Goal: Task Accomplishment & Management: Use online tool/utility

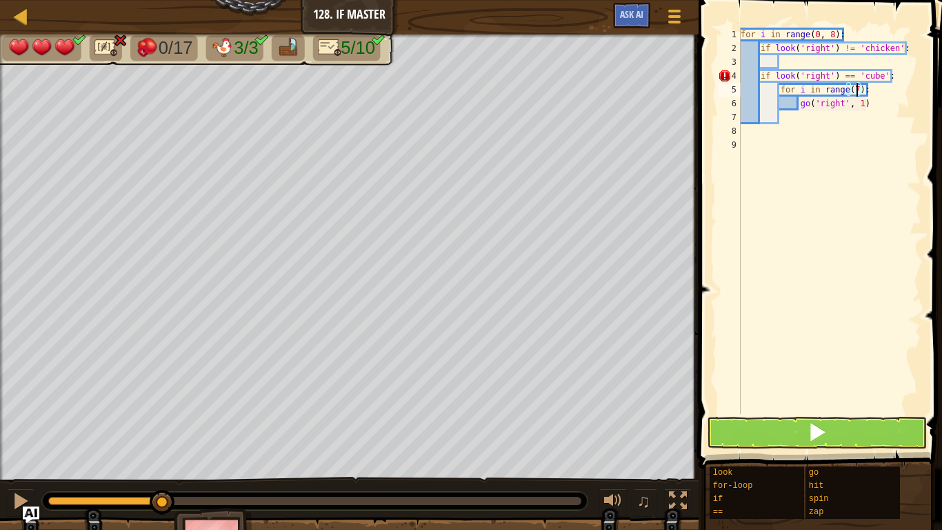
scroll to position [6, 17]
click at [785, 424] on button at bounding box center [817, 433] width 220 height 32
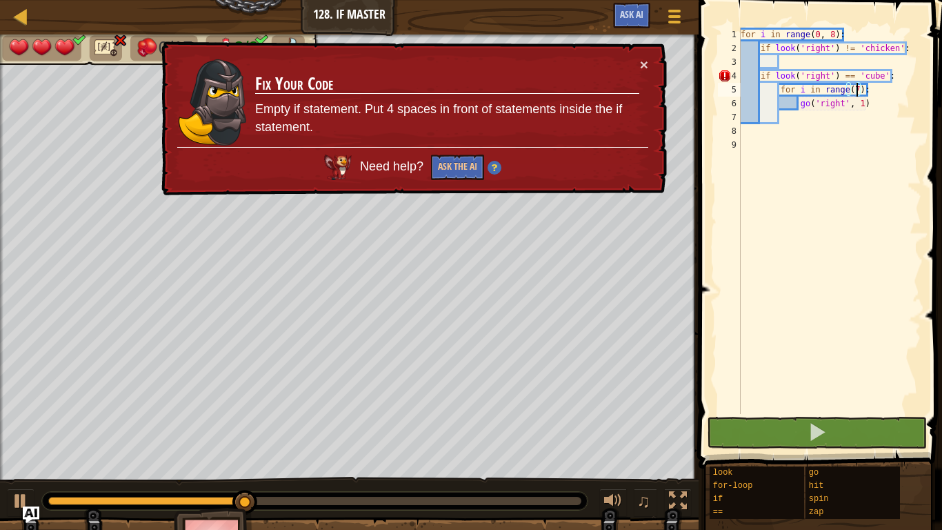
click at [762, 75] on div "for i in range ( 0 , 8 ) : if look ( 'right' ) != 'chicken' : if look ( 'right'…" at bounding box center [830, 235] width 184 height 414
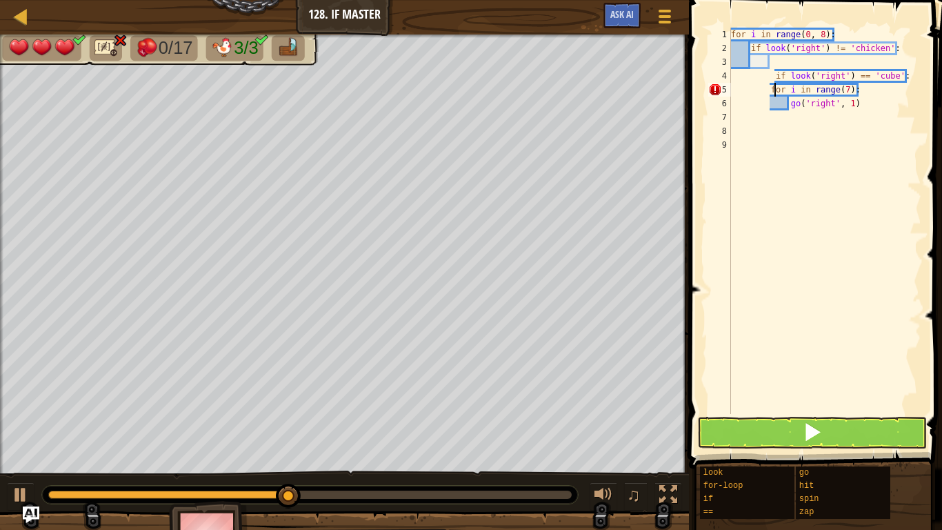
click at [775, 89] on div "for i in range ( 0 , 8 ) : if look ( 'right' ) != 'chicken' : if look ( 'right'…" at bounding box center [825, 235] width 193 height 414
click at [773, 90] on div "for i in range ( 0 , 8 ) : if look ( 'right' ) != 'chicken' : if look ( 'right'…" at bounding box center [825, 235] width 193 height 414
click at [769, 90] on div "for i in range ( 0 , 8 ) : if look ( 'right' ) != 'chicken' : if look ( 'right'…" at bounding box center [825, 235] width 193 height 414
click at [784, 102] on div "for i in range ( 0 , 8 ) : if look ( 'right' ) != 'chicken' : if look ( 'right'…" at bounding box center [825, 235] width 193 height 414
click at [790, 106] on div "for i in range ( 0 , 8 ) : if look ( 'right' ) != 'chicken' : if look ( 'right'…" at bounding box center [825, 235] width 193 height 414
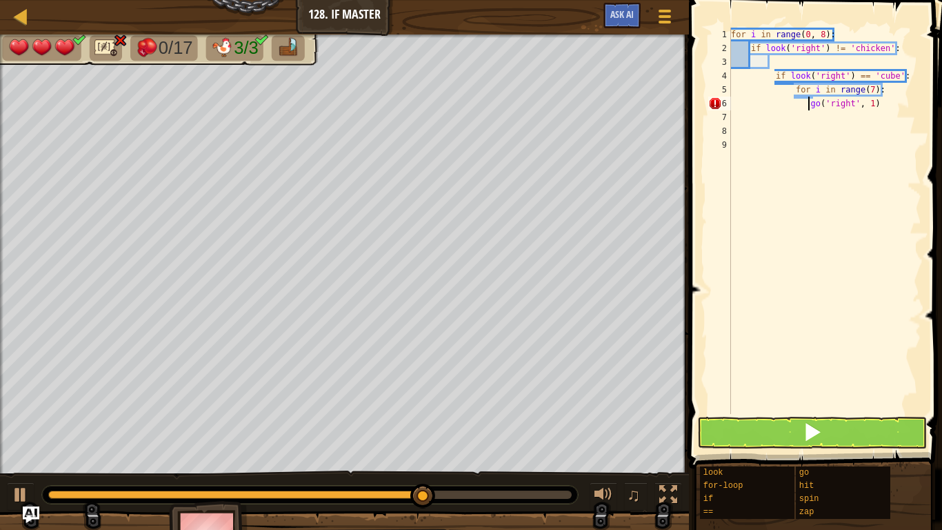
type textarea "go('right', 1)"
click at [831, 410] on div "for i in range ( 0 , 8 ) : if look ( 'right' ) != 'chicken' : if look ( 'right'…" at bounding box center [825, 235] width 193 height 414
click at [842, 421] on button at bounding box center [813, 433] width 230 height 32
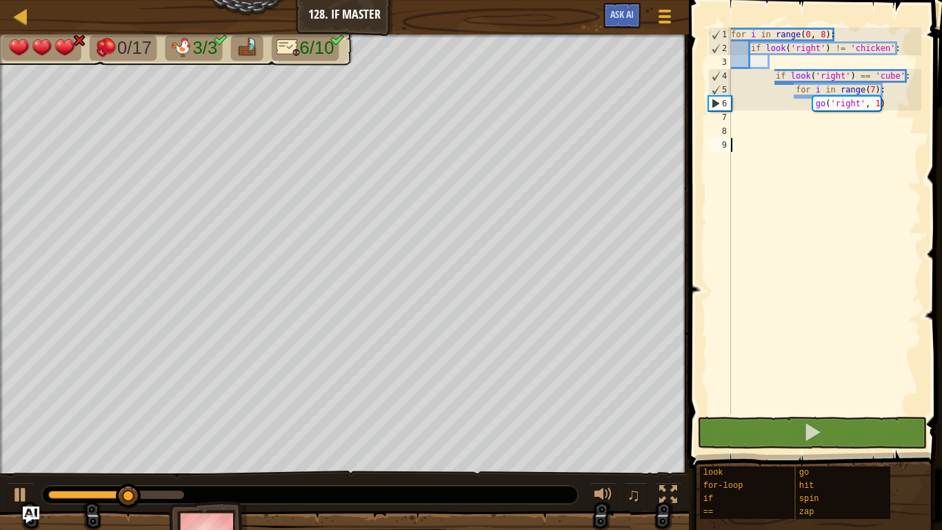
click at [892, 104] on div "for i in range ( 0 , 8 ) : if look ( 'right' ) != 'chicken' : if look ( 'right'…" at bounding box center [825, 235] width 193 height 414
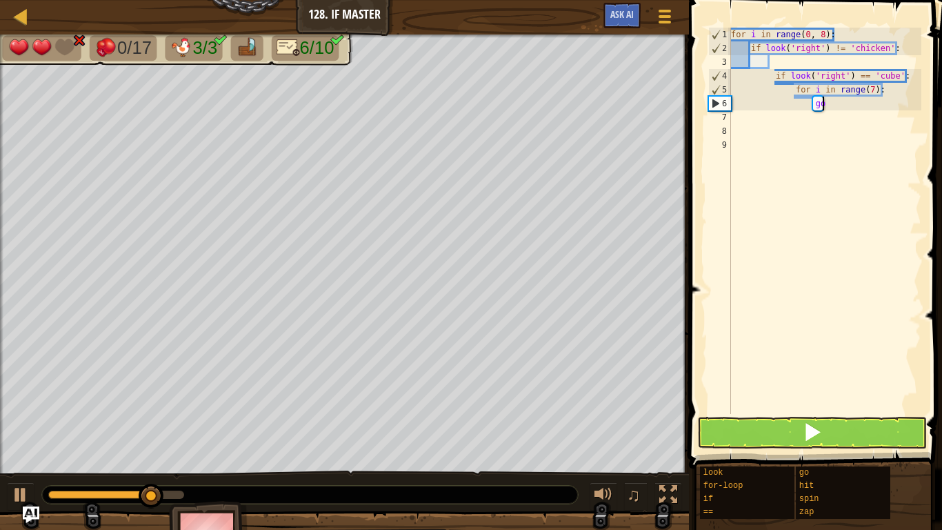
type textarea "g"
type textarea "z"
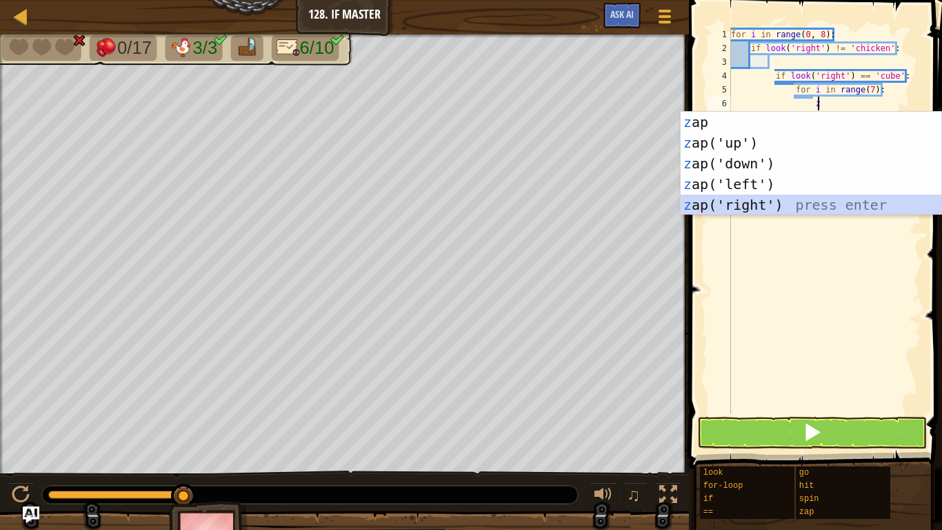
click at [769, 206] on div "z ap press enter z ap('up') press enter z ap('down') press enter z ap('left') p…" at bounding box center [811, 184] width 261 height 145
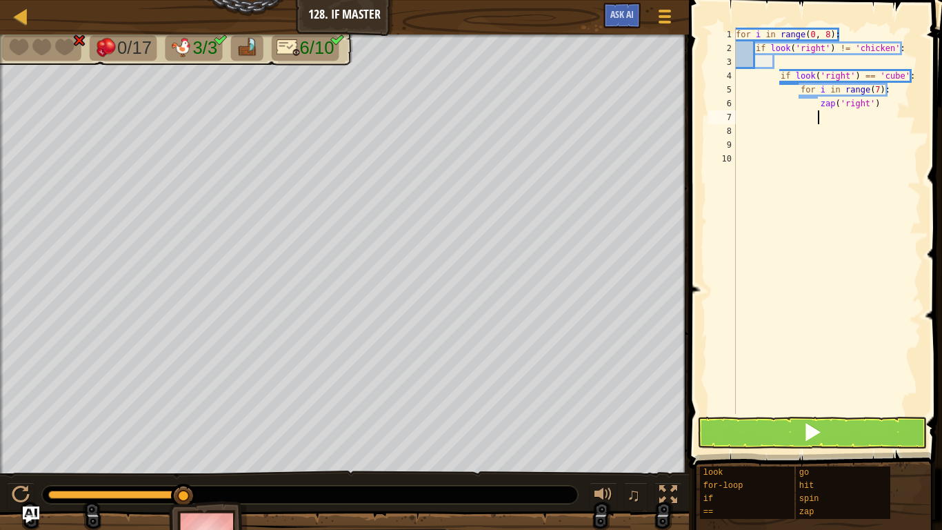
click at [769, 206] on div "for i in range ( 0 , 8 ) : if look ( 'right' ) != 'chicken' : if look ( 'right'…" at bounding box center [827, 235] width 188 height 414
click at [808, 431] on span at bounding box center [812, 431] width 19 height 19
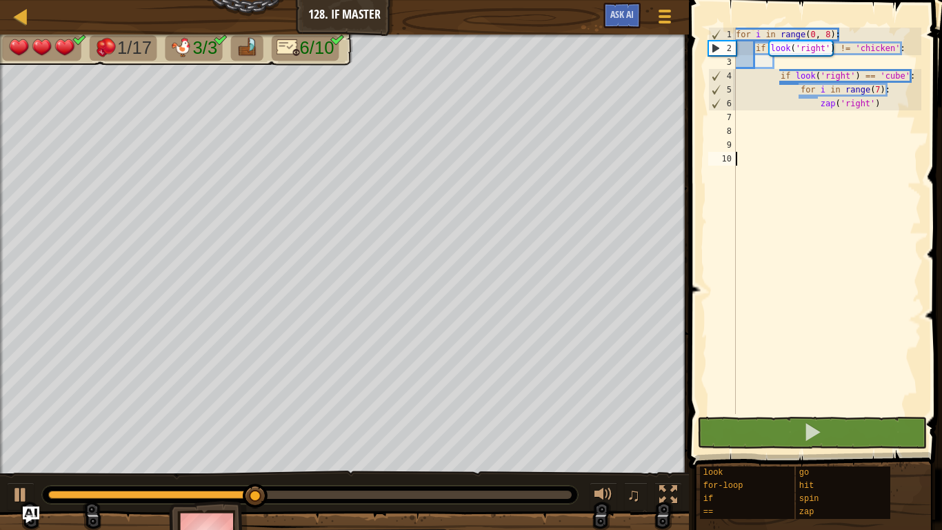
click at [909, 123] on div "for i in range ( 0 , 8 ) : if look ( 'right' ) != 'chicken' : if look ( 'right'…" at bounding box center [827, 235] width 188 height 414
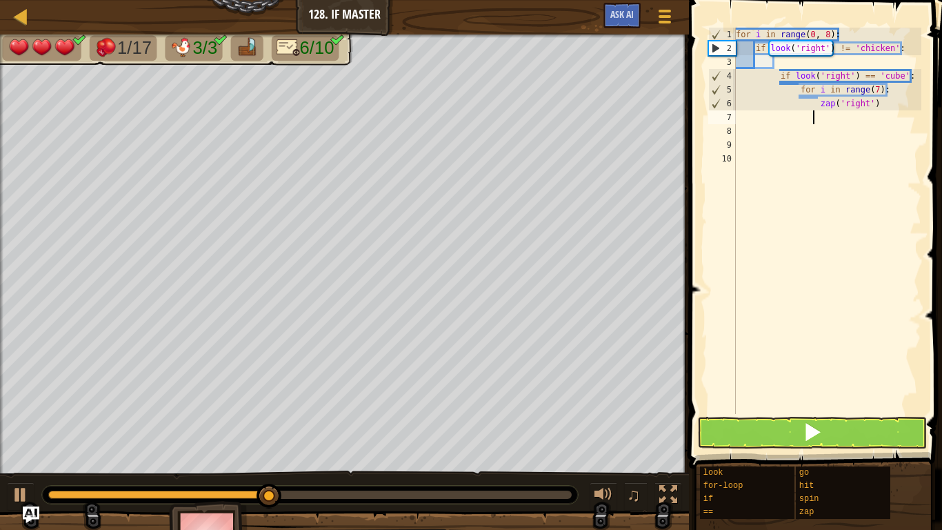
type textarea "\"
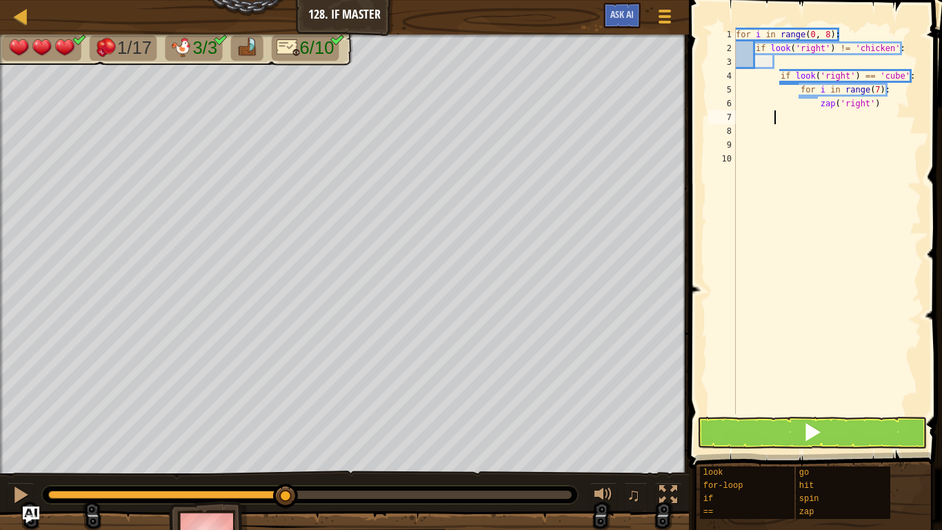
scroll to position [6, 2]
type textarea "go"
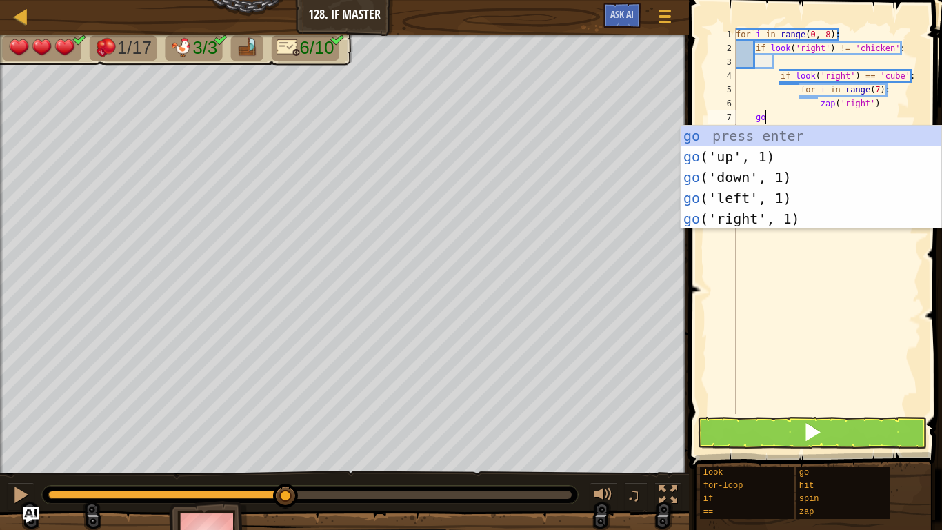
scroll to position [6, 3]
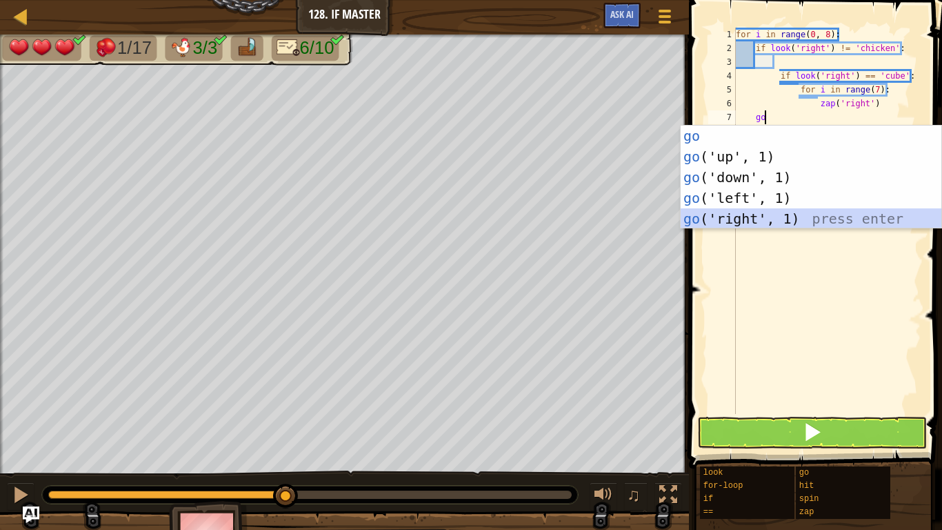
click at [771, 210] on div "go press enter go ('up', 1) press enter go ('down', 1) press enter go ('left', …" at bounding box center [811, 198] width 261 height 145
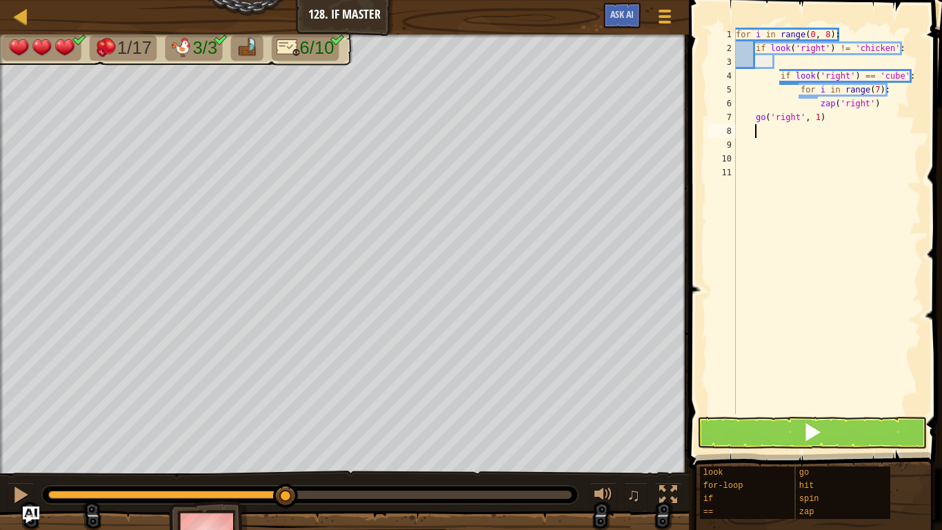
click at [876, 94] on div "for i in range ( 0 , 8 ) : if look ( 'right' ) != 'chicken' : if look ( 'right'…" at bounding box center [827, 235] width 188 height 414
click at [843, 417] on button at bounding box center [813, 433] width 230 height 32
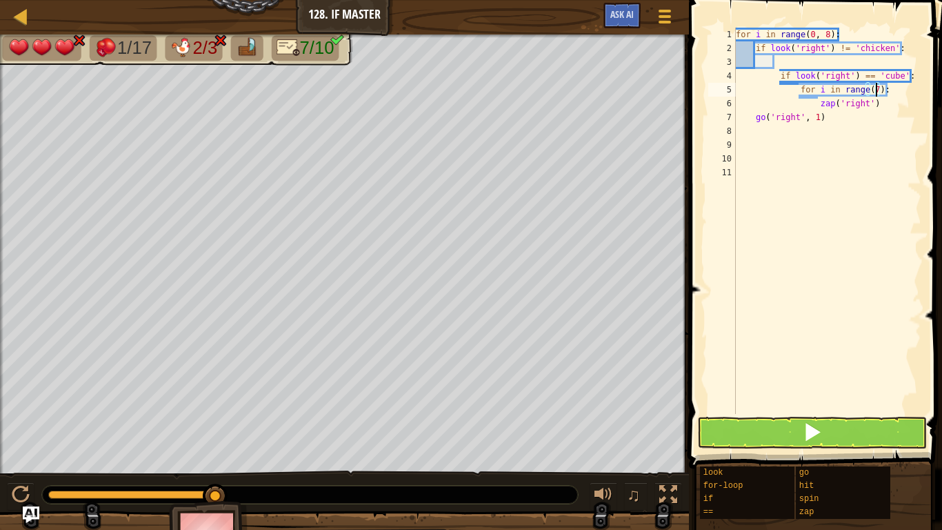
click at [842, 121] on div "for i in range ( 0 , 8 ) : if look ( 'right' ) != 'chicken' : if look ( 'right'…" at bounding box center [827, 235] width 188 height 414
type textarea "go('right', 1)"
type textarea "g"
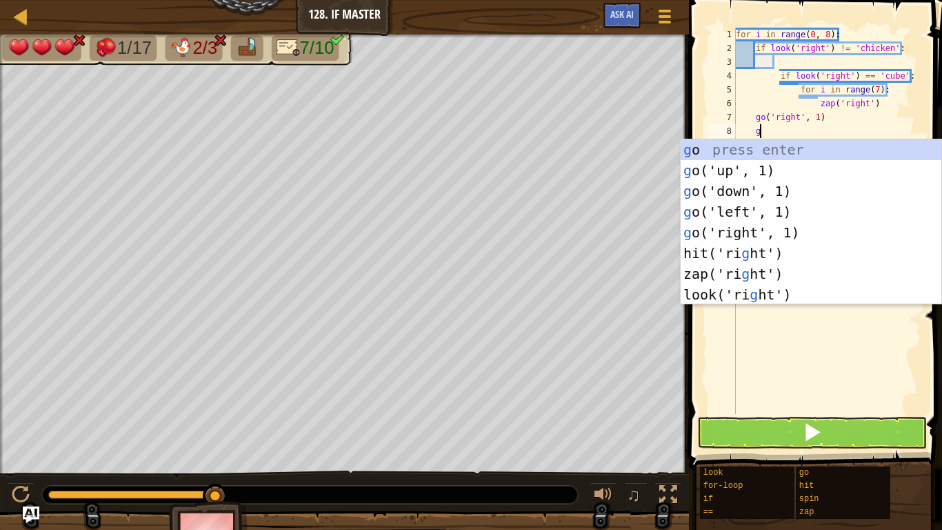
scroll to position [6, 3]
click at [769, 165] on div "g o press enter g o('up', 1) press enter g o('down', 1) press enter g o('left',…" at bounding box center [811, 242] width 261 height 207
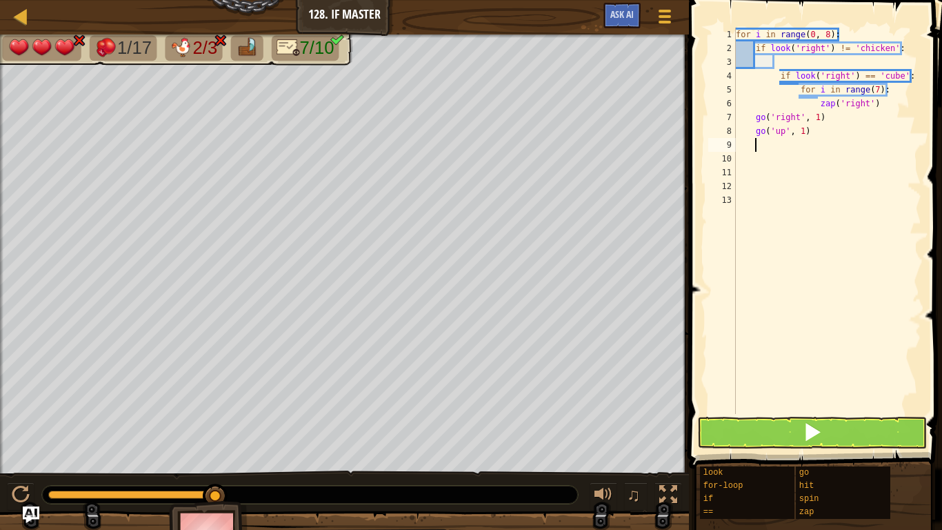
scroll to position [6, 2]
click at [836, 431] on button at bounding box center [813, 433] width 230 height 32
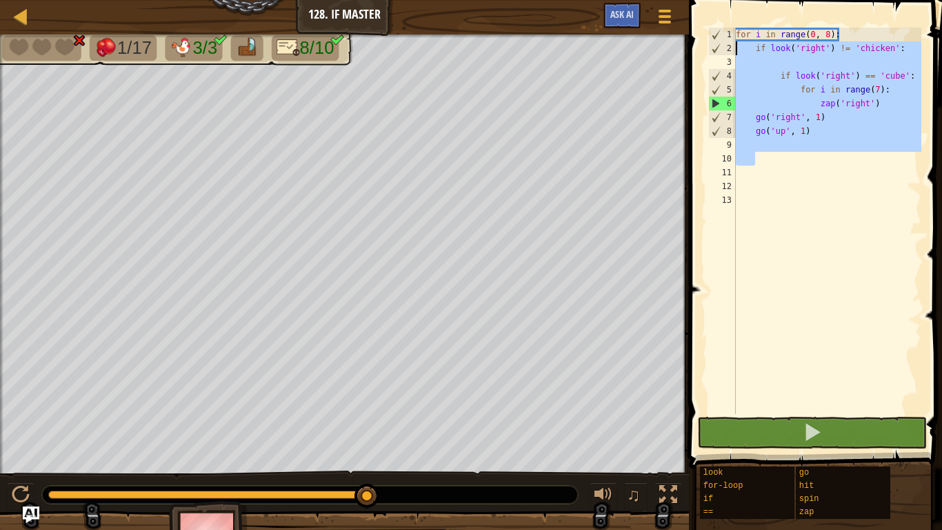
drag, startPoint x: 770, startPoint y: 155, endPoint x: 727, endPoint y: 52, distance: 112.2
click at [727, 52] on div "1 2 3 4 5 6 7 8 9 10 11 12 13 for i in range ( 0 , 8 ) : if look ( 'right' ) !=…" at bounding box center [814, 221] width 216 height 386
type textarea "if look('right') != 'chicken':"
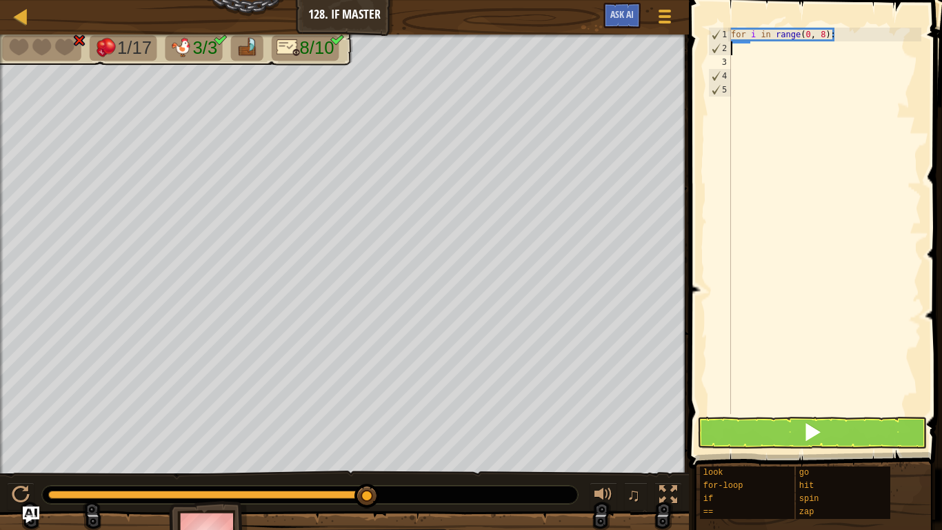
scroll to position [6, 0]
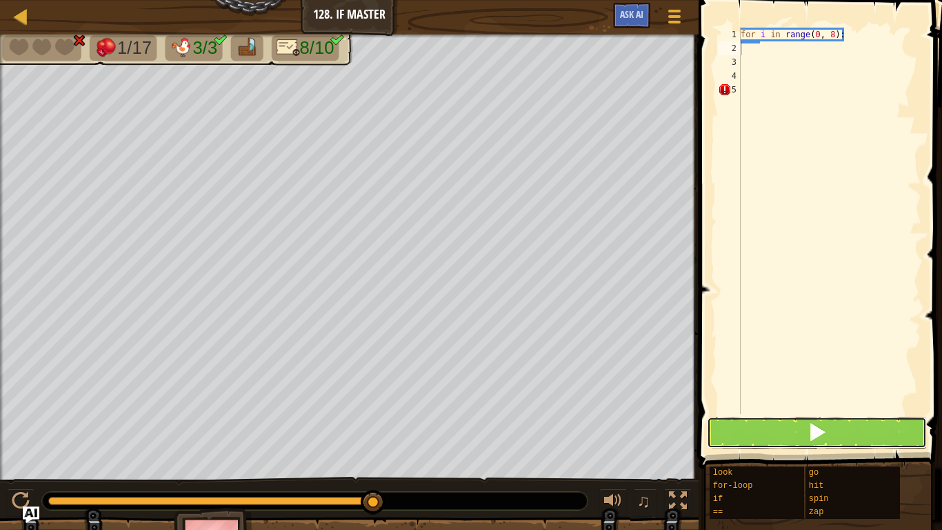
click at [776, 439] on button at bounding box center [817, 433] width 220 height 32
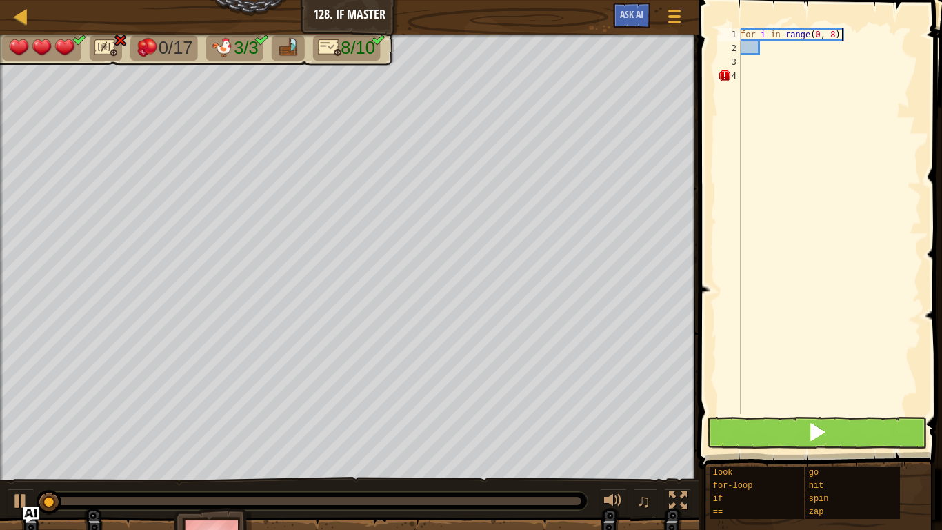
type textarea "for i in range(0, 8):"
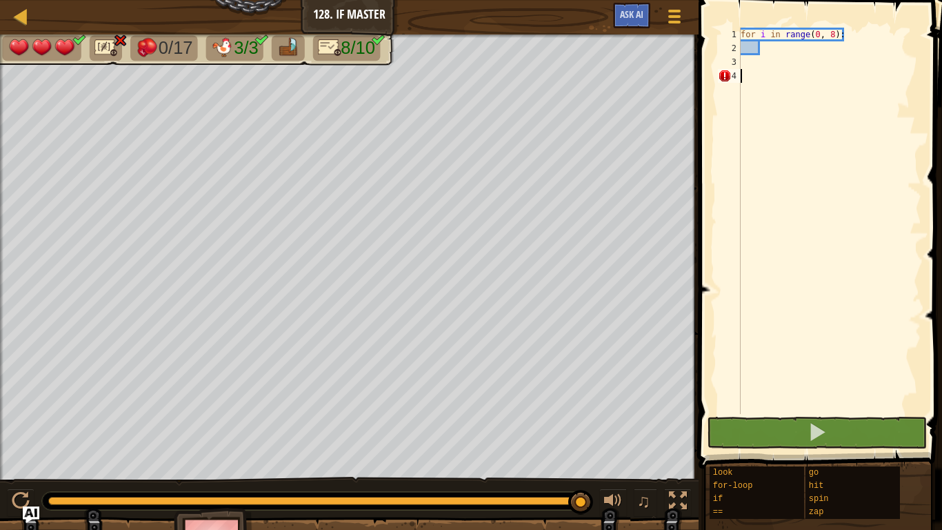
click at [809, 157] on div "for i in range ( 0 , 8 ) :" at bounding box center [830, 235] width 184 height 414
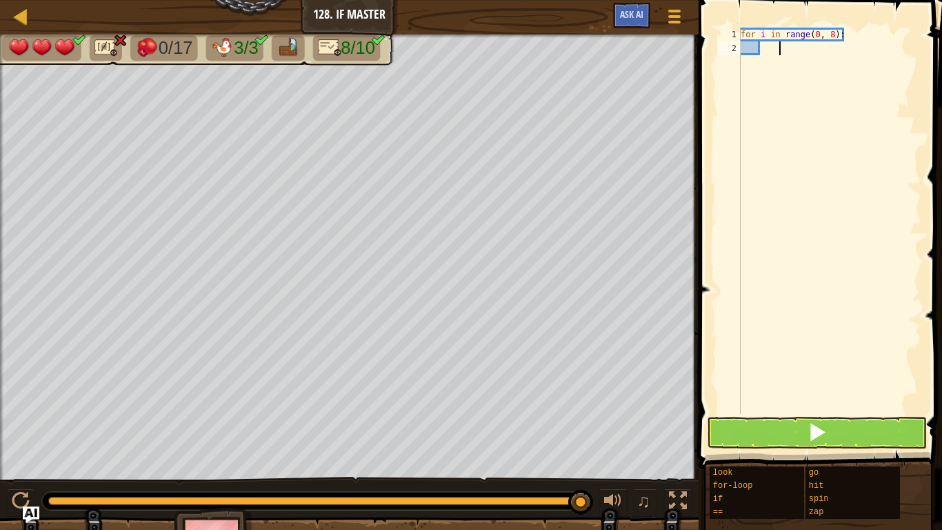
type textarea "z"
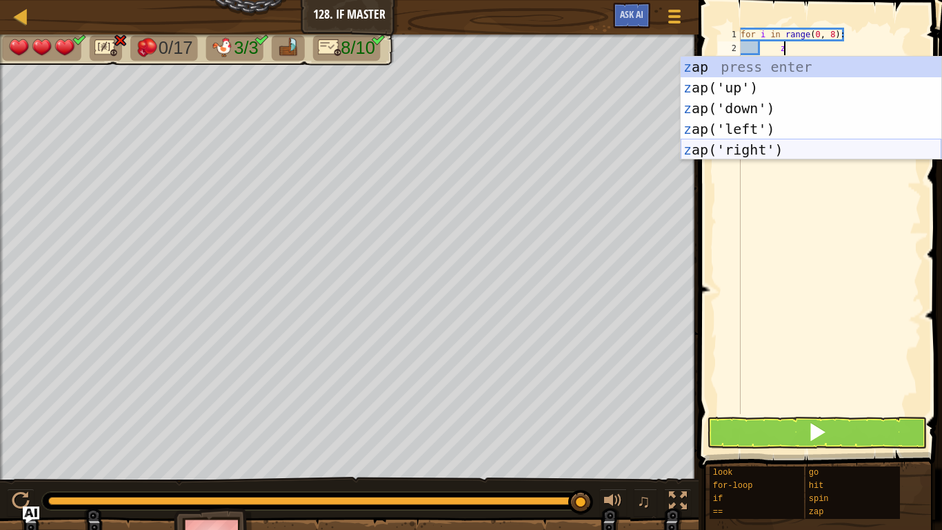
click at [804, 144] on div "z ap press enter z ap('up') press enter z ap('down') press enter z ap('left') p…" at bounding box center [811, 129] width 261 height 145
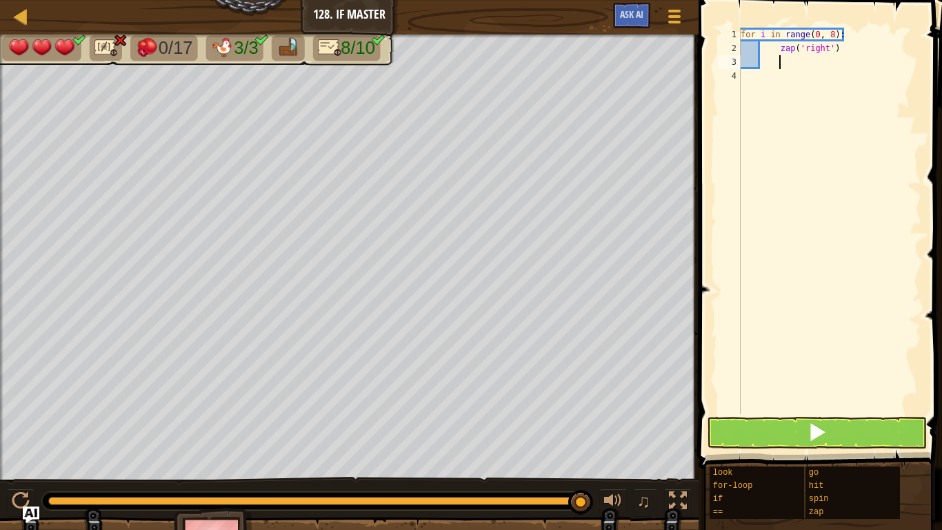
scroll to position [6, 5]
click at [794, 402] on div "for i in range ( 0 , 8 ) : zap ( 'right' )" at bounding box center [830, 235] width 184 height 414
click at [796, 411] on div "for i in range ( 0 , 8 ) : zap ( 'right' )" at bounding box center [830, 235] width 184 height 414
click at [799, 424] on button at bounding box center [817, 433] width 220 height 32
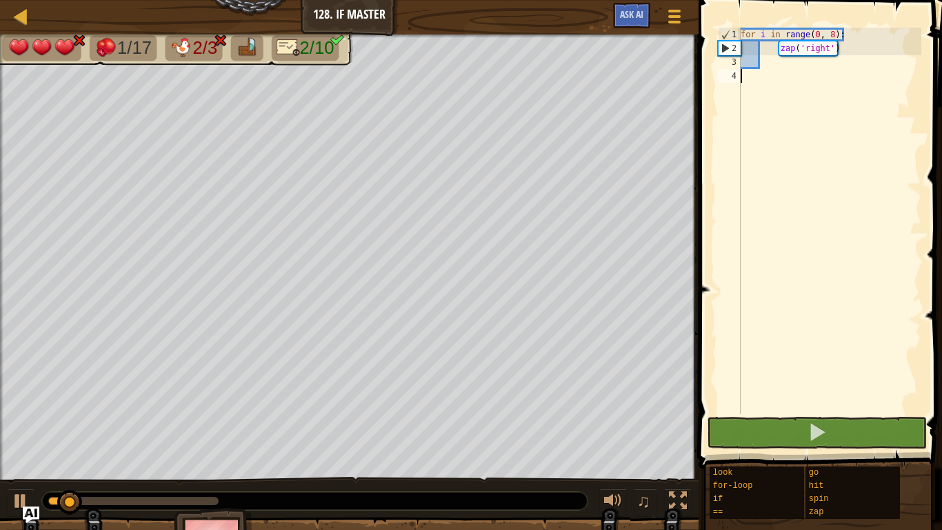
click at [905, 52] on div "for i in range ( 0 , 8 ) : zap ( 'right' )" at bounding box center [830, 235] width 184 height 414
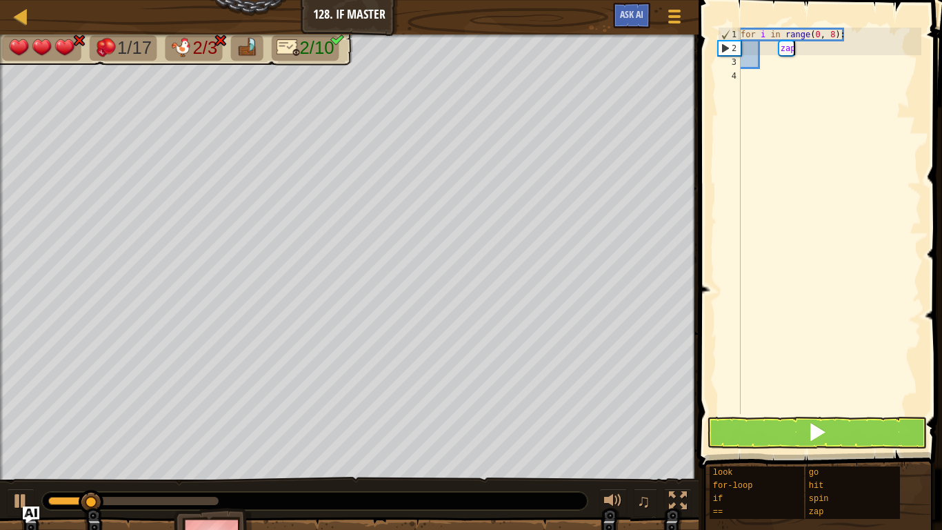
type textarea "z"
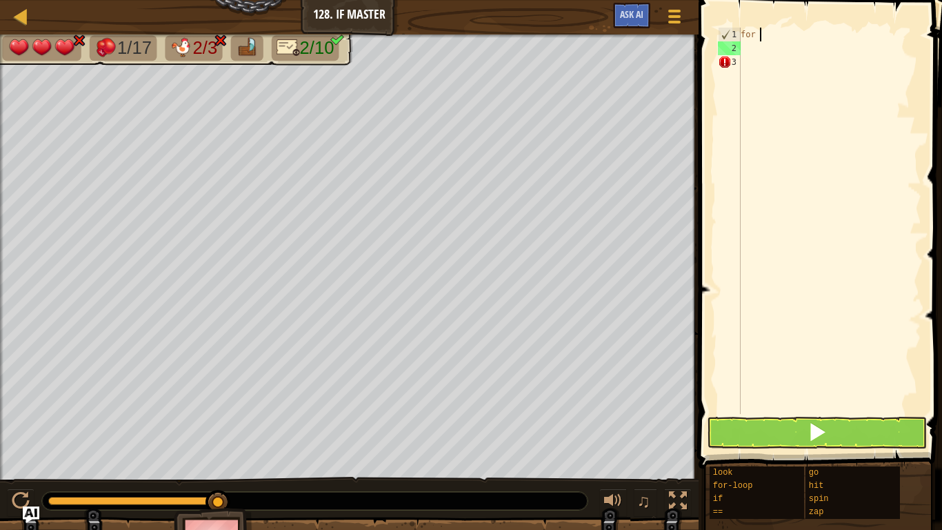
type textarea "f"
click at [892, 442] on button at bounding box center [817, 433] width 220 height 32
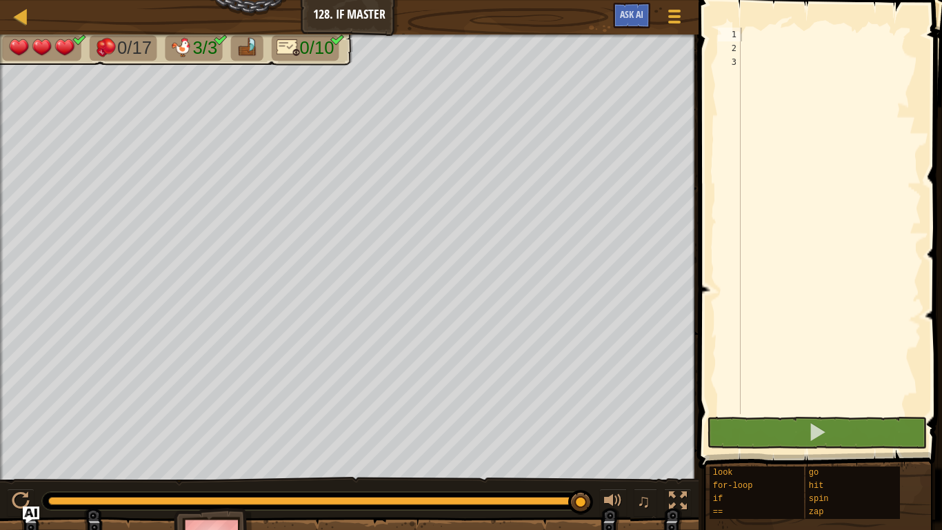
click at [875, 168] on div at bounding box center [830, 235] width 184 height 414
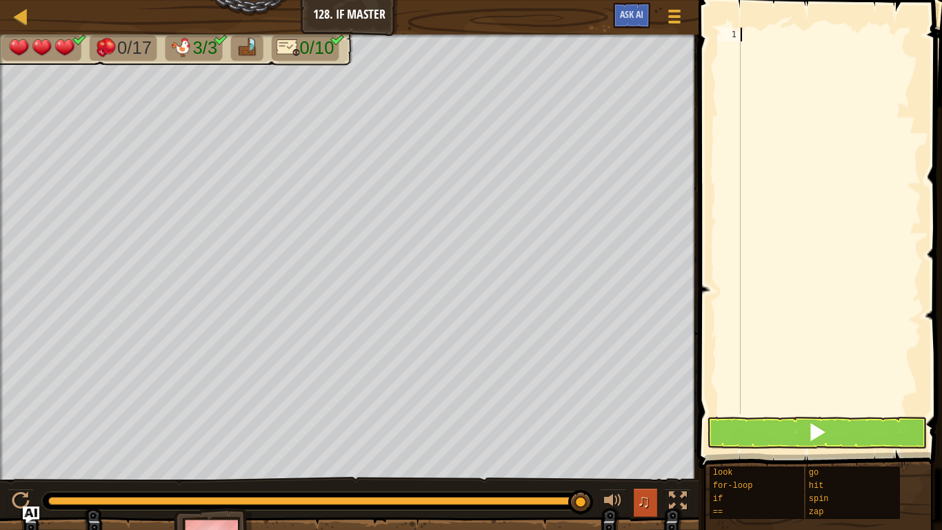
click at [638, 513] on button "♫" at bounding box center [645, 502] width 23 height 28
click at [784, 379] on div at bounding box center [830, 235] width 184 height 414
click at [26, 21] on div at bounding box center [20, 16] width 17 height 17
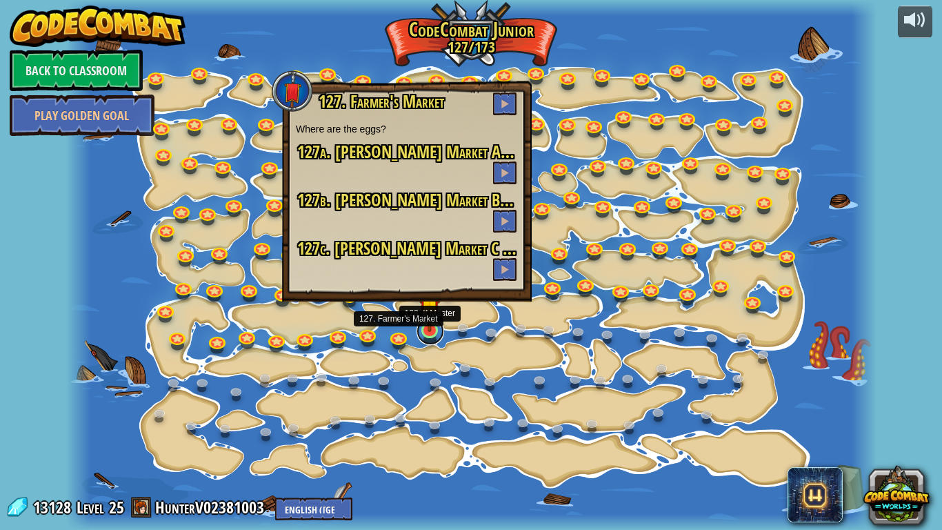
click at [419, 337] on link at bounding box center [431, 331] width 28 height 28
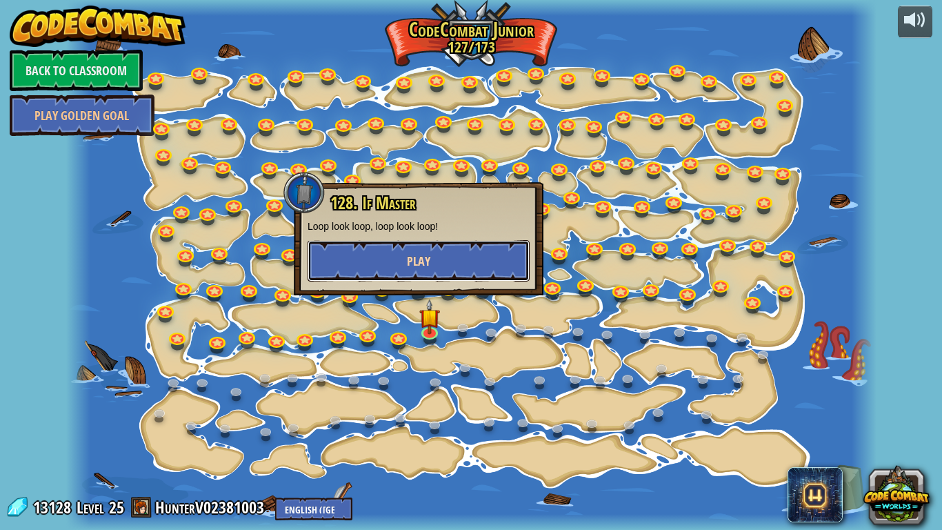
click at [415, 265] on span "Play" at bounding box center [418, 261] width 23 height 17
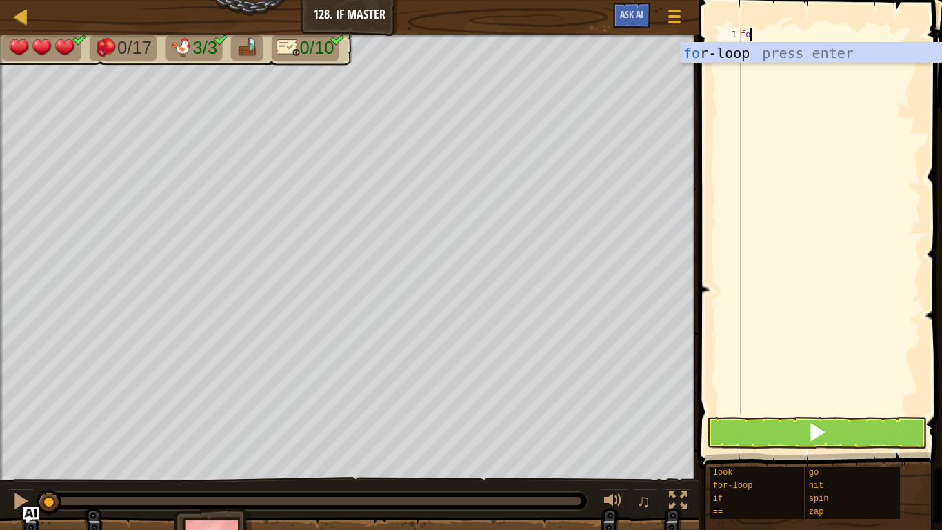
scroll to position [6, 1]
click at [775, 57] on div "fo r-loop press enter" at bounding box center [811, 74] width 261 height 62
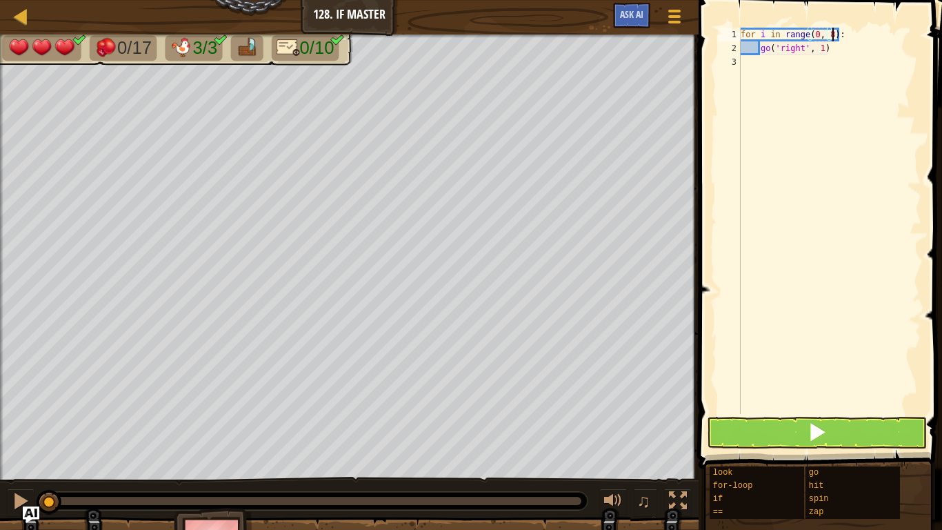
scroll to position [6, 13]
click at [840, 55] on div "for i in range ( 0 , 8 ) : go ( 'right' , 1 )" at bounding box center [830, 235] width 184 height 414
type textarea "g"
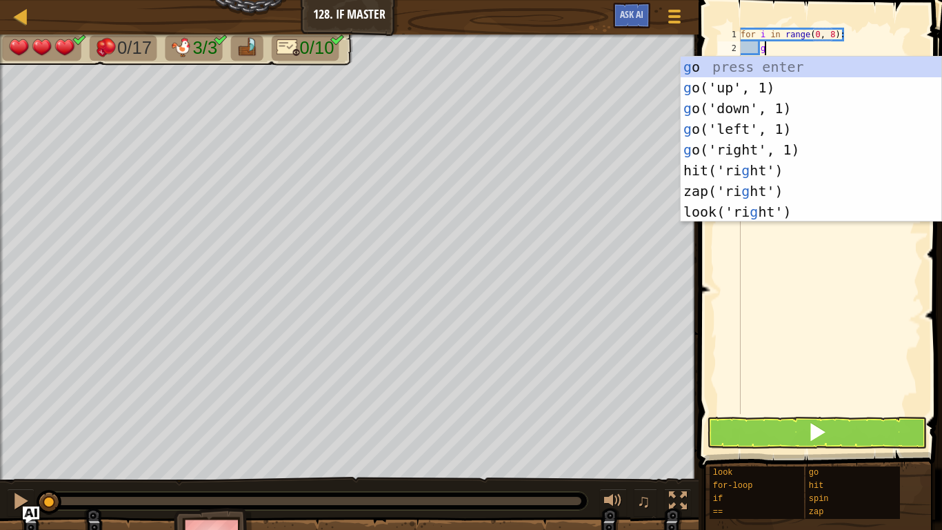
type textarea "gop"
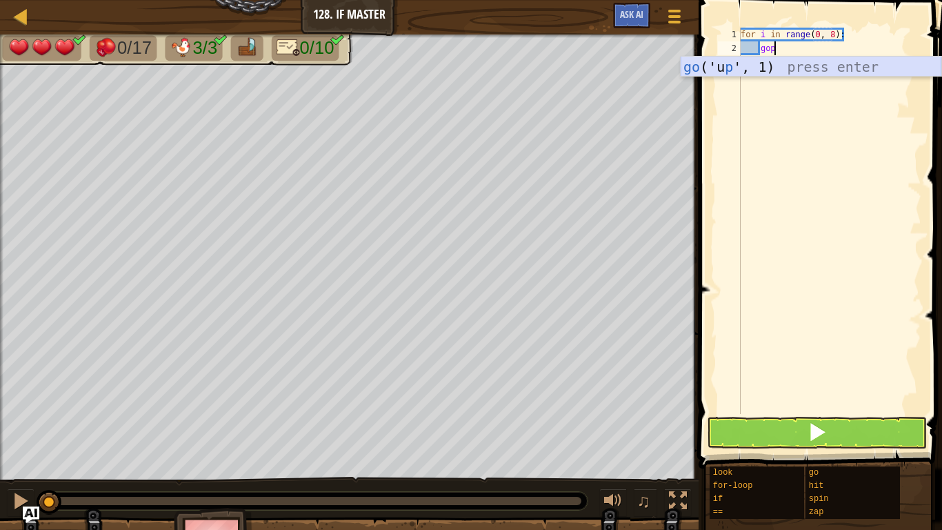
click at [828, 57] on div "go ('u p ', 1) press enter" at bounding box center [811, 88] width 261 height 62
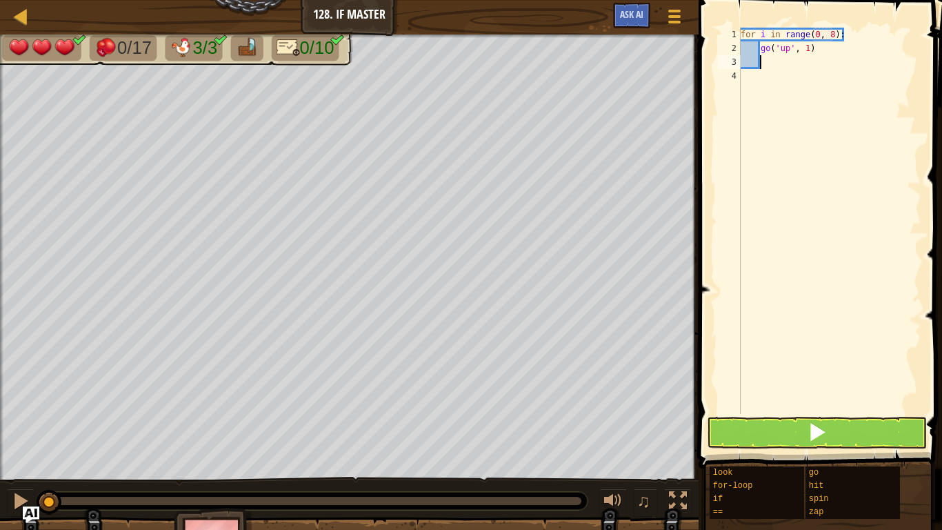
scroll to position [6, 2]
click at [858, 37] on div "for i in range ( 0 , 8 ) : go ( 'up' , 1 )" at bounding box center [830, 235] width 184 height 414
type textarea "for i in range(0, 8):"
type textarea "z"
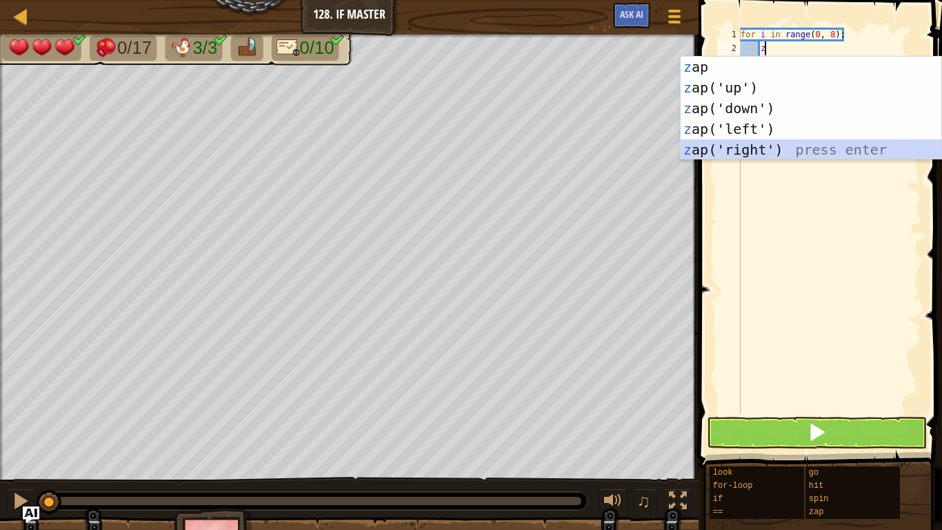
click at [720, 143] on div "z ap press enter z ap('up') press enter z ap('down') press enter z ap('left') p…" at bounding box center [811, 129] width 261 height 145
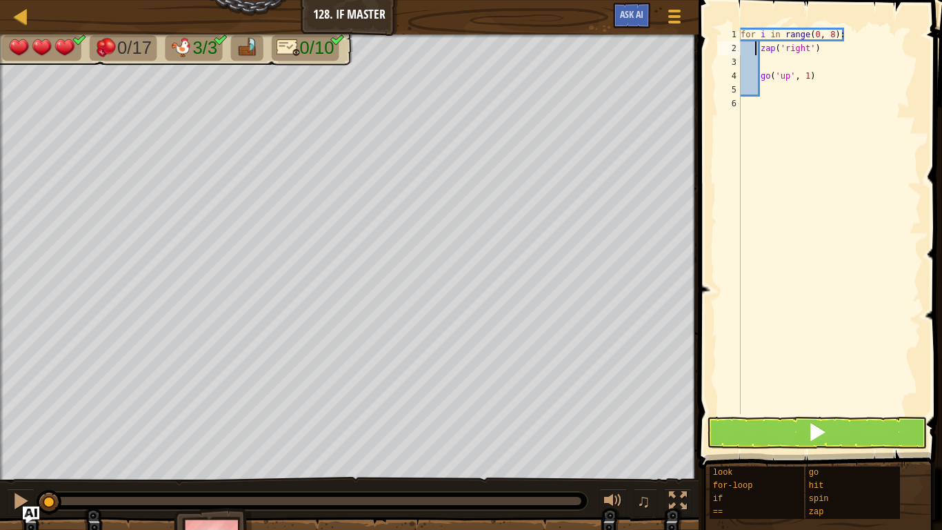
click at [757, 53] on div "for i in range ( 0 , 8 ) : zap ( 'right' ) go ( 'up' , 1 )" at bounding box center [830, 235] width 184 height 414
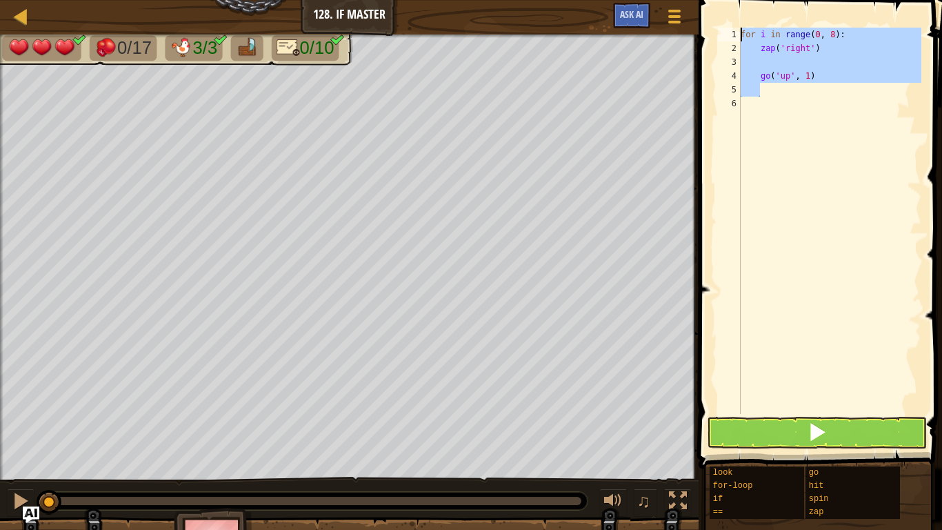
drag, startPoint x: 831, startPoint y: 92, endPoint x: 629, endPoint y: 34, distance: 210.3
click at [629, 34] on div "Map Junior 128. If Master Game Menu Ask AI 1 הההההההההההההההההההההההההההההההההה…" at bounding box center [471, 265] width 942 height 530
type textarea "for i in range(0, 8): zap('right')"
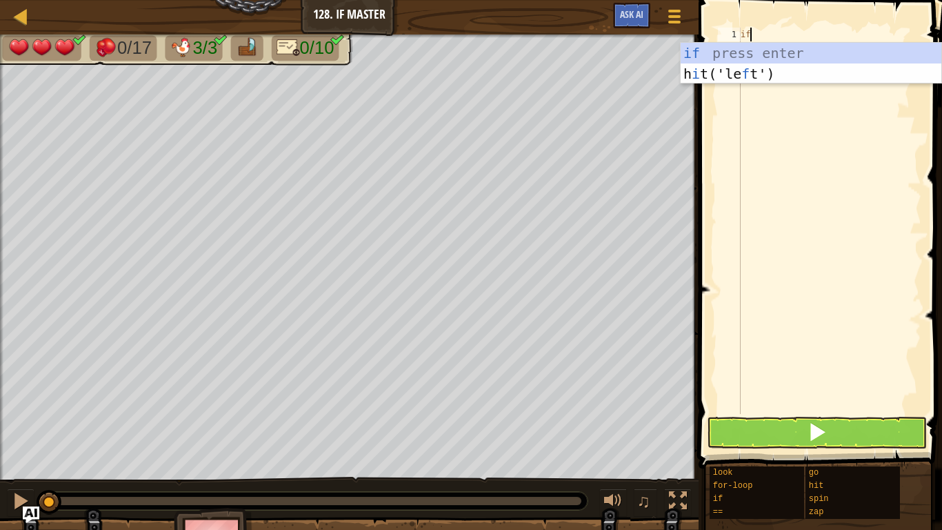
scroll to position [6, 1]
click at [755, 53] on div "if press enter h i t('le f t') press enter" at bounding box center [811, 84] width 261 height 83
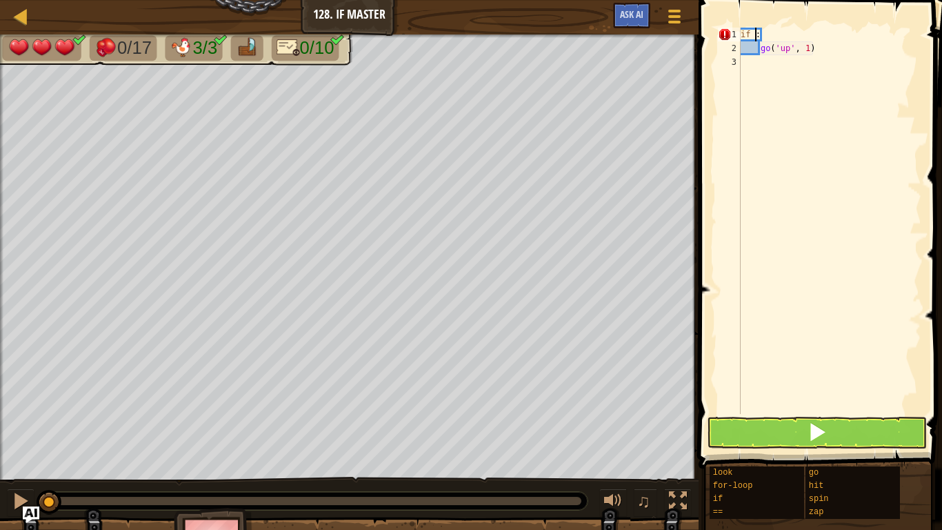
type textarea "if :"
click at [698, 9] on span at bounding box center [822, 214] width 255 height 509
click at [680, 17] on span at bounding box center [675, 16] width 13 height 3
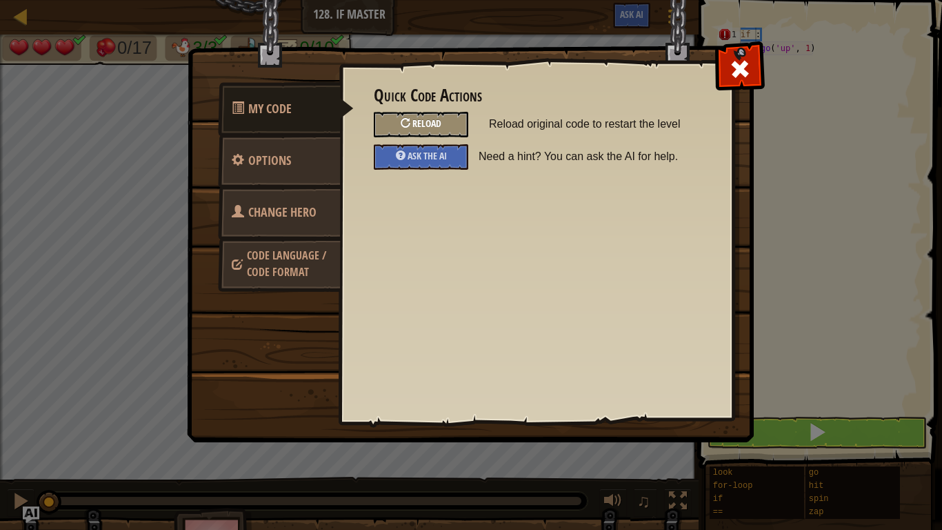
click at [420, 128] on span "Reload" at bounding box center [427, 123] width 29 height 13
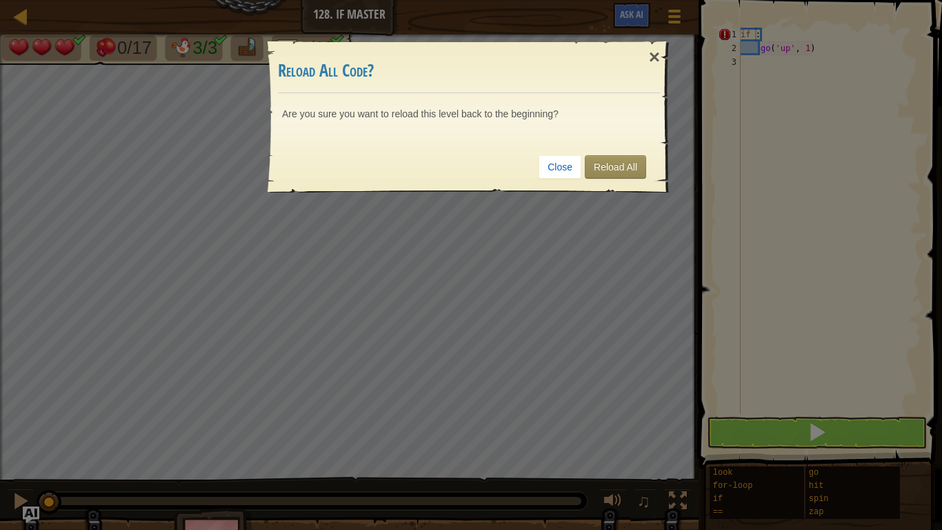
click at [636, 183] on div "Close Reload All" at bounding box center [469, 166] width 382 height 51
click at [642, 168] on link "Reload All" at bounding box center [615, 166] width 61 height 23
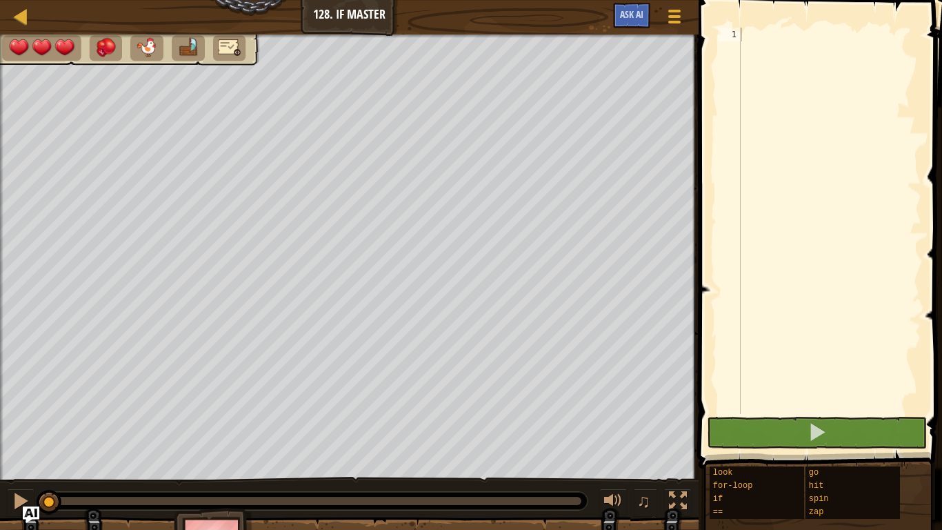
scroll to position [6, 0]
type textarea ","
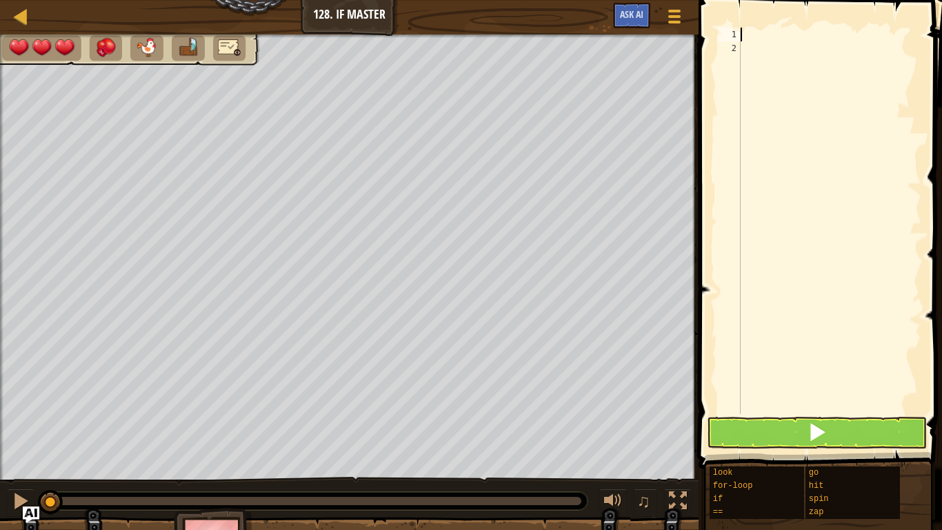
type textarea "m"
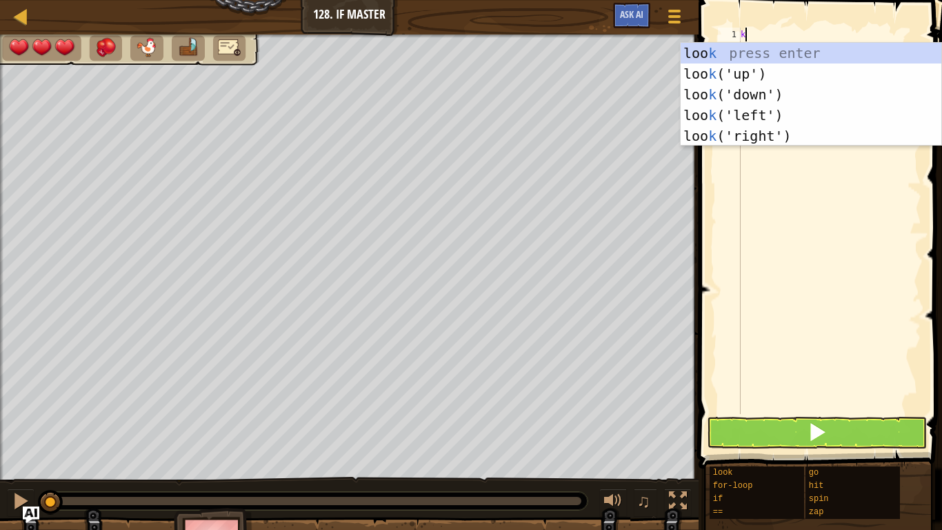
type textarea "k"
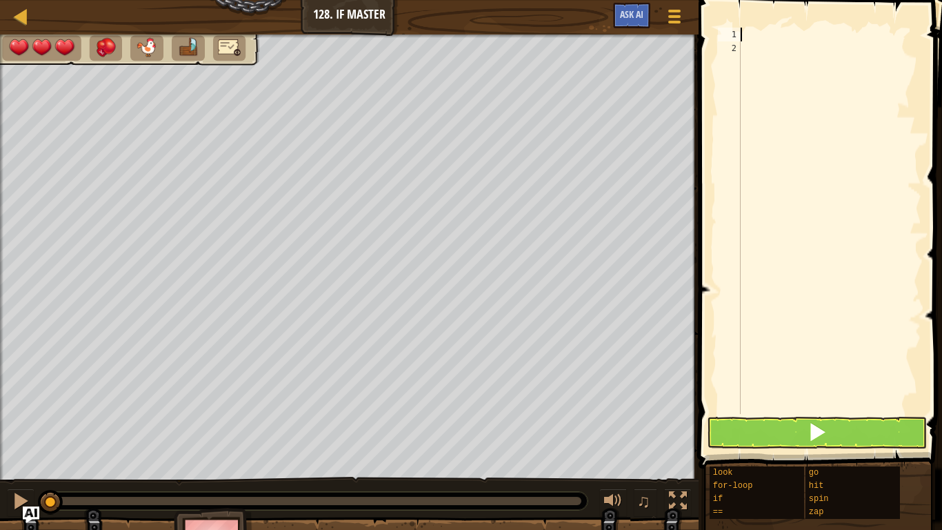
type textarea "k"
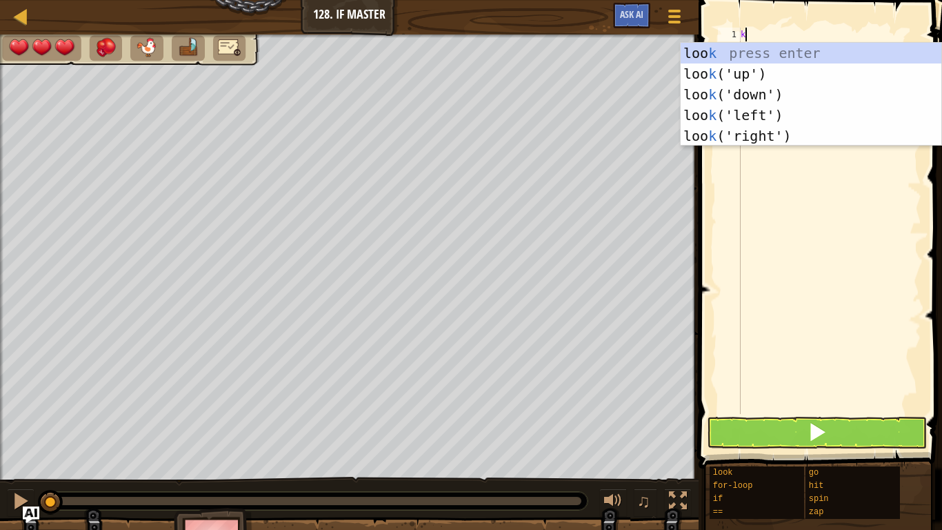
type textarea "k"
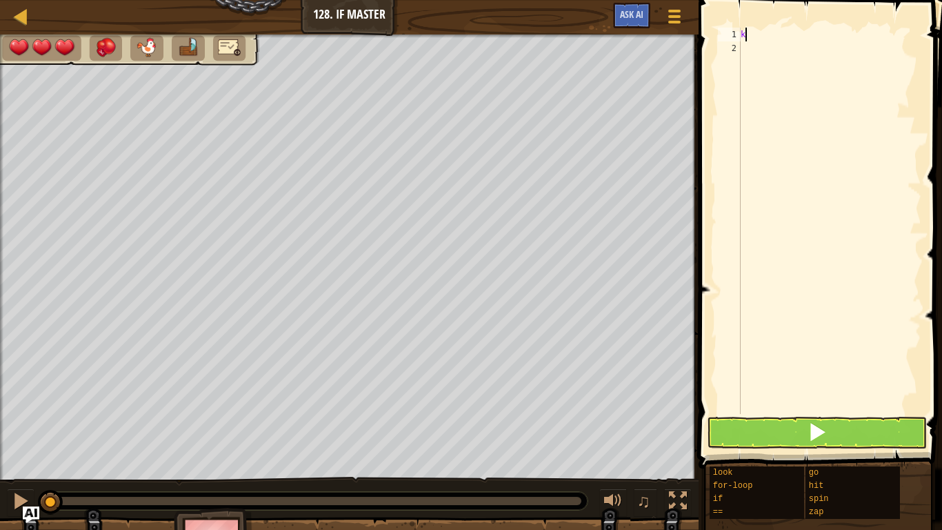
scroll to position [6, 1]
type textarea "k"
type textarea "i"
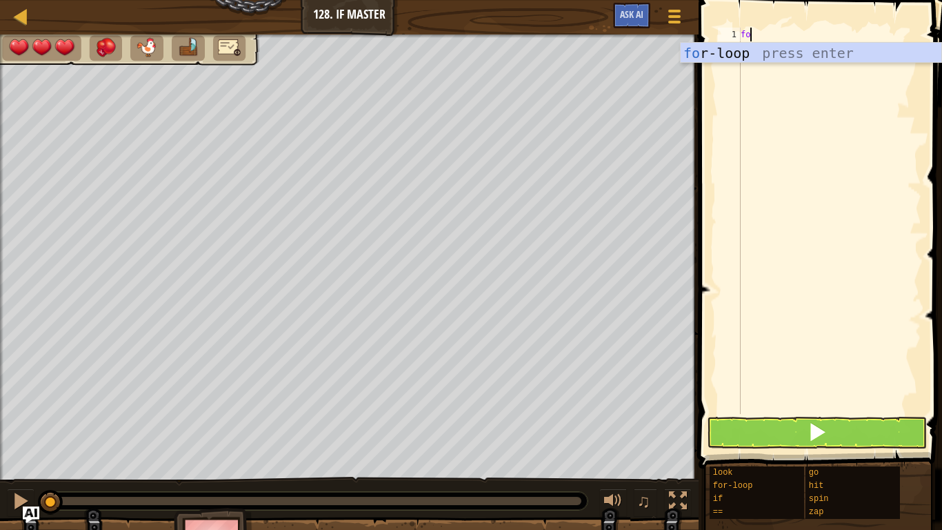
scroll to position [6, 1]
click at [740, 56] on div "fo r-loop press enter" at bounding box center [811, 74] width 261 height 62
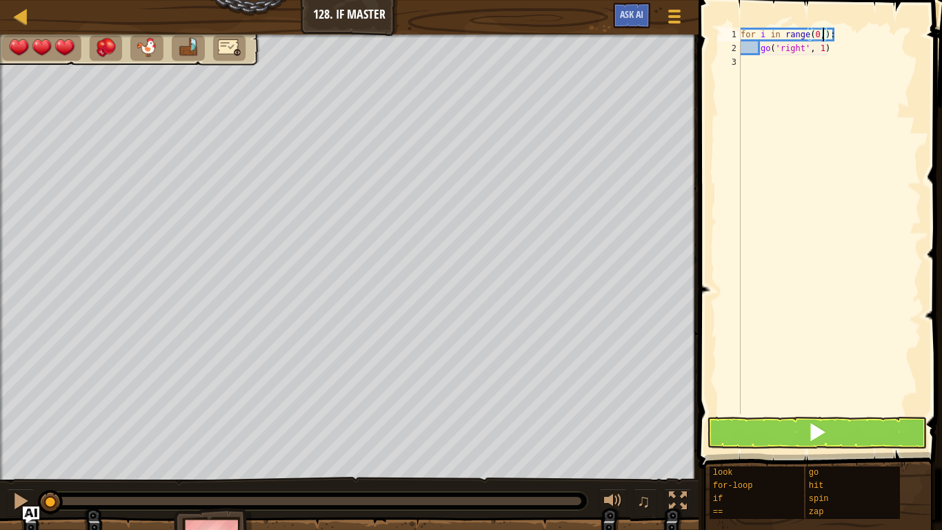
type textarea "for i in range(0, 8):"
click at [831, 84] on div "for i in range ( 0 , 8 ) : go ( 'right' , 1 )" at bounding box center [830, 235] width 184 height 414
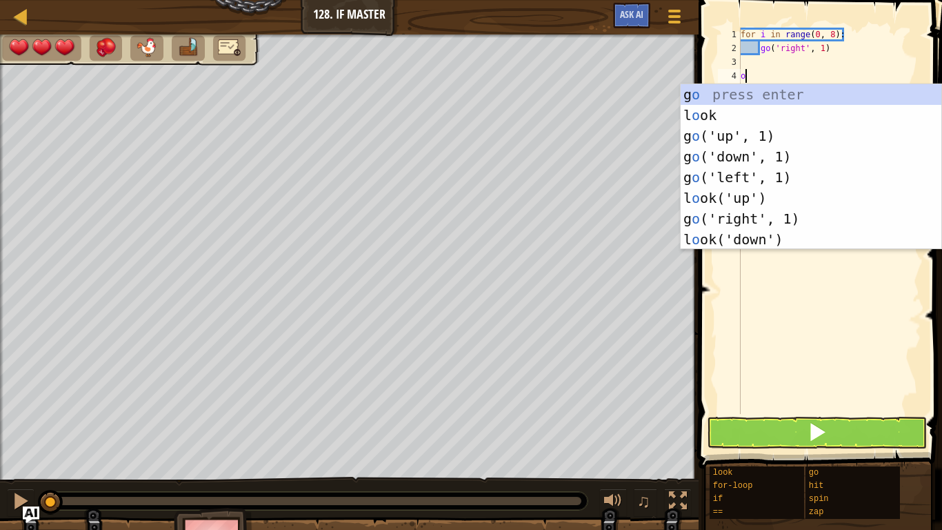
scroll to position [6, 1]
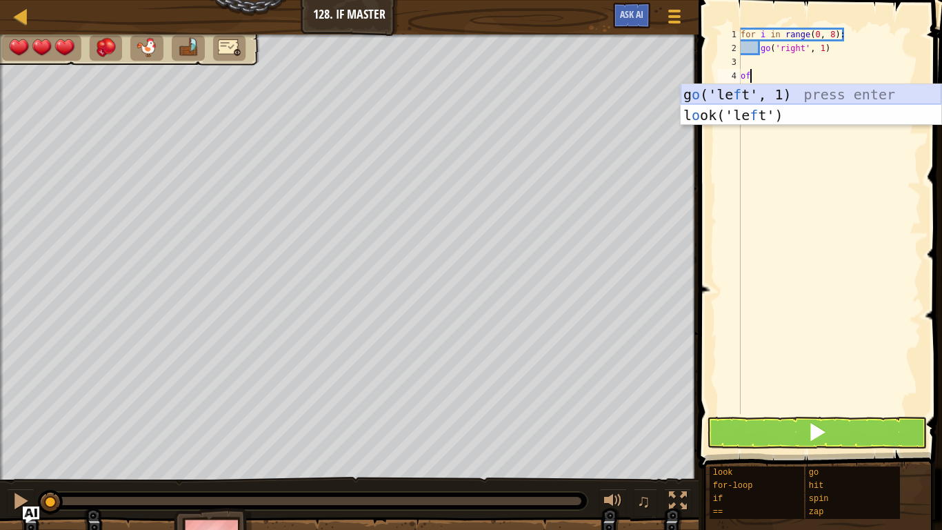
type textarea "o"
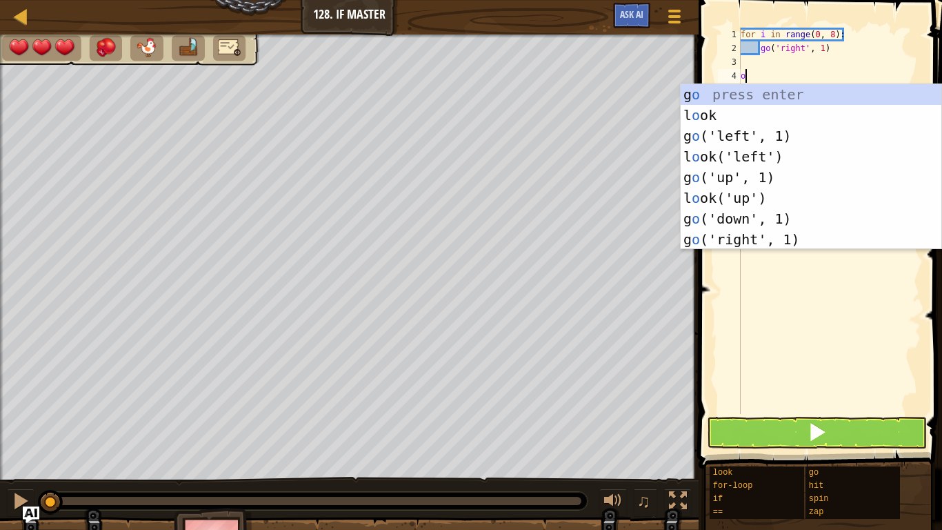
scroll to position [6, 0]
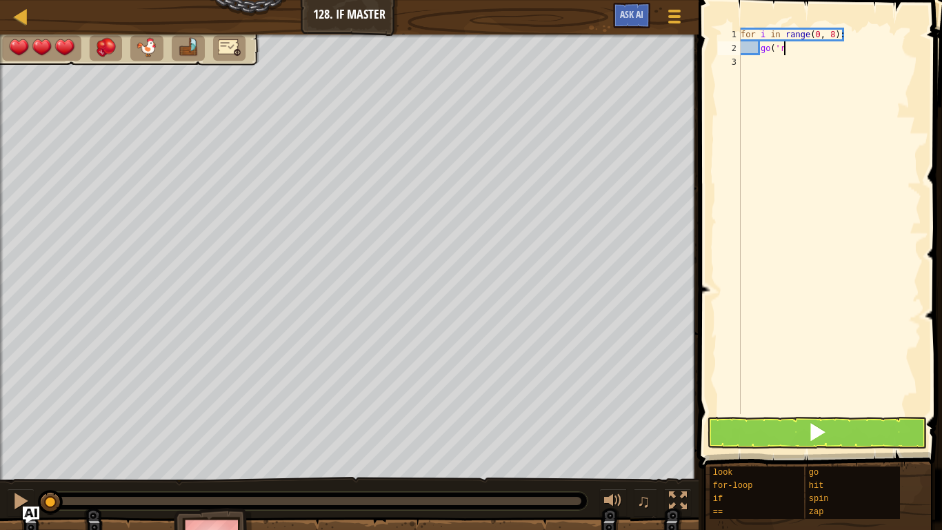
type textarea "g"
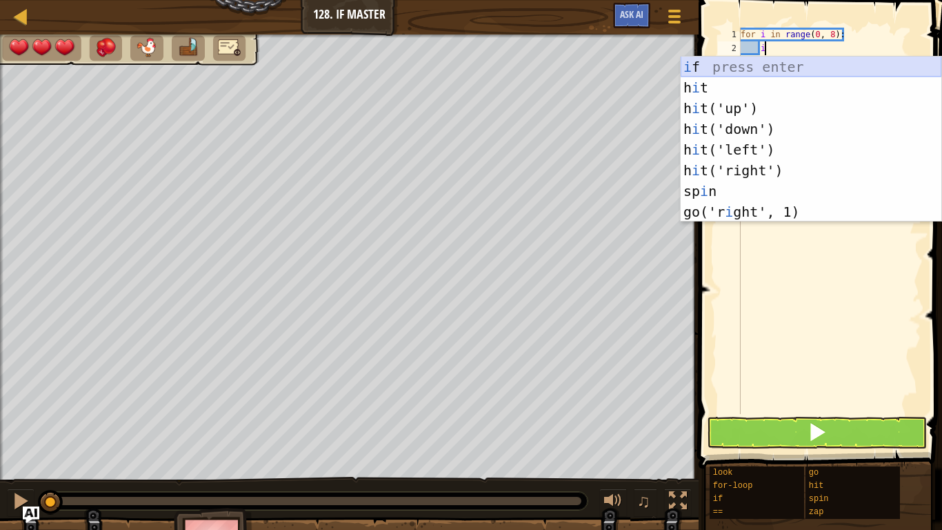
click at [780, 68] on div "i f press enter h i t press enter h i t('up') press enter h i t('down') press e…" at bounding box center [811, 160] width 261 height 207
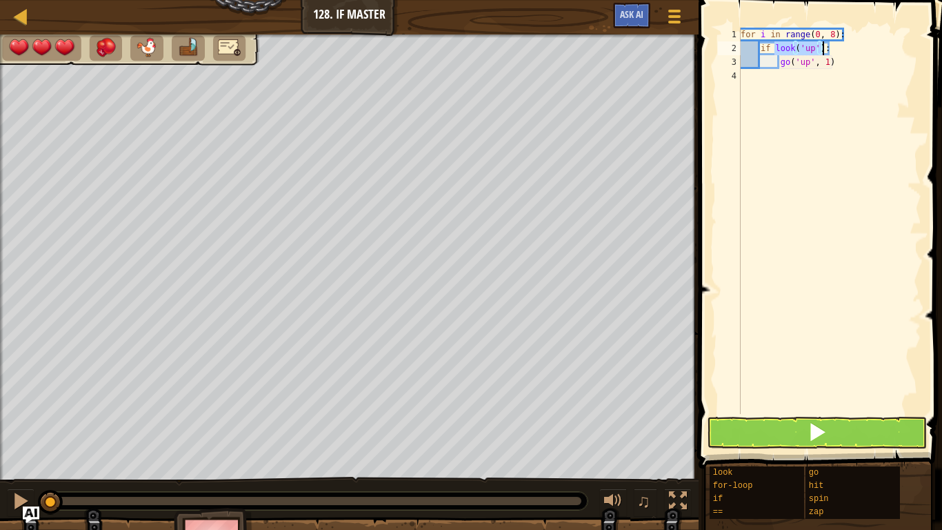
click at [818, 54] on div "for i in range ( 0 , 8 ) : if look ( 'up' ) : go ( 'up' , 1 )" at bounding box center [830, 221] width 184 height 386
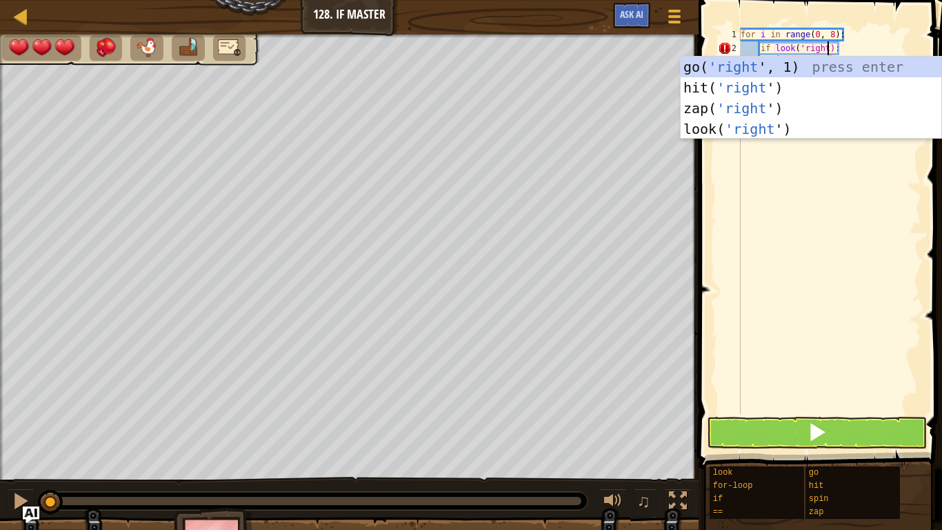
scroll to position [6, 13]
click at [844, 28] on div "for i in range ( 0 , 8 ) : if look ( 'right' ) : go ( 'up' , 1 )" at bounding box center [830, 235] width 184 height 414
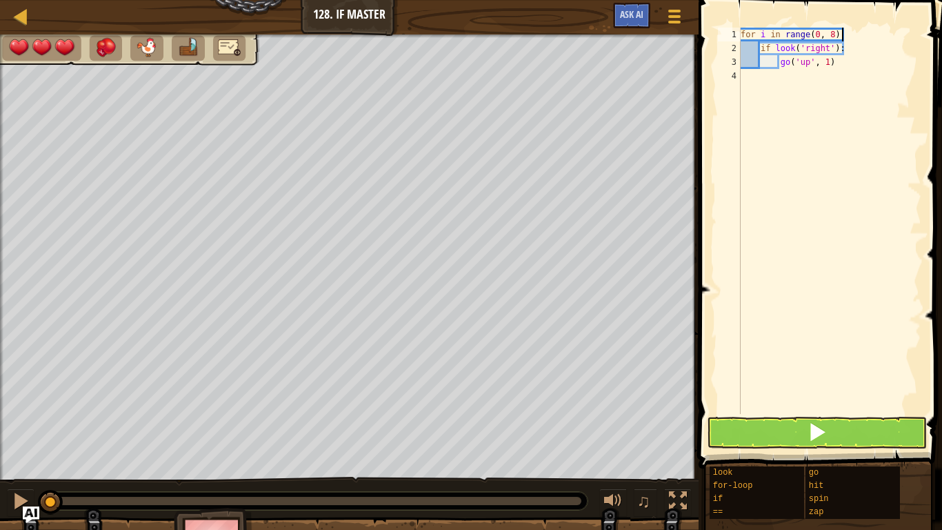
click at [841, 62] on div "for i in range ( 0 , 8 ) : if look ( 'right' ) : go ( 'up' , 1 )" at bounding box center [830, 235] width 184 height 414
type textarea "g"
click at [893, 44] on div "for i in range ( 0 , 8 ) : if look ( 'right' ) :" at bounding box center [830, 235] width 184 height 414
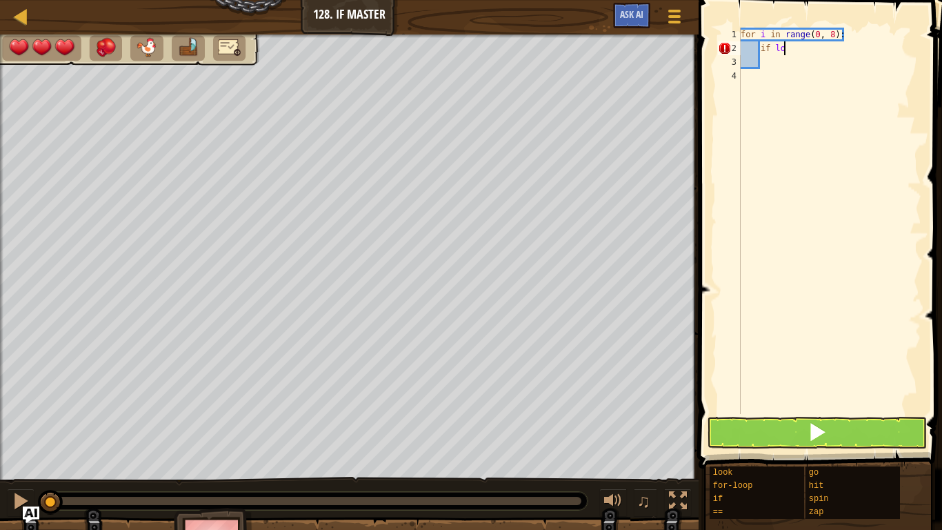
type textarea "i"
click at [778, 118] on div "for i in range ( 0 , 8 ) :" at bounding box center [830, 235] width 184 height 414
type textarea "g"
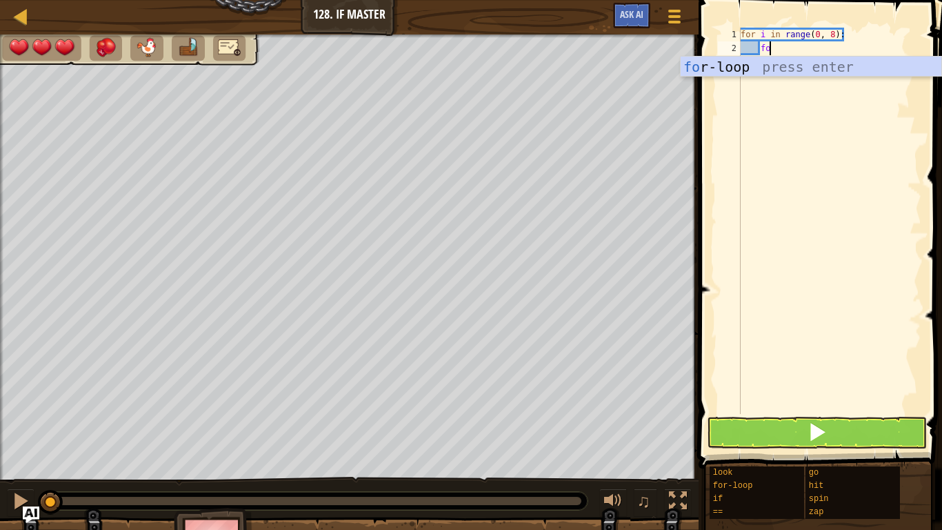
scroll to position [6, 3]
click at [768, 70] on div "fo r-loop press enter" at bounding box center [811, 88] width 261 height 62
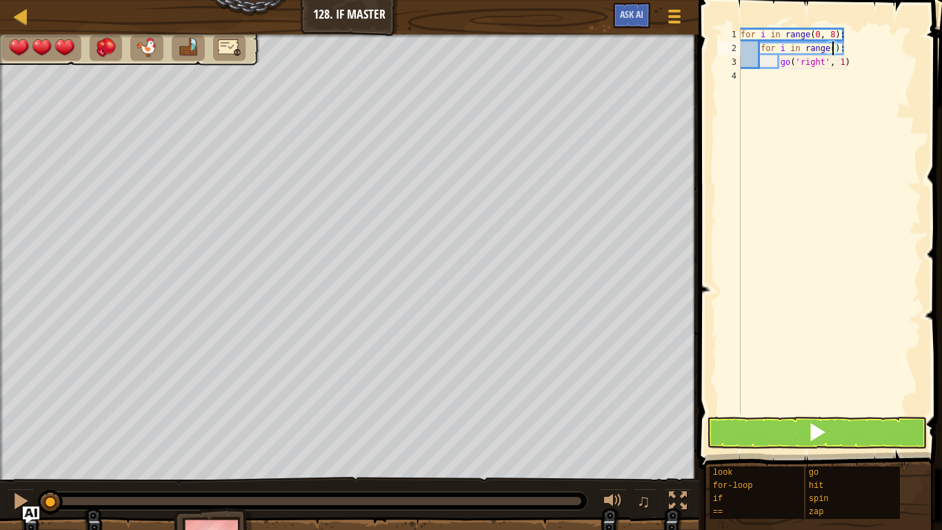
type textarea "for i in range(0):"
click at [858, 74] on div "for i in range ( 0 , 8 ) : for i in range ( 0 ) : go ( 'right' , 1 )" at bounding box center [830, 235] width 184 height 414
click at [836, 48] on div "for i in range ( 0 , 8 ) : for i in range ( 0 ) : go ( 'right" at bounding box center [830, 235] width 184 height 414
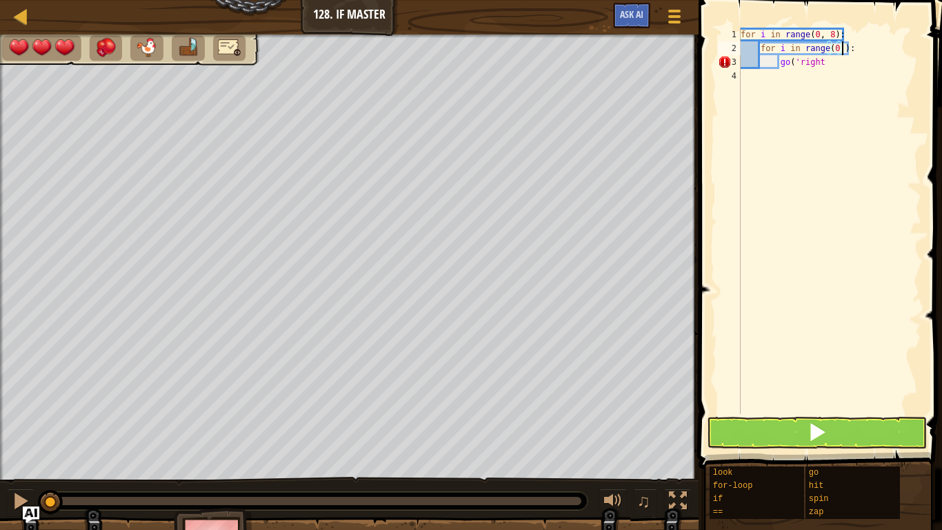
scroll to position [6, 14]
click at [889, 50] on div "for i in range ( 0 , 8 ) : for i in range ( 0 , ) : go ( 'right" at bounding box center [830, 235] width 184 height 414
type textarea "f"
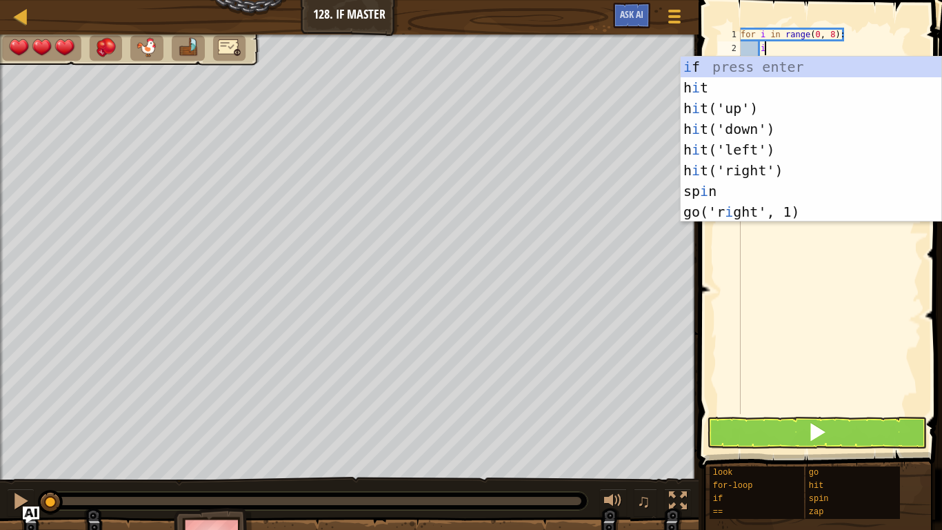
scroll to position [6, 3]
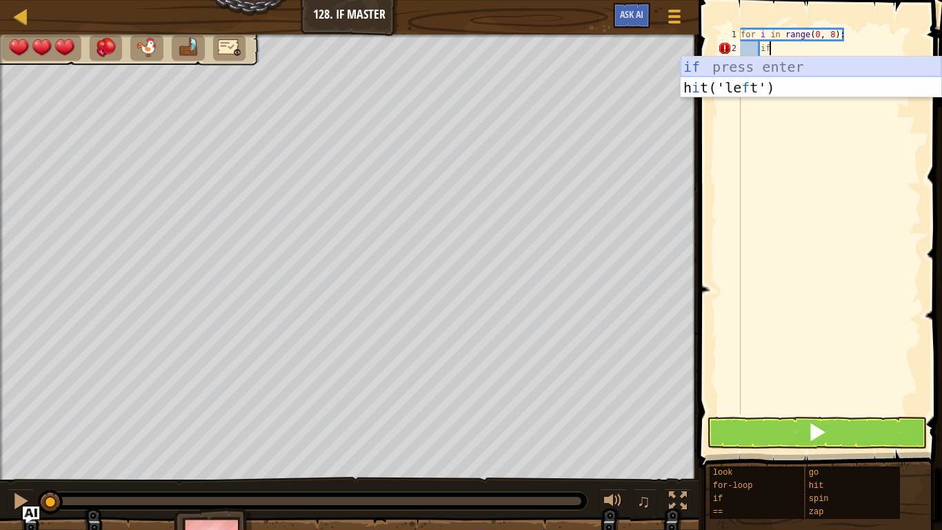
click at [849, 65] on div "if press enter h i t('le f t') press enter" at bounding box center [811, 98] width 261 height 83
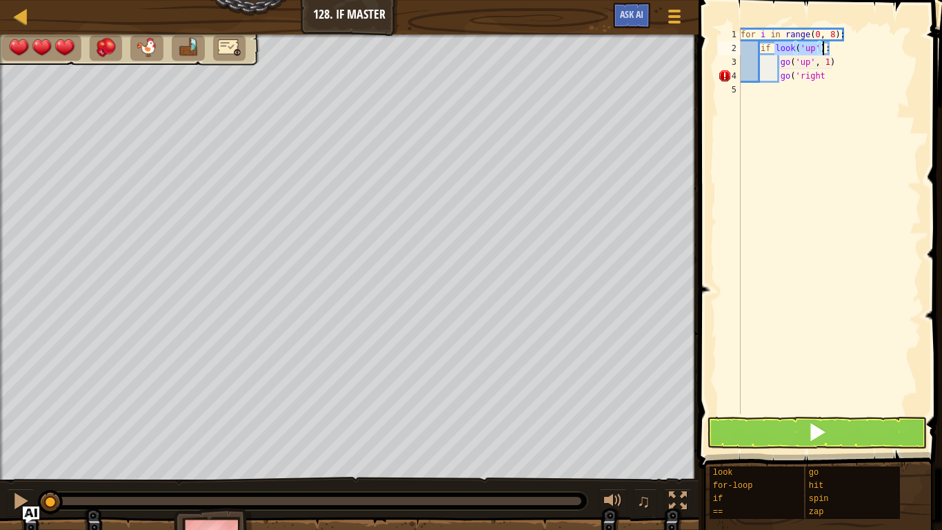
click at [813, 52] on div "for i in range ( 0 , 8 ) : if look ( 'up' ) : go ( 'up' , 1 ) go ( 'right" at bounding box center [830, 221] width 184 height 386
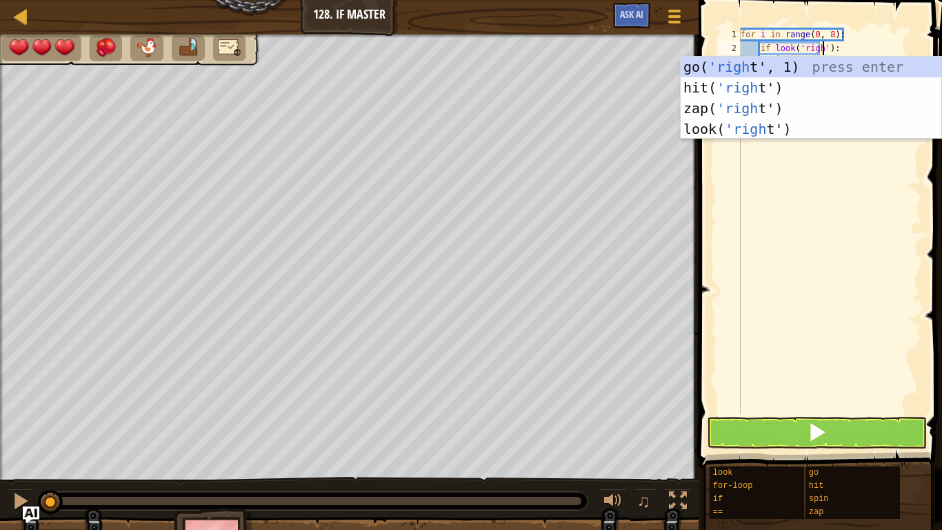
scroll to position [6, 12]
click at [815, 52] on div "for i in range ( 0 , 8 ) : if look ( 'right' ) : go ( 'up' , 1 ) go ( 'right" at bounding box center [830, 235] width 184 height 414
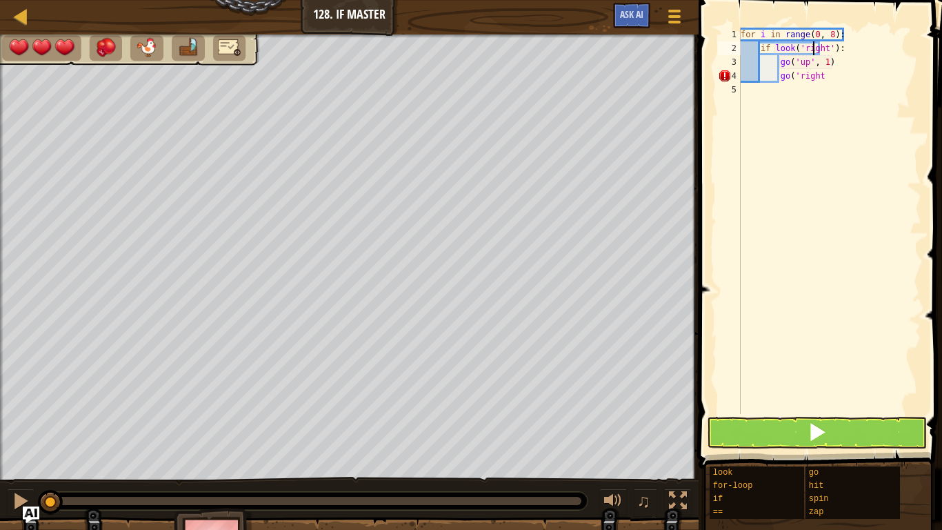
click at [842, 77] on div "for i in range ( 0 , 8 ) : if look ( 'right' ) : go ( 'up' , 1 ) go ( 'right" at bounding box center [830, 235] width 184 height 414
type textarea "g"
type textarea "z"
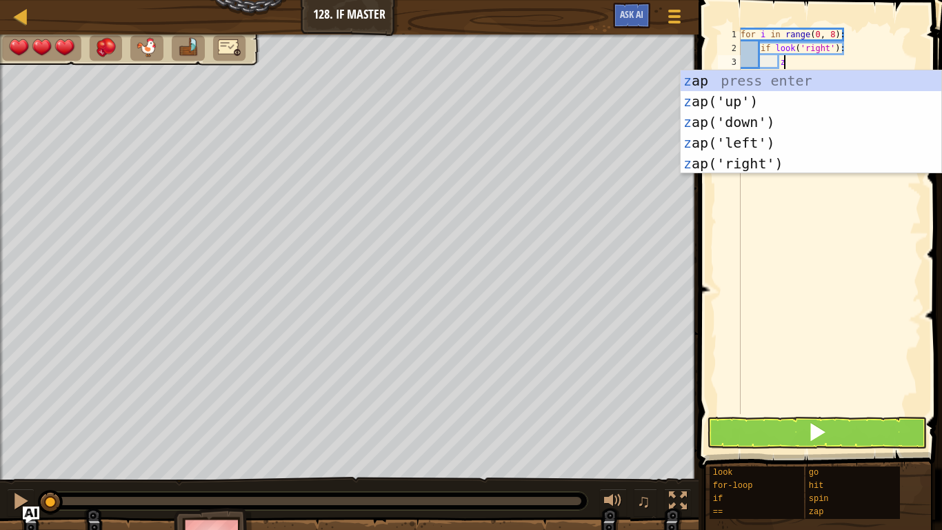
scroll to position [6, 6]
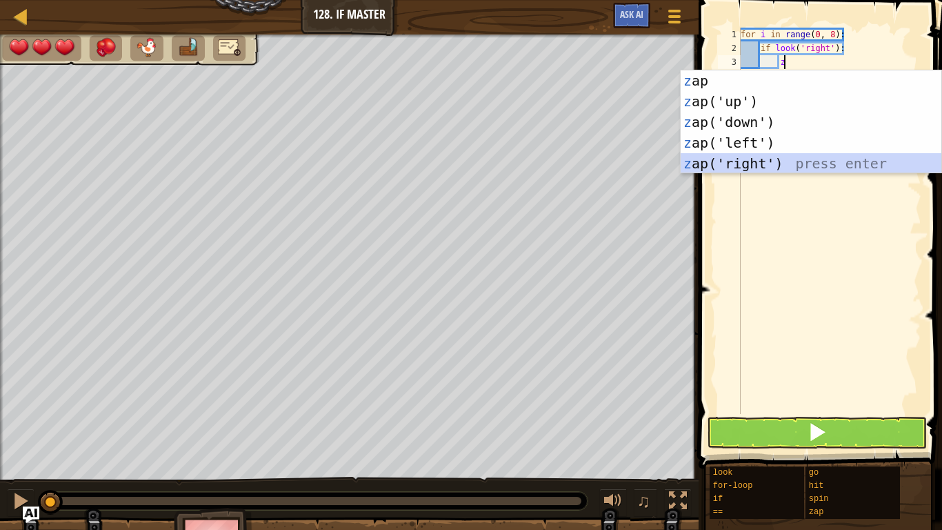
click at [766, 155] on div "z ap press enter z ap('up') press enter z ap('down') press enter z ap('left') p…" at bounding box center [811, 142] width 261 height 145
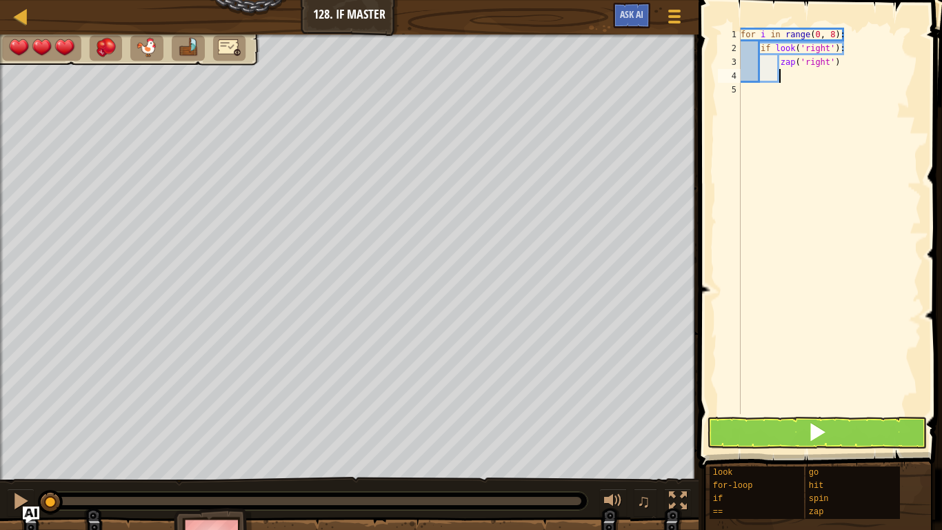
click at [782, 406] on div "for i in range ( 0 , 8 ) : if look ( 'right' ) : zap ( 'right' )" at bounding box center [830, 235] width 184 height 414
click at [843, 50] on div "for i in range ( 0 , 8 ) : if look ( 'right' ) : zap ( 'right' )" at bounding box center [830, 235] width 184 height 414
type textarea "if look('right'):"
type textarea "v"
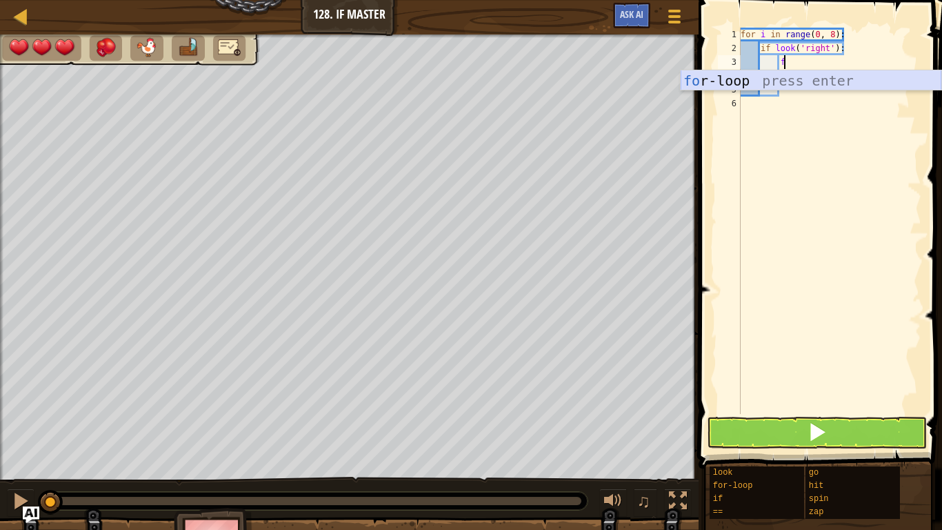
scroll to position [6, 6]
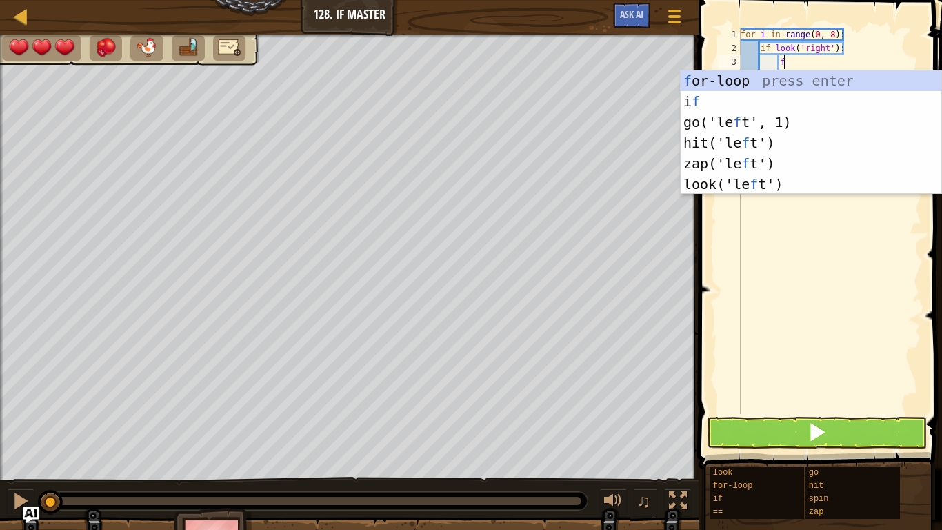
click at [793, 83] on div "f or-loop press enter i f press enter go('le f t', 1) press enter hit('le f t')…" at bounding box center [811, 153] width 261 height 166
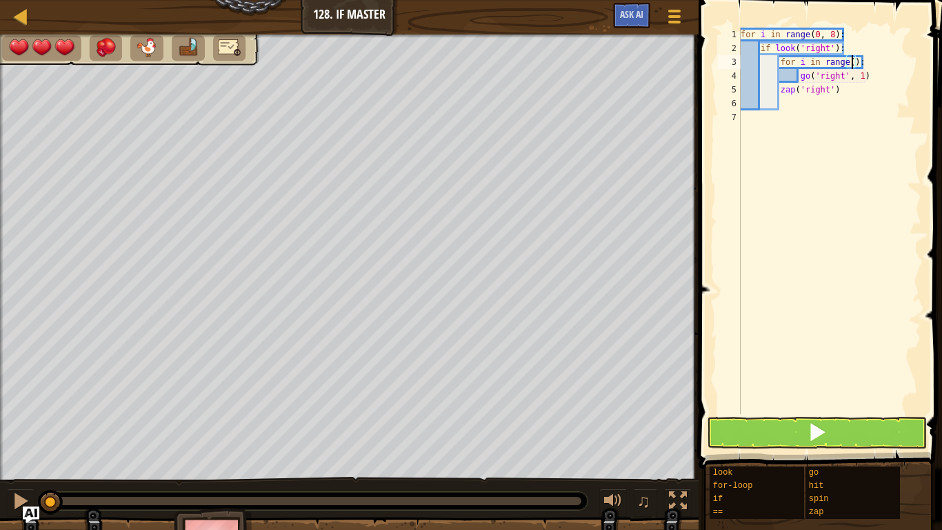
scroll to position [6, 17]
drag, startPoint x: 799, startPoint y: 79, endPoint x: 866, endPoint y: 75, distance: 67.0
click at [866, 75] on div "for i in range ( 0 , 8 ) : if look ( 'right' ) : for i in range ( 8 ) : go ( 'r…" at bounding box center [830, 235] width 184 height 414
type textarea "go('right', 1)"
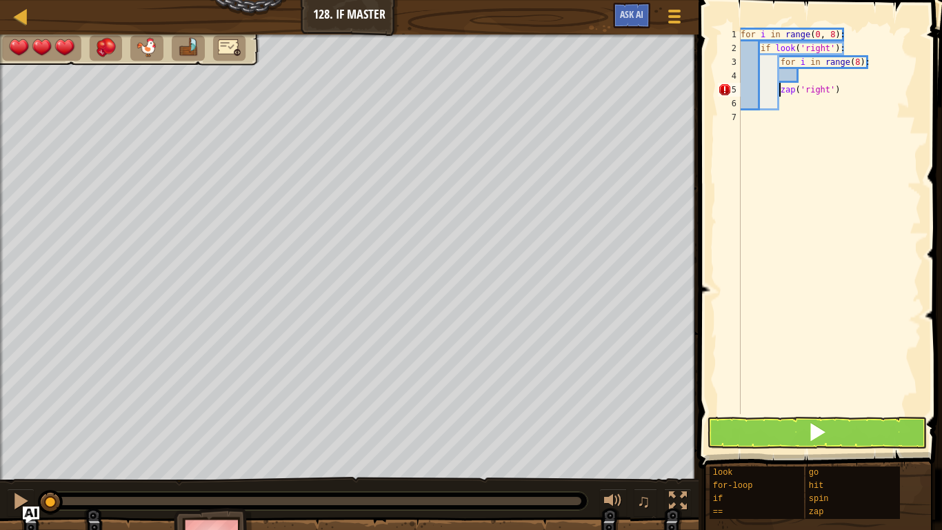
click at [780, 92] on div "for i in range ( 0 , 8 ) : if look ( 'right' ) : for i in range ( 8 ) : zap ( '…" at bounding box center [830, 235] width 184 height 414
click at [846, 46] on div "for i in range ( 0 , 8 ) : if look ( 'right' ) : for i in range ( 8 ) : zap ( '…" at bounding box center [830, 235] width 184 height 414
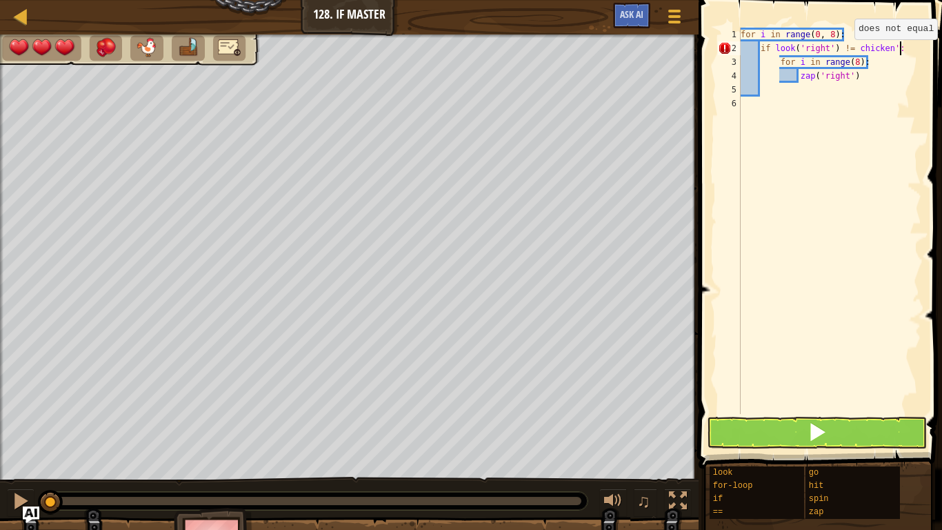
click at [855, 52] on div "for i in range ( 0 , 8 ) : if look ( 'right' ) != chicken ': for i in range ( 8…" at bounding box center [830, 235] width 184 height 414
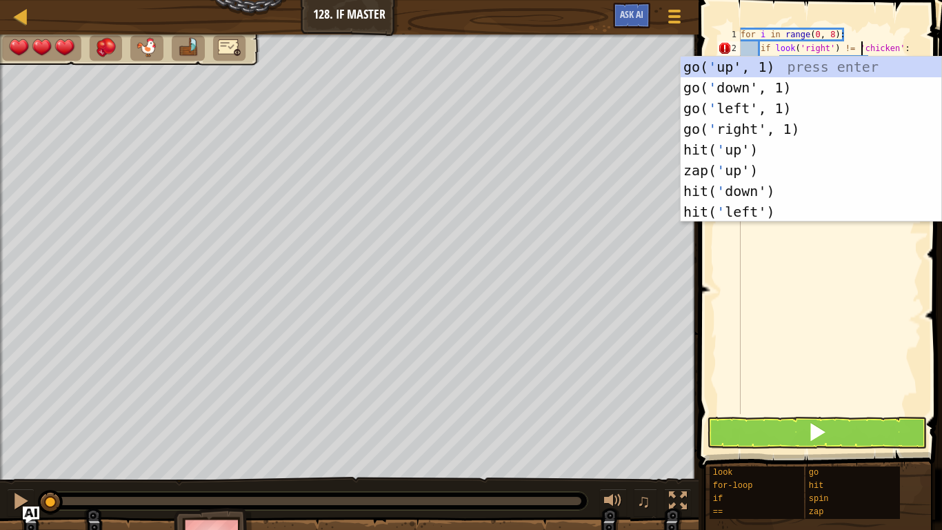
scroll to position [6, 17]
type textarea "if look('right') != 'chicken':"
click at [832, 435] on button at bounding box center [817, 433] width 220 height 32
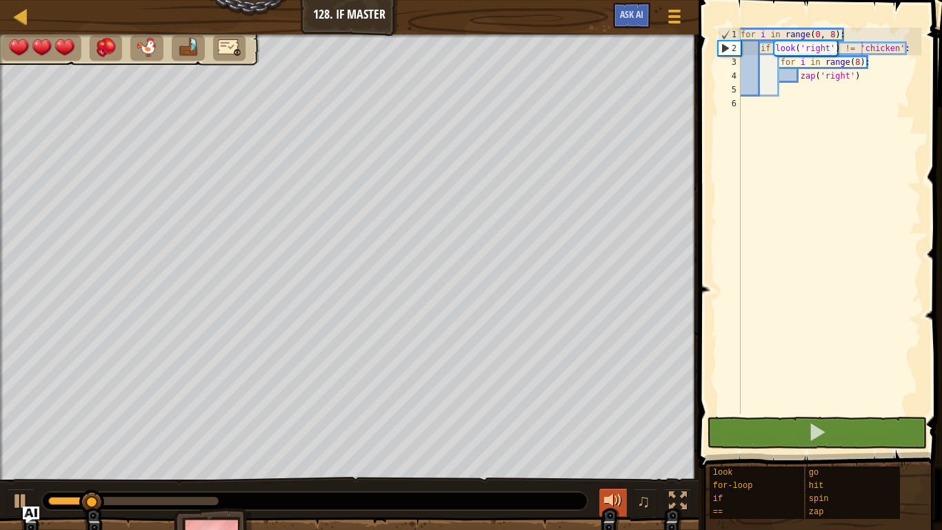
click at [621, 504] on div at bounding box center [613, 501] width 18 height 18
click at [759, 122] on div "for i in range ( 0 , 8 ) : if look ( 'right' ) != 'chicken' : for i in range ( …" at bounding box center [830, 235] width 184 height 414
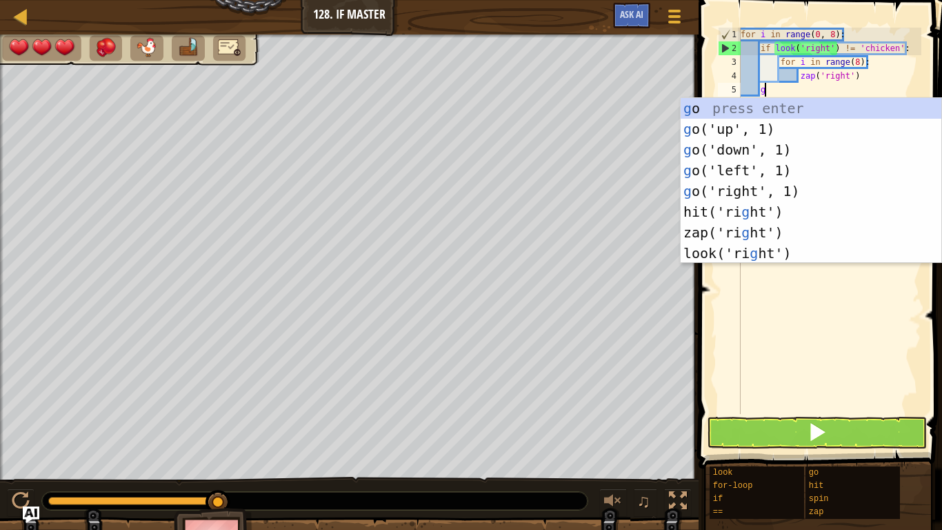
type textarea "go"
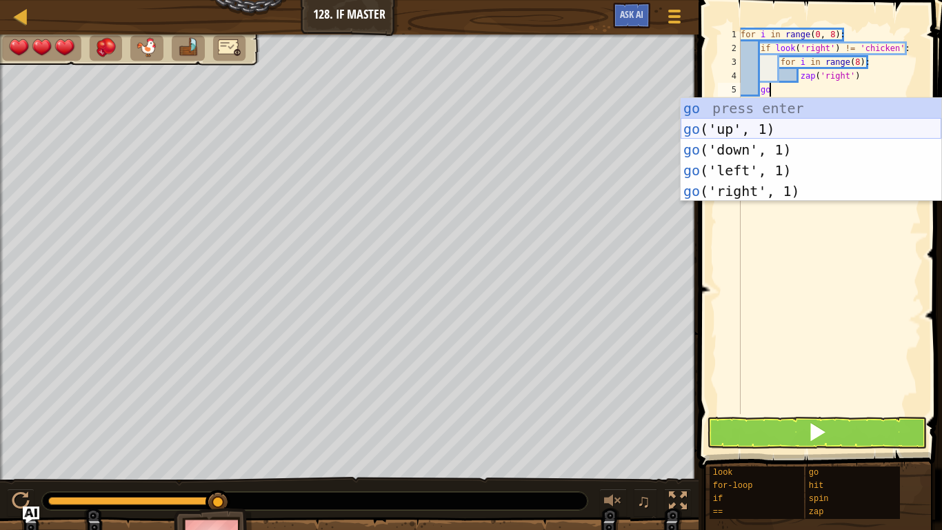
click at [749, 132] on div "go press enter go ('up', 1) press enter go ('down', 1) press enter go ('left', …" at bounding box center [811, 170] width 261 height 145
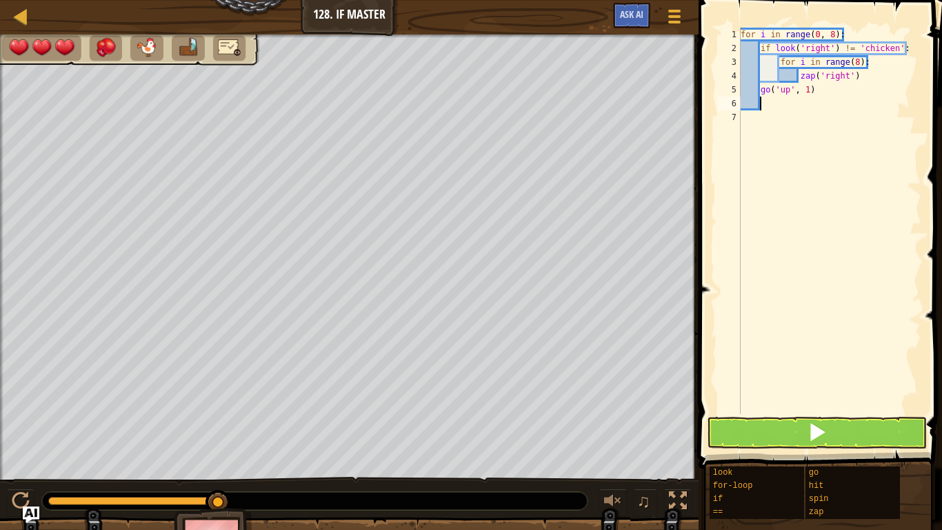
click at [840, 423] on button at bounding box center [817, 433] width 220 height 32
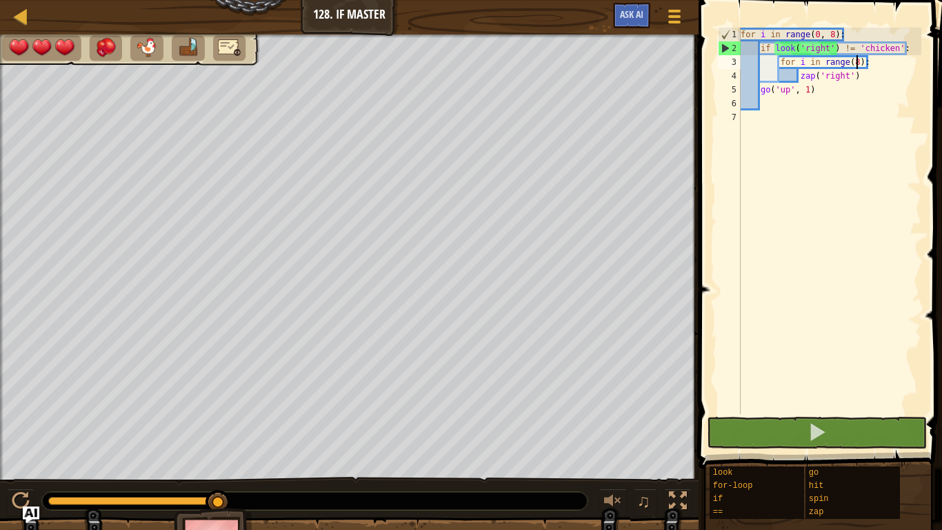
click at [858, 63] on div "for i in range ( 0 , 8 ) : if look ( 'right' ) != 'chicken' : for i in range ( …" at bounding box center [830, 235] width 184 height 414
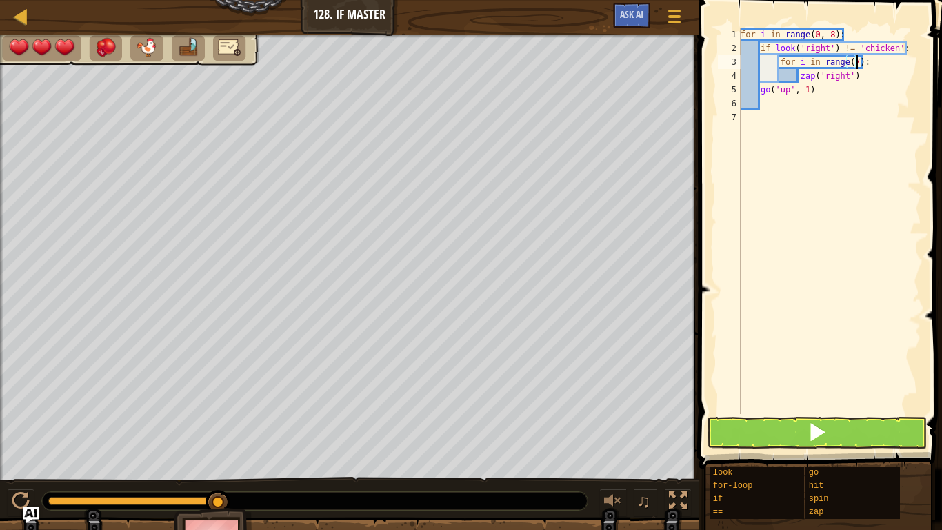
scroll to position [6, 17]
click at [935, 422] on div "Statement / Call /" at bounding box center [828, 432] width 220 height 31
click at [889, 433] on button at bounding box center [817, 433] width 220 height 32
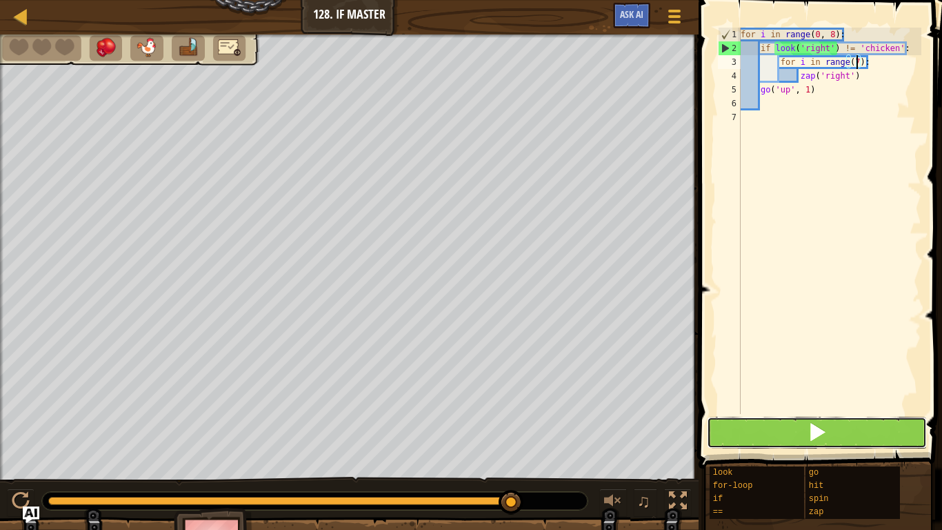
click at [891, 440] on button at bounding box center [817, 433] width 220 height 32
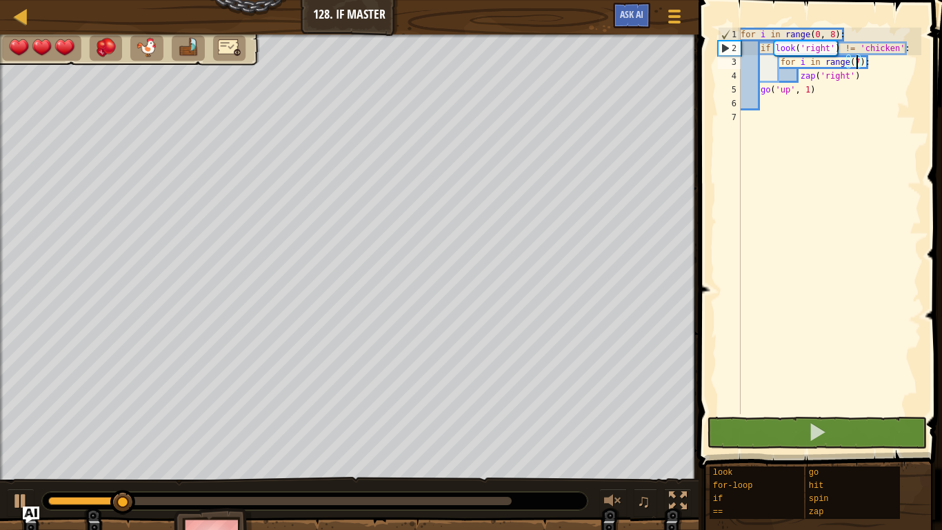
click at [870, 79] on div "for i in range ( 0 , 8 ) : if look ( 'right' ) != 'chicken' : for i in range ( …" at bounding box center [830, 235] width 184 height 414
type textarea "zap('right')"
click at [872, 74] on div "for i in range ( 0 , 8 ) : if look ( 'right' ) != 'chicken' : for i in range ( …" at bounding box center [830, 235] width 184 height 414
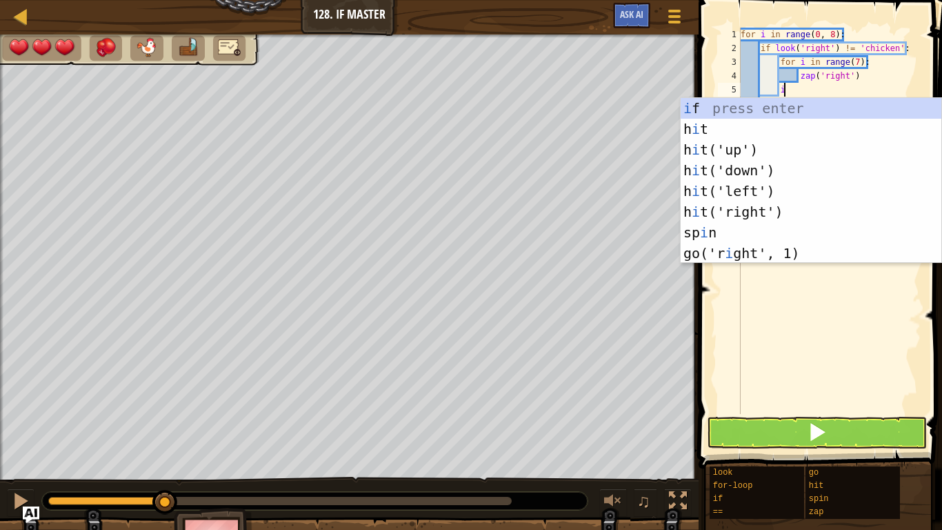
scroll to position [6, 6]
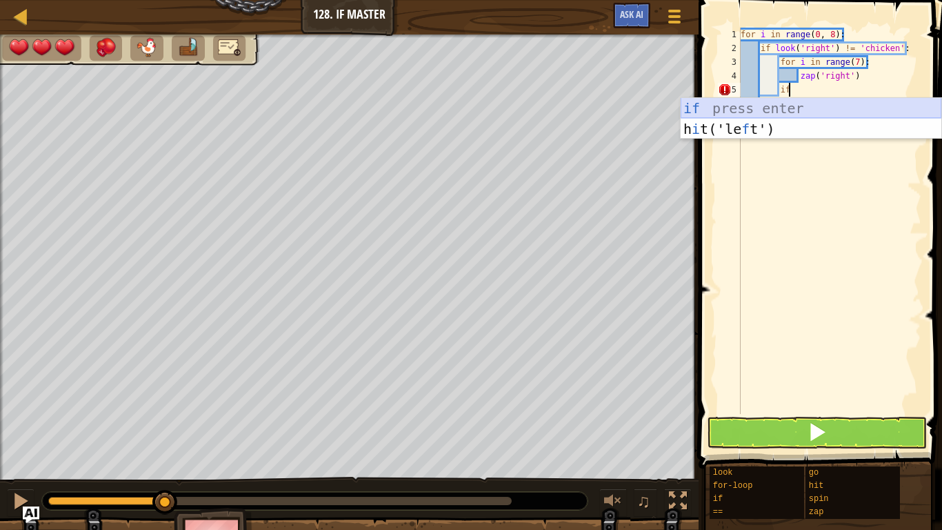
click at [779, 107] on div "if press enter h i t('le f t') press enter" at bounding box center [811, 139] width 261 height 83
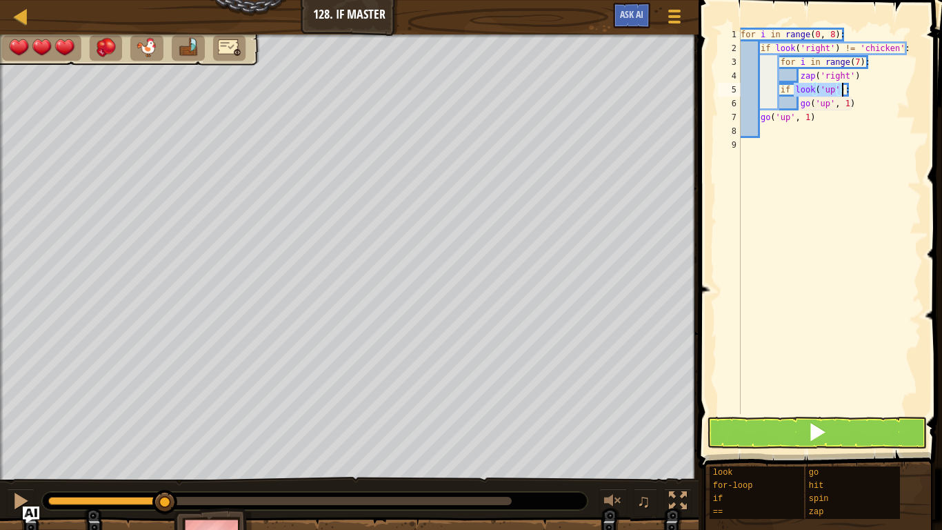
click at [830, 86] on div "for i in range ( 0 , 8 ) : if look ( 'right' ) != 'chicken' : for i in range ( …" at bounding box center [830, 221] width 184 height 386
click at [833, 90] on div "for i in range ( 0 , 8 ) : if look ( 'right' ) != 'chicken' : for i in range ( …" at bounding box center [830, 235] width 184 height 414
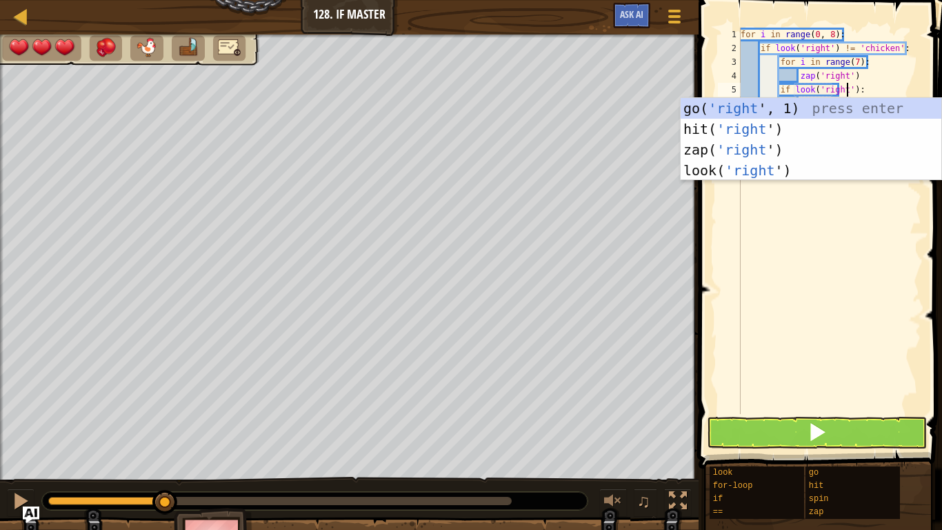
scroll to position [6, 15]
click at [858, 86] on div "for i in range ( 0 , 8 ) : if look ( 'right' ) != 'chicken' : for i in range ( …" at bounding box center [830, 235] width 184 height 414
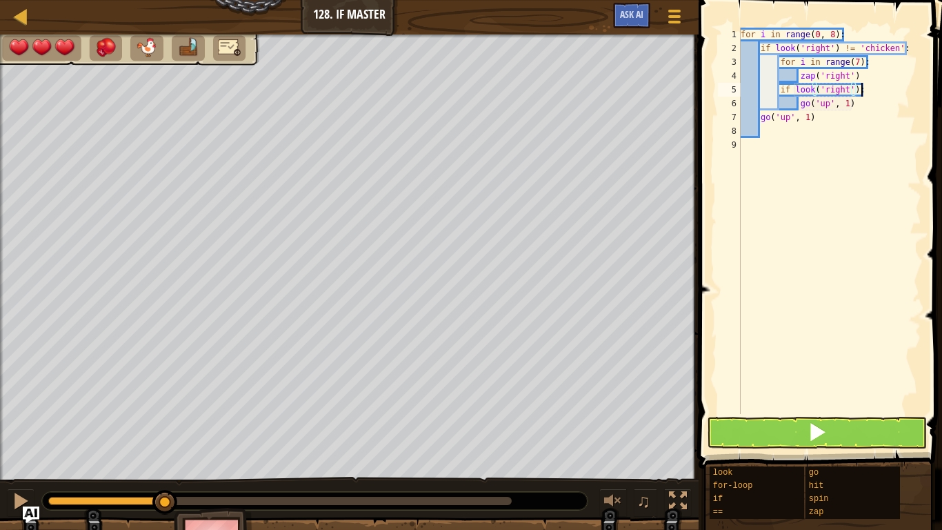
click at [864, 89] on div "for i in range ( 0 , 8 ) : if look ( 'right' ) != 'chicken' : for i in range ( …" at bounding box center [830, 235] width 184 height 414
type textarea "if look('right') == 'fly':"
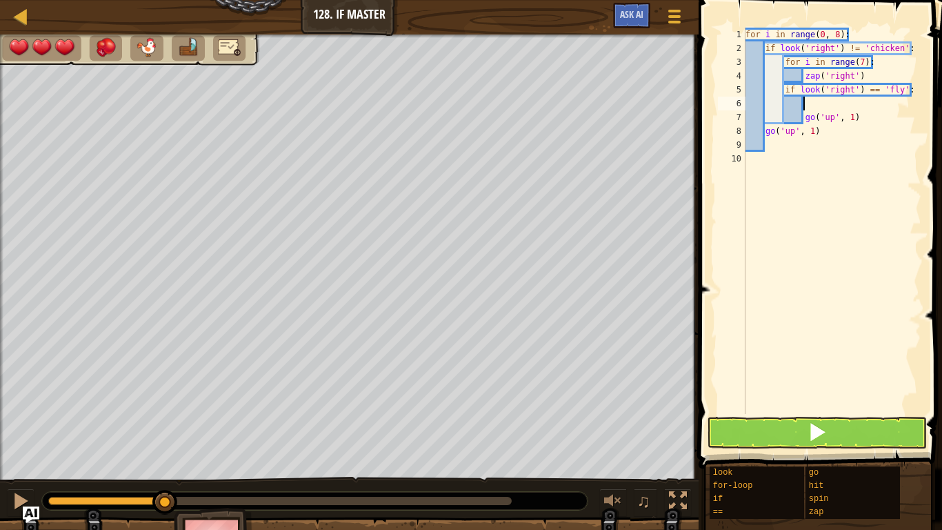
type textarea "z"
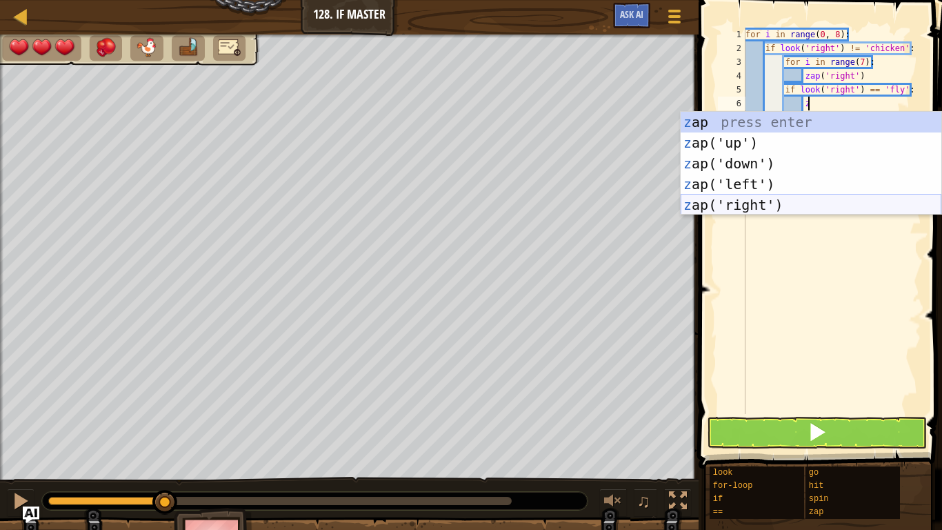
click at [798, 204] on div "z ap press enter z ap('up') press enter z ap('down') press enter z ap('left') p…" at bounding box center [811, 184] width 261 height 145
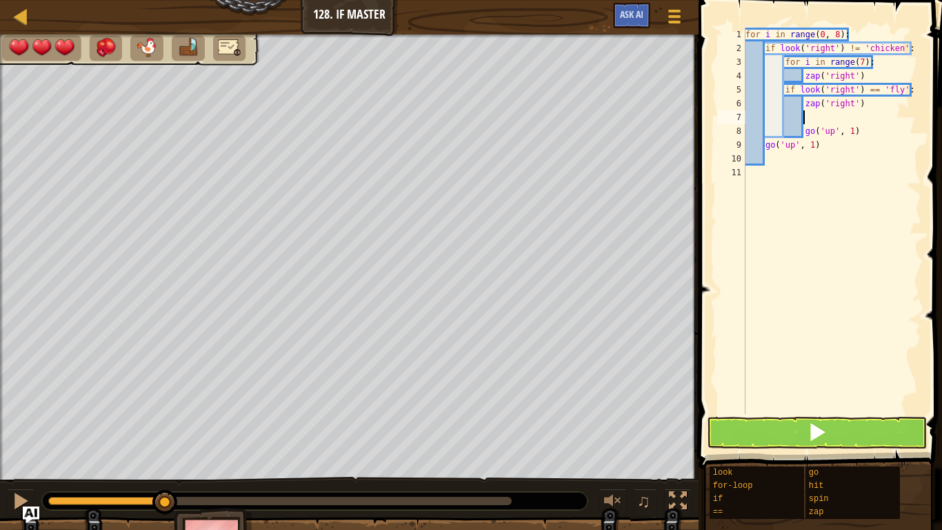
type textarea "z"
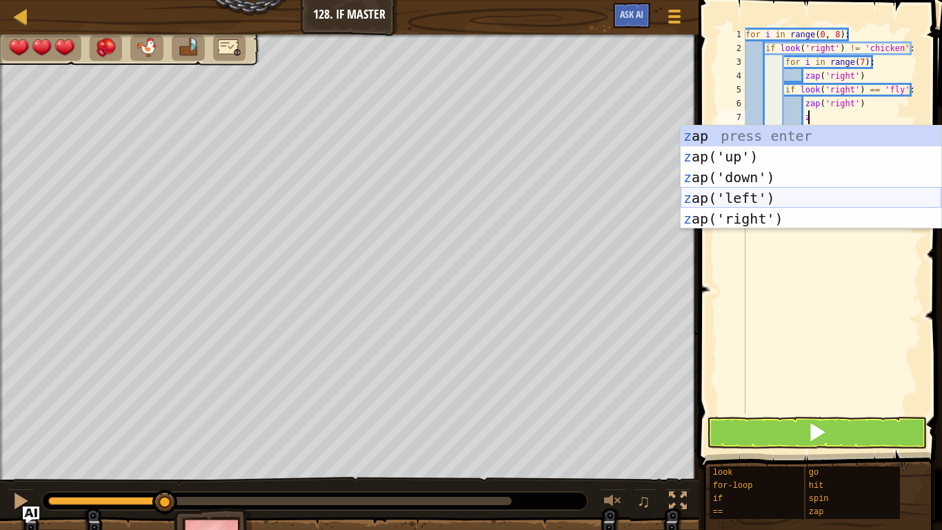
click at [798, 211] on div "z ap press enter z ap('up') press enter z ap('down') press enter z ap('left') p…" at bounding box center [811, 198] width 261 height 145
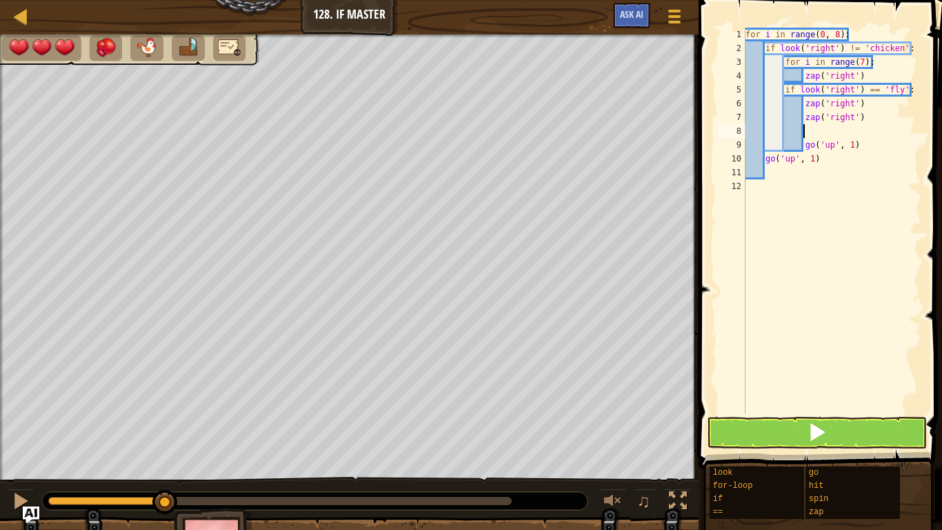
type textarea "z"
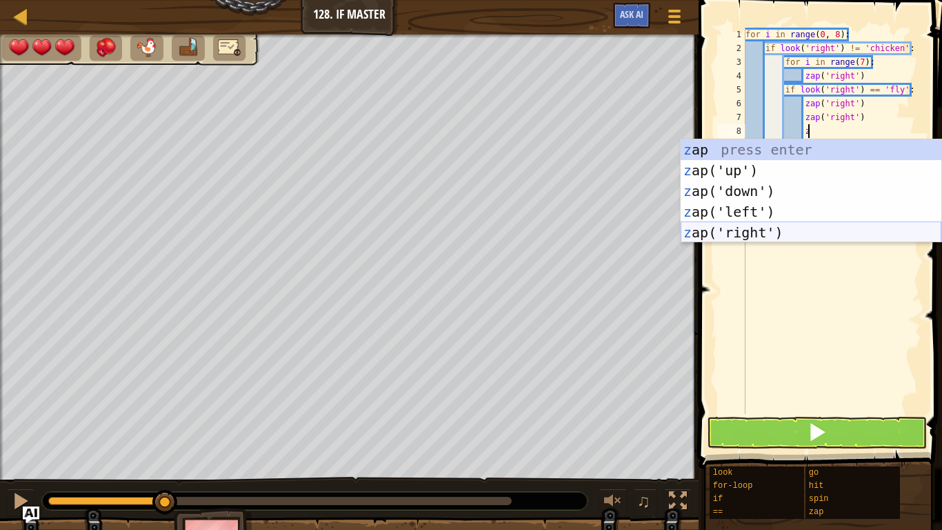
click at [793, 228] on div "z ap press enter z ap('up') press enter z ap('down') press enter z ap('left') p…" at bounding box center [811, 211] width 261 height 145
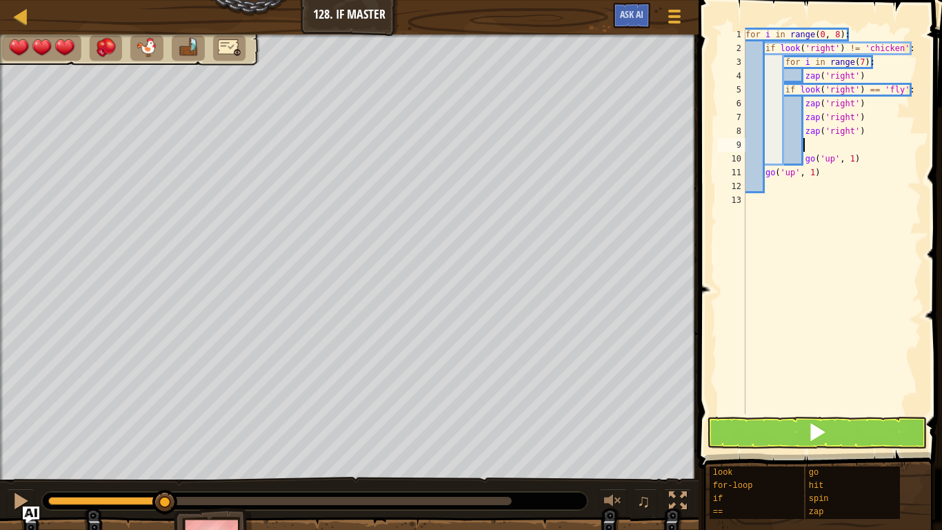
type textarea "z"
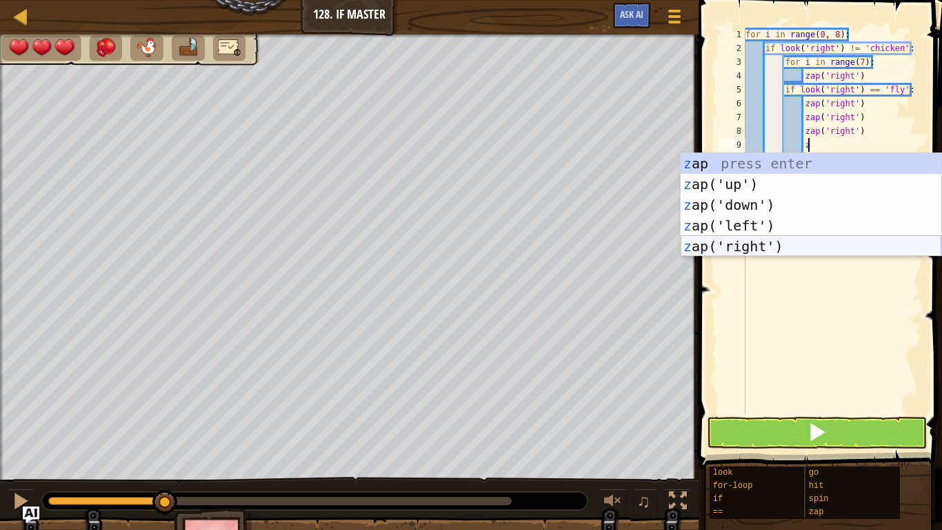
click at [796, 241] on div "z ap press enter z ap('up') press enter z ap('down') press enter z ap('left') p…" at bounding box center [811, 225] width 261 height 145
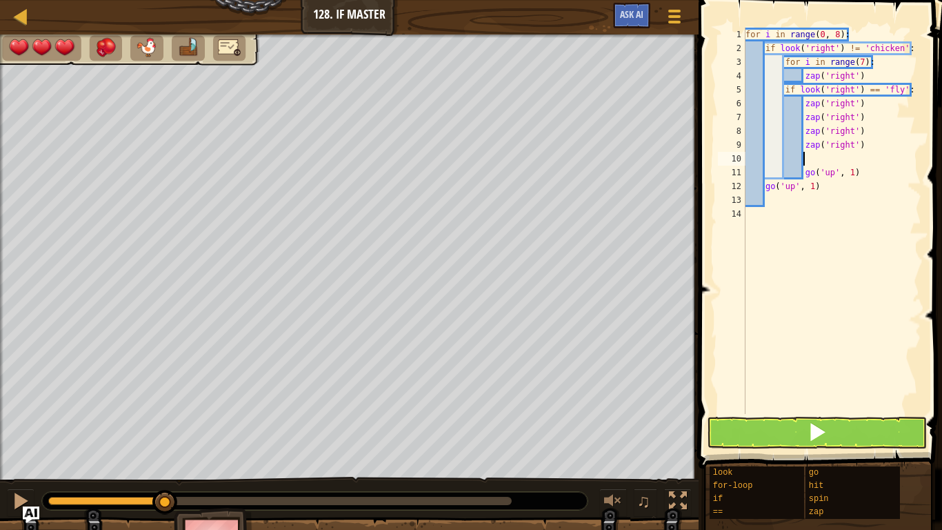
scroll to position [6, 8]
click at [873, 171] on div "for i in range ( 0 , 8 ) : if look ( 'right' ) != 'chicken' : for i in range ( …" at bounding box center [832, 235] width 179 height 414
type textarea "g"
type textarea "zap('right')"
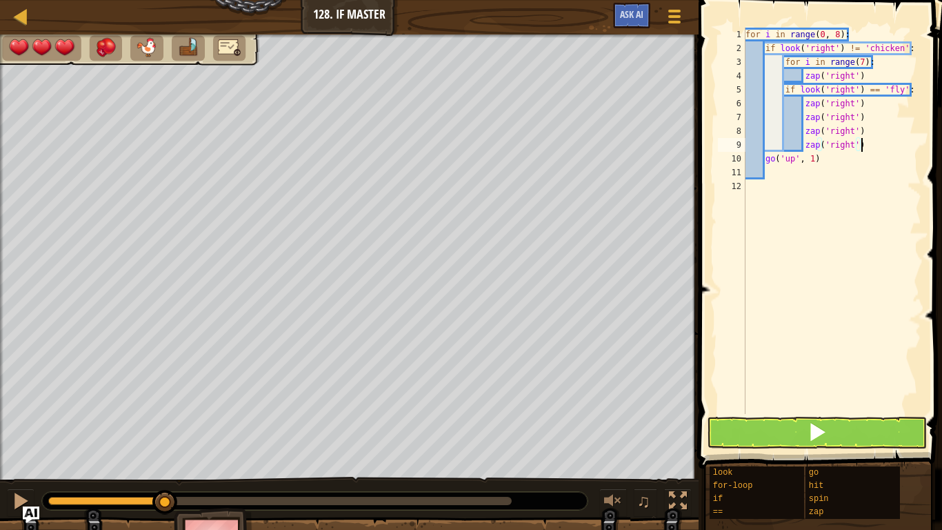
click at [884, 227] on div "for i in range ( 0 , 8 ) : if look ( 'right' ) != 'chicken' : for i in range ( …" at bounding box center [832, 235] width 179 height 414
click at [833, 432] on button at bounding box center [817, 433] width 220 height 32
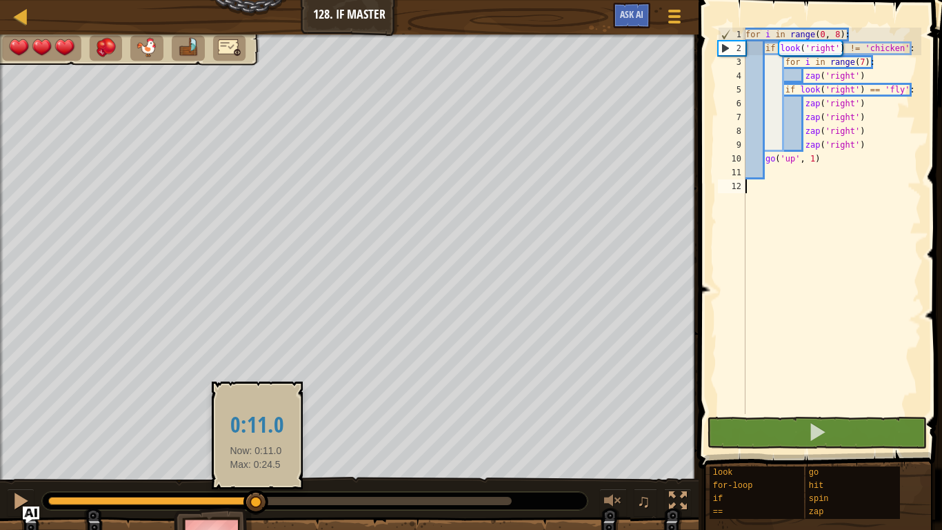
drag, startPoint x: 105, startPoint y: 492, endPoint x: 256, endPoint y: 497, distance: 151.2
click at [256, 497] on div at bounding box center [256, 502] width 25 height 25
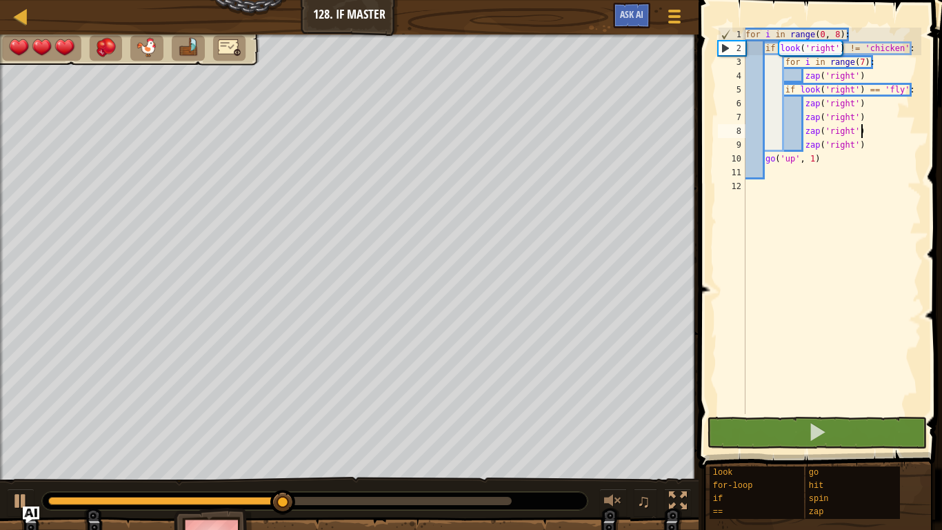
click at [899, 133] on div "for i in range ( 0 , 8 ) : if look ( 'right' ) != 'chicken' : for i in range ( …" at bounding box center [832, 235] width 179 height 414
type textarea "zap('right')"
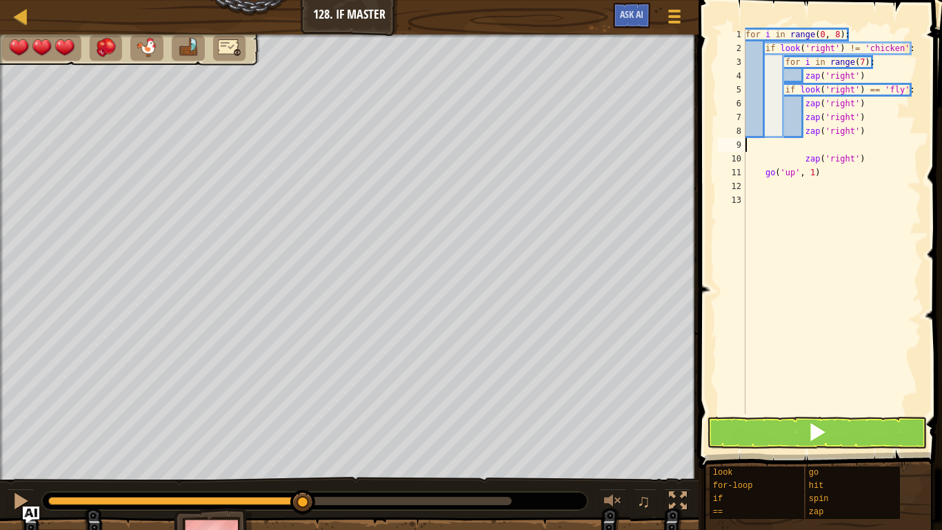
type textarea "zap('right')"
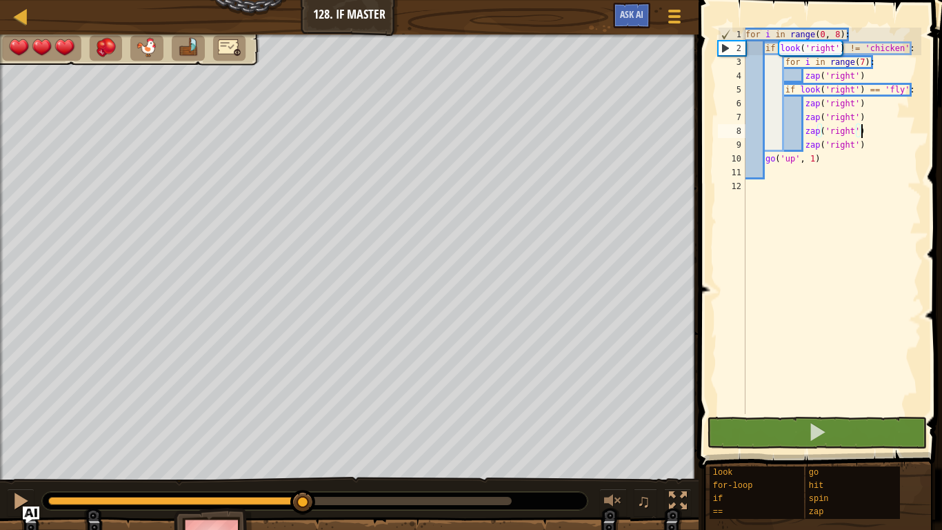
click at [880, 142] on div "for i in range ( 0 , 8 ) : if look ( 'right' ) != 'chicken' : for i in range ( …" at bounding box center [832, 235] width 179 height 414
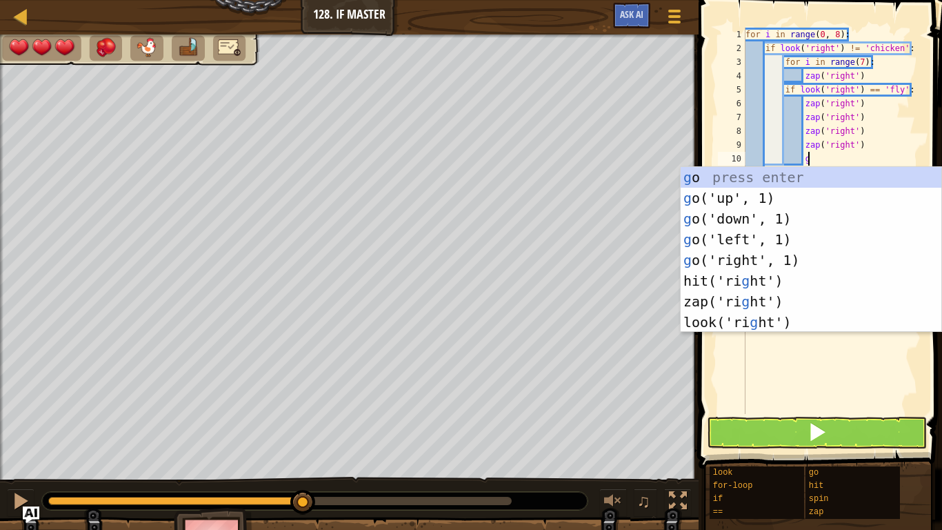
type textarea "go"
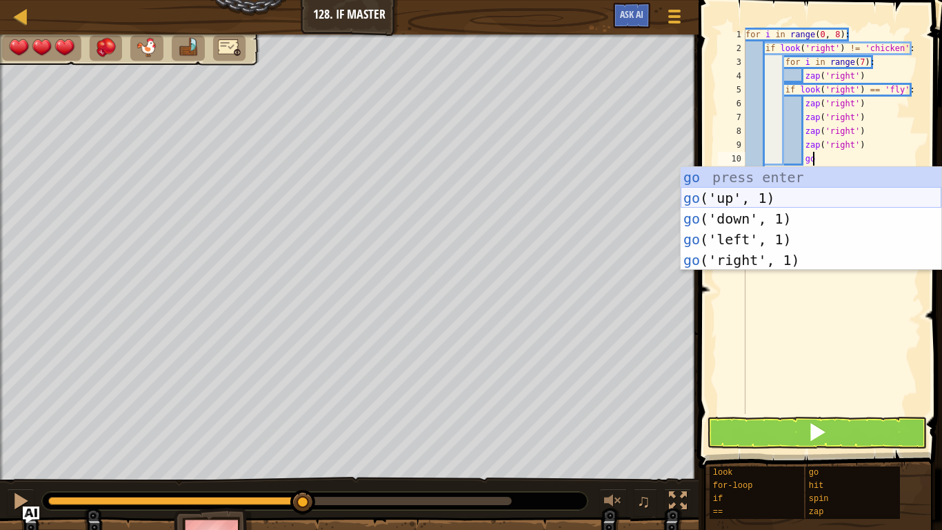
click at [765, 204] on div "go press enter go ('up', 1) press enter go ('down', 1) press enter go ('left', …" at bounding box center [811, 239] width 261 height 145
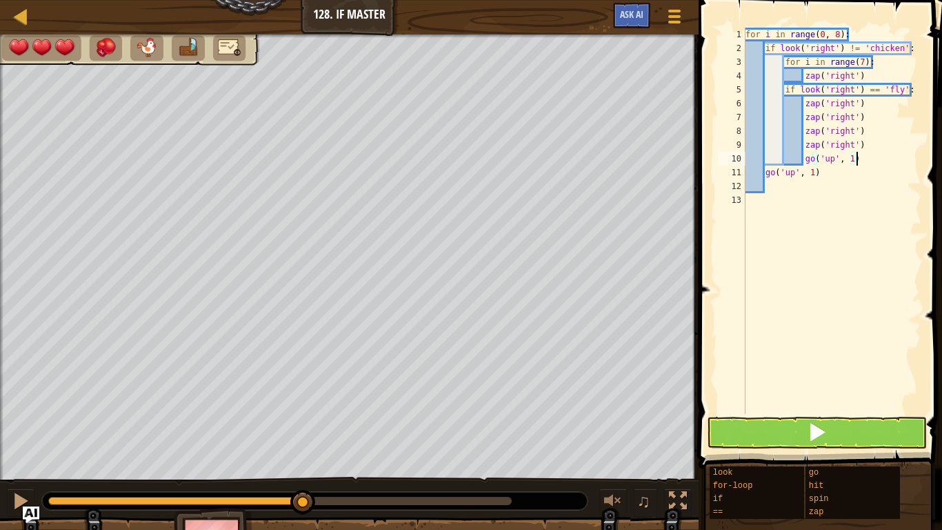
type textarea "go('up', 1)"
click at [780, 436] on button at bounding box center [817, 433] width 220 height 32
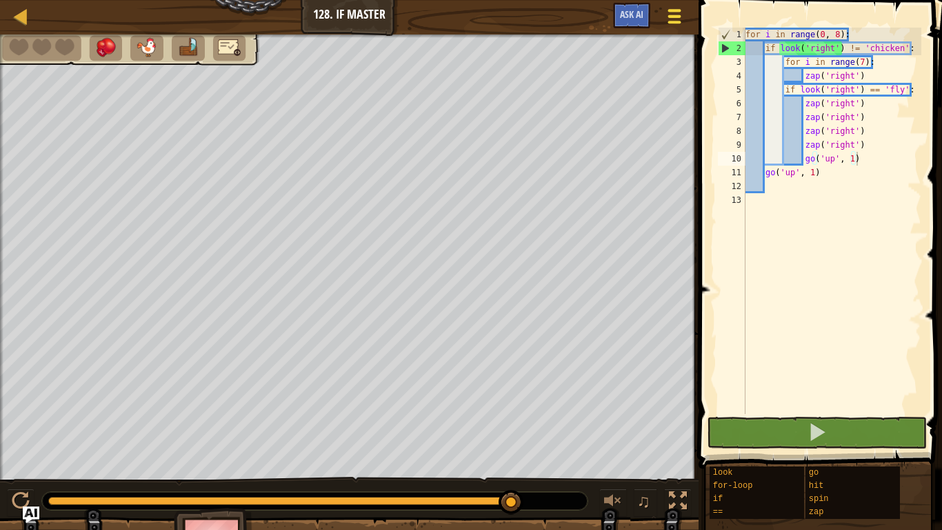
click at [665, 26] on div at bounding box center [674, 16] width 19 height 20
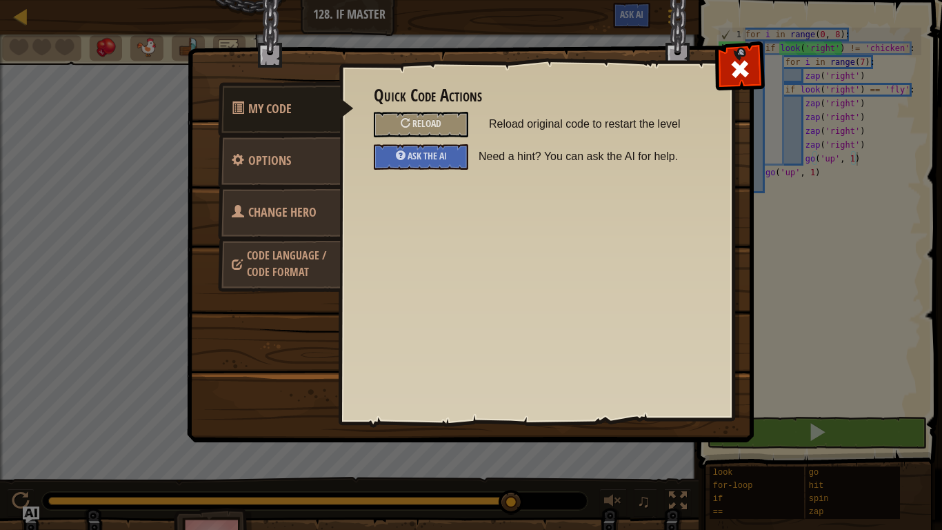
click at [469, 121] on div "Reload" at bounding box center [421, 125] width 115 height 26
click at [444, 121] on div "Reload" at bounding box center [421, 125] width 95 height 26
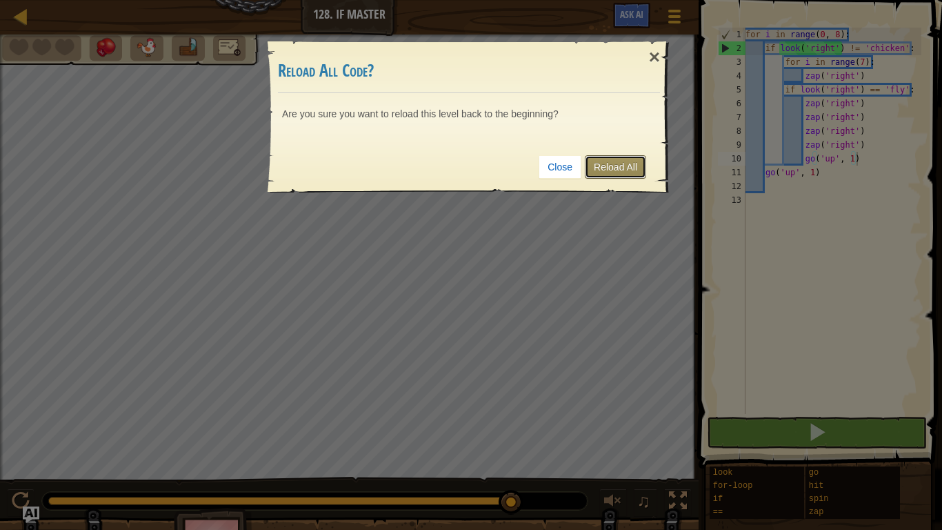
click at [622, 164] on link "Reload All" at bounding box center [615, 166] width 61 height 23
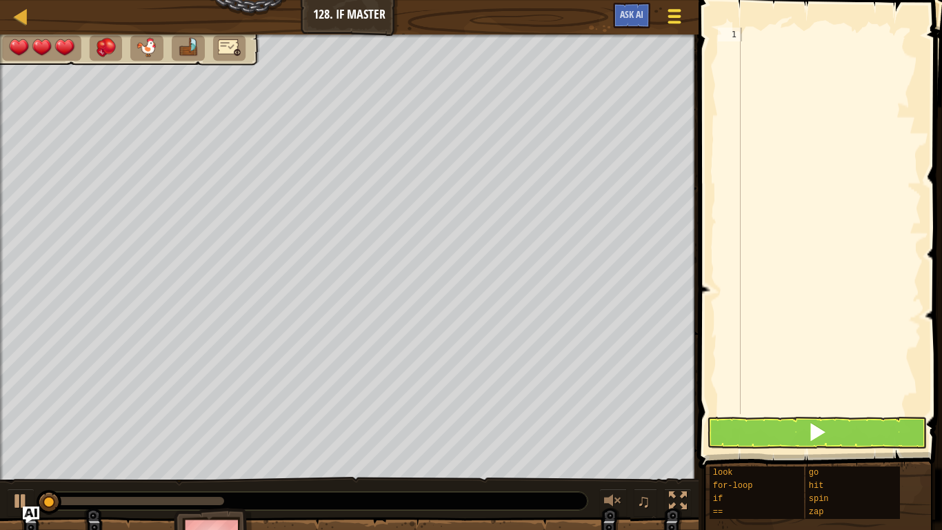
click at [669, 9] on span at bounding box center [675, 10] width 13 height 3
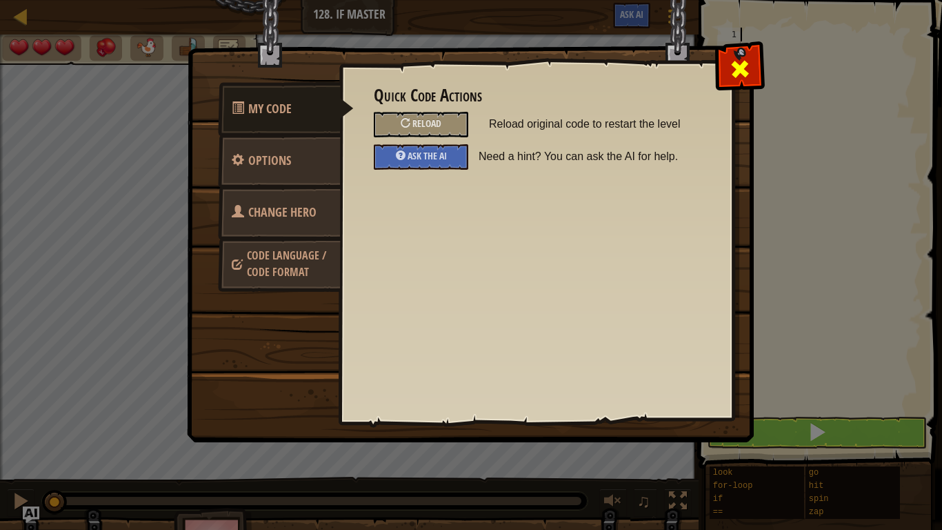
click at [751, 64] on div at bounding box center [739, 65] width 43 height 43
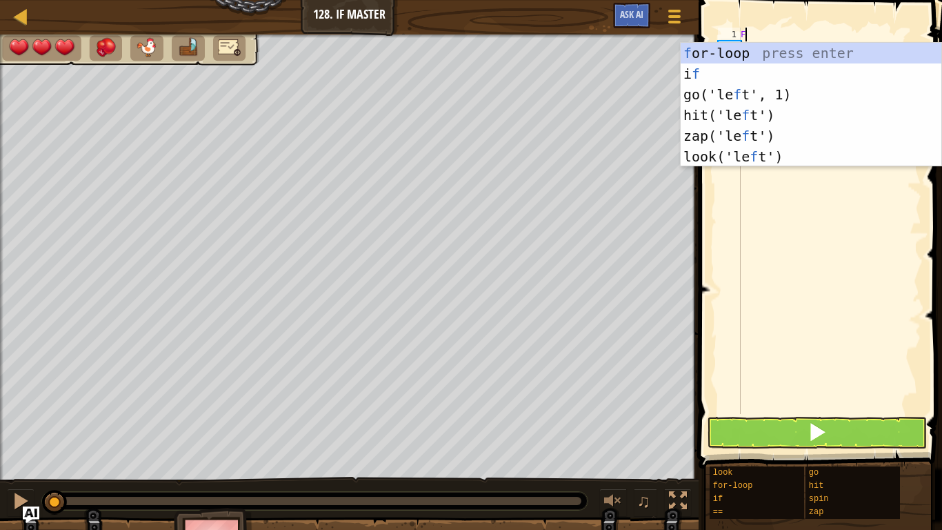
scroll to position [6, 1]
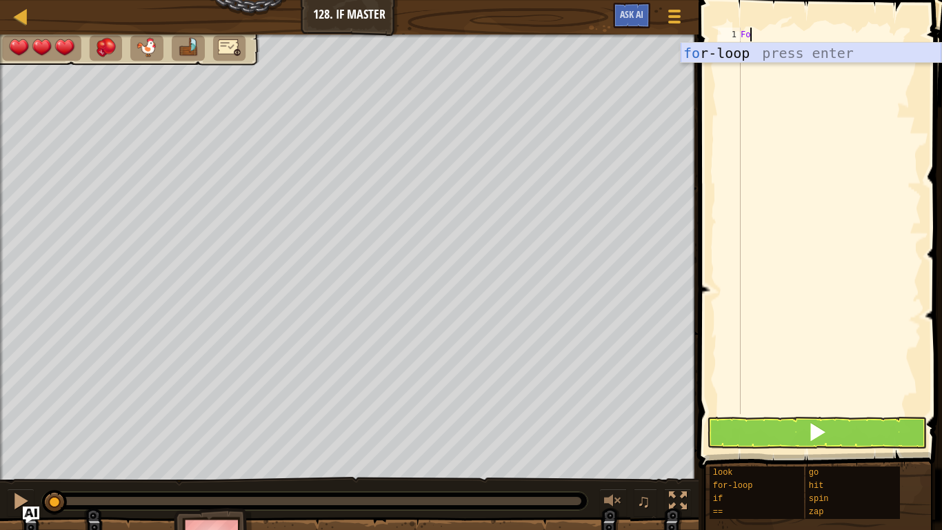
click at [733, 48] on div "fo r-loop press enter" at bounding box center [811, 74] width 261 height 62
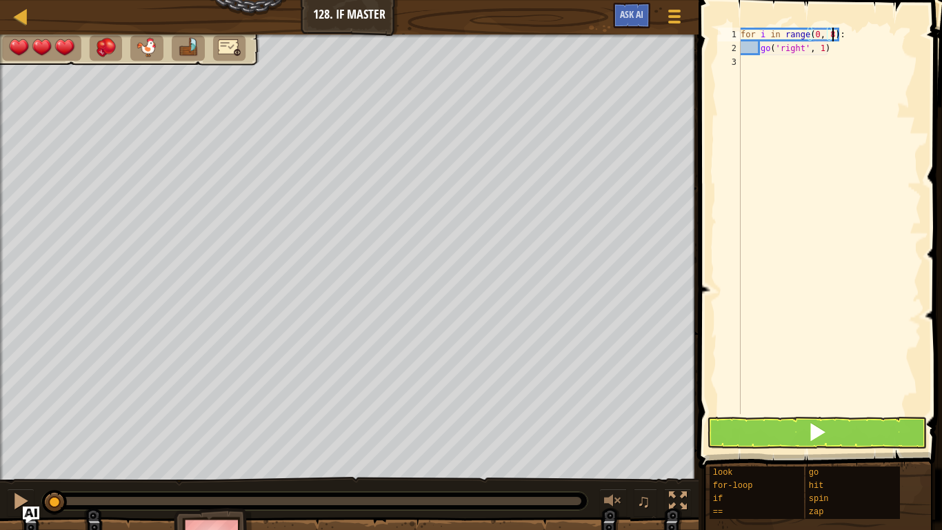
scroll to position [6, 13]
click at [843, 53] on div "for i in range ( 0 , 8 ) : go ( 'right' , 1 )" at bounding box center [830, 235] width 184 height 414
type textarea "g"
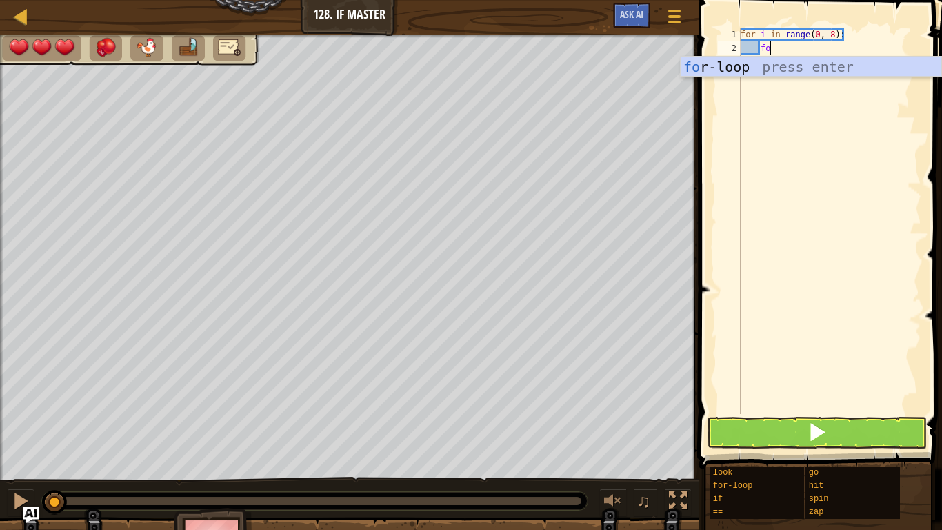
scroll to position [6, 3]
click at [820, 68] on div "fo r-loop press enter" at bounding box center [811, 88] width 261 height 62
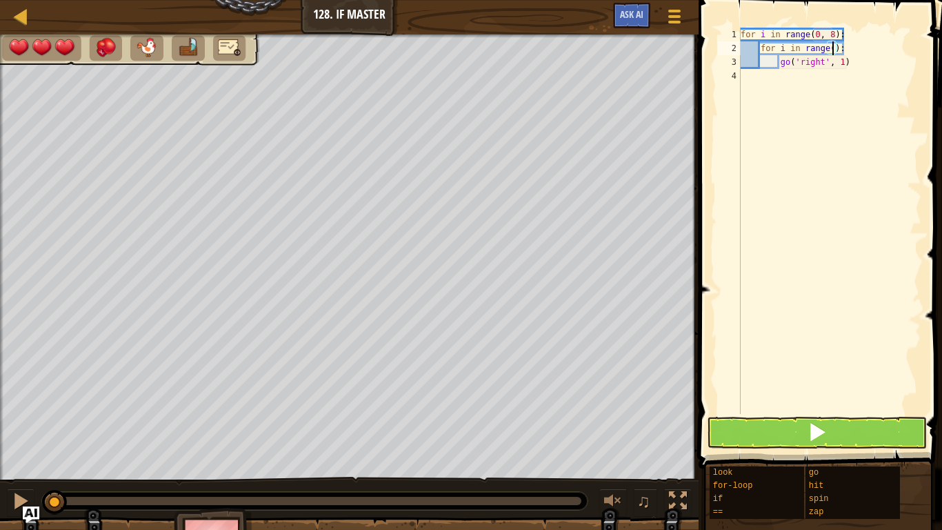
scroll to position [6, 14]
click at [869, 54] on div "for i in range ( 0 , 8 ) : for i in range ( 8 ) : go ( 'right' , 1 )" at bounding box center [830, 235] width 184 height 414
click at [880, 63] on div "for i in range ( 0 , 8 ) : for i in range ( 8 ) : go ( 'right' , 1 )" at bounding box center [830, 235] width 184 height 414
type textarea "g"
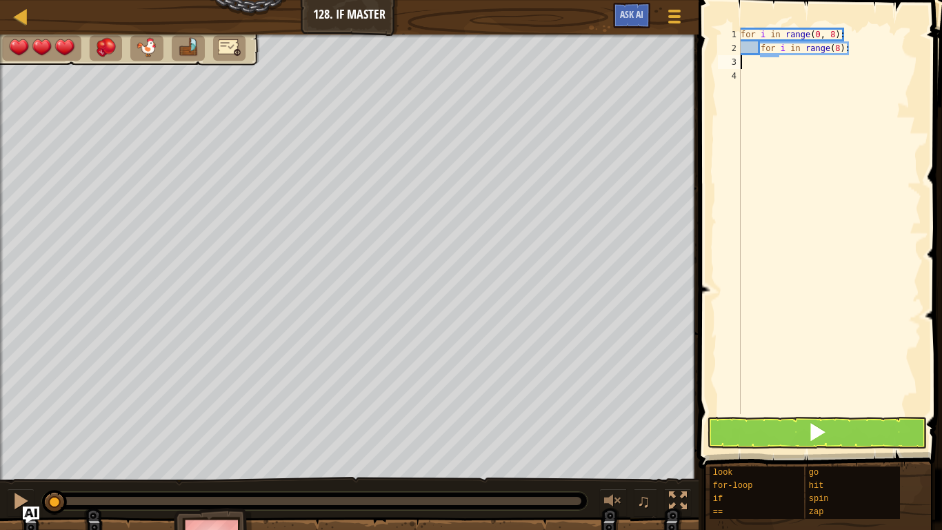
scroll to position [6, 0]
type textarea "for i in range(8):"
click at [867, 77] on div "for i in range ( 0 , 8 ) : for i in range ( 8 ) :" at bounding box center [830, 235] width 184 height 414
type textarea "for i in range(8):"
type textarea "z"
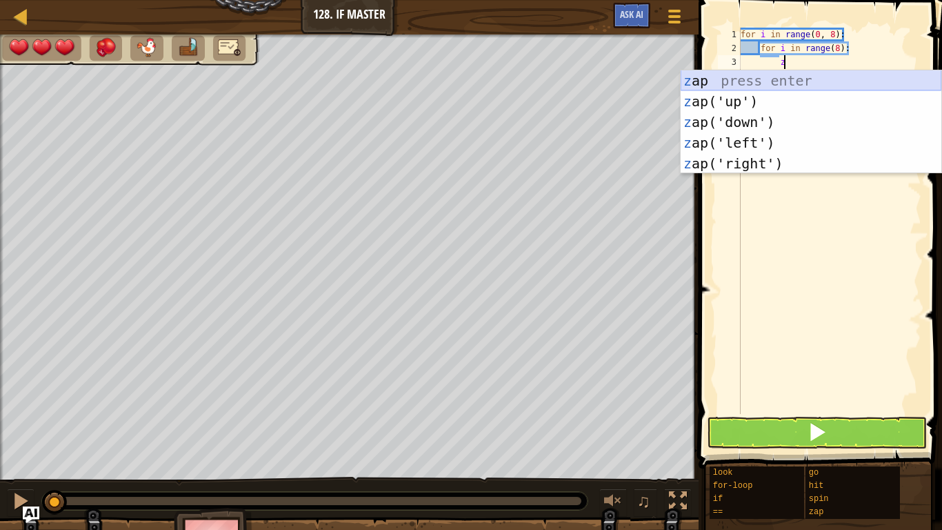
scroll to position [6, 6]
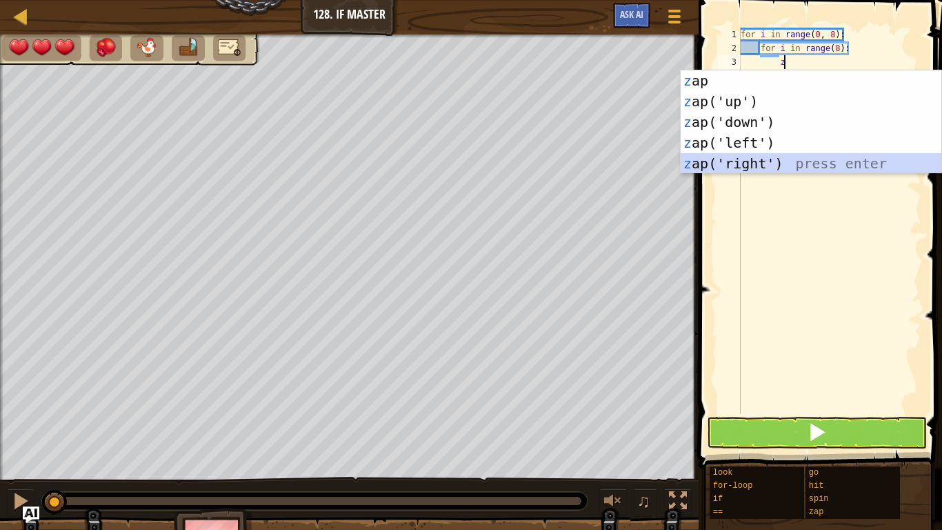
click at [796, 166] on div "z ap press enter z ap('up') press enter z ap('down') press enter z ap('left') p…" at bounding box center [811, 142] width 261 height 145
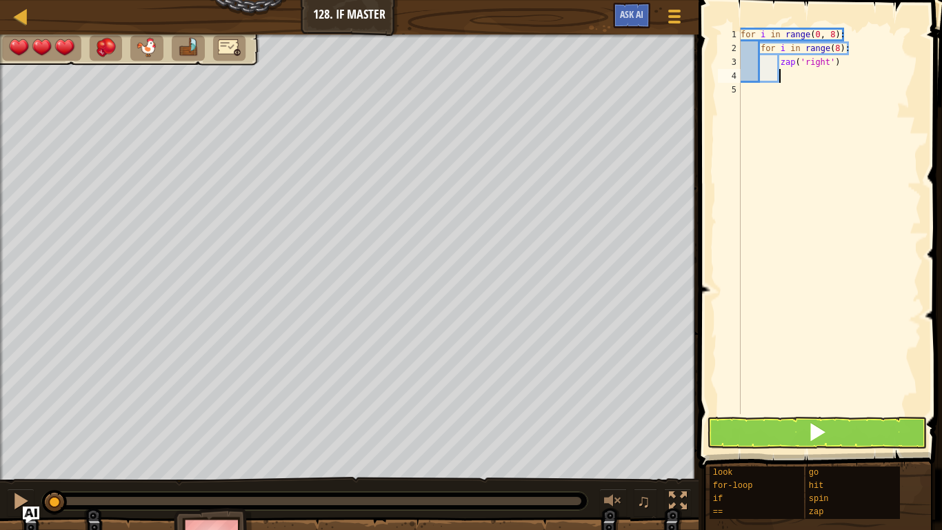
click at [860, 43] on div "for i in range ( 0 , 8 ) : for i in range ( 8 ) : zap ( 'right' )" at bounding box center [830, 235] width 184 height 414
type textarea "for i in range(8):"
click at [758, 48] on div "for i in range ( 0 , 8 ) : for i in range ( 8 ) : zap ( 'right' )" at bounding box center [830, 235] width 184 height 414
click at [761, 44] on div "for i in range ( 0 , 8 ) : for i in range ( 8 ) : zap ( 'right' )" at bounding box center [830, 235] width 184 height 414
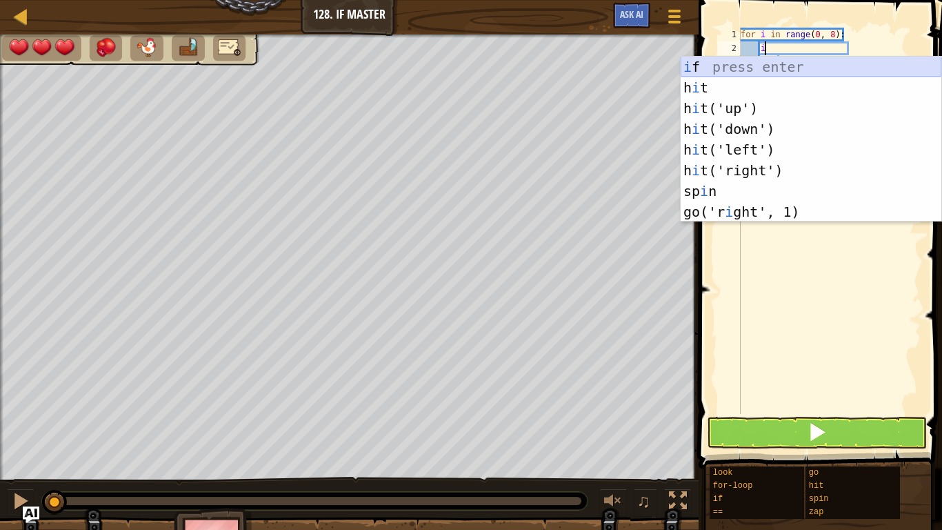
click at [771, 63] on div "i f press enter h i t press enter h i t('up') press enter h i t('down') press e…" at bounding box center [811, 160] width 261 height 207
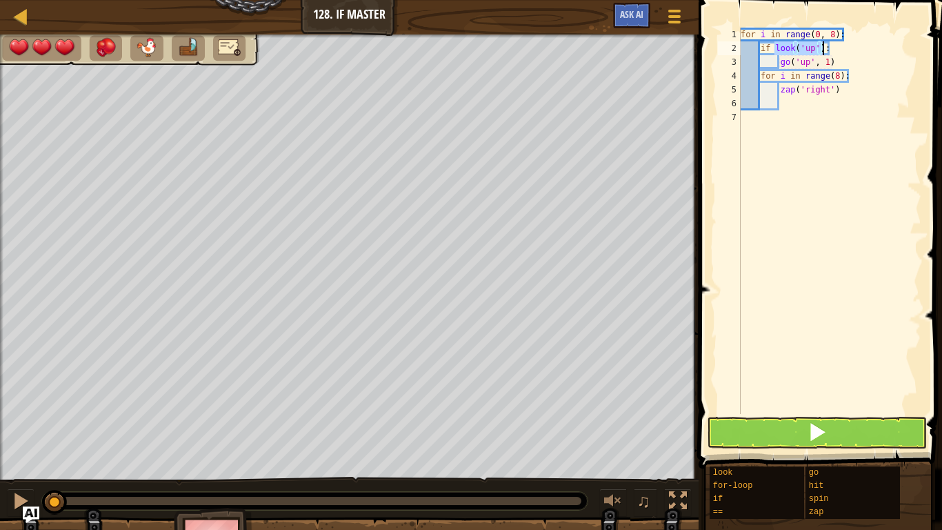
click at [812, 52] on div "for i in range ( 0 , 8 ) : if look ( 'up' ) : go ( 'up' , 1 ) for i in range ( …" at bounding box center [830, 221] width 184 height 386
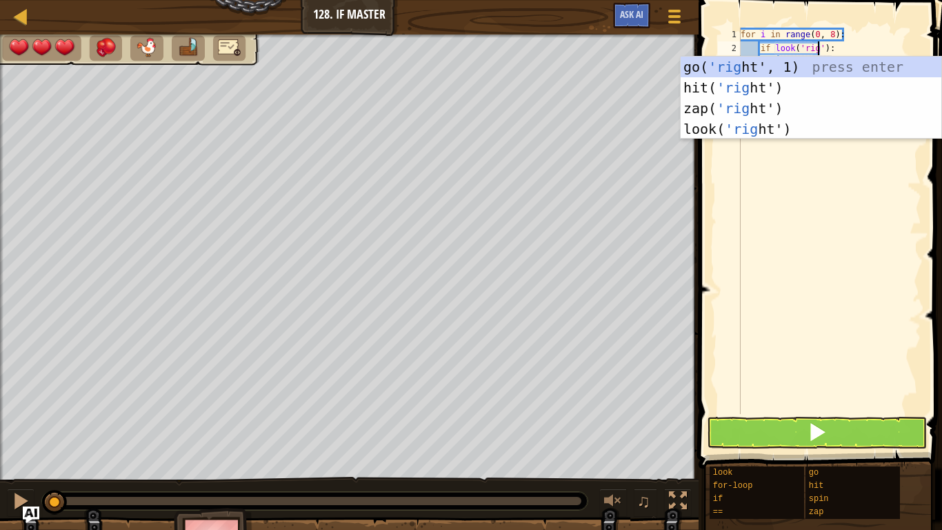
scroll to position [6, 12]
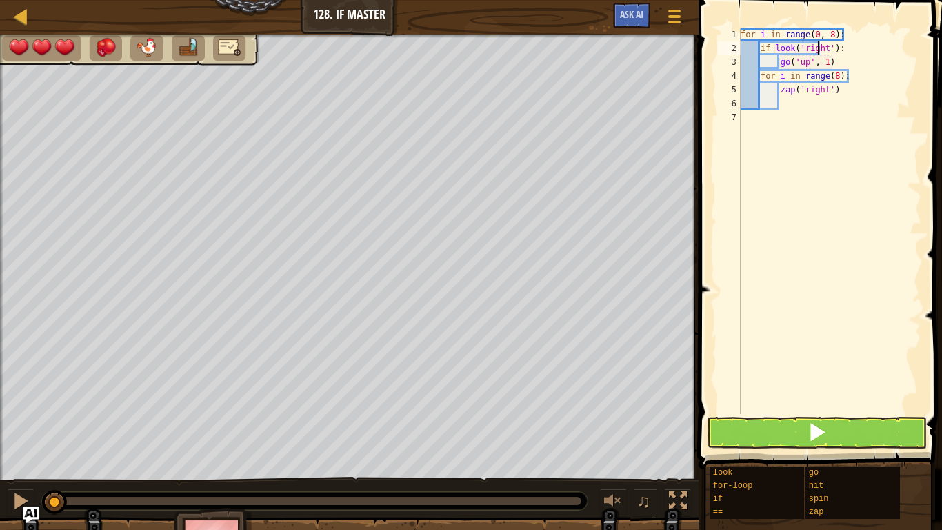
click at [818, 46] on div "for i in range ( 0 , 8 ) : if look ( 'right' ) : go ( 'up' , 1 ) for i in range…" at bounding box center [830, 235] width 184 height 414
click at [836, 63] on div "for i in range ( 0 , 8 ) : if look ( 'right' ) : go ( 'up' , 1 ) for i in range…" at bounding box center [830, 235] width 184 height 414
type textarea "g"
click at [760, 72] on div "for i in range ( 0 , 8 ) : if look ( 'right' ) : for i in range ( 8 ) : zap ( '…" at bounding box center [830, 235] width 184 height 414
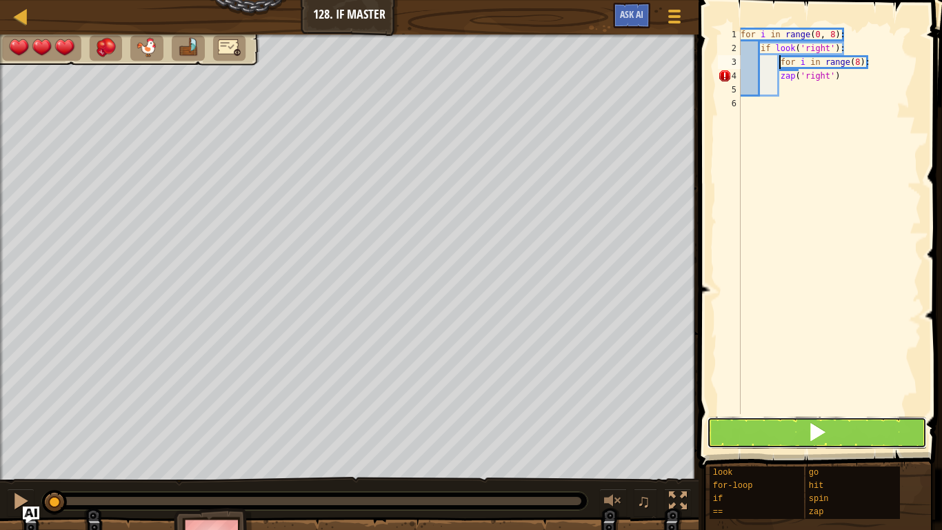
click at [811, 446] on button at bounding box center [817, 433] width 220 height 32
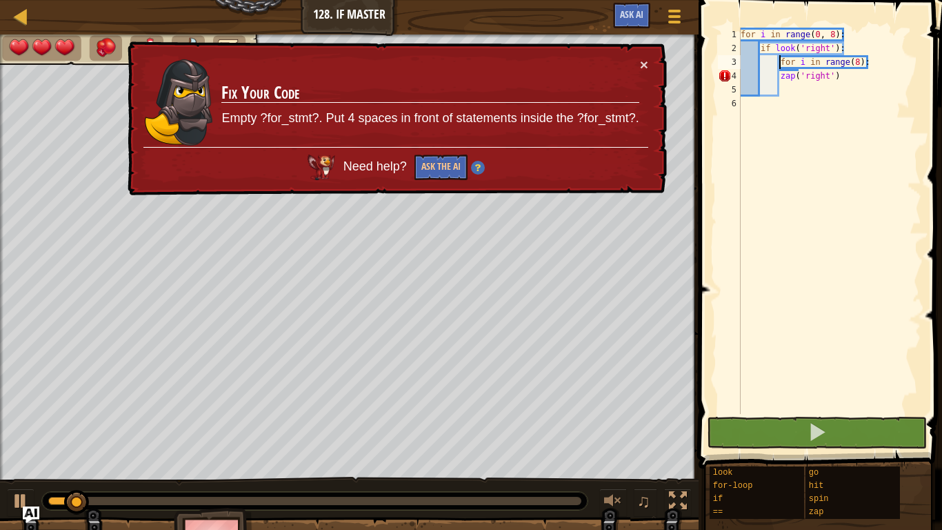
click at [780, 72] on div "for i in range ( 0 , 8 ) : if look ( 'right' ) : for i in range ( 8 ) : zap ( '…" at bounding box center [830, 235] width 184 height 414
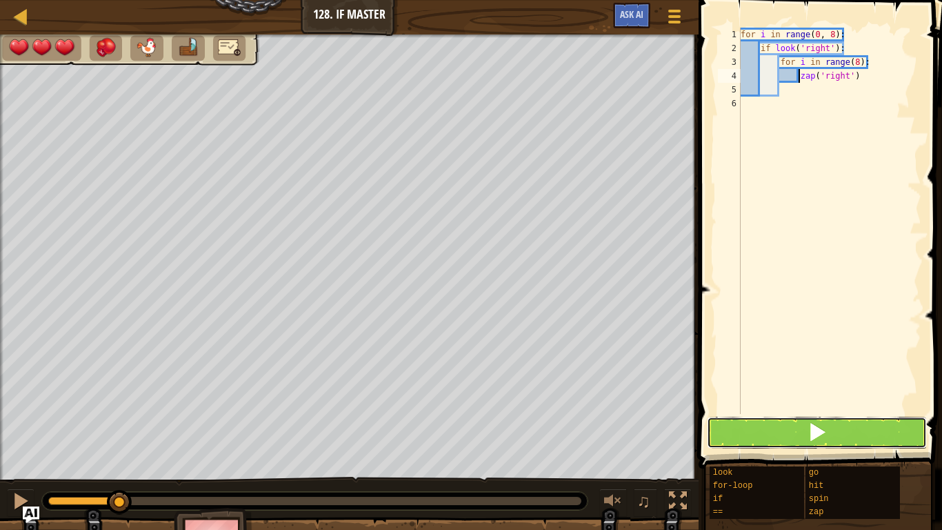
click at [845, 436] on button at bounding box center [817, 433] width 220 height 32
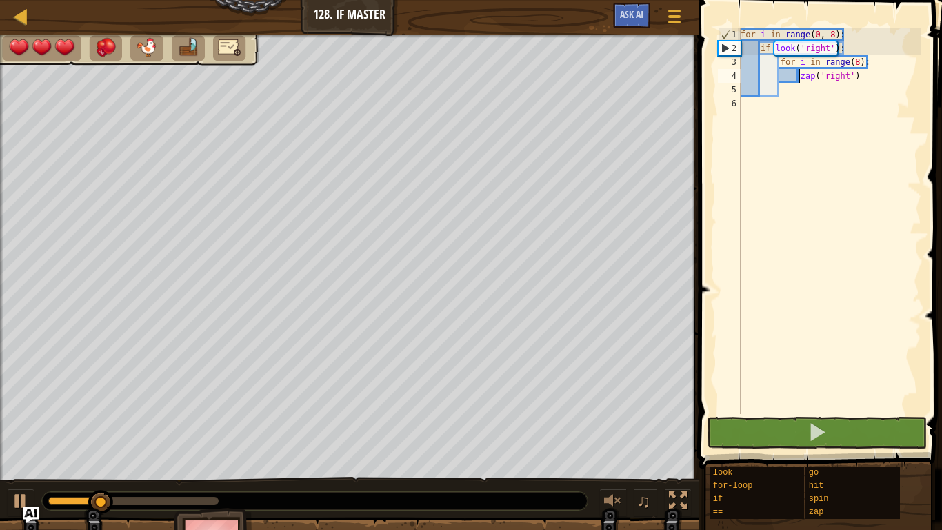
click at [846, 46] on div "for i in range ( 0 , 8 ) : if look ( 'right' ) : for i in range ( 8 ) : zap ( '…" at bounding box center [830, 235] width 184 height 414
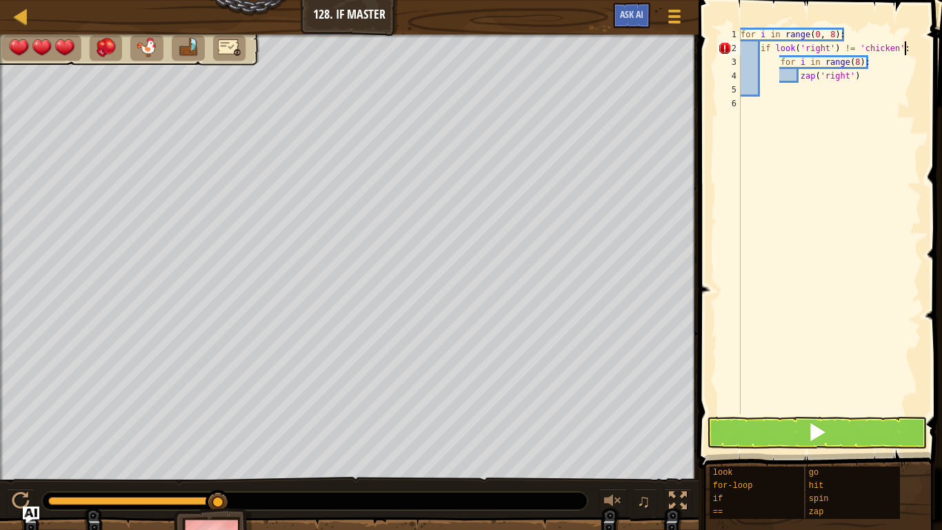
scroll to position [6, 23]
click at [886, 422] on button at bounding box center [817, 433] width 220 height 32
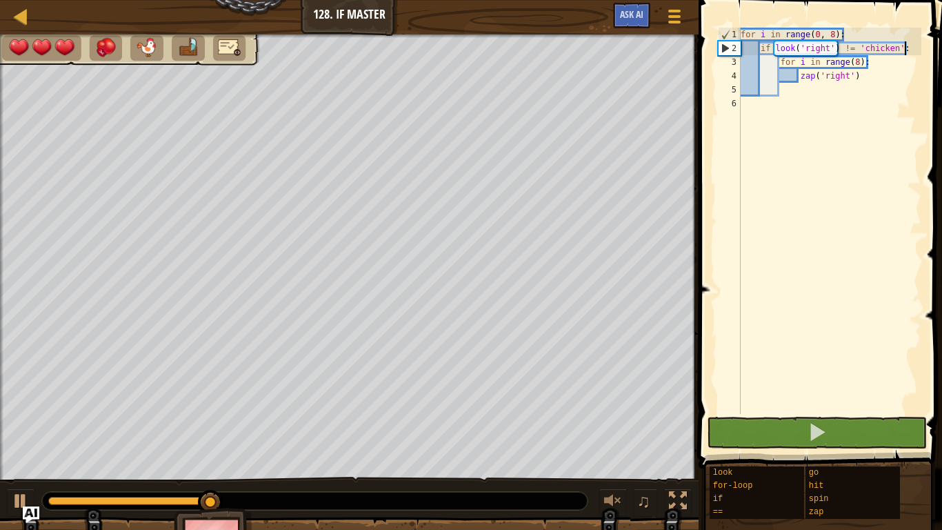
click at [858, 63] on div "for i in range ( 0 , 8 ) : if look ( 'right' ) != 'chicken' : for i in range ( …" at bounding box center [830, 235] width 184 height 414
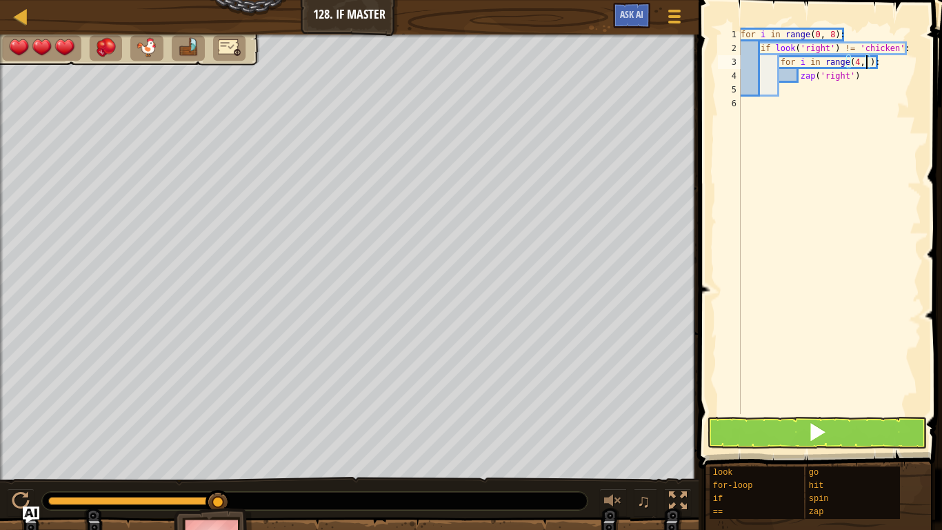
scroll to position [6, 19]
type textarea "for i in range(4, 8):"
click at [834, 442] on button at bounding box center [817, 433] width 220 height 32
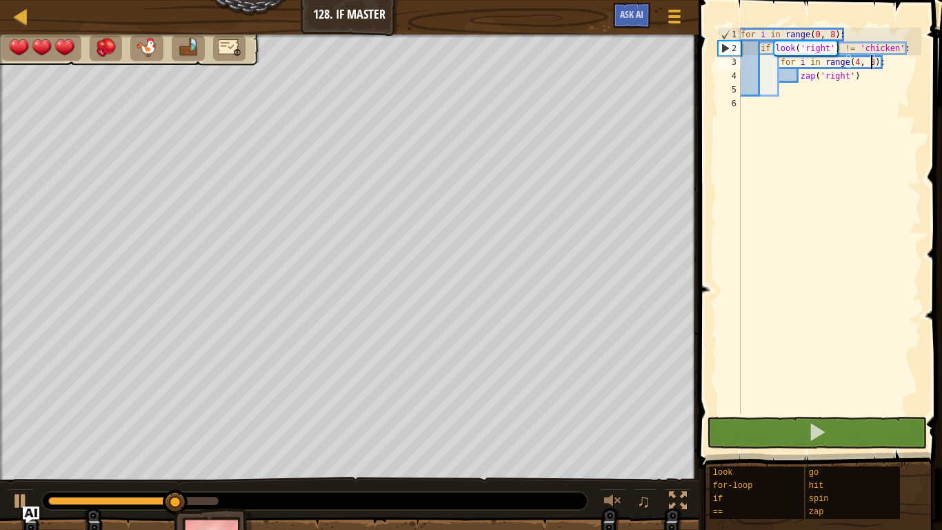
click at [834, 110] on div "for i in range ( 0 , 8 ) : if look ( 'right' ) != 'chicken' : for i in range ( …" at bounding box center [830, 235] width 184 height 414
click at [838, 103] on div "for i in range ( 0 , 8 ) : if look ( 'right' ) != 'chicken' : for i in range ( …" at bounding box center [830, 235] width 184 height 414
click at [844, 85] on div "for i in range ( 0 , 8 ) : if look ( 'right' ) != 'chicken' : for i in range ( …" at bounding box center [830, 235] width 184 height 414
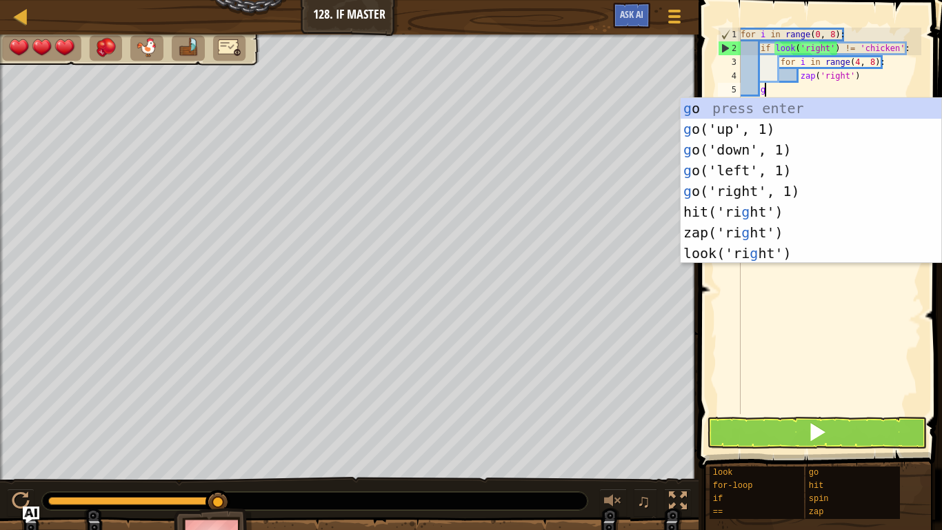
scroll to position [6, 3]
type textarea "go"
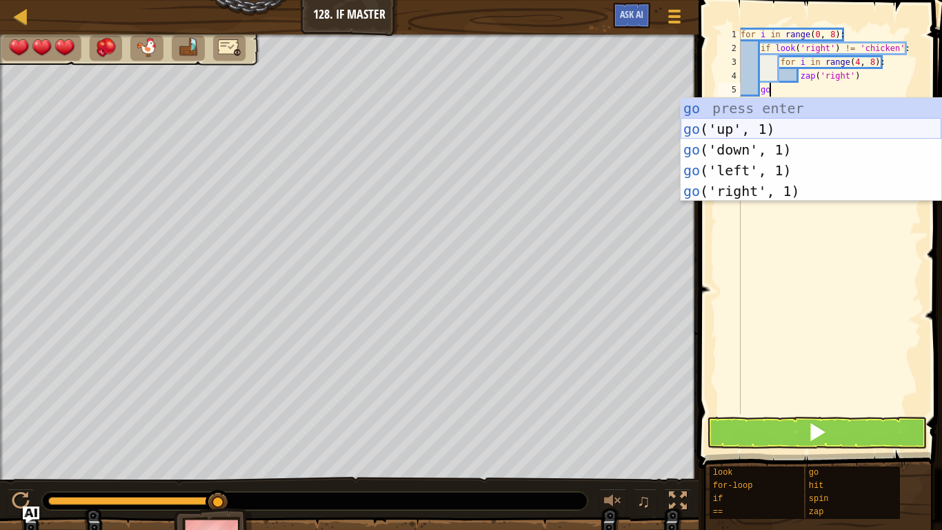
click at [691, 138] on div "go press enter go ('up', 1) press enter go ('down', 1) press enter go ('left', …" at bounding box center [811, 170] width 261 height 145
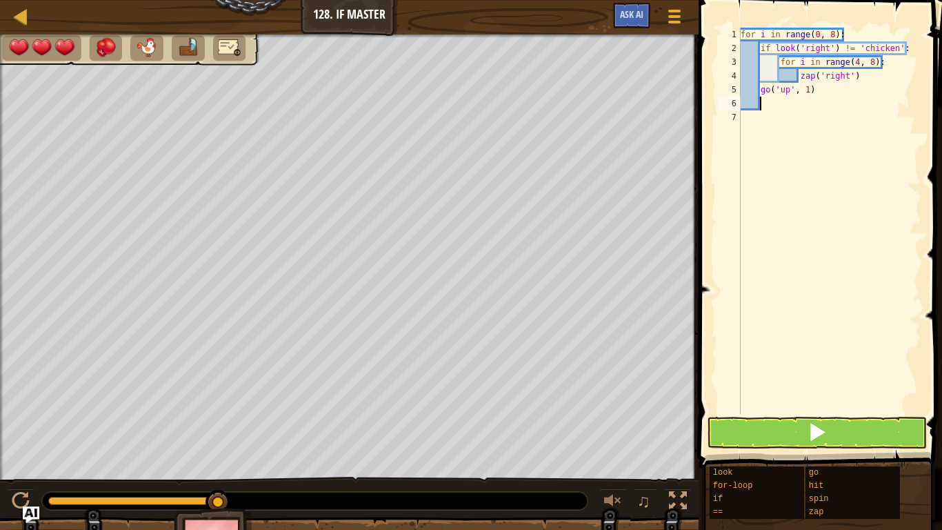
scroll to position [6, 2]
click at [842, 434] on button at bounding box center [817, 433] width 220 height 32
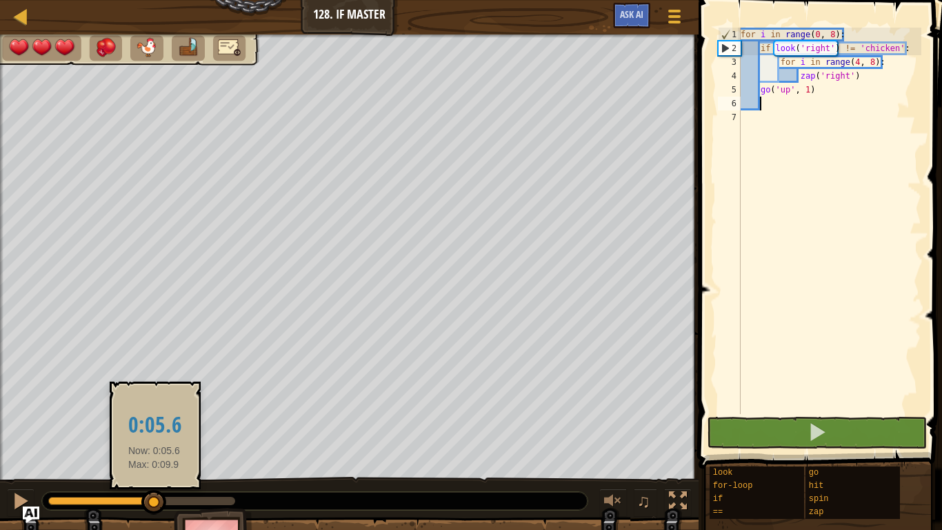
drag, startPoint x: 108, startPoint y: 501, endPoint x: 147, endPoint y: 504, distance: 39.4
click at [147, 504] on div at bounding box center [141, 501] width 187 height 8
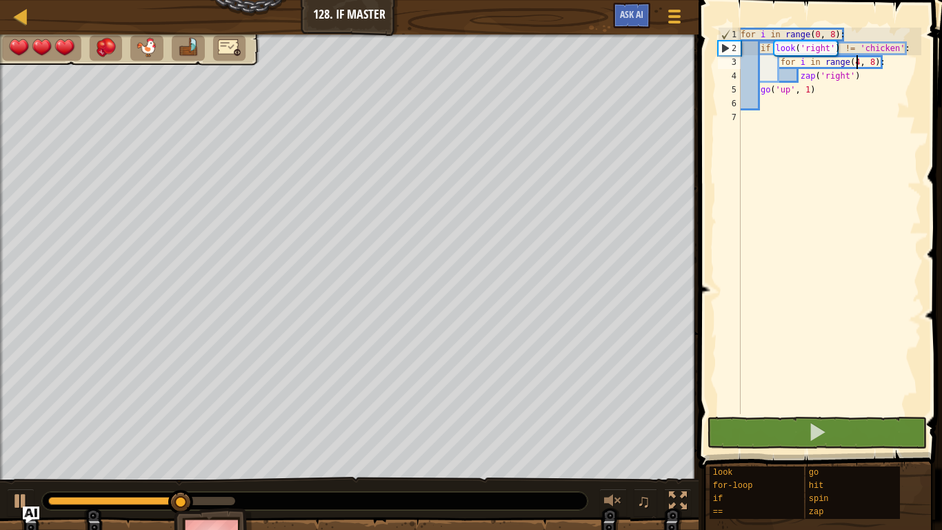
click at [858, 64] on div "for i in range ( 0 , 8 ) : if look ( 'right' ) != 'chicken' : for i in range ( …" at bounding box center [830, 235] width 184 height 414
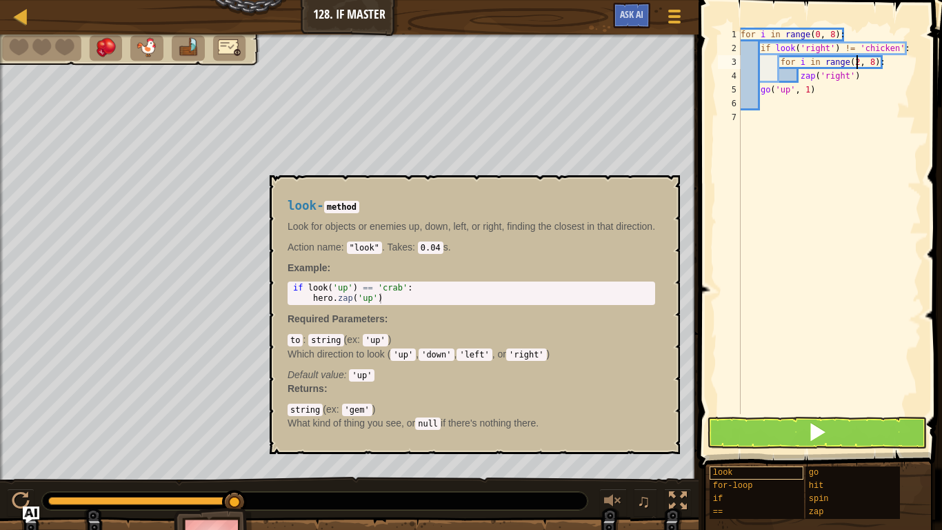
scroll to position [6, 17]
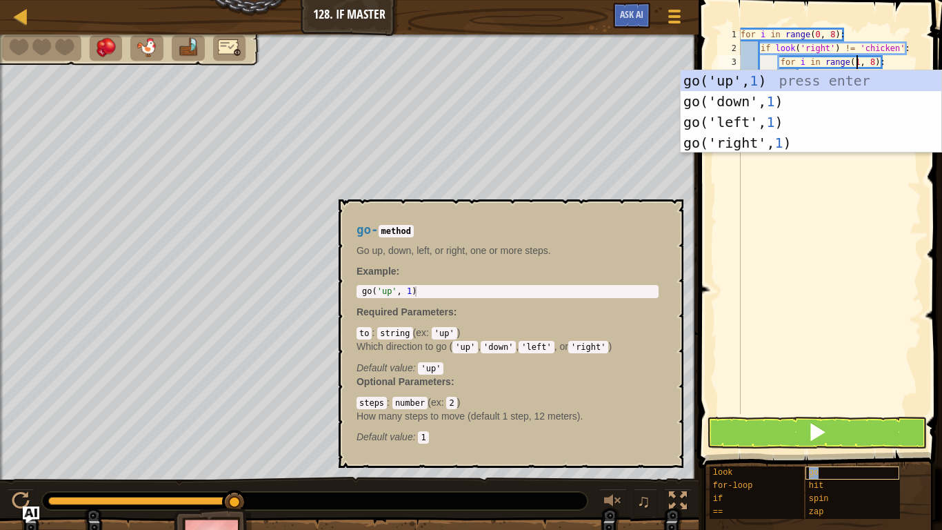
click at [820, 466] on div "go" at bounding box center [853, 472] width 95 height 13
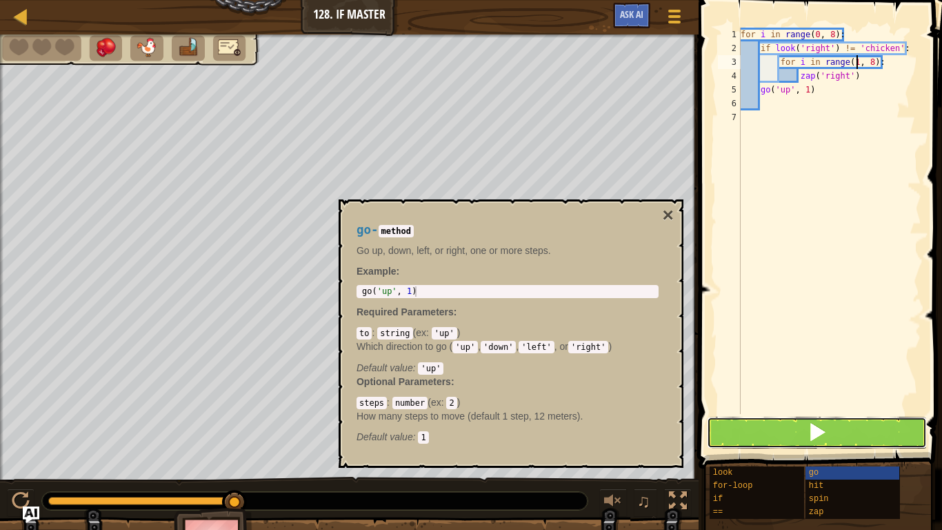
click at [834, 439] on button at bounding box center [817, 433] width 220 height 32
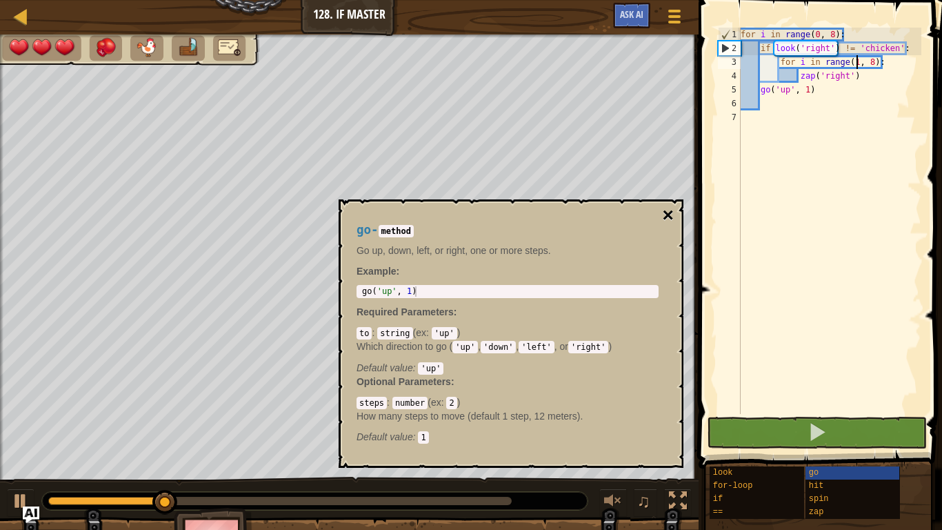
click at [665, 210] on button "×" at bounding box center [668, 215] width 11 height 19
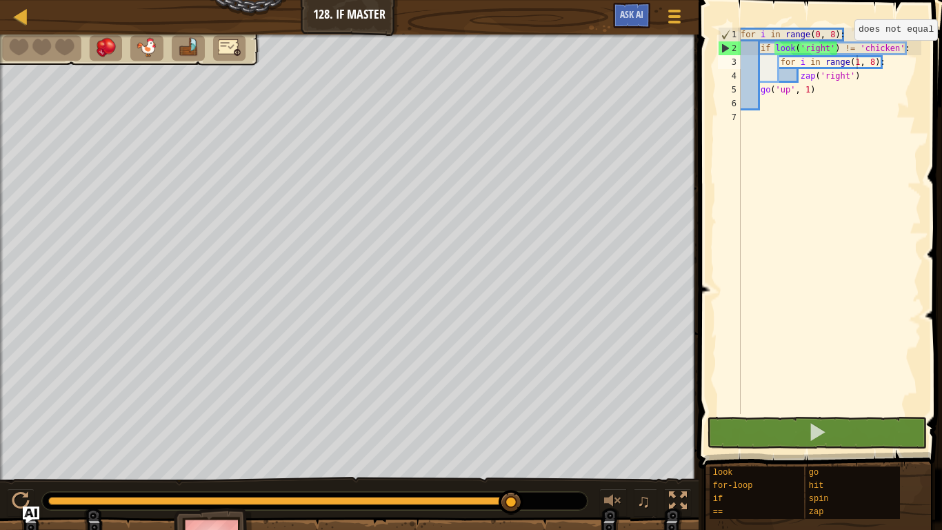
click at [899, 54] on div "for i in range ( 0 , 8 ) : if look ( 'right' ) != 'chicken' : for i in range ( …" at bounding box center [830, 235] width 184 height 414
click at [898, 54] on div "for i in range ( 0 , 8 ) : if look ( 'right' ) != 'chicken' : for i in range ( …" at bounding box center [830, 235] width 184 height 414
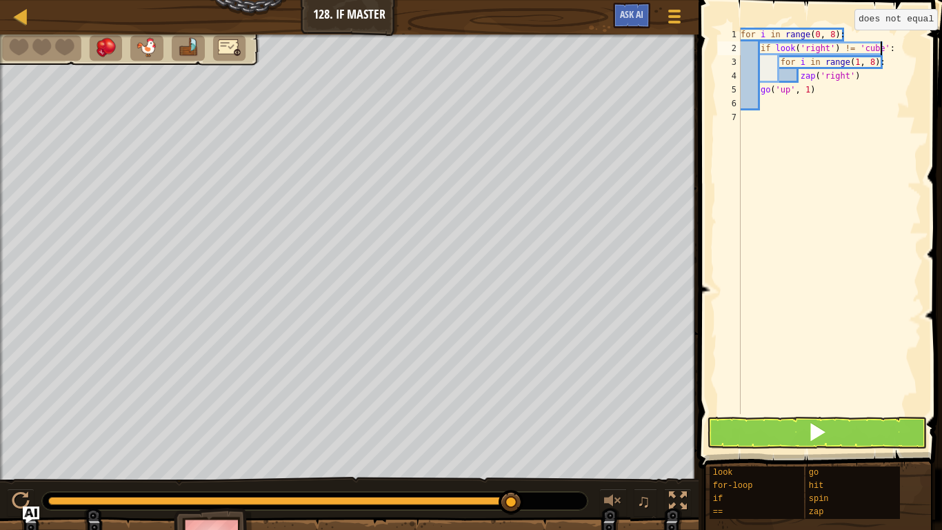
scroll to position [6, 20]
click at [846, 52] on div "for i in range ( 0 , 8 ) : if look ( 'right' ) != 'cube' : for i in range ( 1 ,…" at bounding box center [830, 235] width 184 height 414
click at [828, 424] on button at bounding box center [817, 433] width 220 height 32
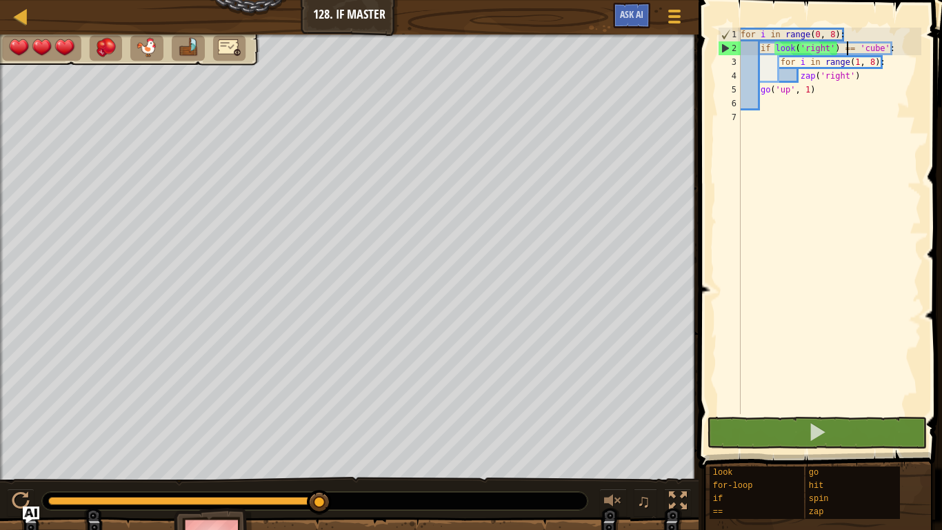
click at [871, 92] on div "for i in range ( 0 , 8 ) : if look ( 'right' ) == 'cube' : for i in range ( 1 ,…" at bounding box center [830, 235] width 184 height 414
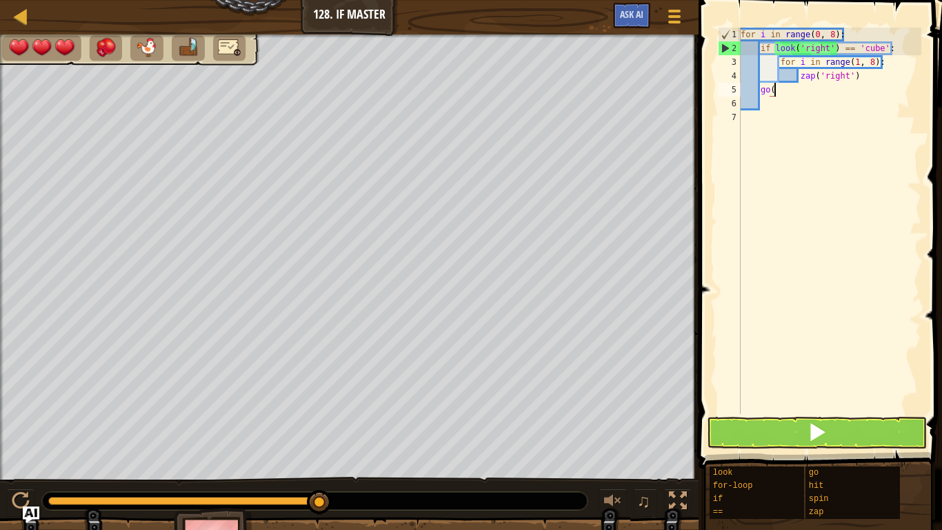
type textarea "g"
type textarea "z"
drag, startPoint x: 870, startPoint y: 92, endPoint x: 732, endPoint y: 16, distance: 157.5
click at [732, 16] on div "1 2 3 4 5 6 for i in range ( 0 , 8 ) : if look ( 'right' ) == 'cube' : for i in…" at bounding box center [819, 261] width 248 height 509
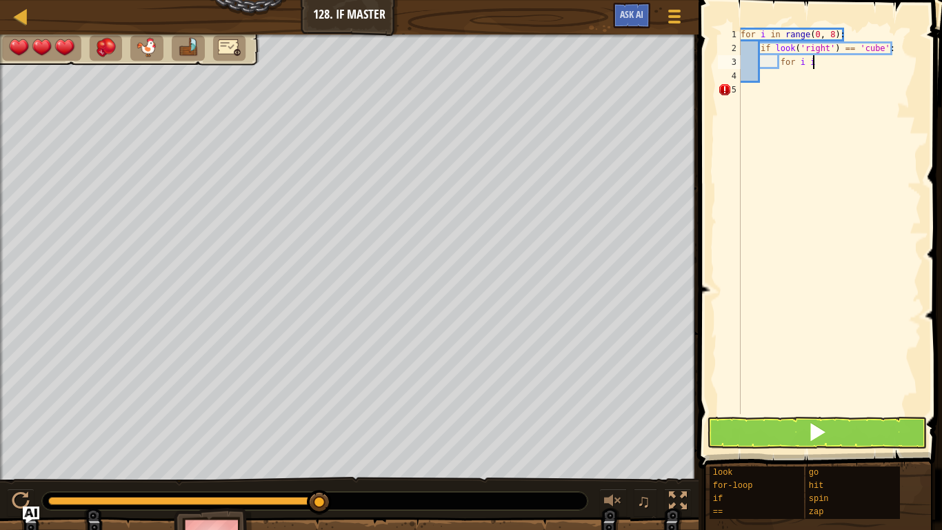
drag, startPoint x: 838, startPoint y: 79, endPoint x: 822, endPoint y: 83, distance: 15.6
click at [822, 83] on div "for i in range ( 0 , 8 ) : if look ( 'right' ) == 'cube' : for i i" at bounding box center [830, 235] width 184 height 414
type textarea "f"
type textarea "i"
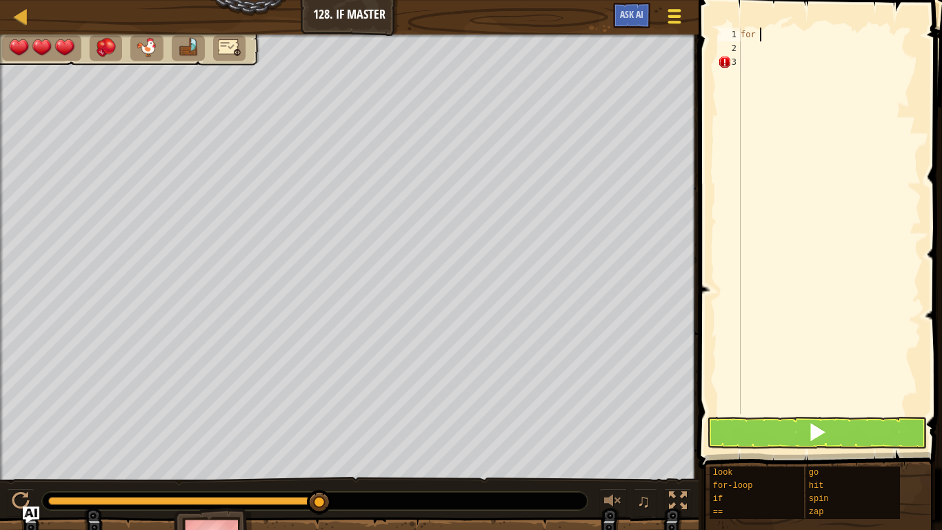
type textarea "f"
click at [681, 16] on span at bounding box center [675, 16] width 13 height 3
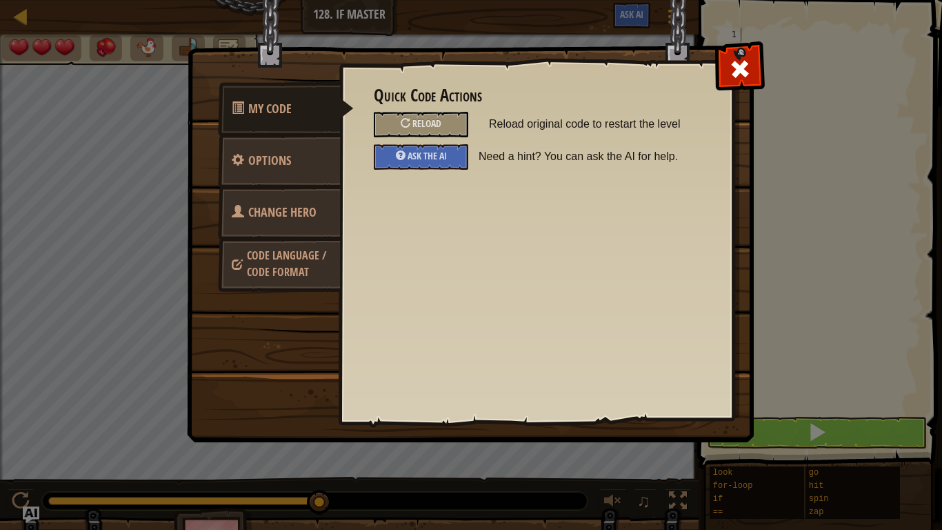
drag, startPoint x: 429, startPoint y: 125, endPoint x: 315, endPoint y: 215, distance: 144.9
click at [315, 215] on div "My Code Options Change Hero Code Language / Code Format Quick Code Actions Relo…" at bounding box center [471, 244] width 566 height 393
click at [6, 297] on div "My Code Options Change Hero Code Language / Code Format Quick Code Actions Relo…" at bounding box center [471, 265] width 942 height 530
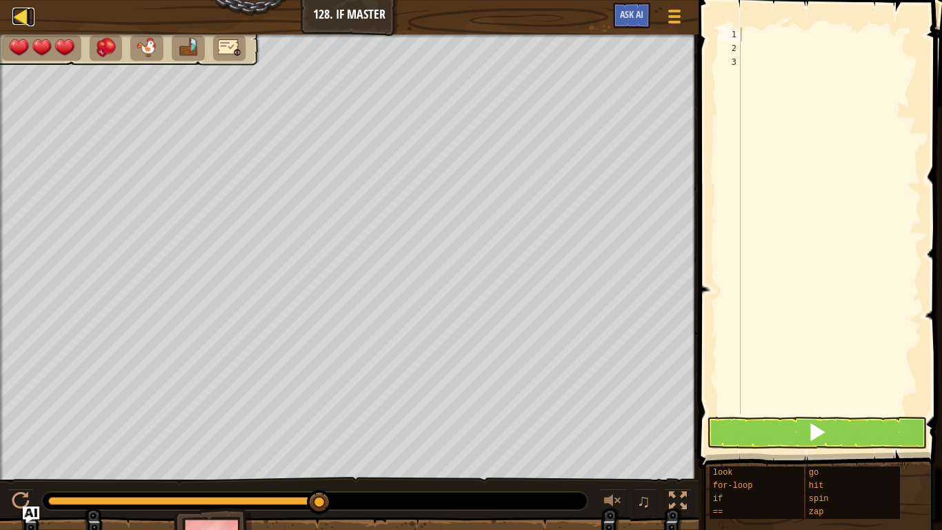
click at [20, 19] on div at bounding box center [20, 16] width 17 height 17
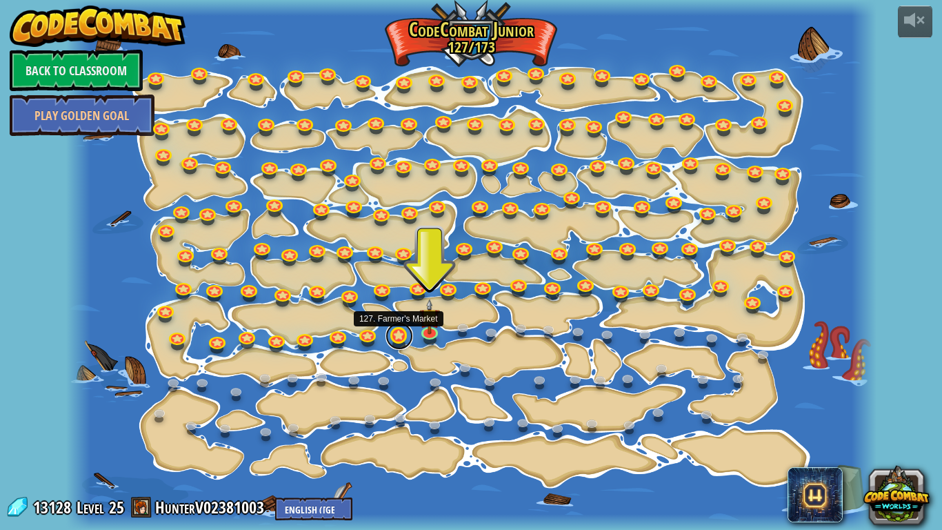
click at [397, 338] on link at bounding box center [400, 336] width 28 height 28
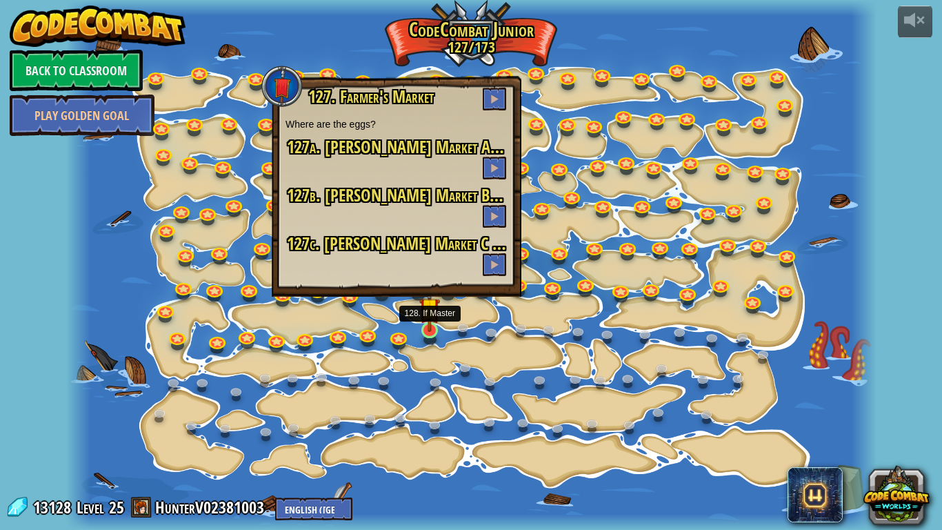
click at [431, 322] on img at bounding box center [429, 307] width 21 height 47
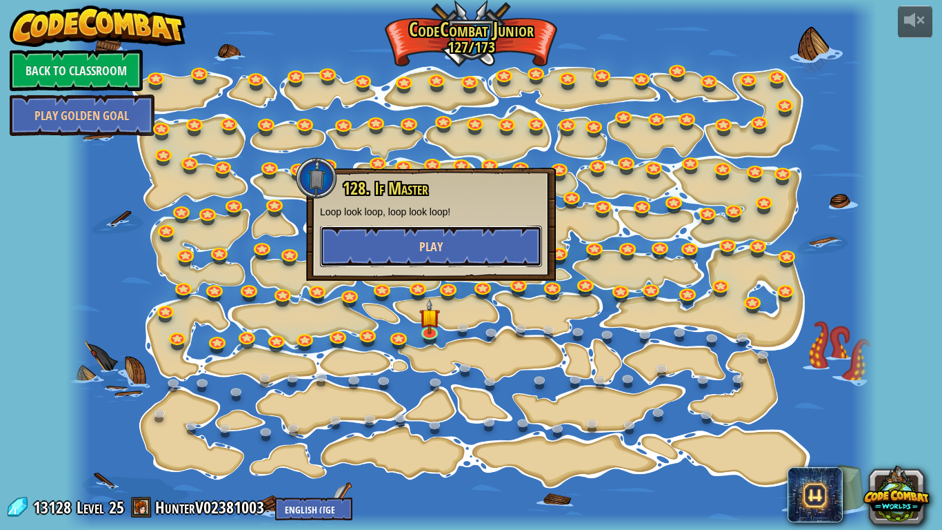
click at [426, 256] on button "Play" at bounding box center [431, 246] width 222 height 41
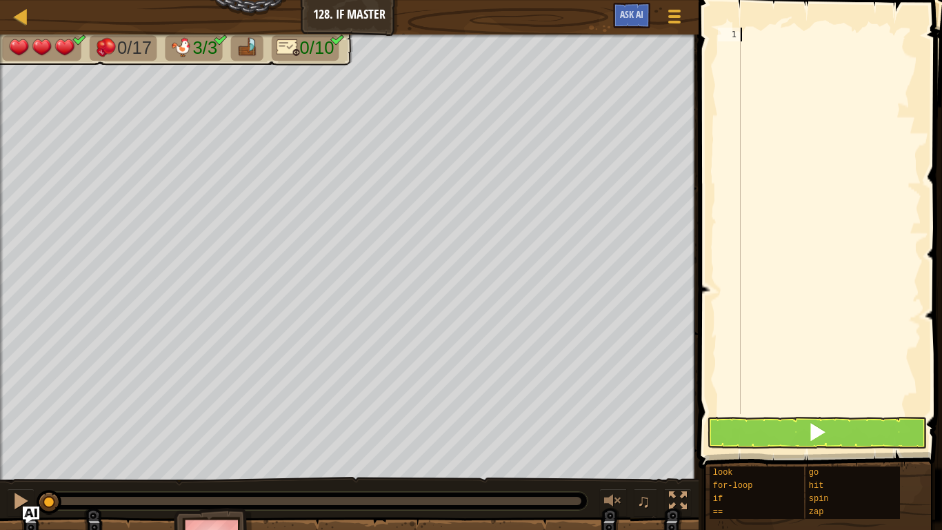
scroll to position [6, 0]
type textarea "fo"
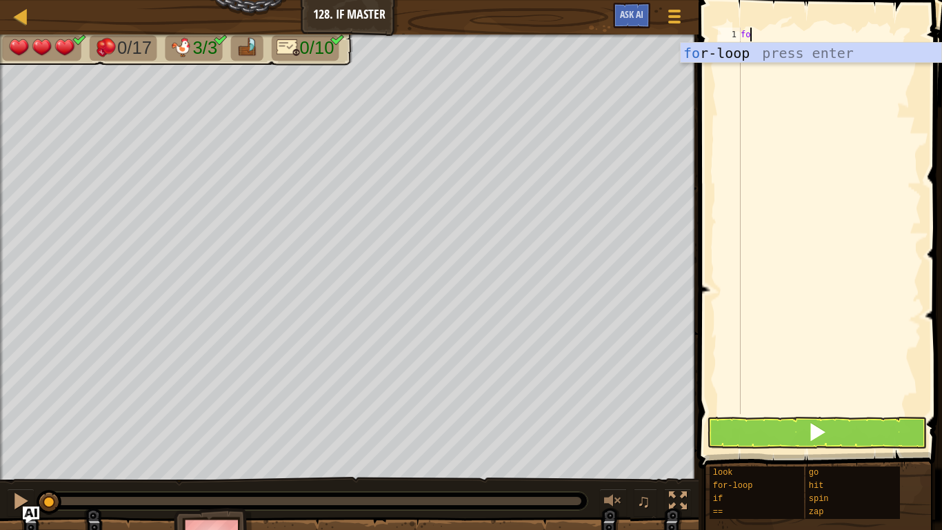
scroll to position [6, 1]
click at [742, 39] on div "fo" at bounding box center [830, 235] width 184 height 414
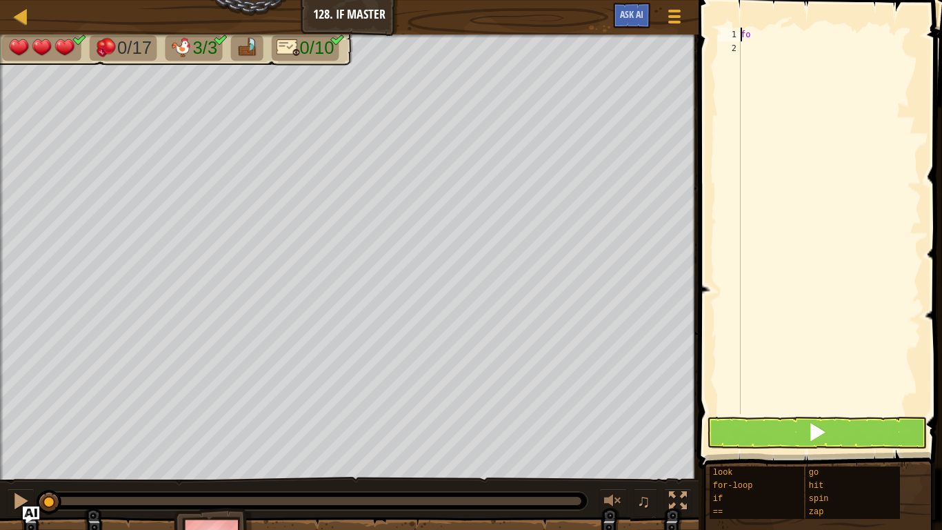
click at [769, 46] on div "fo" at bounding box center [830, 235] width 184 height 414
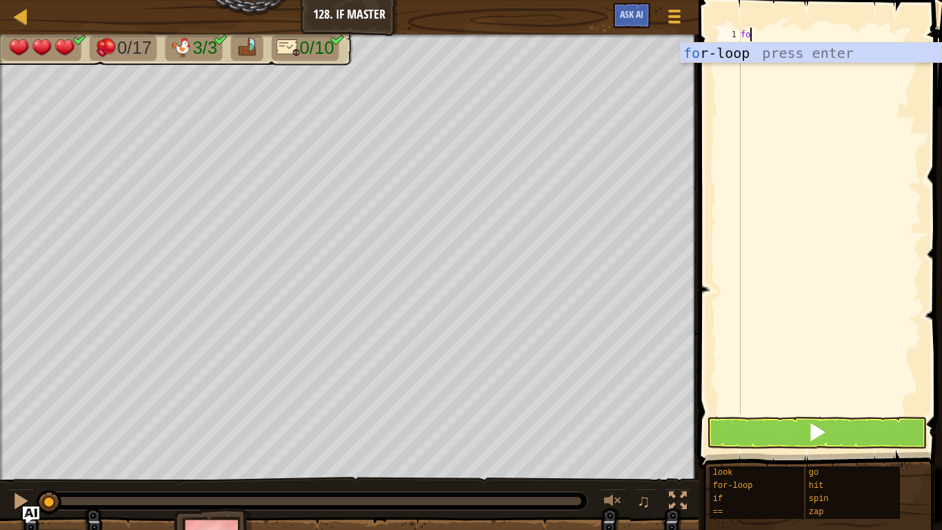
scroll to position [6, 1]
click at [765, 59] on div "for -loop press enter" at bounding box center [811, 74] width 261 height 62
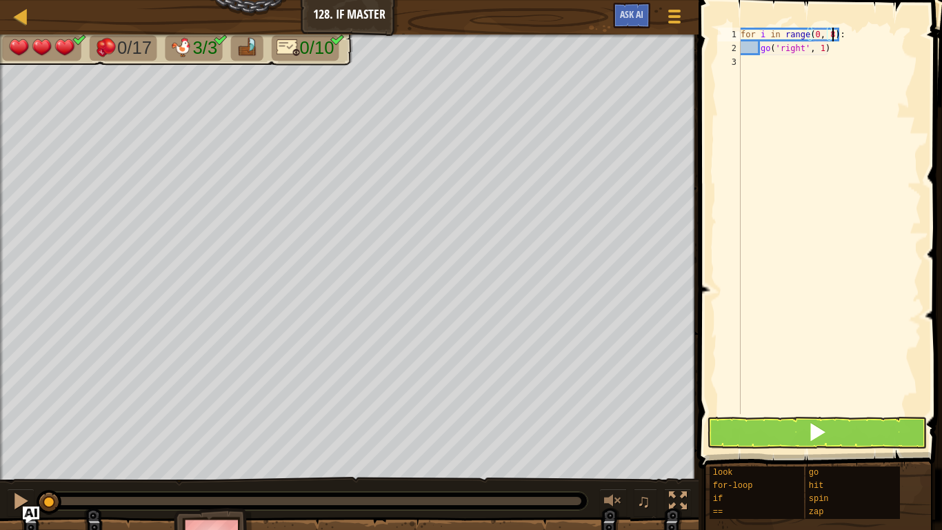
scroll to position [6, 13]
click at [857, 50] on div "for i in range ( 0 , 8 ) : go ( 'right' , 1 )" at bounding box center [830, 235] width 184 height 414
type textarea "g"
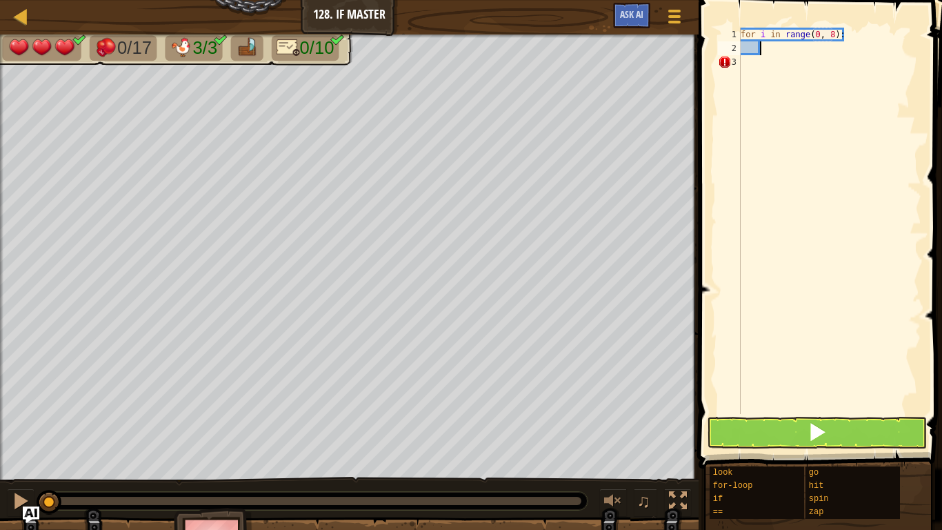
type textarea "o"
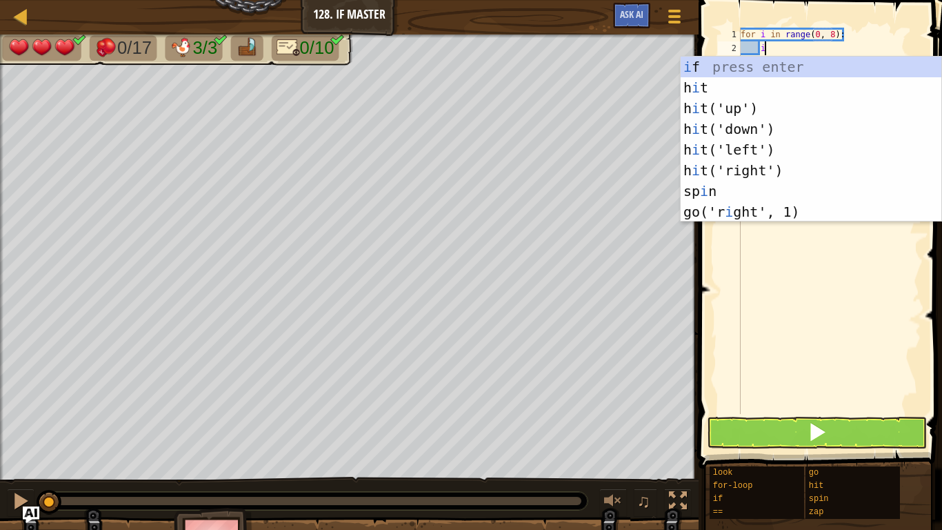
scroll to position [6, 3]
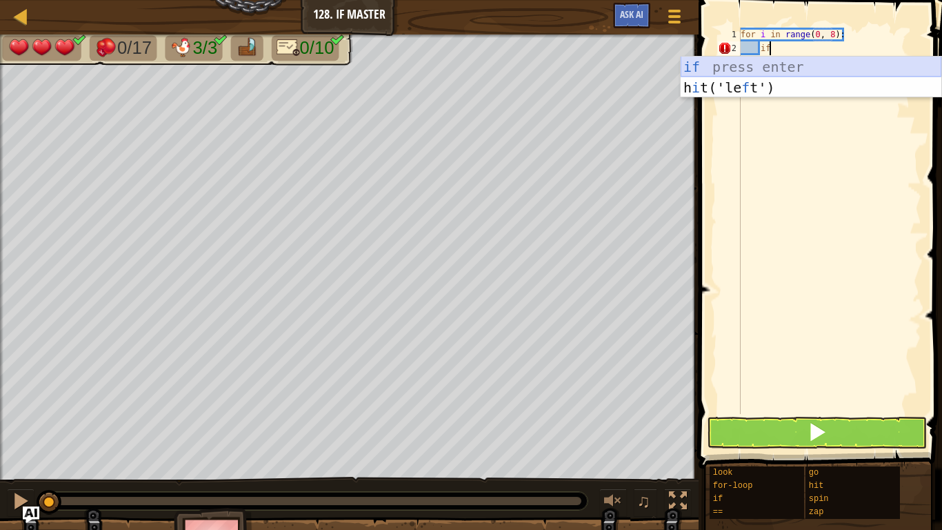
click at [844, 66] on div "if press enter h i t('le f t') press enter" at bounding box center [811, 98] width 261 height 83
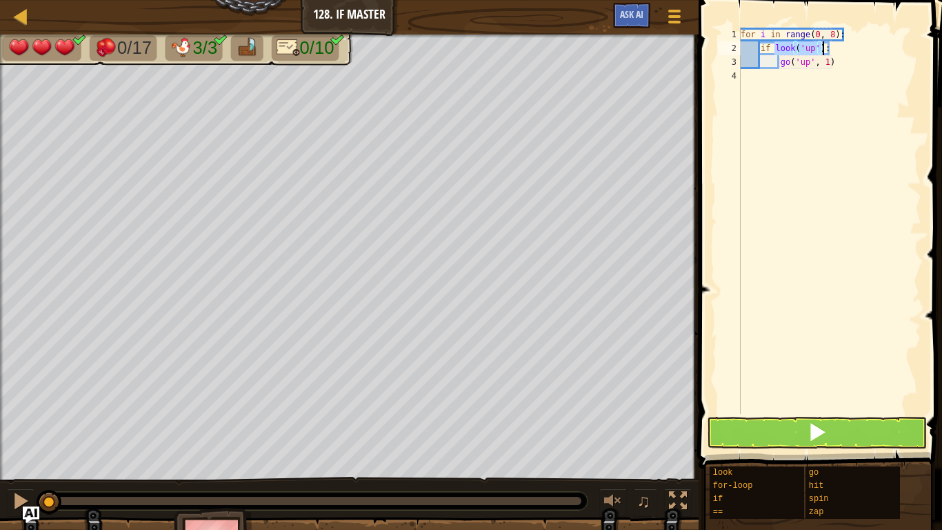
click at [816, 54] on div "for i in range ( 0 , 8 ) : if look ( 'up' ) : go ( 'up' , 1 )" at bounding box center [830, 221] width 184 height 386
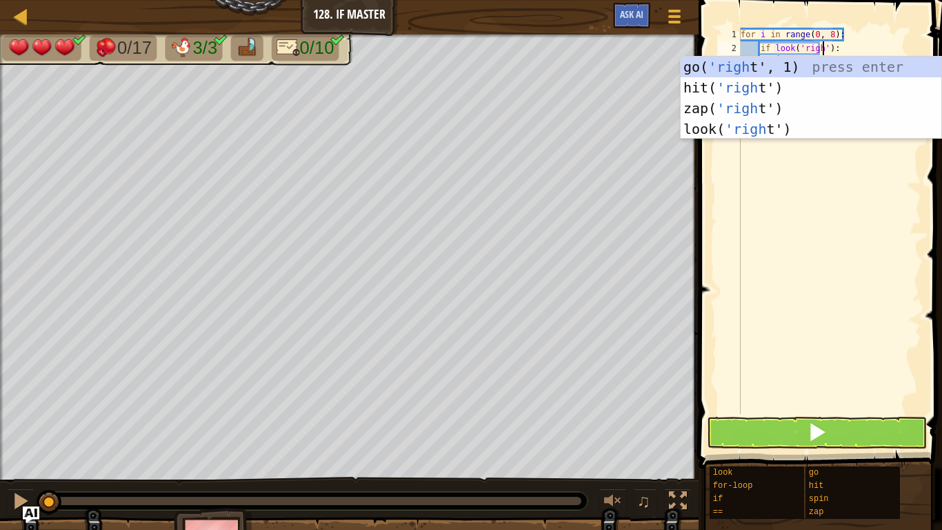
scroll to position [6, 12]
click at [855, 48] on div "for i in range ( 0 , 8 ) : if look ( 'right' ) : go ( 'up' , 1 )" at bounding box center [830, 235] width 184 height 414
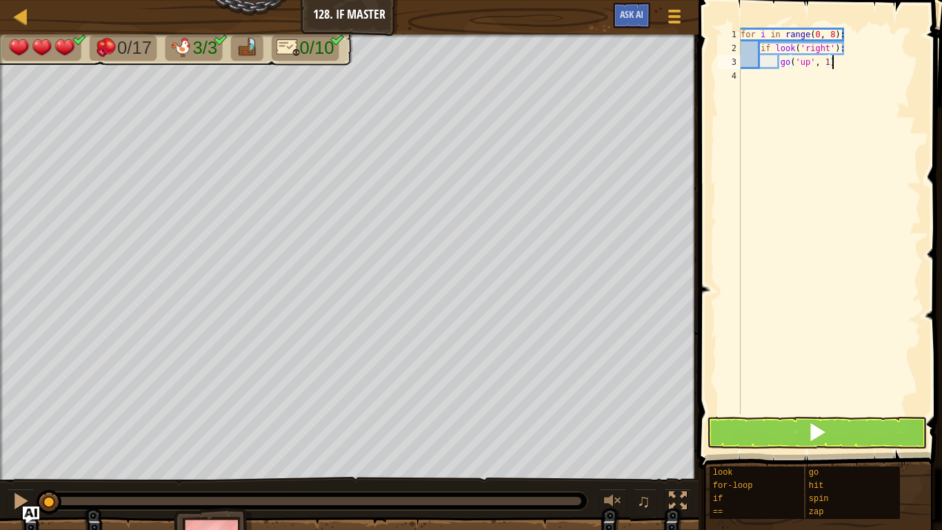
click at [844, 65] on div "for i in range ( 0 , 8 ) : if look ( 'right' ) : go ( 'up' , 1 )" at bounding box center [830, 235] width 184 height 414
type textarea "g"
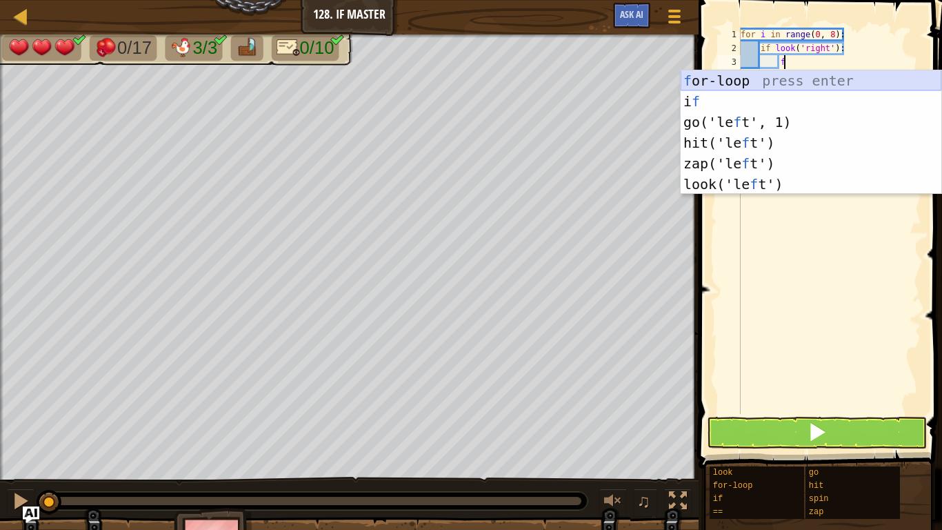
click at [804, 84] on div "f or-loop press enter i f press enter go('le f t', 1) press enter hit('le f t')…" at bounding box center [811, 153] width 261 height 166
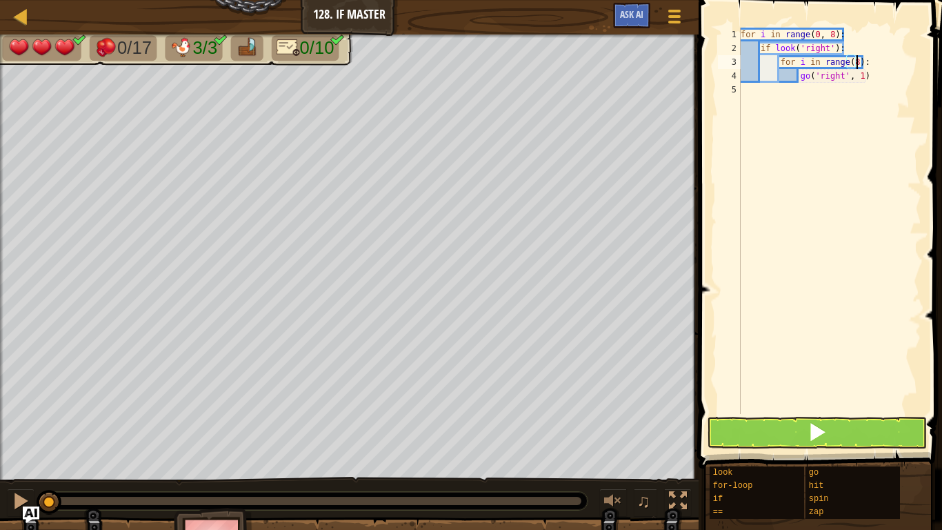
scroll to position [6, 17]
click at [889, 66] on div "for i in range ( 0 , 8 ) : if look ( 'right' ) : for i in range ( 8 ) : go ( 'r…" at bounding box center [830, 235] width 184 height 414
click at [890, 61] on div "for i in range ( 0 , 8 ) : if look ( 'right' ) : for i in range ( 8 ) : go ( 'r…" at bounding box center [830, 235] width 184 height 414
click at [868, 42] on div "for i in range ( 0 , 8 ) : if look ( 'right' ) : for i in range ( 8 ) go ( 'rig…" at bounding box center [830, 235] width 184 height 414
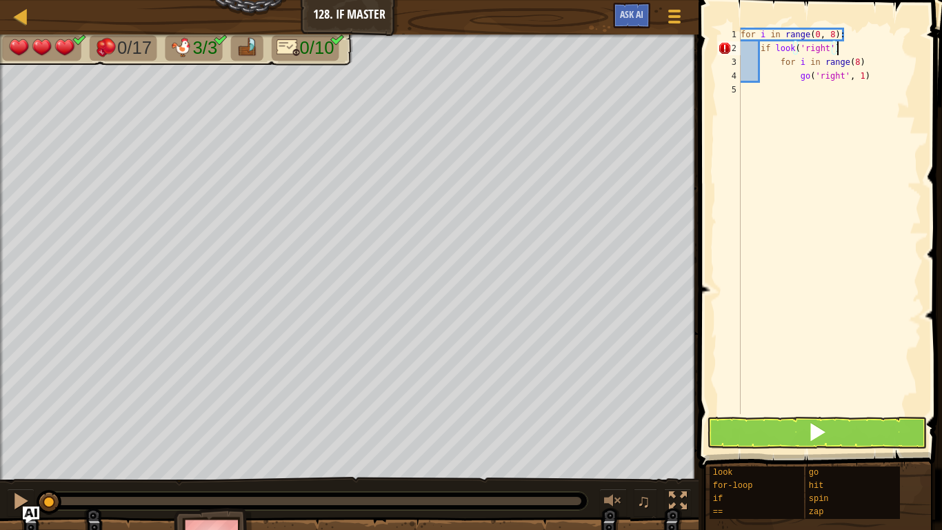
click at [877, 59] on div "for i in range ( 0 , 8 ) : if look ( 'right' ) for i in range ( 8 ) go ( 'right…" at bounding box center [830, 235] width 184 height 414
click at [851, 52] on div "for i in range ( 0 , 8 ) : if look ( 'right' ) for i in range ( 8 ) : go ( 'rig…" at bounding box center [830, 235] width 184 height 414
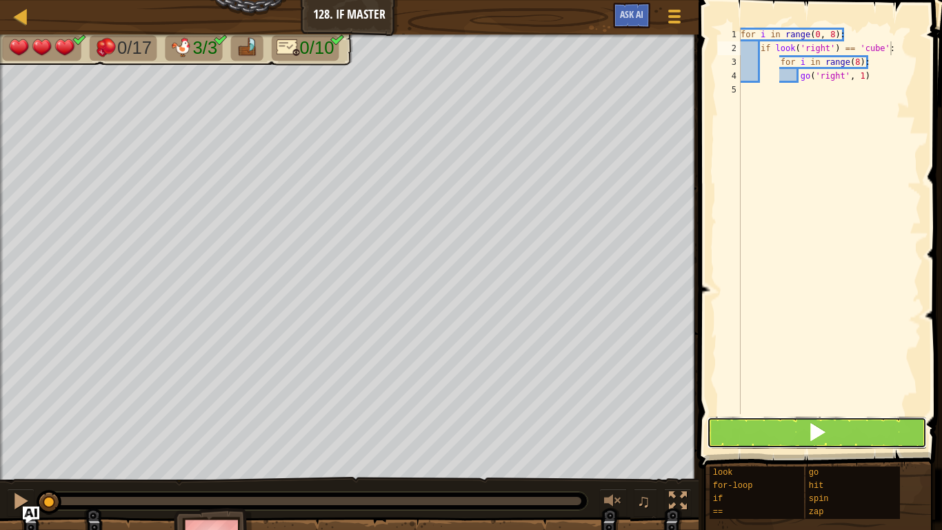
click at [829, 417] on button at bounding box center [817, 433] width 220 height 32
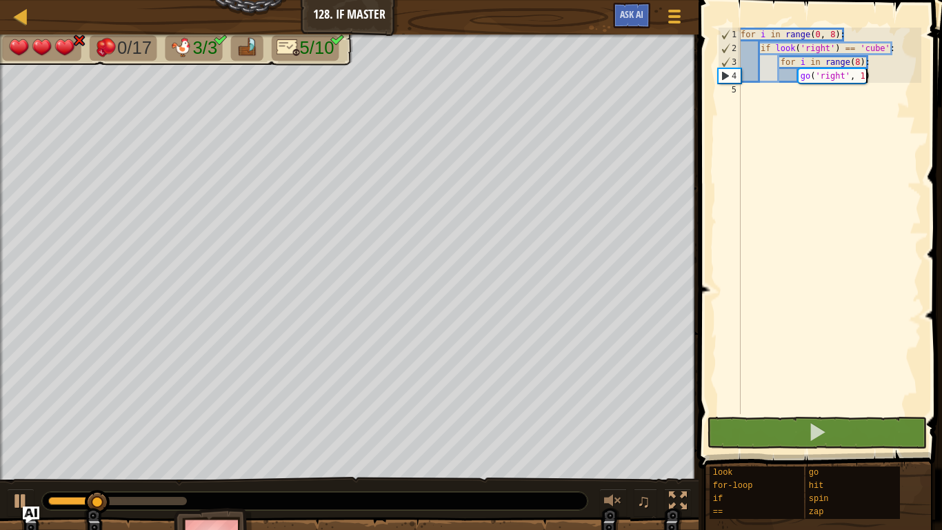
click at [885, 79] on div "for i in range ( 0 , 8 ) : if look ( 'right' ) == 'cube' : for i in range ( 8 )…" at bounding box center [830, 235] width 184 height 414
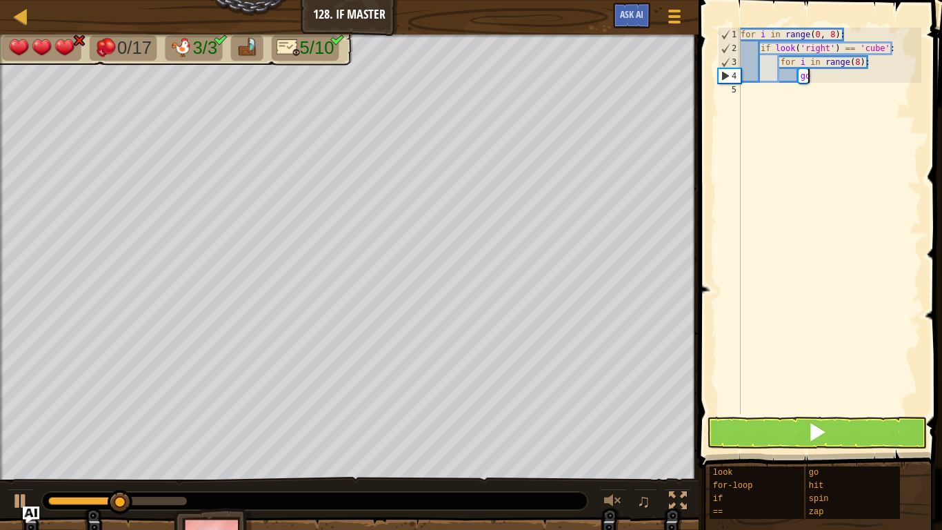
type textarea "g"
type textarea "z"
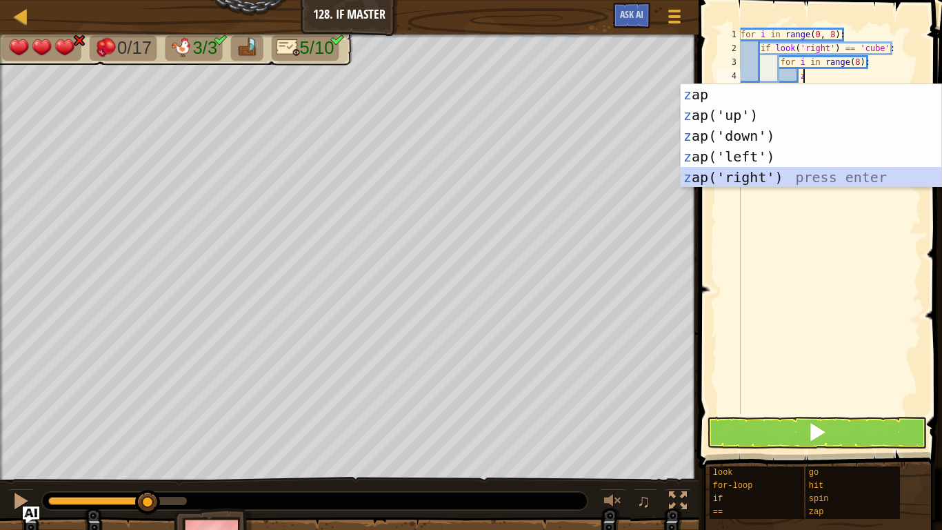
click at [811, 174] on div "z ap press enter z ap('up') press enter z ap('down') press enter z ap('left') p…" at bounding box center [811, 156] width 261 height 145
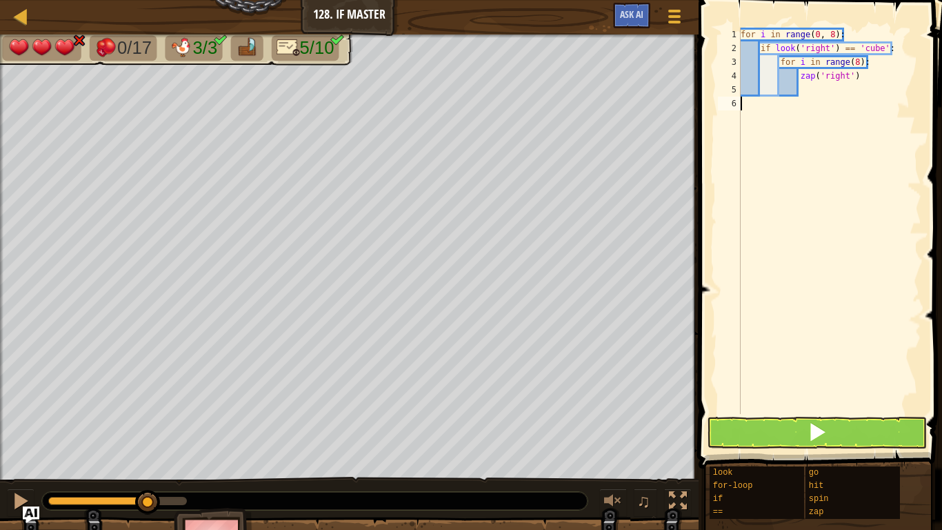
click at [784, 126] on div "for i in range ( 0 , 8 ) : if look ( 'right' ) == 'cube' : for i in range ( 8 )…" at bounding box center [830, 235] width 184 height 414
click at [817, 108] on div "for i in range ( 0 , 8 ) : if look ( 'right' ) == 'cube' : for i in range ( 8 )…" at bounding box center [830, 235] width 184 height 414
click at [819, 103] on div "for i in range ( 0 , 8 ) : if look ( 'right' ) == 'cube' : for i in range ( 8 )…" at bounding box center [830, 235] width 184 height 414
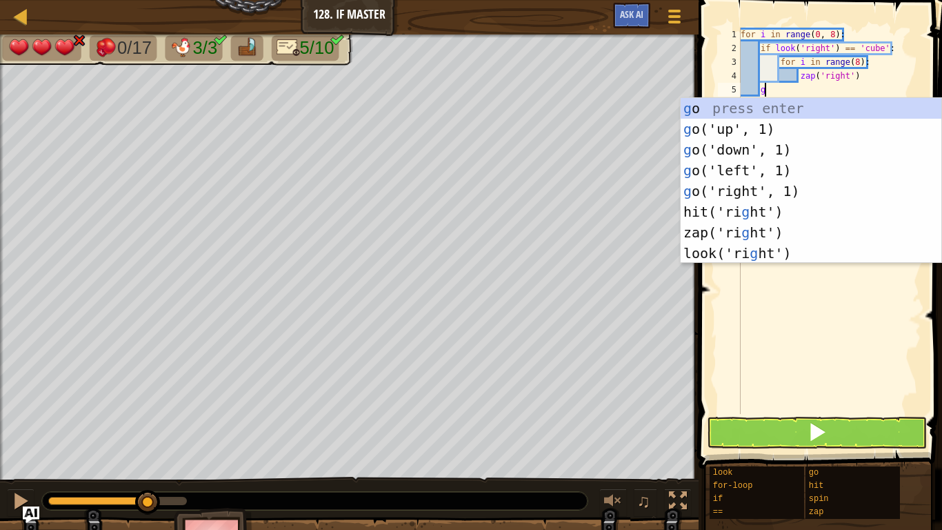
scroll to position [6, 3]
type textarea "go"
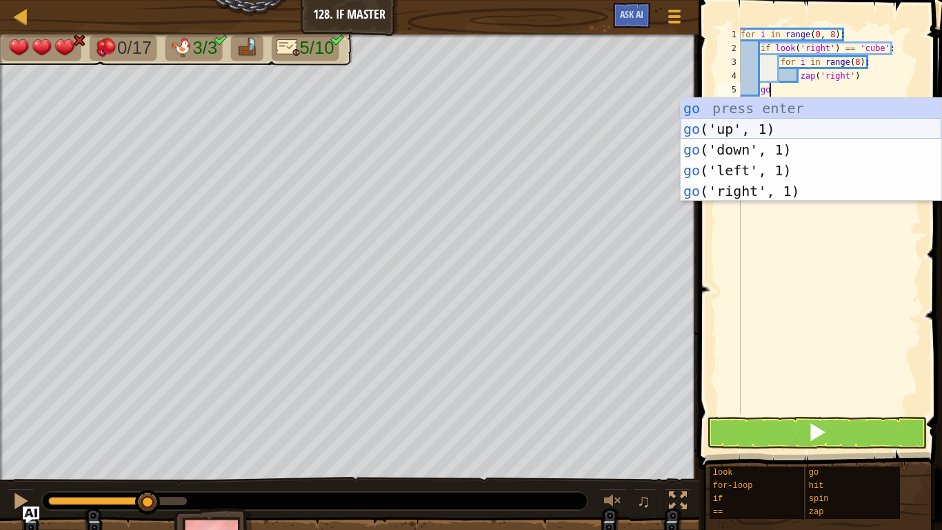
click at [764, 130] on div "go press enter go ('up', 1) press enter go ('down', 1) press enter go ('left', …" at bounding box center [811, 170] width 261 height 145
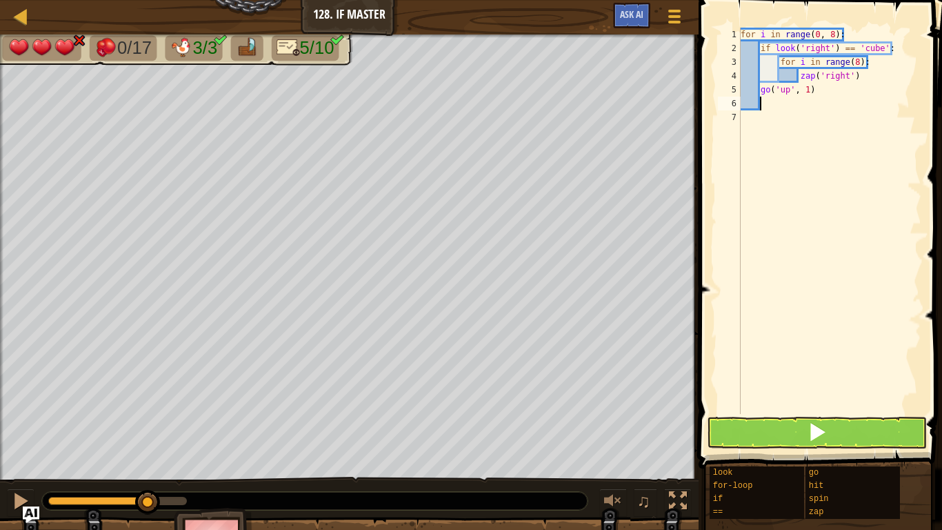
scroll to position [6, 2]
click at [835, 422] on button at bounding box center [817, 433] width 220 height 32
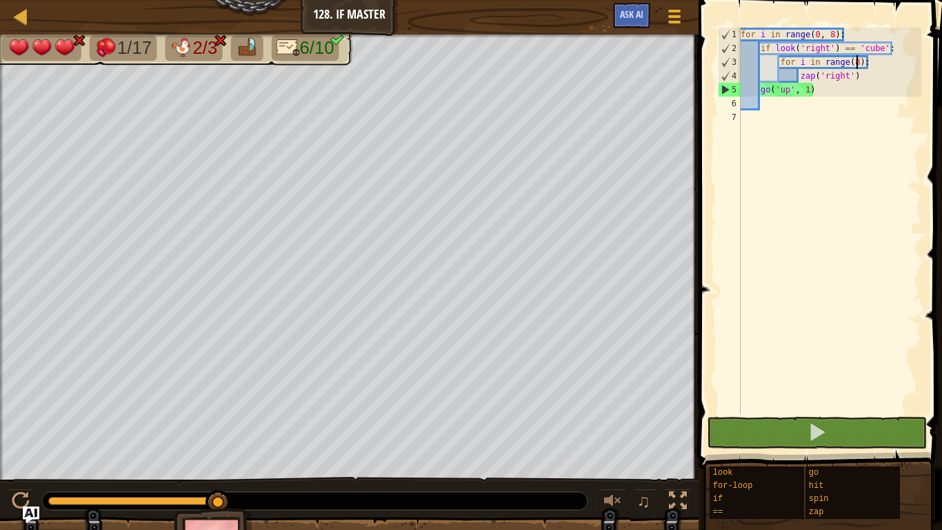
click at [857, 68] on div "for i in range ( 0 , 8 ) : if look ( 'right' ) == 'cube' : for i in range ( 8 )…" at bounding box center [830, 235] width 184 height 414
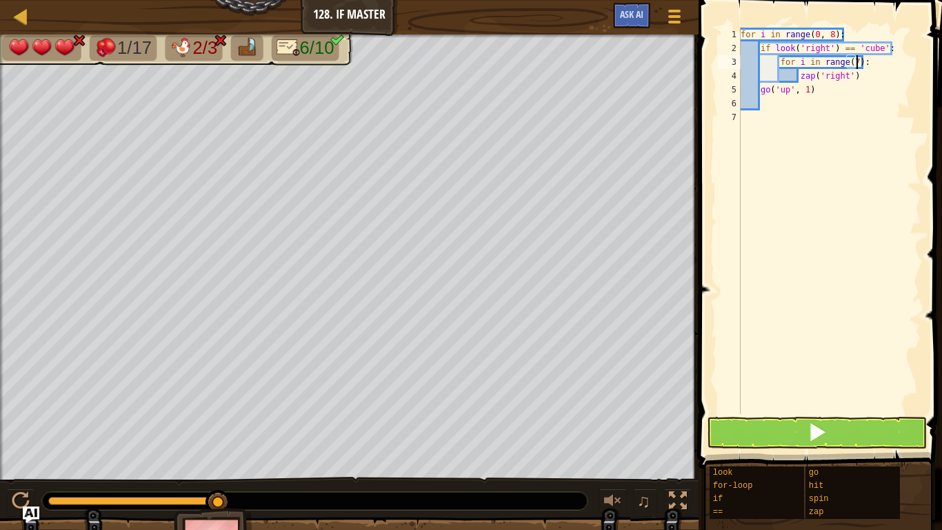
scroll to position [6, 17]
click at [812, 424] on span at bounding box center [817, 431] width 19 height 19
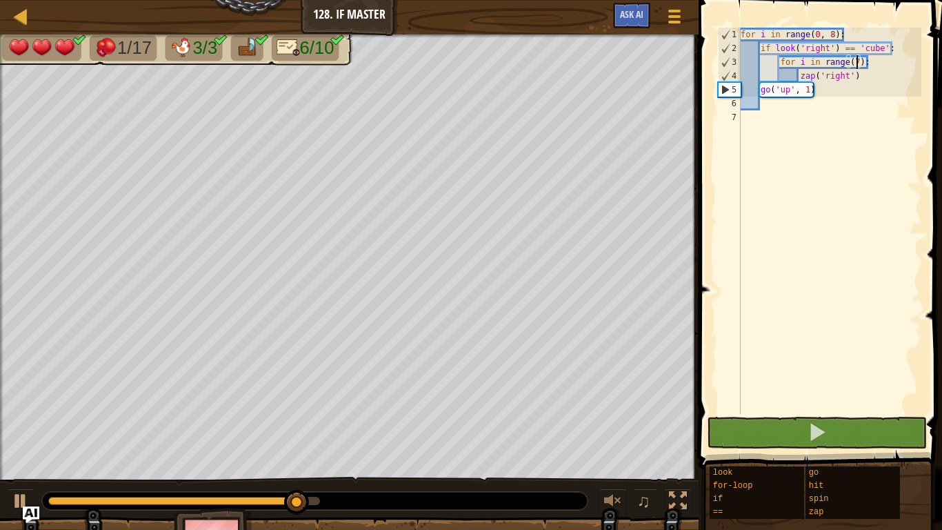
click at [886, 76] on div "for i in range ( 0 , 8 ) : if look ( 'right' ) == 'cube' : for i in range ( 7 )…" at bounding box center [830, 235] width 184 height 414
type textarea "zap('right')"
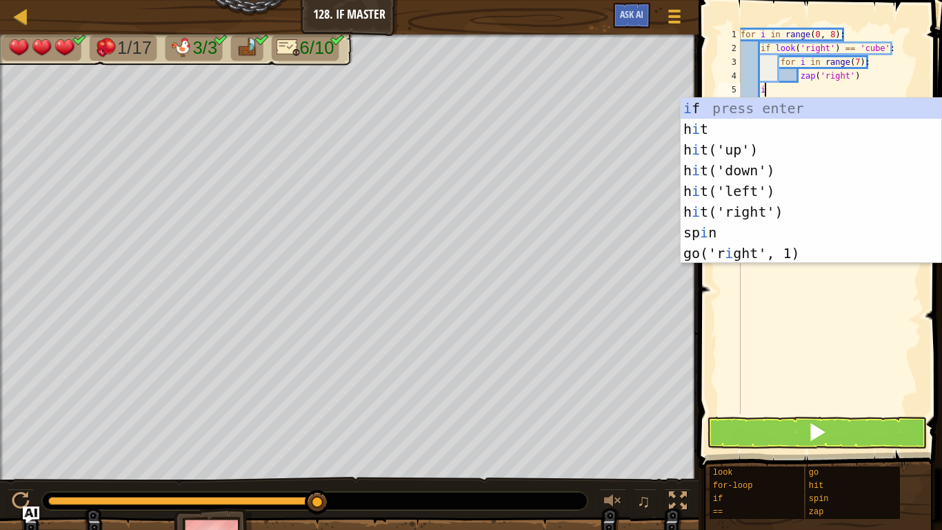
scroll to position [6, 3]
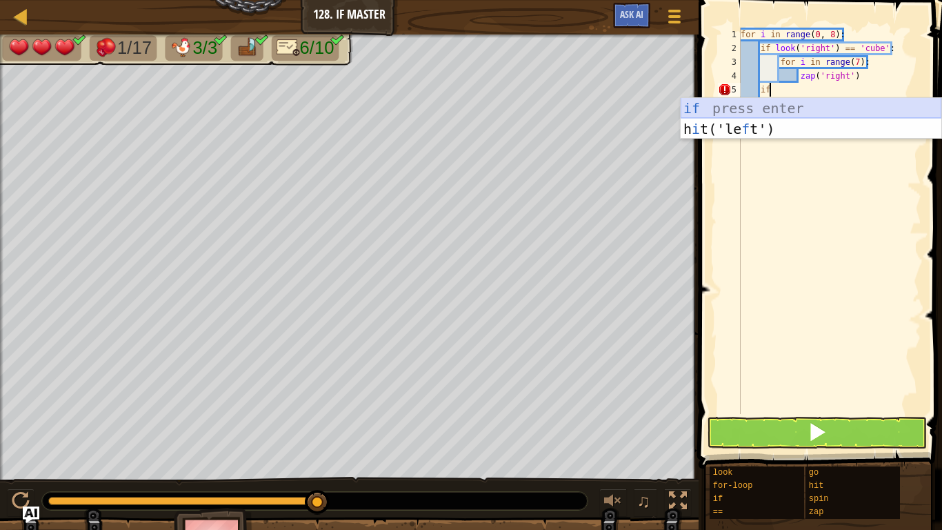
click at [789, 107] on div "if press enter h i t('le f t') press enter" at bounding box center [811, 139] width 261 height 83
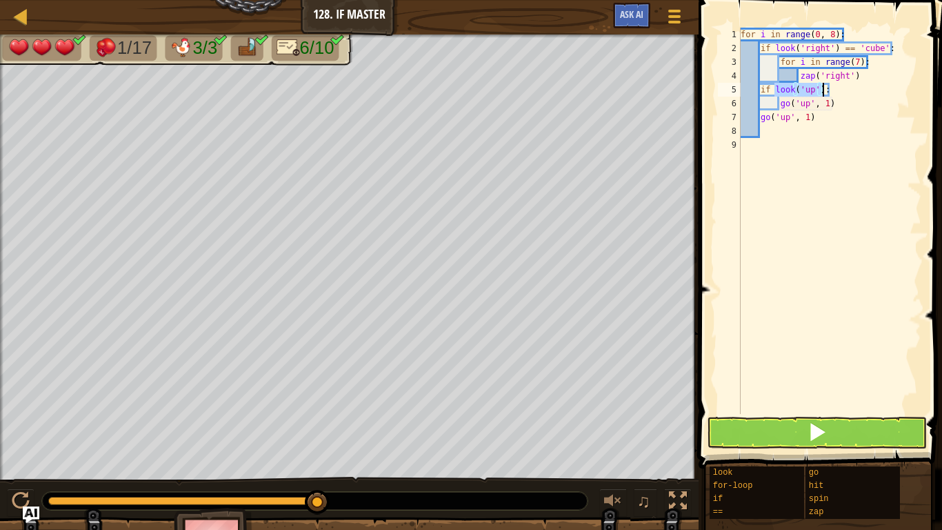
click at [817, 87] on div "for i in range ( 0 , 8 ) : if look ( 'right' ) == 'cube' : for i in range ( 7 )…" at bounding box center [830, 221] width 184 height 386
click at [813, 90] on div "for i in range ( 0 , 8 ) : if look ( 'right' ) == 'cube' : for i in range ( 7 )…" at bounding box center [830, 235] width 184 height 414
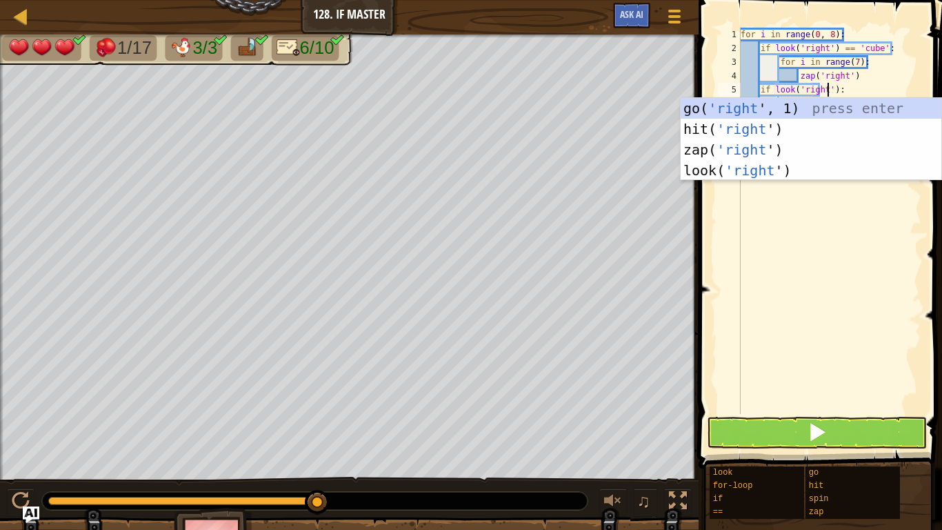
scroll to position [6, 12]
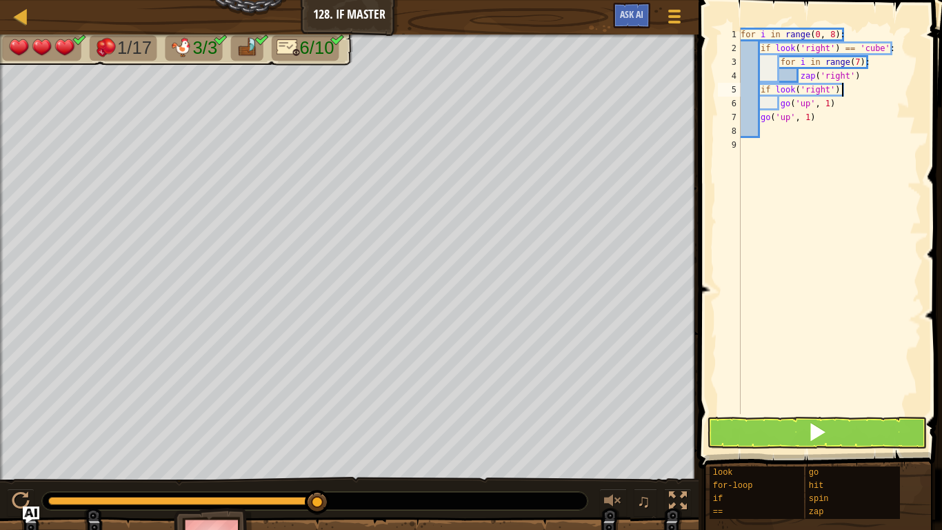
click at [842, 89] on div "for i in range ( 0 , 8 ) : if look ( 'right' ) == 'cube' : for i in range ( 7 )…" at bounding box center [830, 235] width 184 height 414
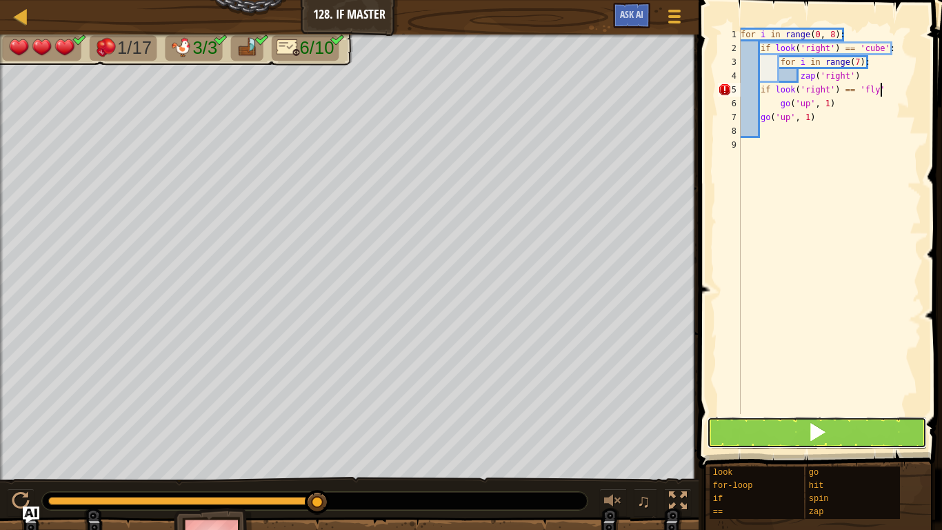
click at [807, 428] on button at bounding box center [817, 433] width 220 height 32
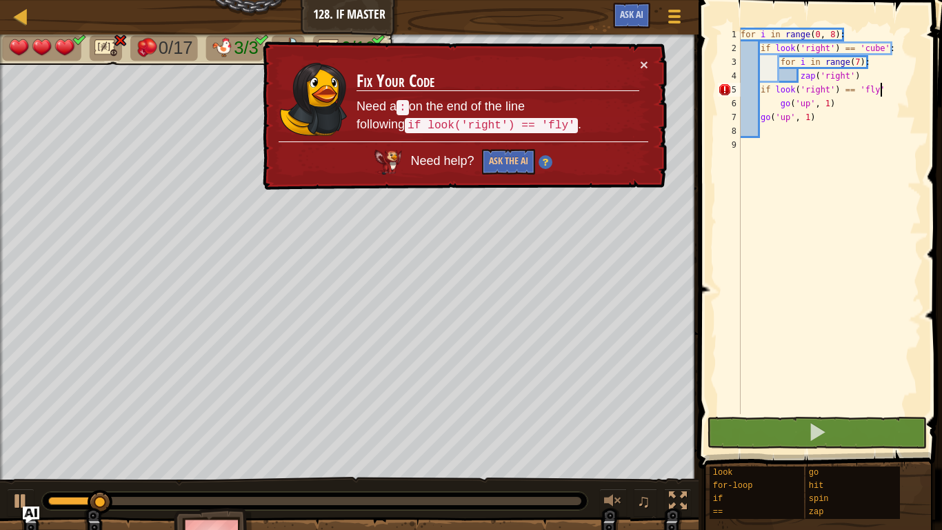
click at [655, 55] on div "× Fix Your Code Need a : on the end of the line following if look('right') == '…" at bounding box center [463, 115] width 407 height 149
click at [651, 63] on div "× Fix Your Code Need a : on the end of the line following if look('right') == '…" at bounding box center [463, 115] width 407 height 149
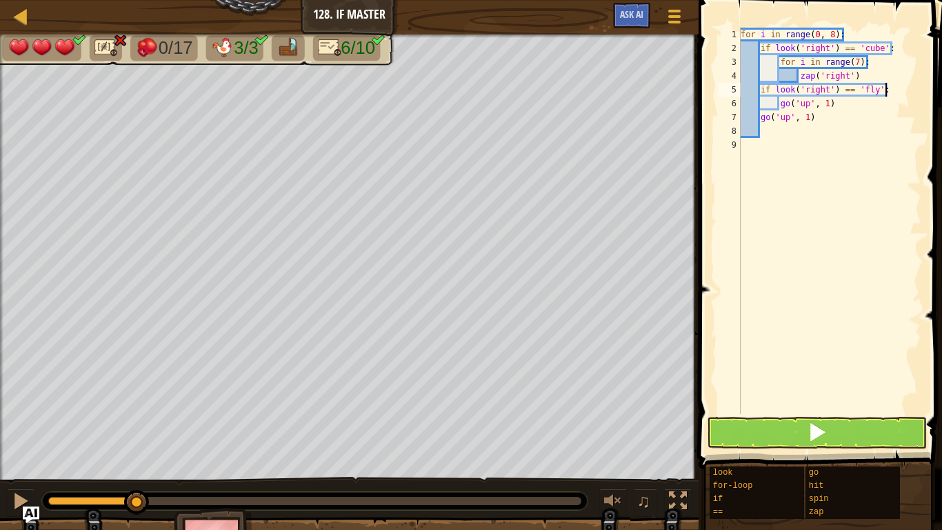
type textarea "if look('right') == 'fly':"
click at [781, 442] on button at bounding box center [817, 433] width 220 height 32
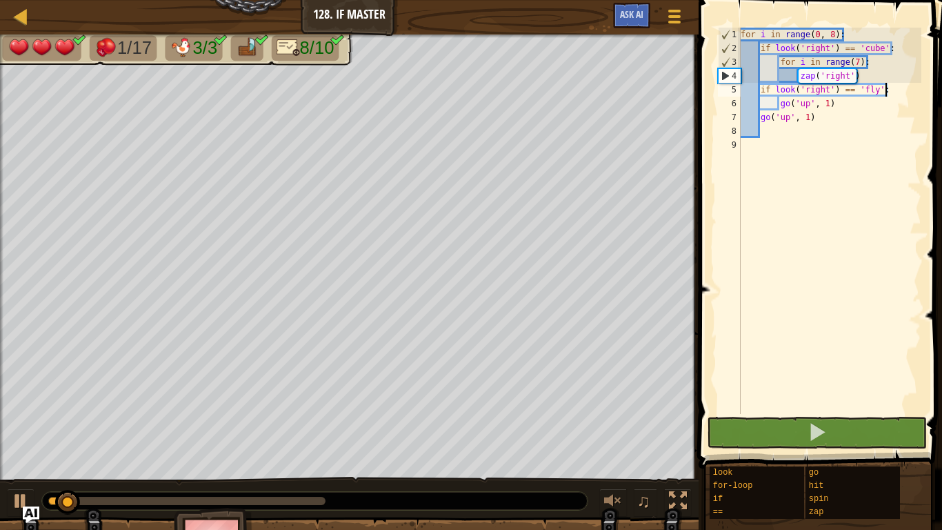
click at [840, 127] on div "for i in range ( 0 , 8 ) : if look ( 'right' ) == 'cube' : for i in range ( 7 )…" at bounding box center [830, 235] width 184 height 414
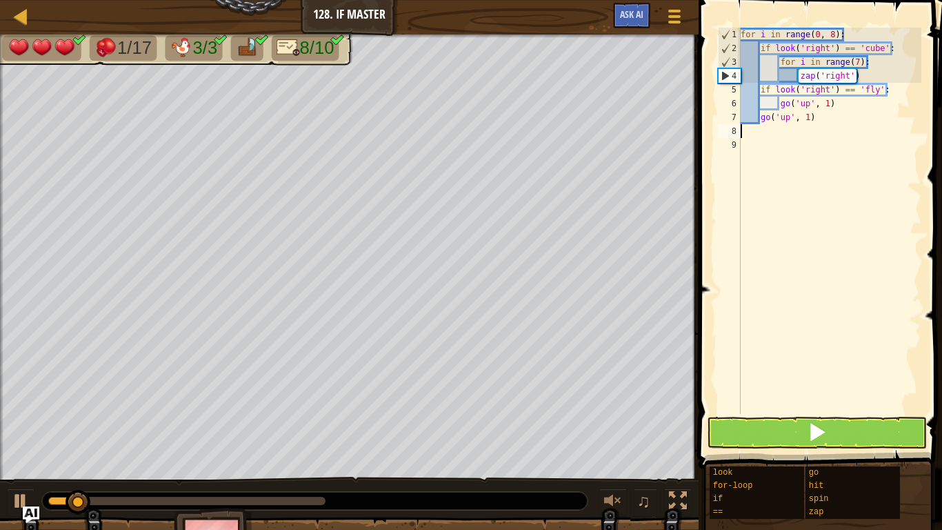
scroll to position [6, 0]
type textarea "g"
type textarea "z"
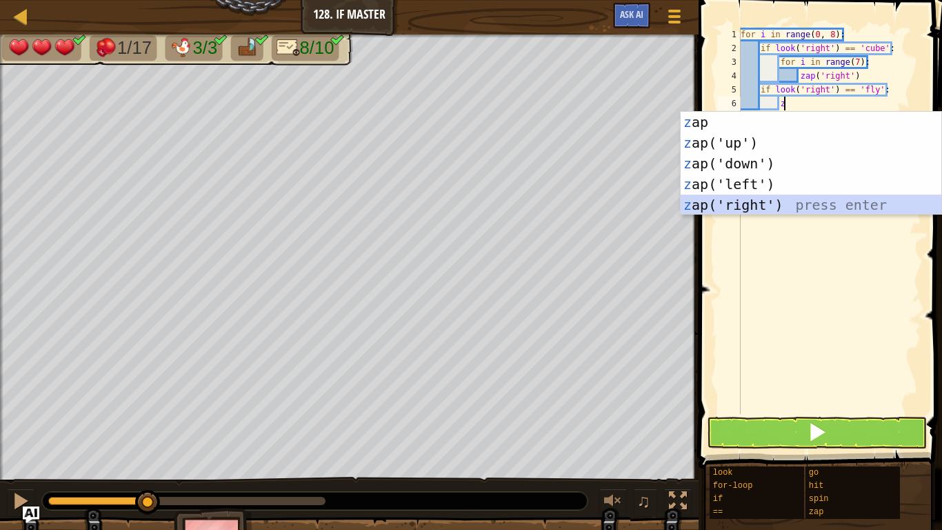
click at [787, 208] on div "z ap press enter z ap('up') press enter z ap('down') press enter z ap('left') p…" at bounding box center [811, 184] width 261 height 145
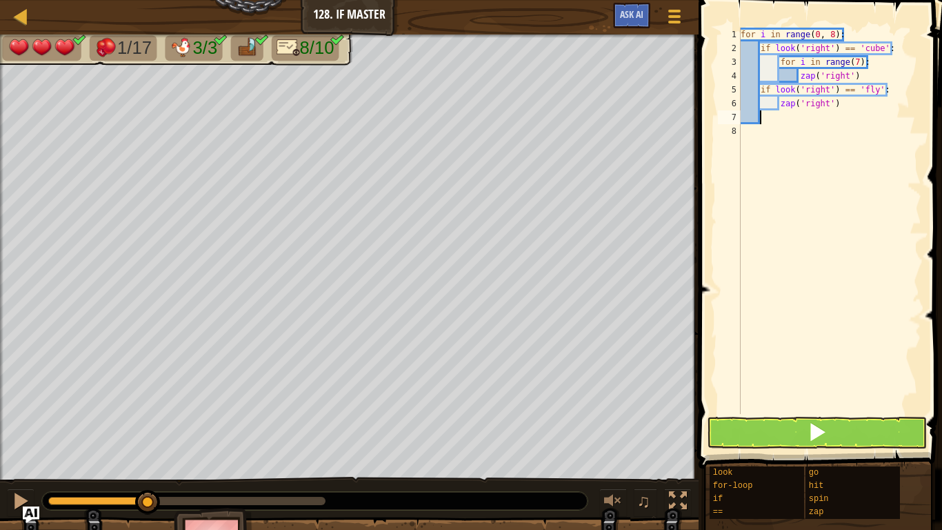
type textarea "go"
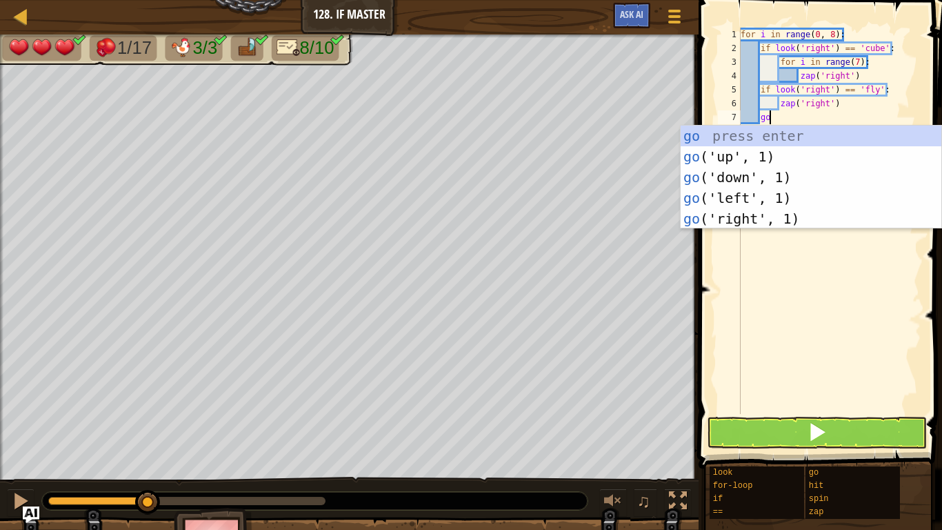
scroll to position [6, 3]
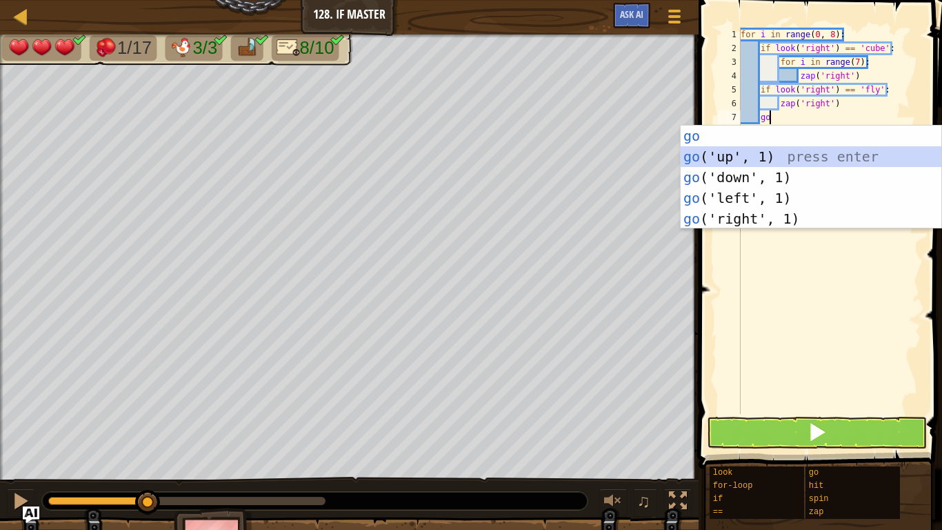
click at [756, 157] on div "go press enter go ('up', 1) press enter go ('down', 1) press enter go ('left', …" at bounding box center [811, 198] width 261 height 145
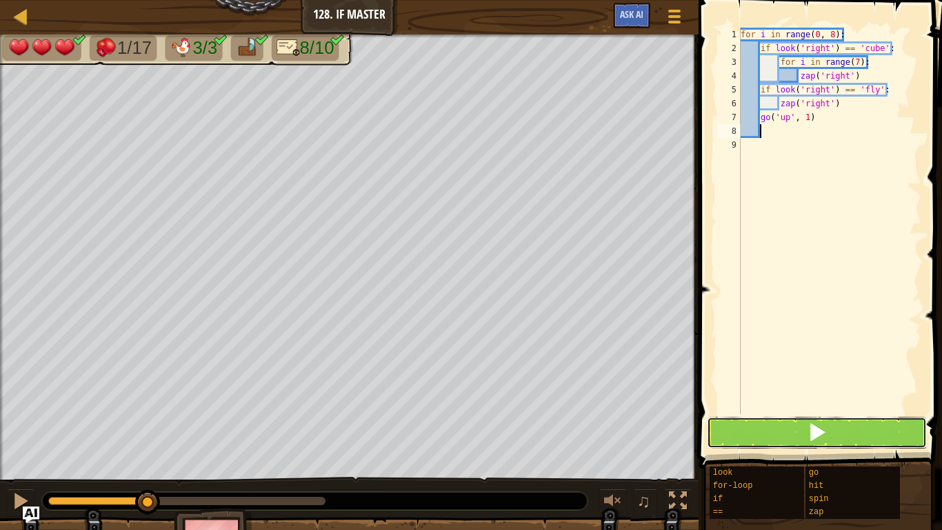
click at [822, 434] on span at bounding box center [817, 431] width 19 height 19
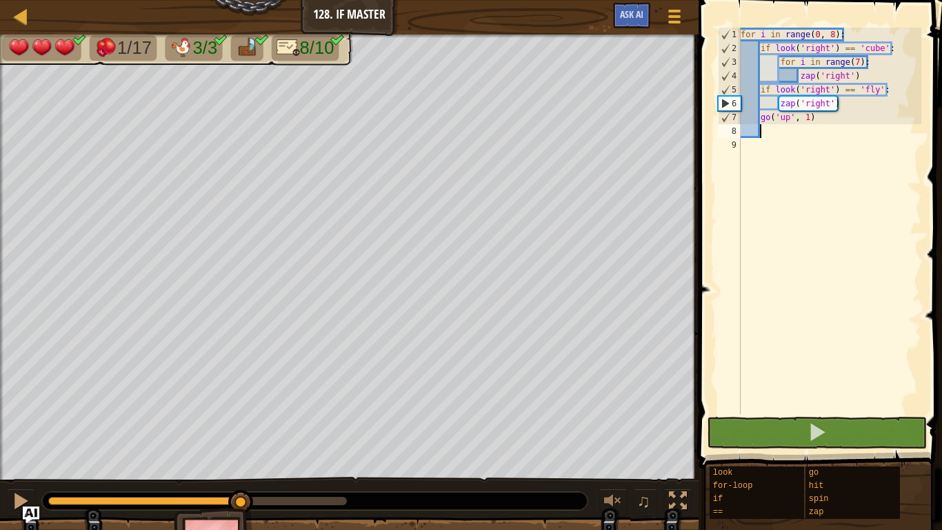
drag, startPoint x: 91, startPoint y: 500, endPoint x: 242, endPoint y: 511, distance: 151.6
click at [242, 511] on div "1/17 3/3 8/10 ♫ Frog 3 x: 6 y: 22 No target action: power-up" at bounding box center [471, 303] width 942 height 539
click at [905, 95] on div "for i in range ( 0 , 8 ) : if look ( 'right' ) == 'cube' : for i in range ( 7 )…" at bounding box center [830, 235] width 184 height 414
type textarea "if look('right') == 'fly':"
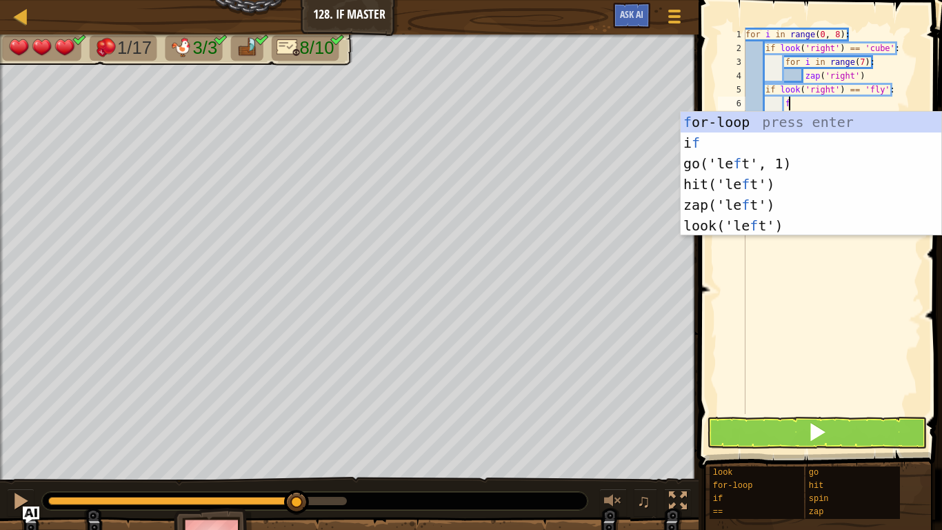
scroll to position [6, 6]
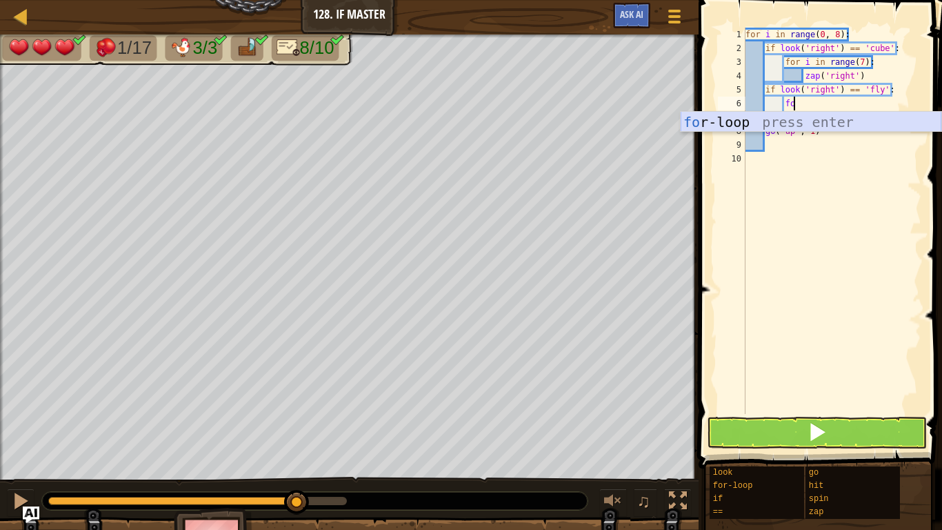
click at [887, 123] on div "fo r-loop press enter" at bounding box center [811, 143] width 261 height 62
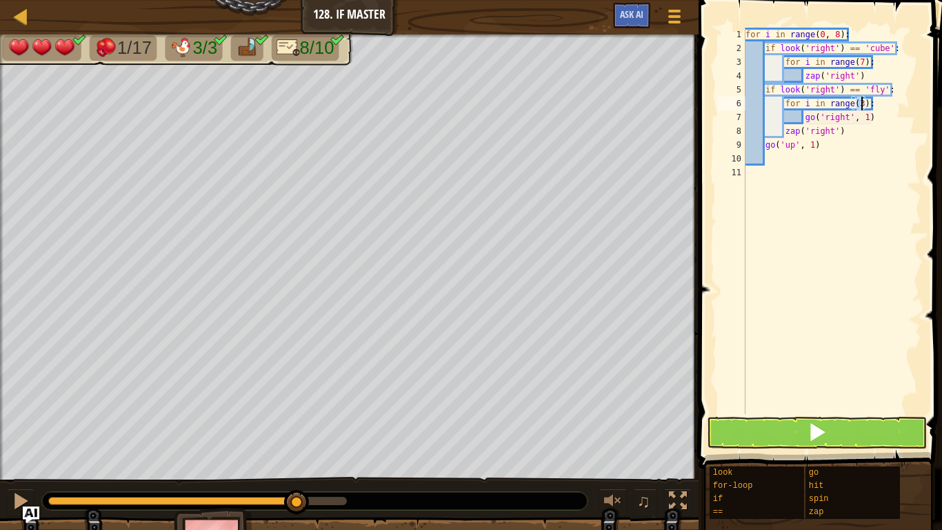
type textarea "for i in range():"
click at [828, 153] on div "for i in range ( 0 , 8 ) : if look ( 'right' ) == 'cube' : for i in range ( 7 )…" at bounding box center [832, 235] width 179 height 414
type textarea "g"
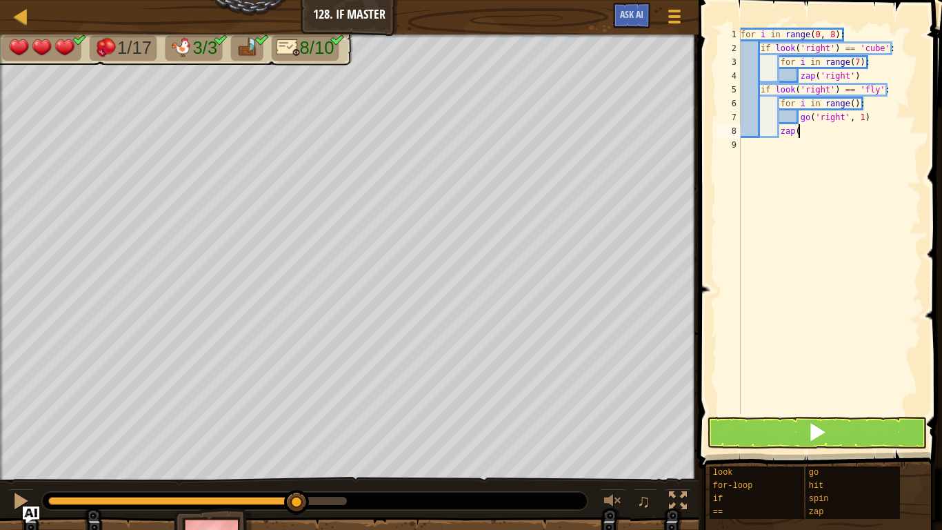
type textarea "z"
type textarea "g"
type textarea "f"
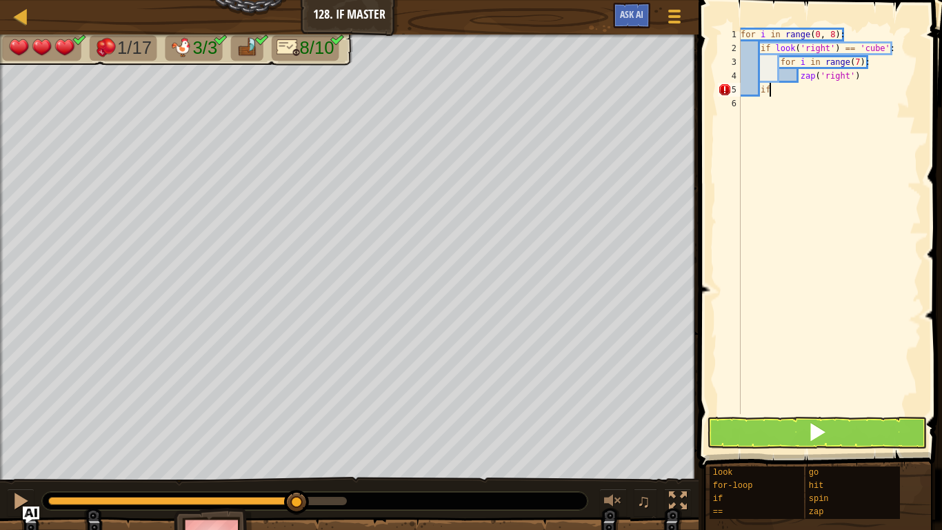
type textarea "i"
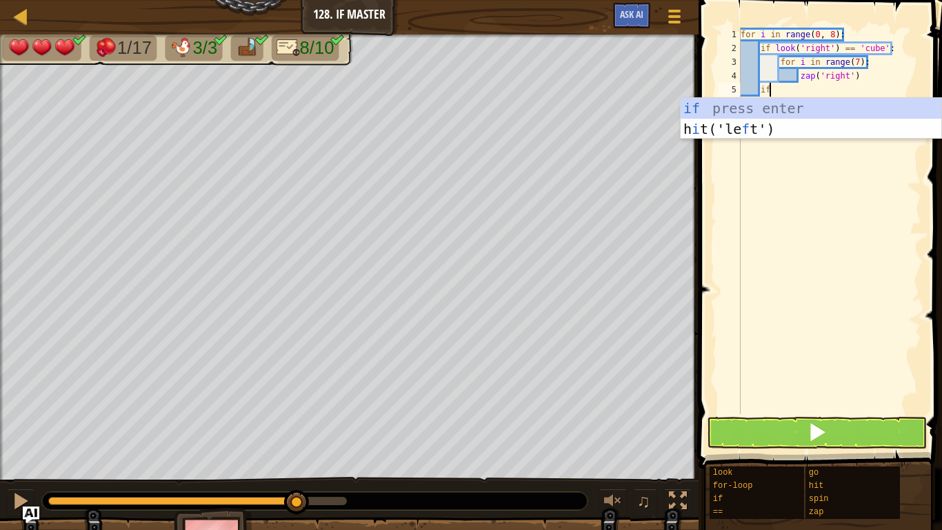
scroll to position [6, 3]
click at [830, 108] on div "if press enter h i t('le f t') press enter" at bounding box center [811, 139] width 261 height 83
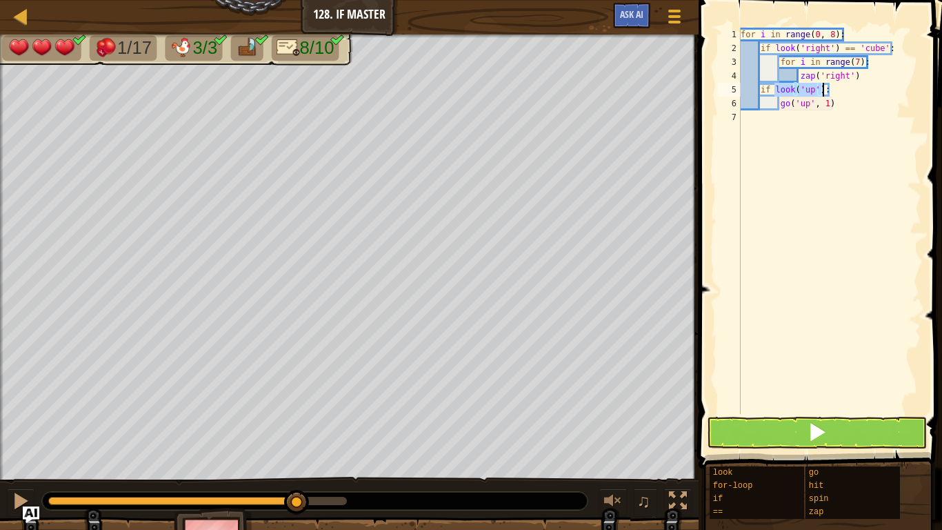
click at [819, 90] on div "for i in range ( 0 , 8 ) : if look ( 'right' ) == 'cube' : for i in range ( 7 )…" at bounding box center [830, 221] width 184 height 386
click at [814, 94] on div "for i in range ( 0 , 8 ) : if look ( 'right' ) == 'cube' : for i in range ( 7 )…" at bounding box center [830, 235] width 184 height 414
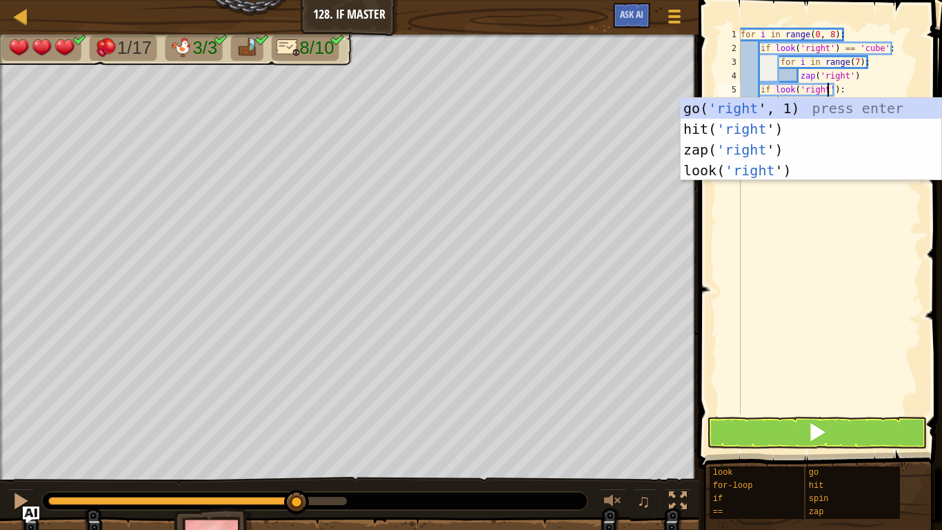
scroll to position [6, 12]
click at [847, 86] on div "for i in range ( 0 , 8 ) : if look ( 'right' ) == 'cube' : for i in range ( 7 )…" at bounding box center [830, 235] width 184 height 414
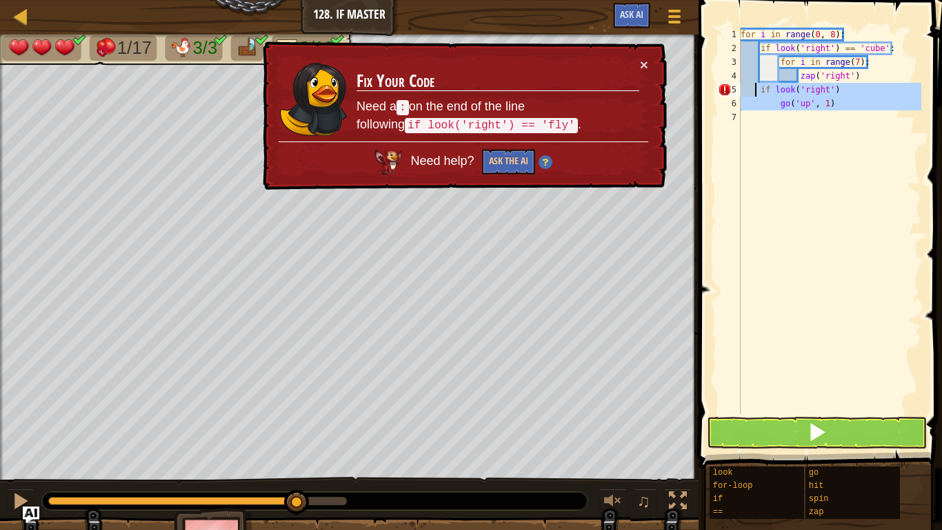
drag, startPoint x: 880, startPoint y: 119, endPoint x: 755, endPoint y: 90, distance: 128.9
click at [755, 90] on div "for i in range ( 0 , 8 ) : if look ( 'right' ) == 'cube' : for i in range ( 7 )…" at bounding box center [830, 235] width 184 height 414
type textarea "if look('right') go('up', 1)"
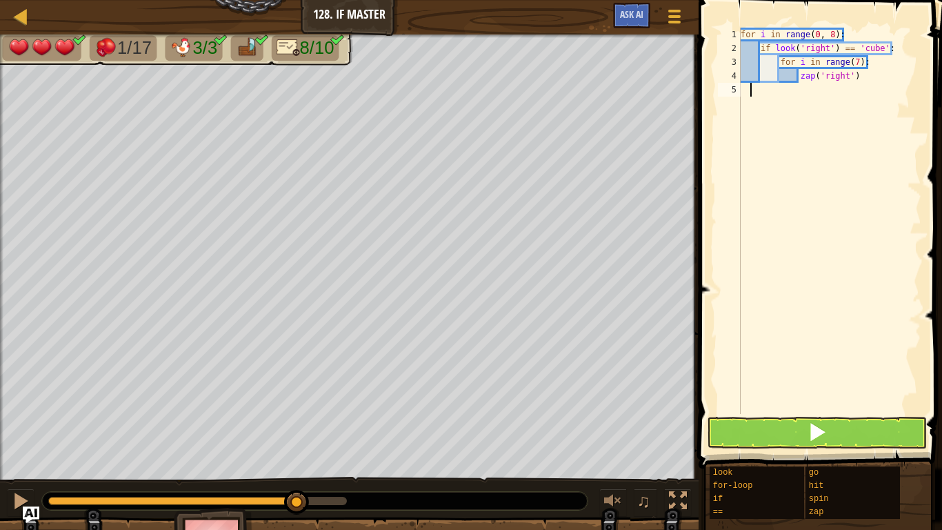
scroll to position [6, 0]
type textarea "zap('right')"
type textarea "o"
type textarea "g"
type textarea "zap('right')"
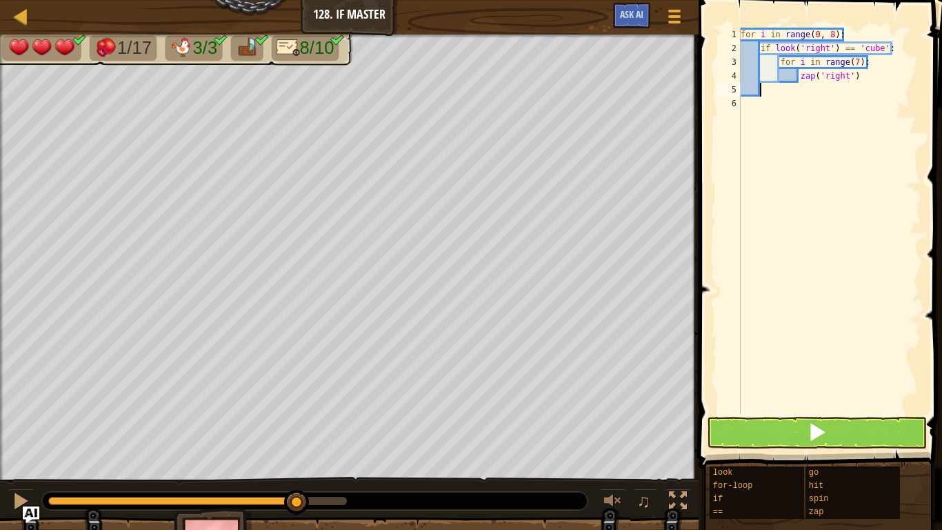
type textarea "g"
type textarea "zap('right')"
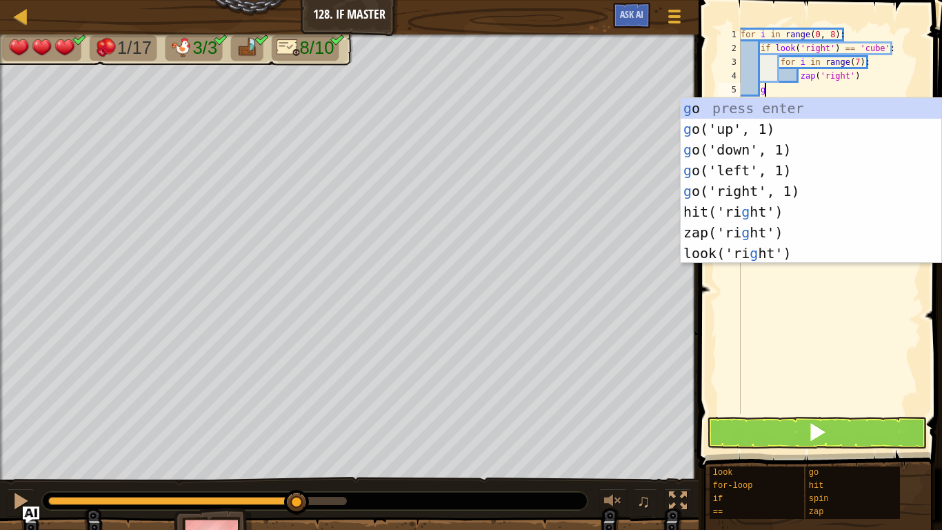
scroll to position [6, 3]
type textarea "go"
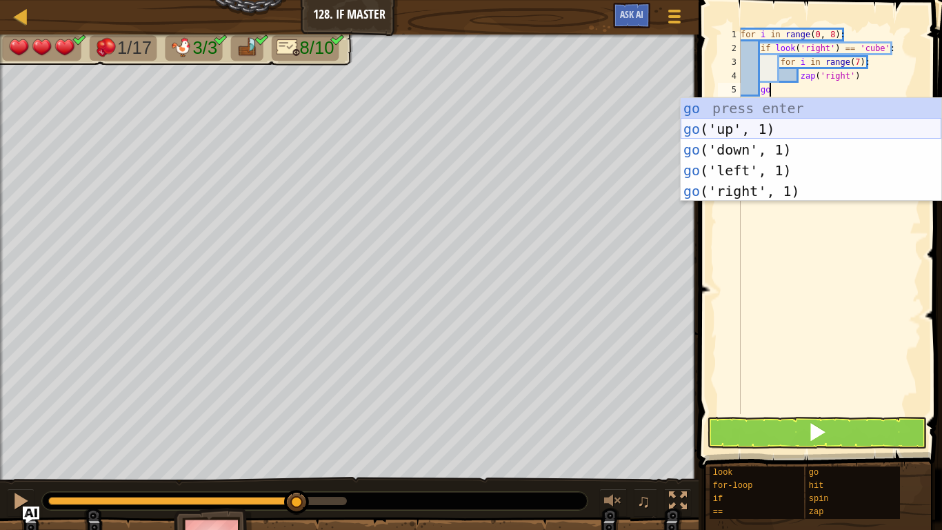
click at [834, 126] on div "go press enter go ('up', 1) press enter go ('down', 1) press enter go ('left', …" at bounding box center [811, 170] width 261 height 145
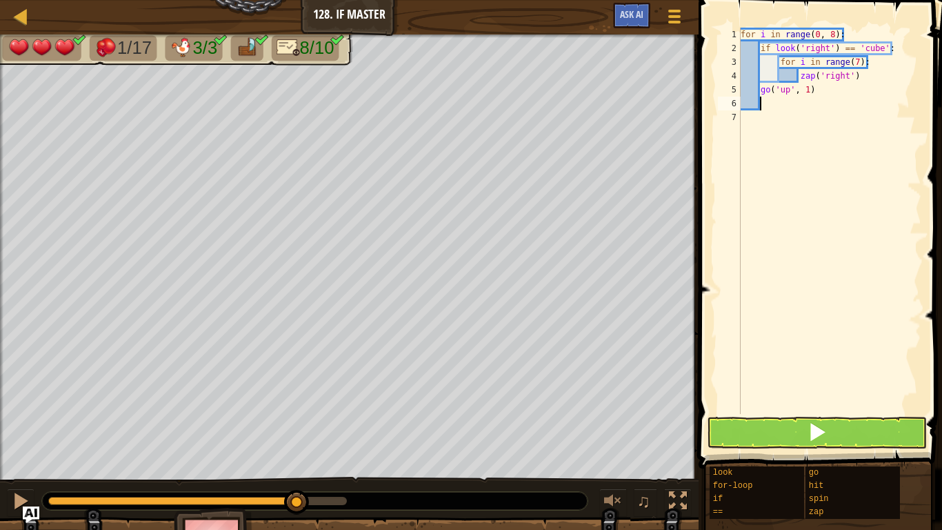
scroll to position [6, 2]
click at [808, 90] on div "for i in range ( 0 , 8 ) : if look ( 'right' ) == 'cube' : for i in range ( 7 )…" at bounding box center [830, 235] width 184 height 414
click at [856, 431] on button at bounding box center [817, 433] width 220 height 32
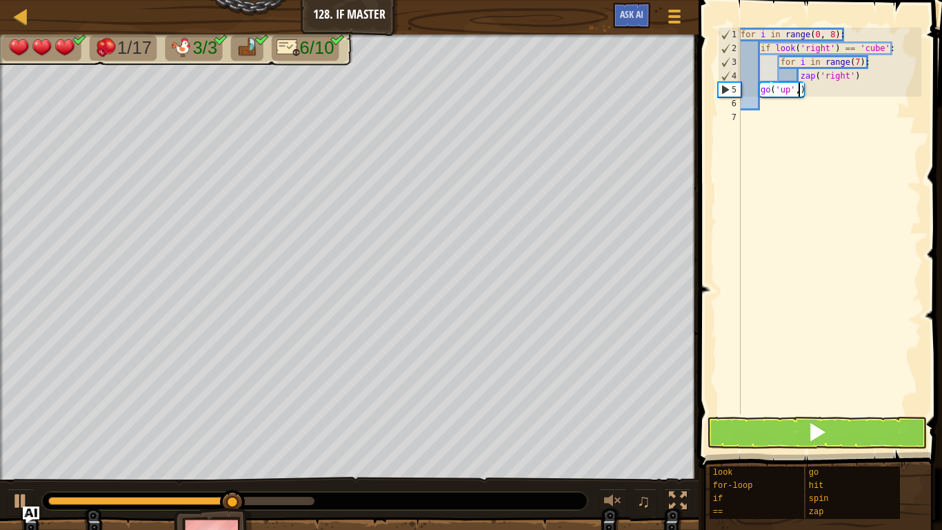
scroll to position [6, 8]
drag, startPoint x: 847, startPoint y: 30, endPoint x: 721, endPoint y: 30, distance: 125.6
click at [721, 30] on div "go('up',) 1 2 3 4 5 6 7 for i in range ( 0 , 8 ) : if look ( 'right' ) == 'cube…" at bounding box center [818, 221] width 206 height 386
type textarea "for i in range(0, 8):"
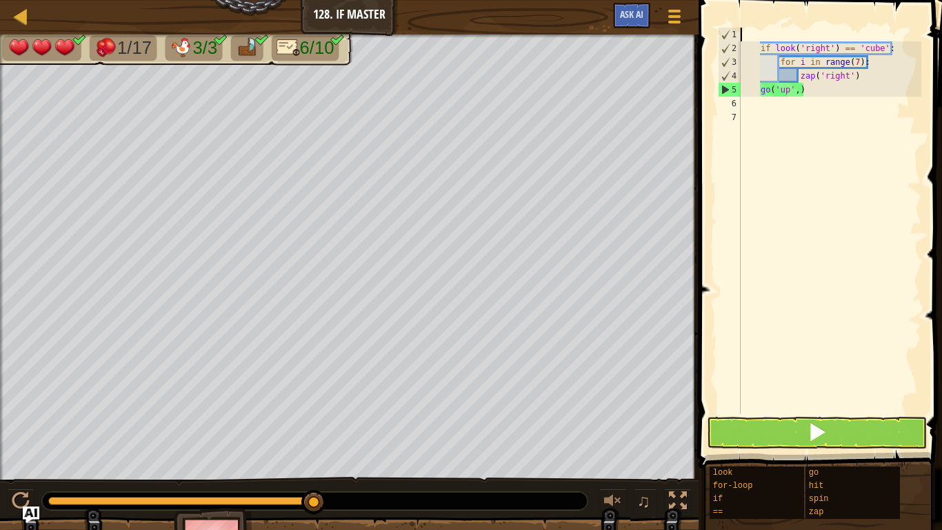
scroll to position [6, 0]
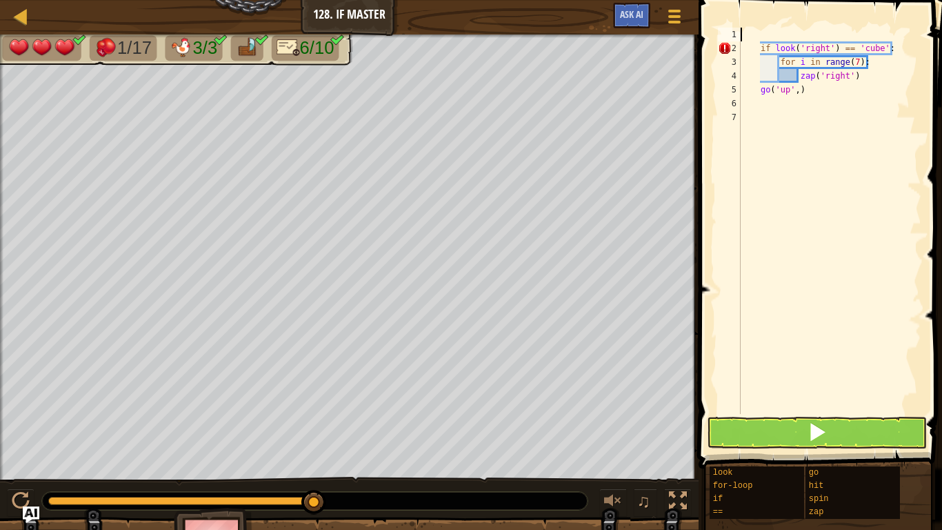
click at [764, 39] on div "if look ( 'right' ) == 'cube' : for i in range ( 7 ) : zap ( 'right' ) go ( 'up…" at bounding box center [830, 235] width 184 height 414
click at [763, 43] on div "if look ( 'right' ) == 'cube' : for i in range ( 7 ) : zap ( 'right' ) go ( 'up…" at bounding box center [830, 235] width 184 height 414
click at [760, 45] on div "if look ( 'right' ) == 'cube' : for i in range ( 7 ) : zap ( 'right' ) go ( 'up…" at bounding box center [830, 235] width 184 height 414
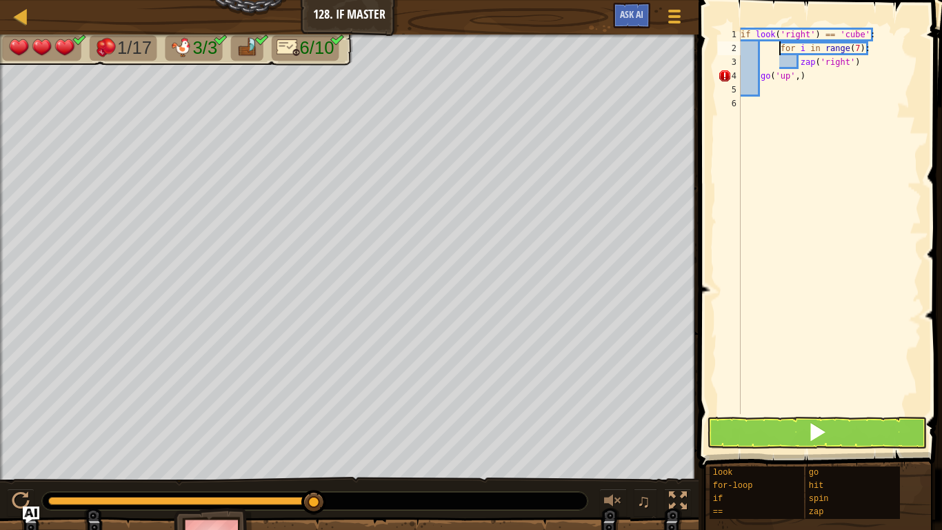
click at [780, 50] on div "if look ( 'right' ) == 'cube' : for i in range ( 7 ) : zap ( 'right' ) go ( 'up…" at bounding box center [830, 235] width 184 height 414
click at [802, 60] on div "if look ( 'right' ) == 'cube' : for i in range ( 7 ) : zap ( 'right' ) go ( 'up…" at bounding box center [830, 235] width 184 height 414
click at [800, 61] on div "if look ( 'right' ) == 'cube' : for i in range ( 7 ) : zap ( 'right' ) go ( 'up…" at bounding box center [830, 235] width 184 height 414
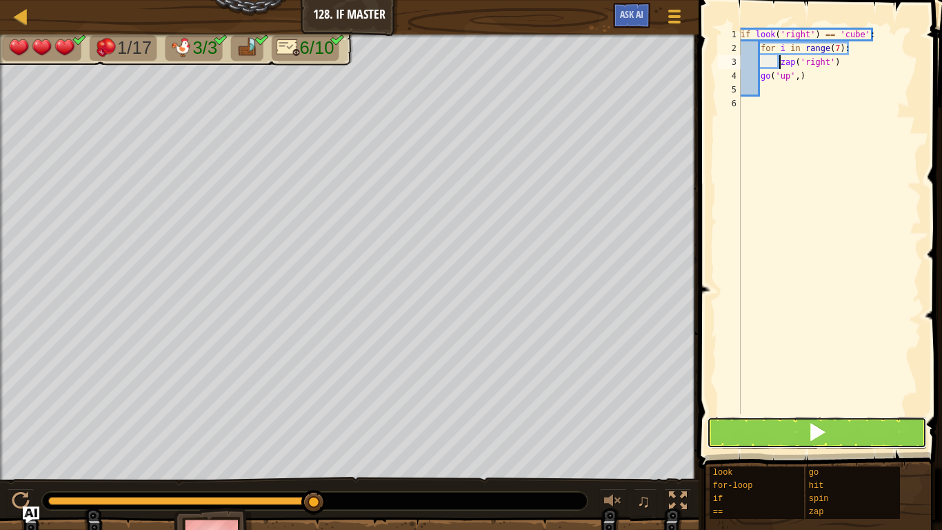
click at [878, 444] on button at bounding box center [817, 433] width 220 height 32
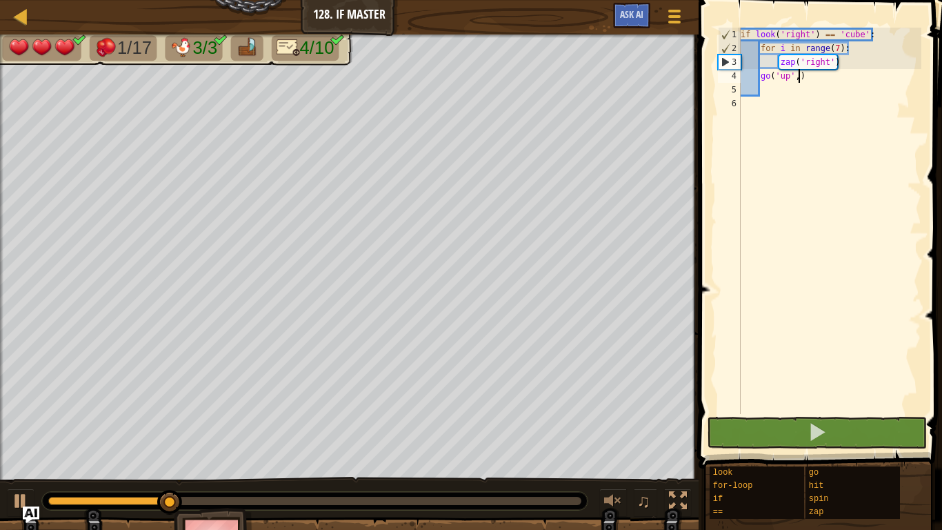
click at [799, 79] on div "if look ( 'right' ) == 'cube' : for i in range ( 7 ) : zap ( 'right' ) go ( 'up…" at bounding box center [830, 235] width 184 height 414
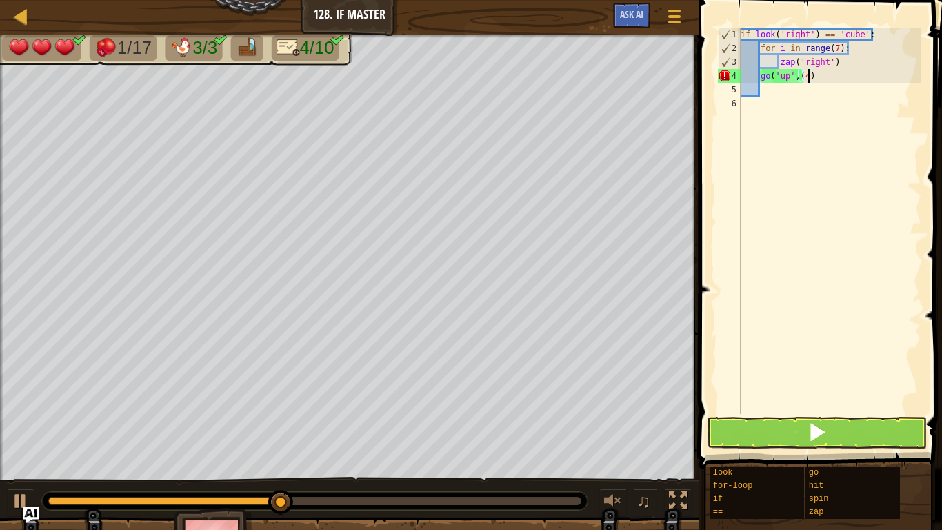
scroll to position [6, 10]
click at [813, 439] on span at bounding box center [817, 431] width 19 height 19
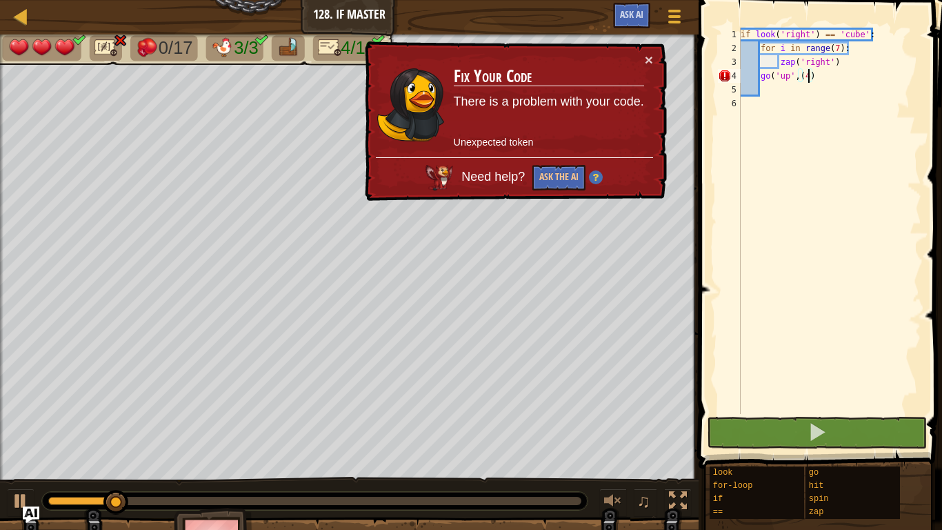
click at [641, 59] on td "Fix Your Code There is a problem with your code. Unexpected token" at bounding box center [549, 105] width 192 height 106
click at [644, 59] on td "Fix Your Code There is a problem with your code. Unexpected token" at bounding box center [549, 106] width 193 height 108
click at [647, 59] on button "×" at bounding box center [649, 59] width 8 height 14
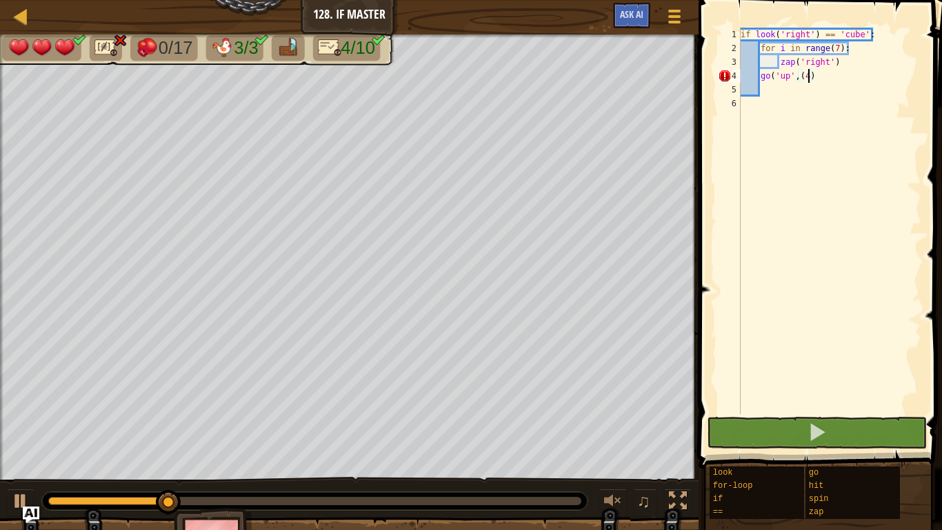
click at [793, 80] on div "if look ( 'right' ) == 'cube' : for i in range ( 7 ) : zap ( 'right' ) go ( 'up…" at bounding box center [830, 235] width 184 height 414
click at [791, 79] on div "if look ( 'right' ) == 'cube' : for i in range ( 7 ) : zap ( 'right' ) go ( 'up…" at bounding box center [830, 235] width 184 height 414
type textarea "go('up)',(4)"
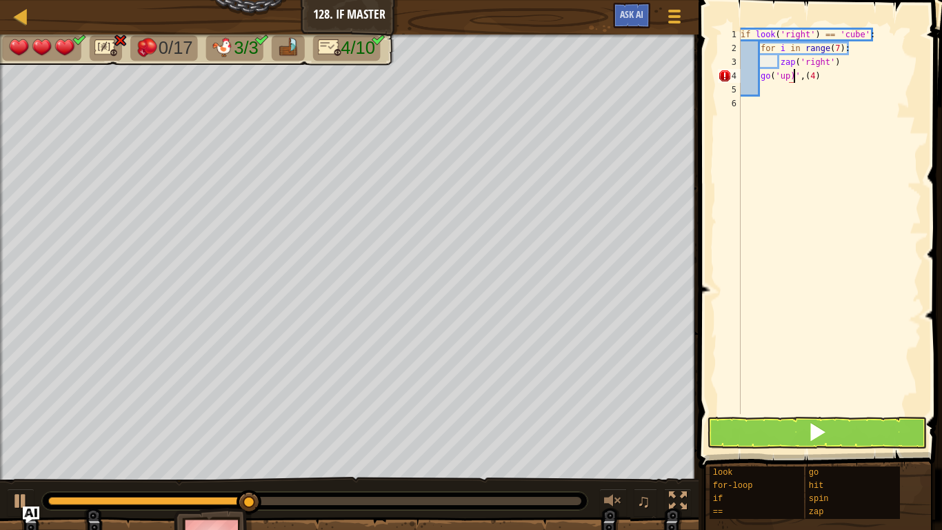
click at [834, 79] on div "if look ( 'right' ) == 'cube' : for i in range ( 7 ) : zap ( 'right' ) go ( 'up…" at bounding box center [830, 235] width 184 height 414
click at [814, 77] on div "if look ( 'right' ) == 'cube' : for i in range ( 7 ) : zap ( 'right' ) go ( 'up…" at bounding box center [830, 235] width 184 height 414
click at [774, 90] on div "if look ( 'right' ) == 'cube' : for i in range ( 7 ) : zap ( 'right' ) go ( 'up…" at bounding box center [830, 235] width 184 height 414
type textarea "z"
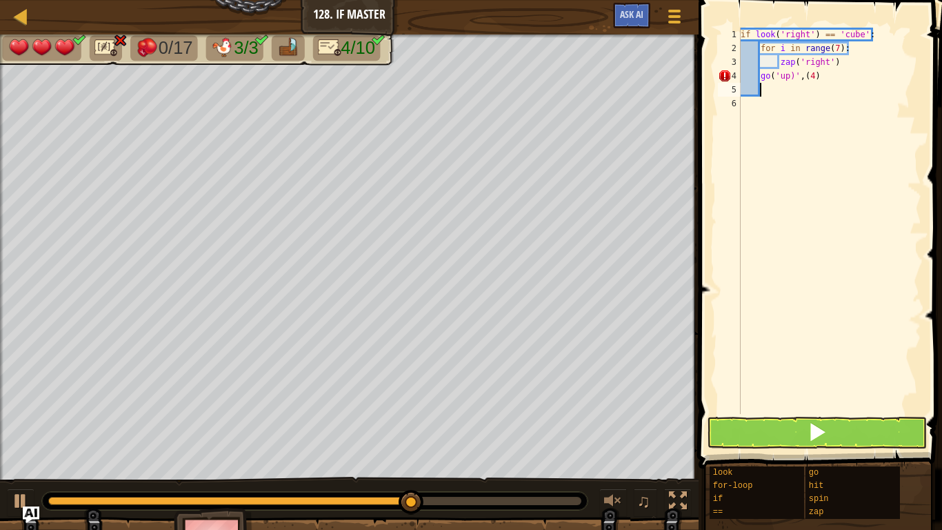
scroll to position [6, 3]
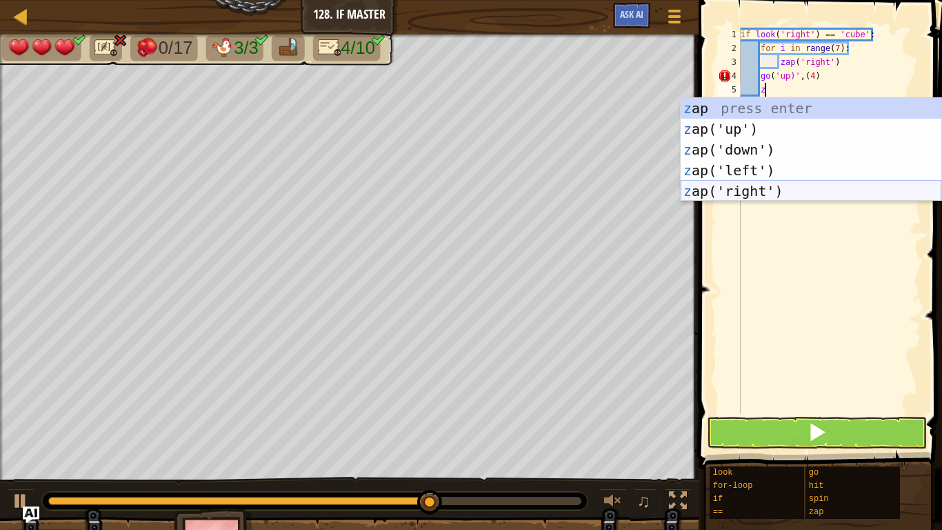
click at [718, 193] on div "z ap press enter z ap('up') press enter z ap('down') press enter z ap('left') p…" at bounding box center [811, 170] width 261 height 145
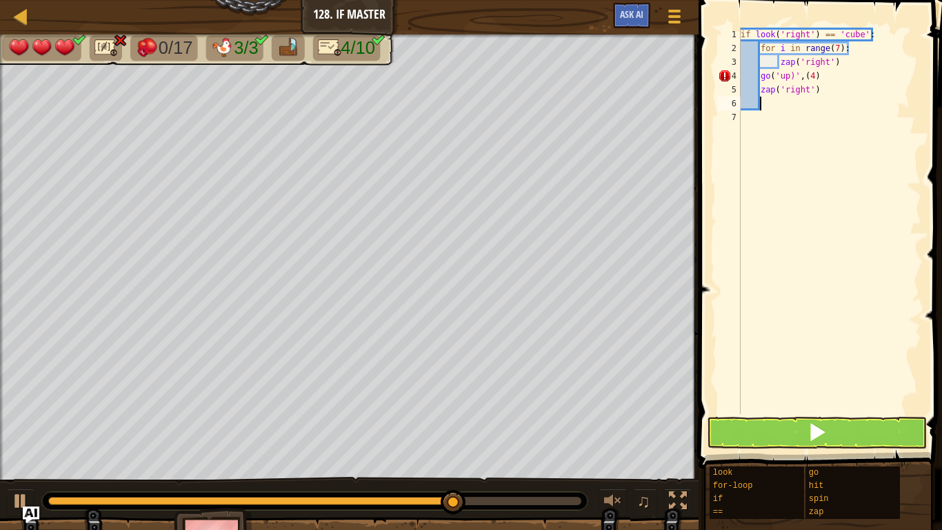
click at [809, 90] on div "if look ( 'right' ) == 'cube' : for i in range ( 7 ) : zap ( 'right' ) go ( 'up…" at bounding box center [830, 235] width 184 height 414
click at [812, 90] on div "if look ( 'right' ) == 'cube' : for i in range ( 7 ) : zap ( 'right' ) go ( 'up…" at bounding box center [830, 235] width 184 height 414
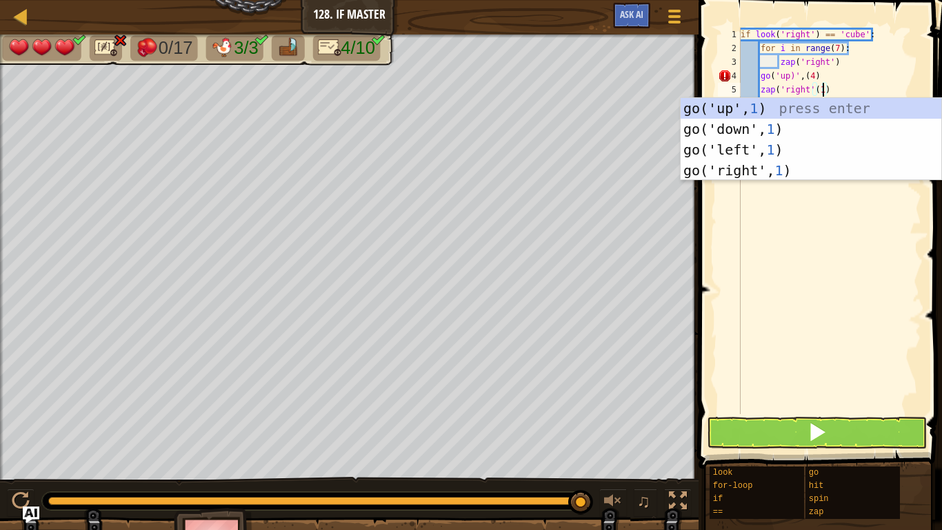
scroll to position [6, 12]
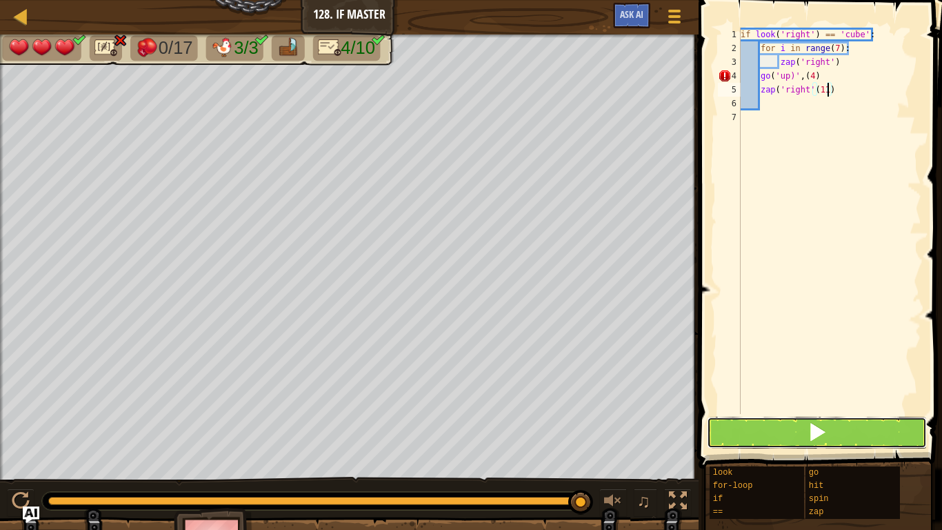
click at [782, 422] on button at bounding box center [817, 433] width 220 height 32
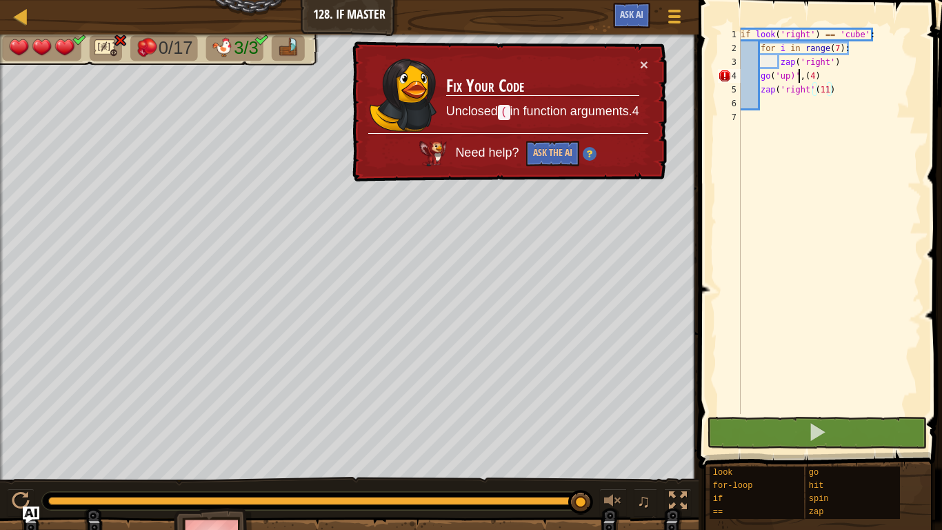
click at [801, 76] on div "if look ( 'right' ) == 'cube' : for i in range ( 7 ) : zap ( 'right' ) go ( 'up…" at bounding box center [830, 235] width 184 height 414
click at [825, 79] on div "if look ( 'right' ) == 'cube' : for i in range ( 7 ) : zap ( 'right' ) go ( 'up…" at bounding box center [830, 235] width 184 height 414
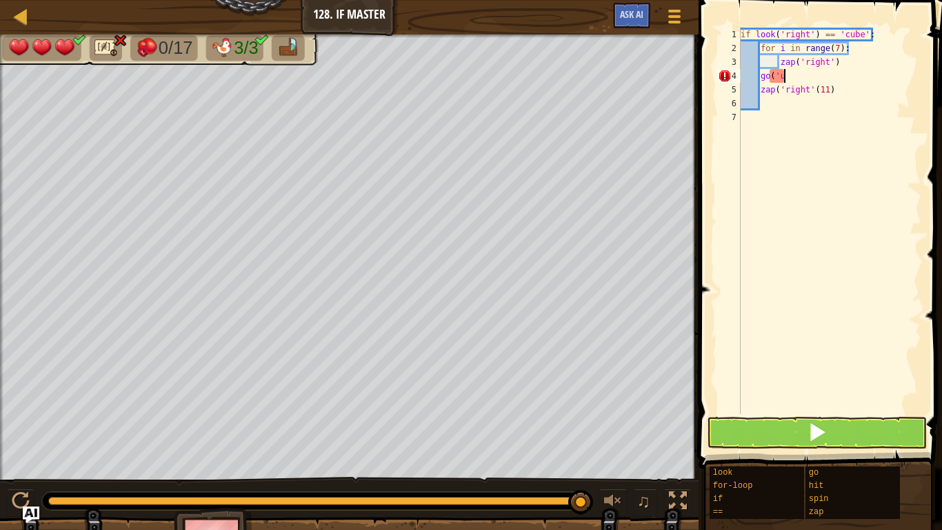
type textarea "g"
type textarea "go"
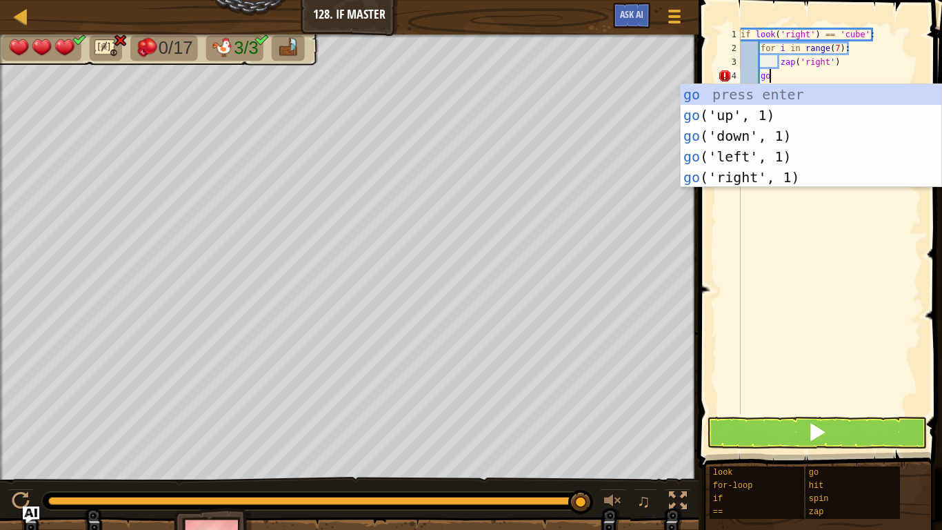
scroll to position [6, 3]
click at [744, 108] on div "go press enter go ('up', 1) press enter go ('down', 1) press enter go ('left', …" at bounding box center [811, 156] width 261 height 145
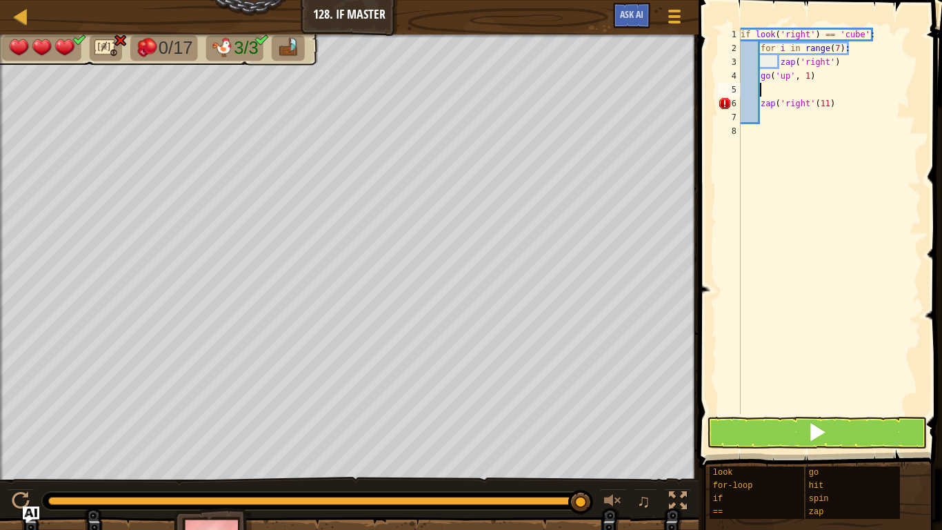
click at [811, 77] on div "if look ( 'right' ) == 'cube' : for i in range ( 7 ) : zap ( 'right' ) go ( 'up…" at bounding box center [830, 235] width 184 height 414
click at [822, 429] on span at bounding box center [817, 431] width 19 height 19
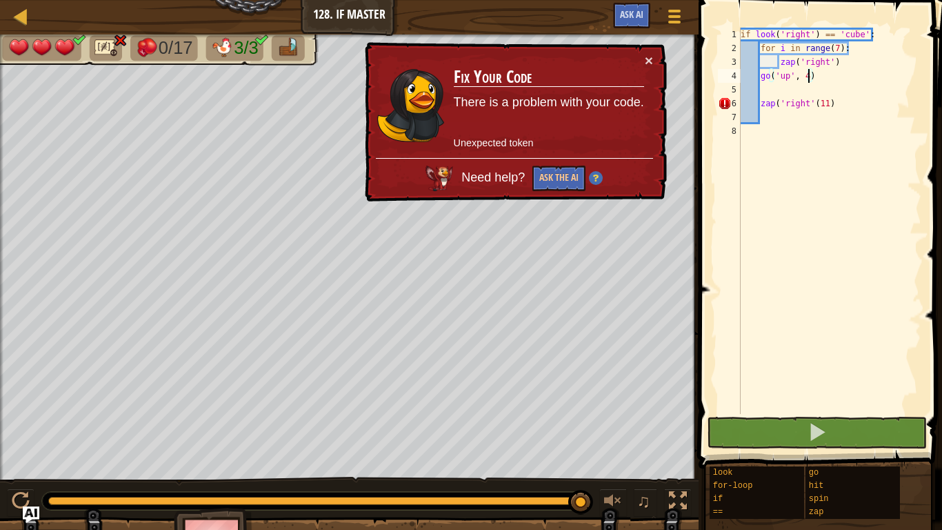
click at [762, 103] on div "if look ( 'right' ) == 'cube' : for i in range ( 7 ) : zap ( 'right' ) go ( 'up…" at bounding box center [830, 235] width 184 height 414
click at [813, 105] on div "if look ( 'right' ) == 'cube' : for i in range ( 7 ) : zap ( 'right' ) go ( 'up…" at bounding box center [830, 235] width 184 height 414
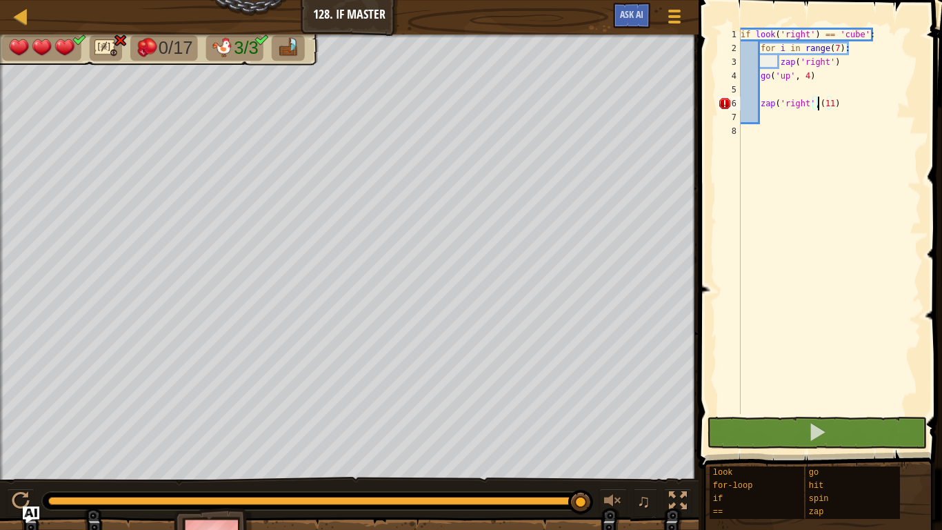
scroll to position [6, 11]
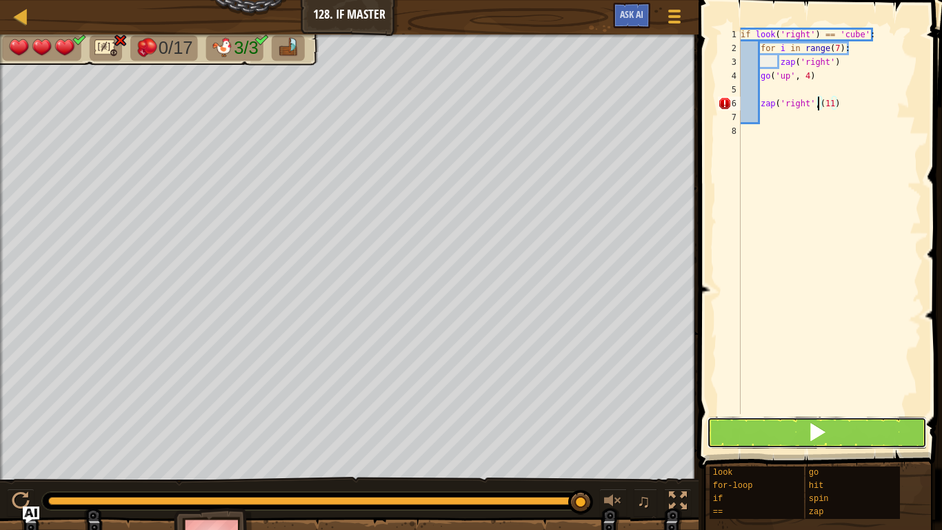
click at [807, 428] on button at bounding box center [817, 433] width 220 height 32
click at [809, 424] on span at bounding box center [817, 431] width 19 height 19
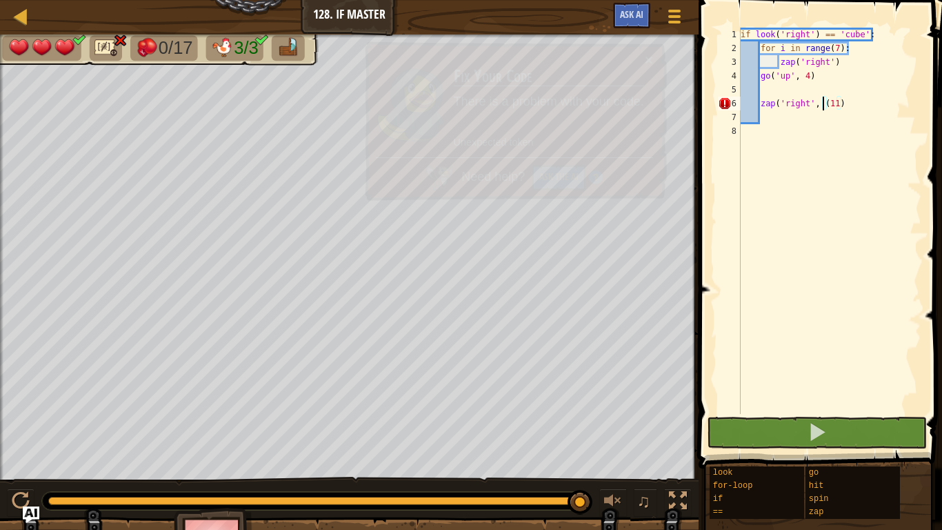
click at [863, 107] on div "if look ( 'right' ) == 'cube' : for i in range ( 7 ) : zap ( 'right' ) go ( 'up…" at bounding box center [830, 235] width 184 height 414
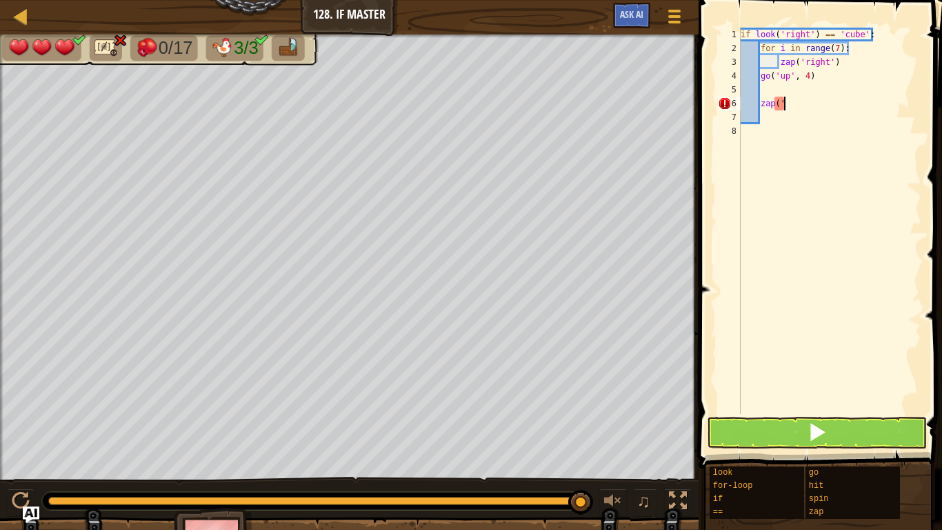
type textarea "z"
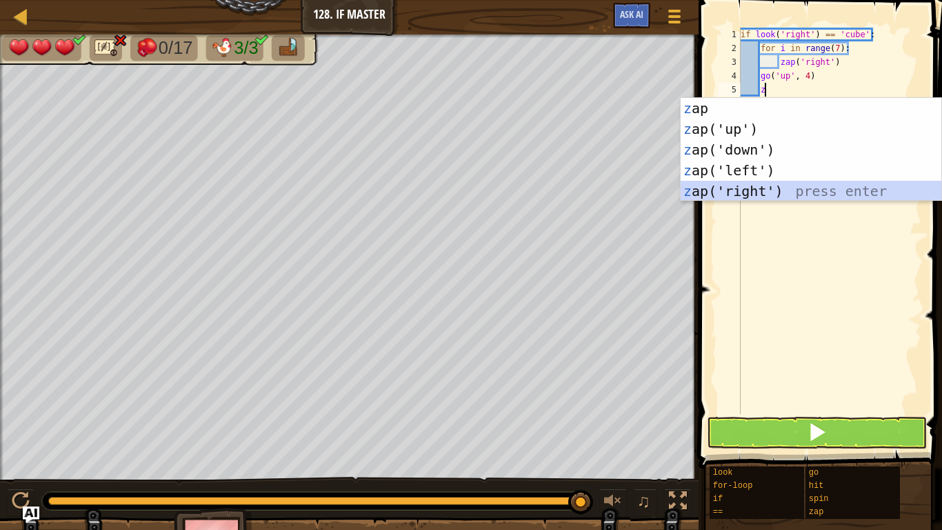
click at [808, 182] on div "z ap press enter z ap('up') press enter z ap('down') press enter z ap('left') p…" at bounding box center [811, 170] width 261 height 145
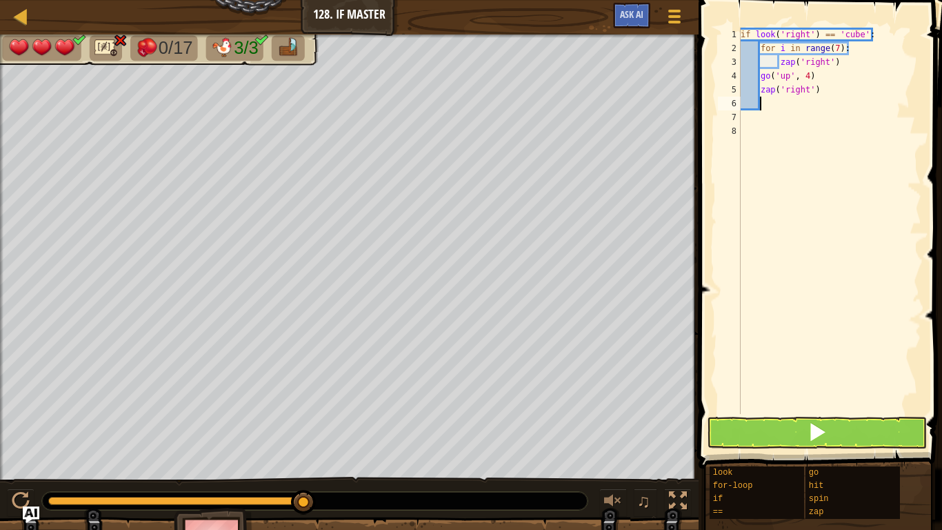
scroll to position [6, 2]
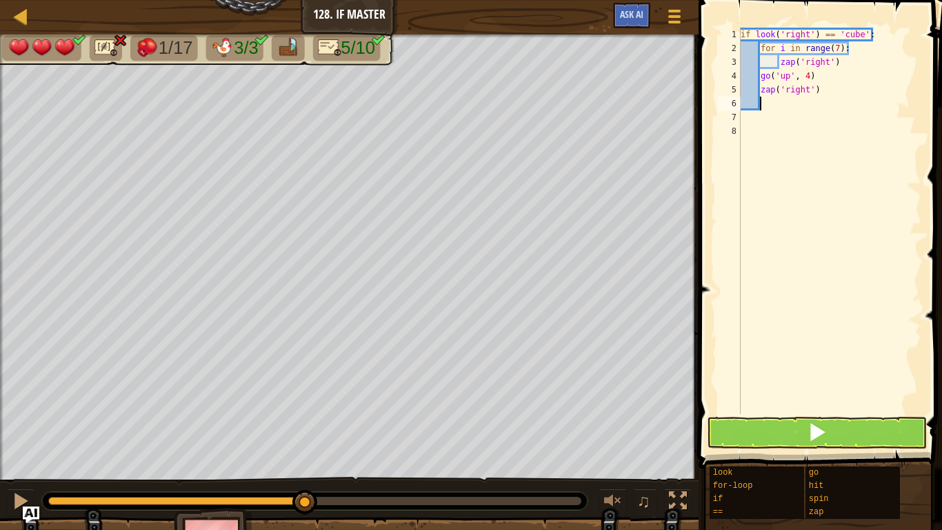
click at [815, 88] on div "if look ( 'right' ) == 'cube' : for i in range ( 7 ) : zap ( 'right' ) go ( 'up…" at bounding box center [830, 235] width 184 height 414
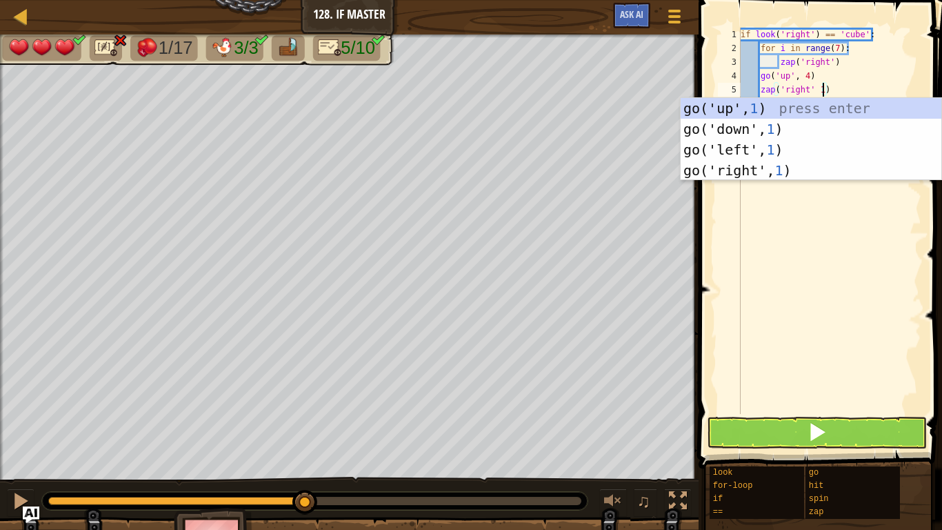
type textarea "zap('right' 11)"
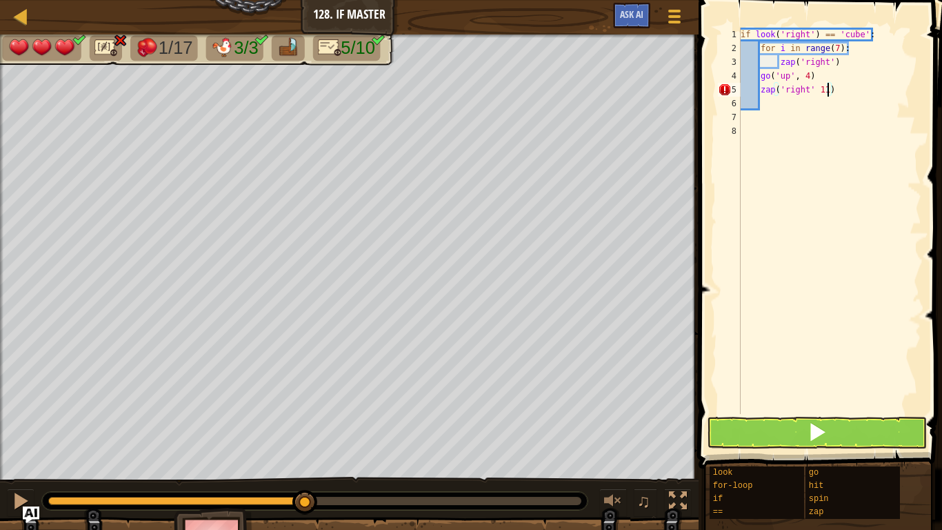
click at [862, 403] on div "if look ( 'right' ) == 'cube' : for i in range ( 7 ) : zap ( 'right' ) go ( 'up…" at bounding box center [830, 235] width 184 height 414
click at [866, 417] on button at bounding box center [817, 433] width 220 height 32
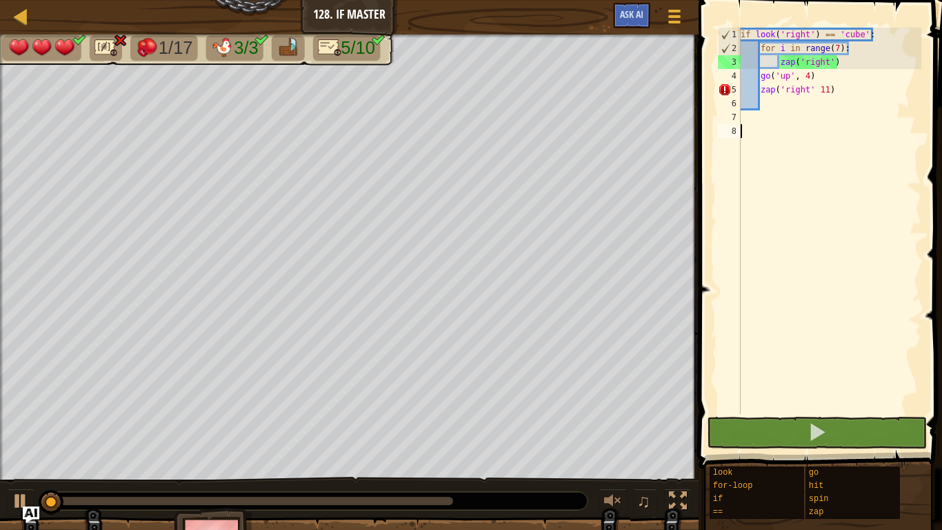
click at [829, 91] on div "if look ( 'right' ) == 'cube' : for i in range ( 7 ) : zap ( 'right' ) go ( 'up…" at bounding box center [830, 235] width 184 height 414
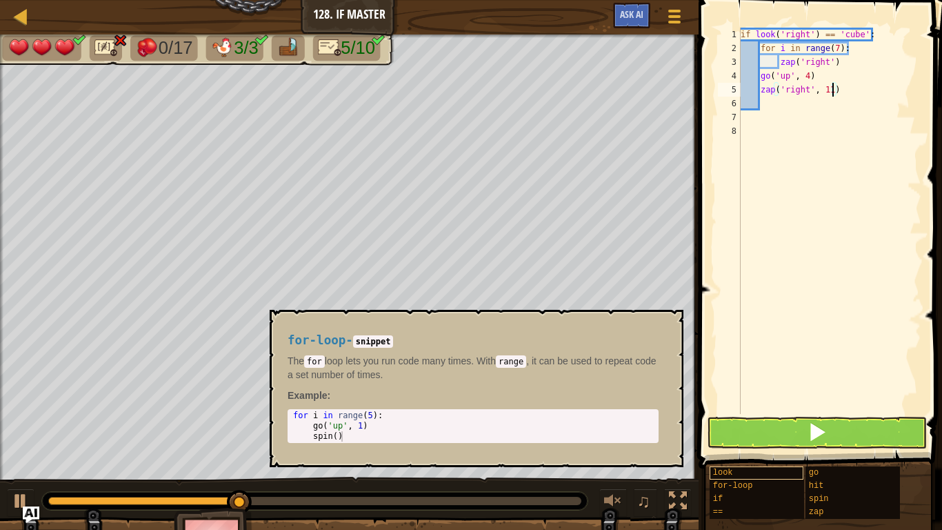
scroll to position [6, 13]
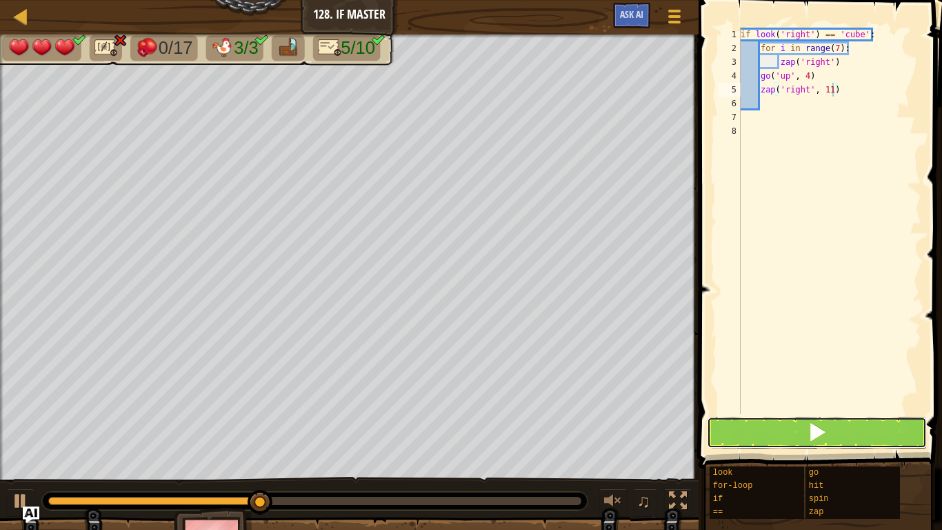
click at [824, 437] on span at bounding box center [817, 431] width 19 height 19
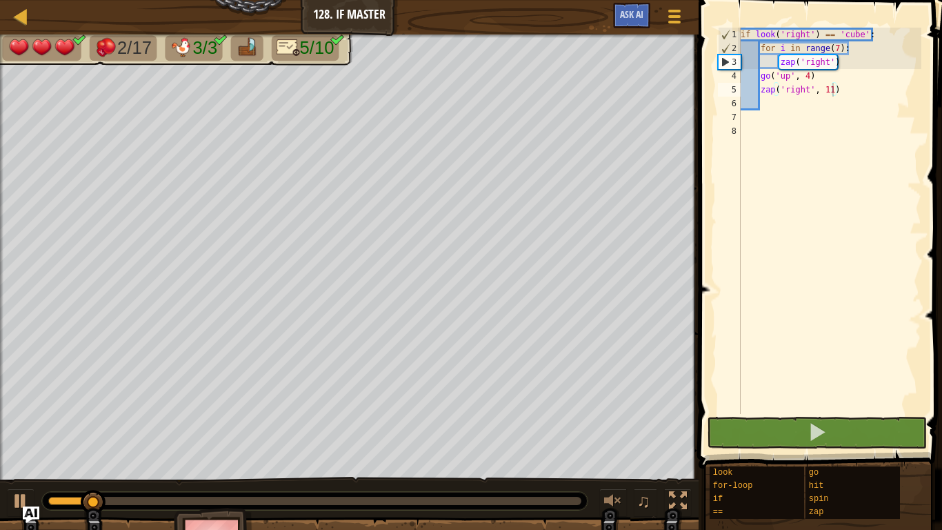
click at [108, 494] on div at bounding box center [315, 501] width 546 height 18
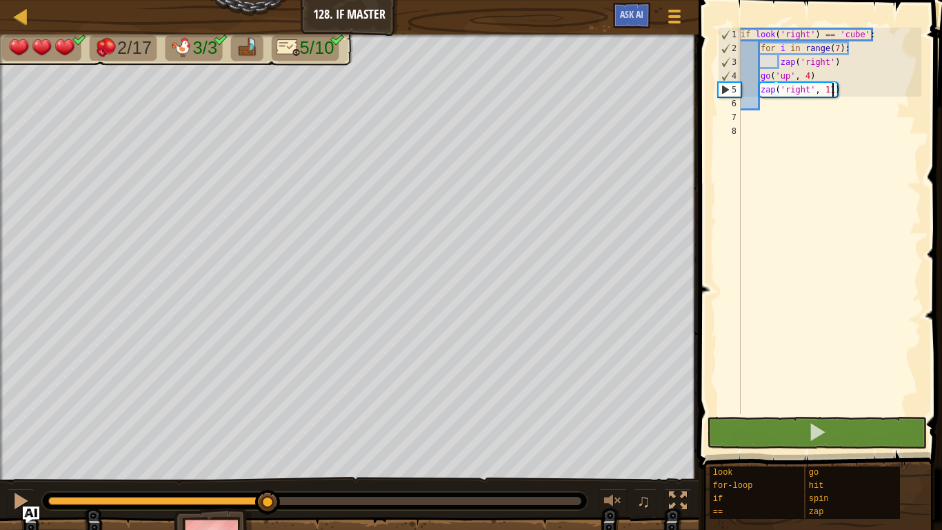
click at [268, 439] on div "2/17 3/3 5/10 ♫ Frog 3 x: 6 y: 38 No target action: power-up" at bounding box center [471, 303] width 942 height 539
click at [881, 88] on div "if look ( 'right' ) == 'cube' : for i in range ( 7 ) : zap ( 'right' ) go ( 'up…" at bounding box center [830, 235] width 184 height 414
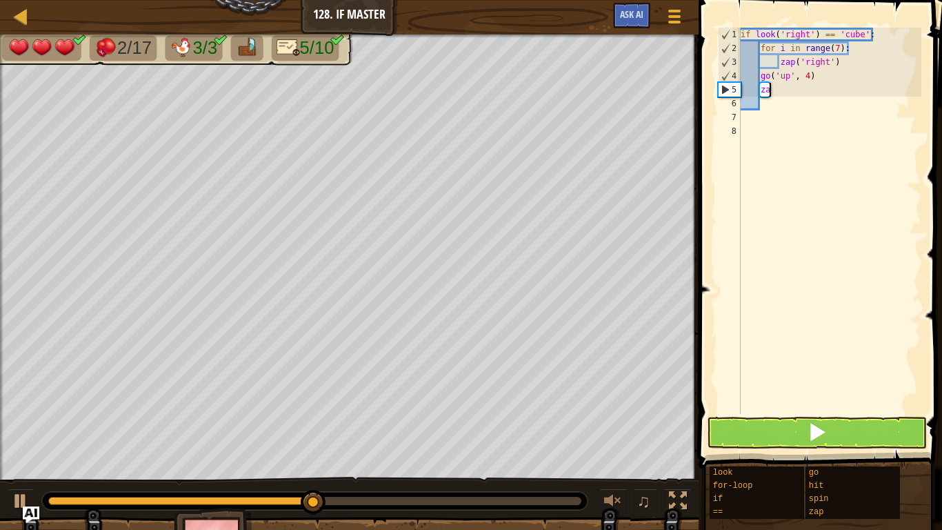
type textarea "z"
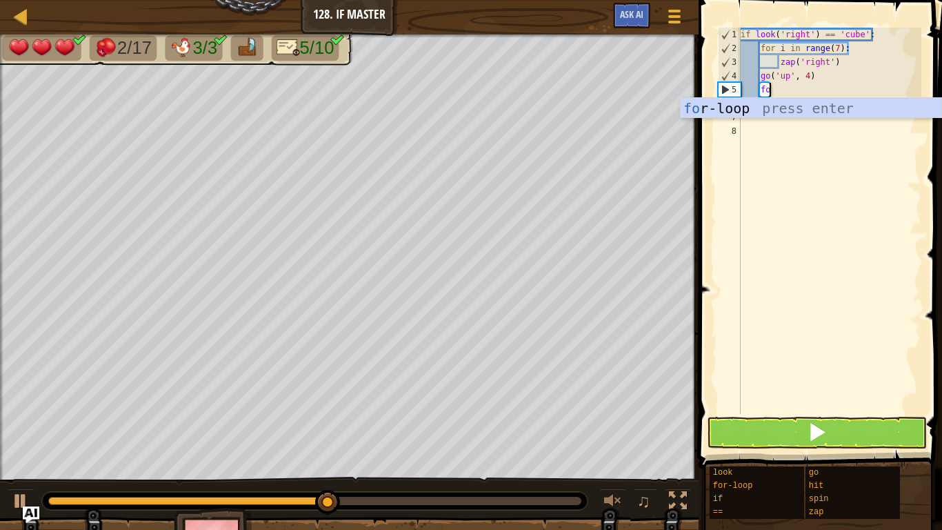
scroll to position [6, 3]
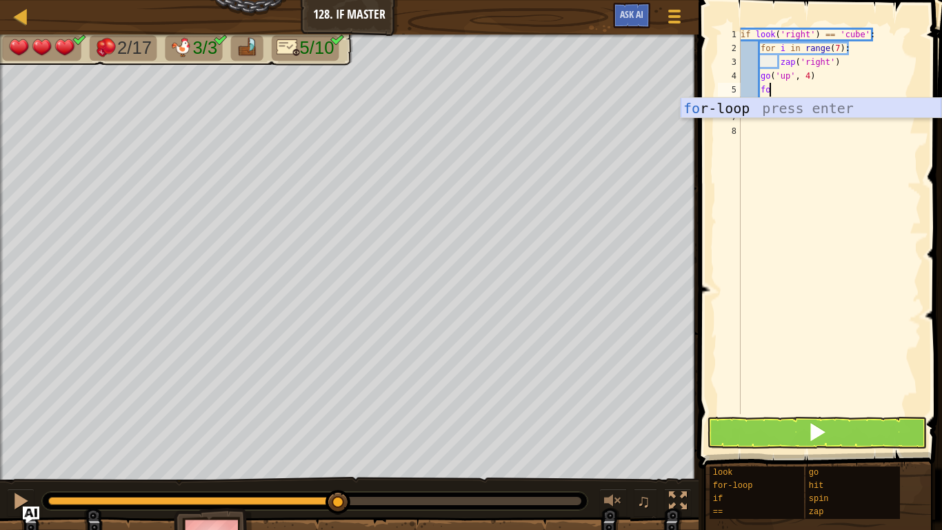
click at [847, 111] on div "fo r-loop press enter" at bounding box center [811, 129] width 261 height 62
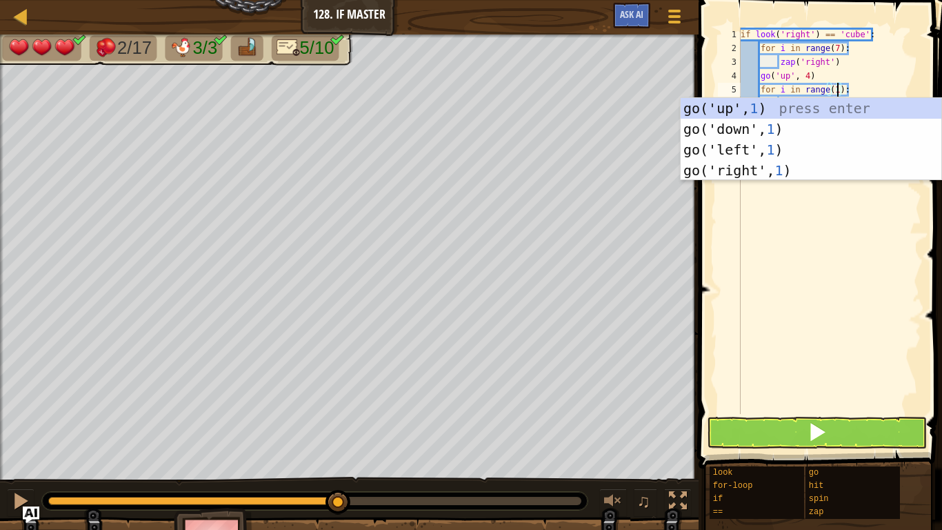
scroll to position [6, 14]
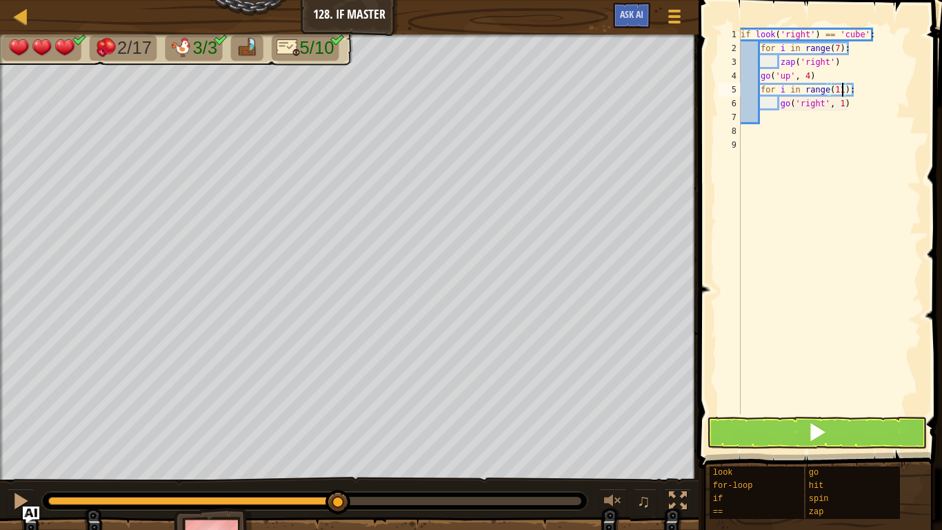
click at [864, 103] on div "if look ( 'right' ) == 'cube' : for i in range ( 7 ) : zap ( 'right' ) go ( 'up…" at bounding box center [830, 235] width 184 height 414
type textarea "g"
type textarea "z"
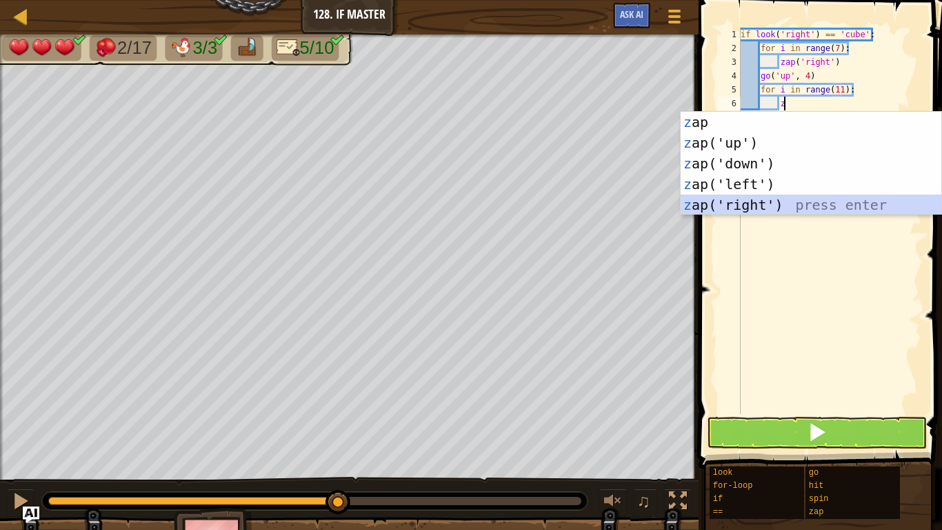
click at [804, 201] on div "z ap press enter z ap('up') press enter z ap('down') press enter z ap('left') p…" at bounding box center [811, 184] width 261 height 145
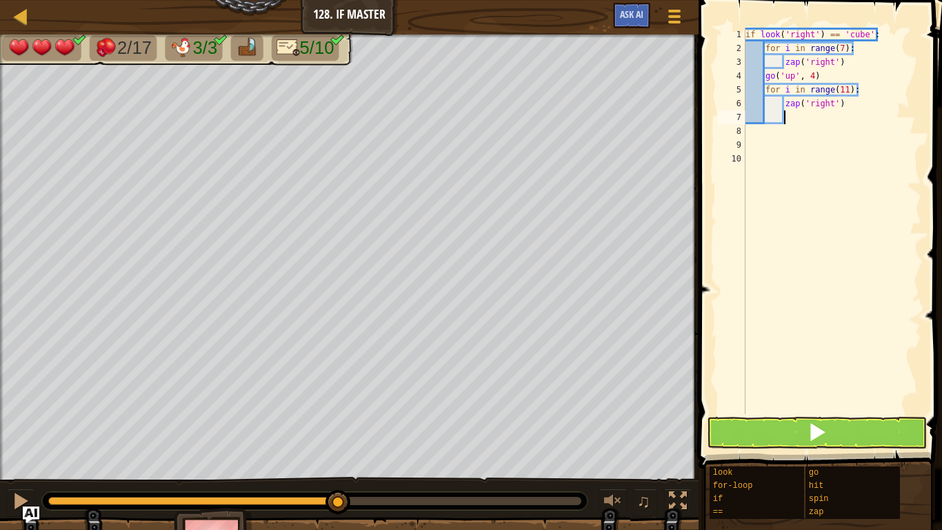
click at [804, 410] on div "if look ( 'right' ) == 'cube' : for i in range ( 7 ) : zap ( 'right' ) go ( 'up…" at bounding box center [832, 235] width 179 height 414
click at [798, 425] on button at bounding box center [817, 433] width 220 height 32
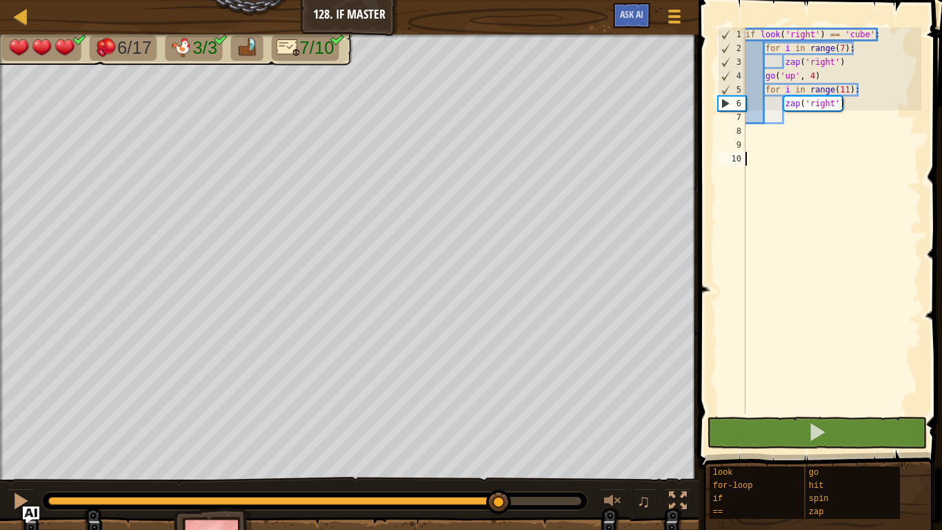
drag, startPoint x: 169, startPoint y: 498, endPoint x: 493, endPoint y: 521, distance: 325.1
click at [493, 521] on div "6/17 3/3 7/10 ♫ Frog 3 x: 6 y: 38 No target action: idle" at bounding box center [471, 303] width 942 height 539
click at [847, 92] on div "if look ( 'right' ) == 'cube' : for i in range ( 7 ) : zap ( 'right' ) go ( 'up…" at bounding box center [832, 235] width 179 height 414
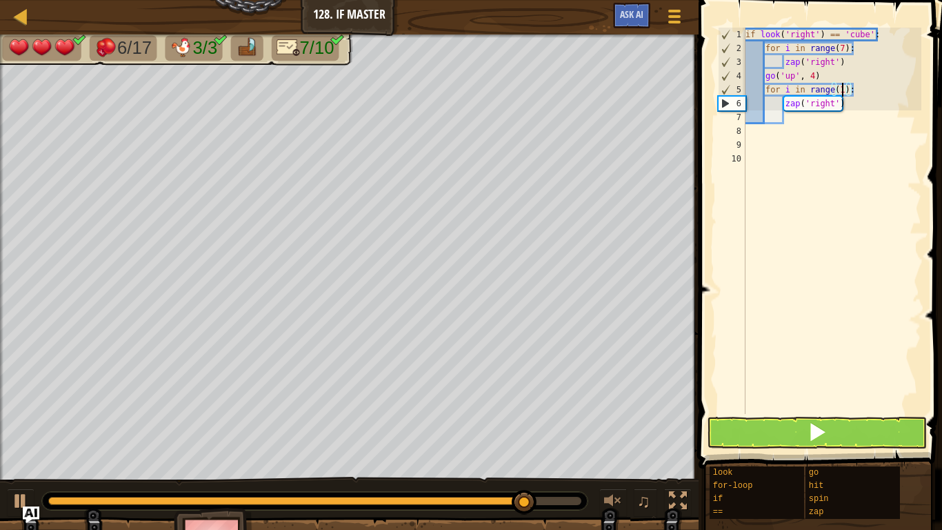
type textarea "for i in range(12):"
click at [812, 411] on div "if look ( 'right' ) == 'cube' : for i in range ( 7 ) : zap ( 'right' ) go ( 'up…" at bounding box center [832, 235] width 179 height 414
click at [816, 417] on button at bounding box center [817, 433] width 220 height 32
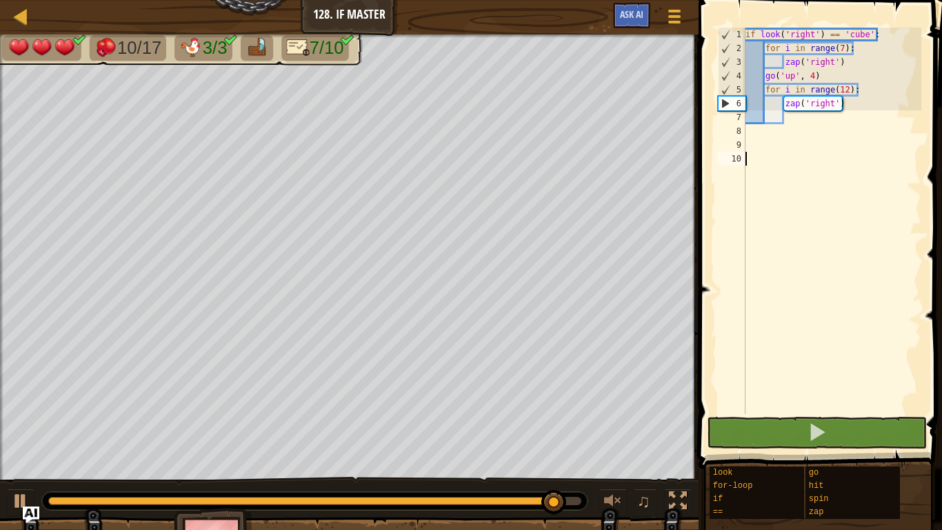
click at [779, 132] on div "if look ( 'right' ) == 'cube' : for i in range ( 7 ) : zap ( 'right' ) go ( 'up…" at bounding box center [832, 235] width 179 height 414
click at [809, 119] on div "if look ( 'right' ) == 'cube' : for i in range ( 7 ) : zap ( 'right' ) go ( 'up…" at bounding box center [832, 235] width 179 height 414
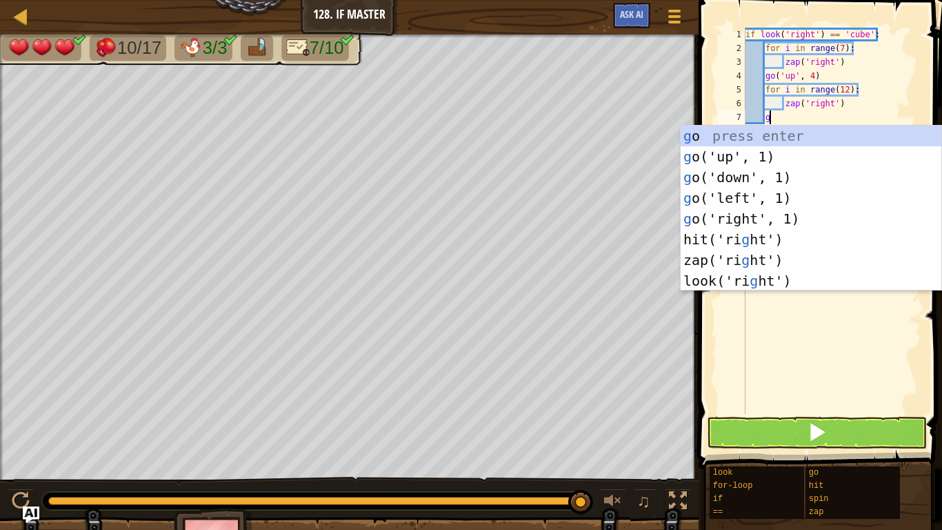
type textarea "go"
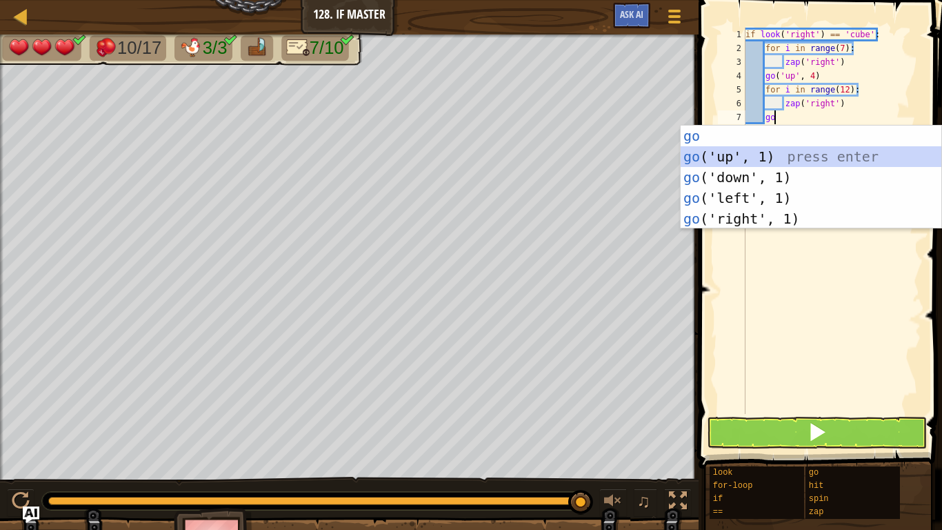
click at [765, 158] on div "go press enter go ('up', 1) press enter go ('down', 1) press enter go ('left', …" at bounding box center [811, 198] width 261 height 145
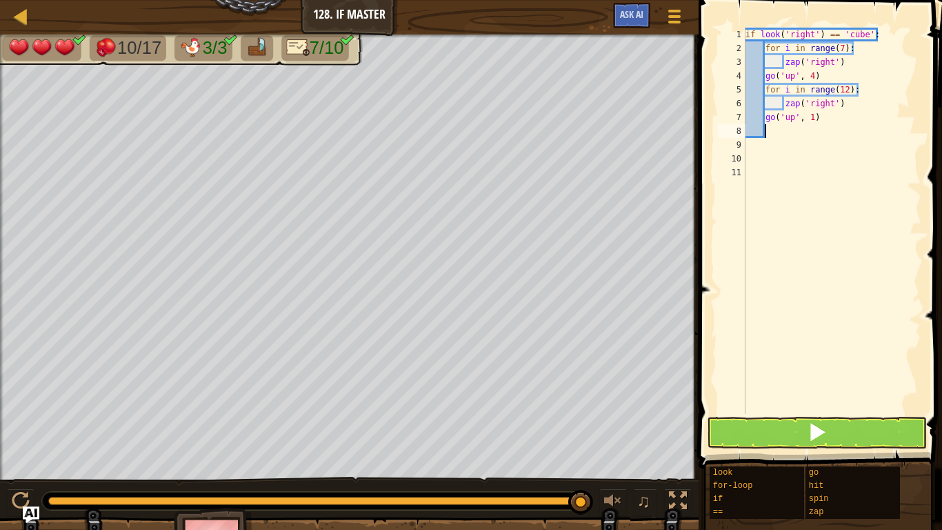
type textarea "z"
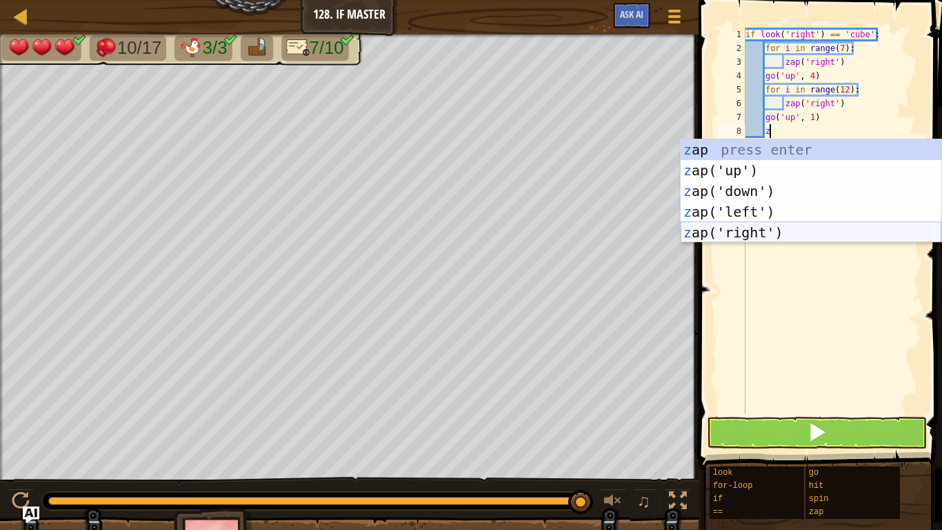
click at [741, 232] on div "z ap press enter z ap('up') press enter z ap('down') press enter z ap('left') p…" at bounding box center [811, 211] width 261 height 145
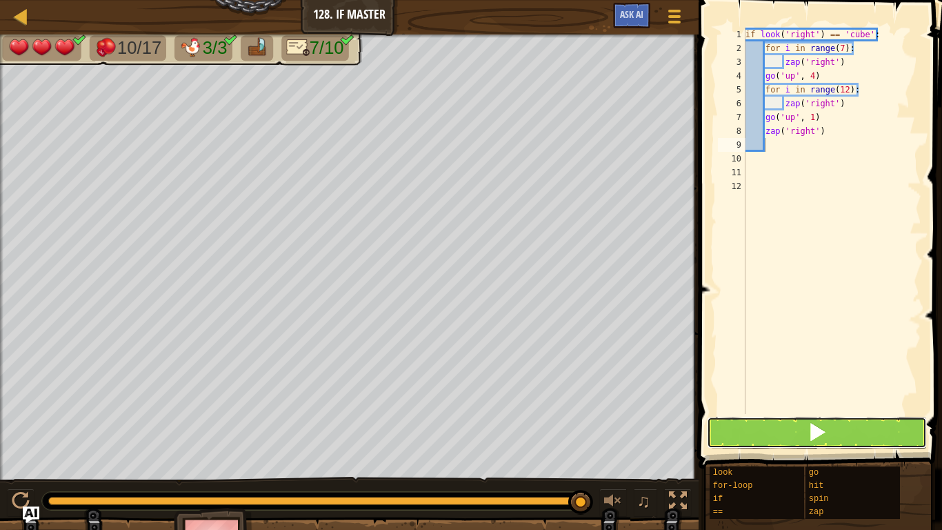
click at [793, 424] on button at bounding box center [817, 433] width 220 height 32
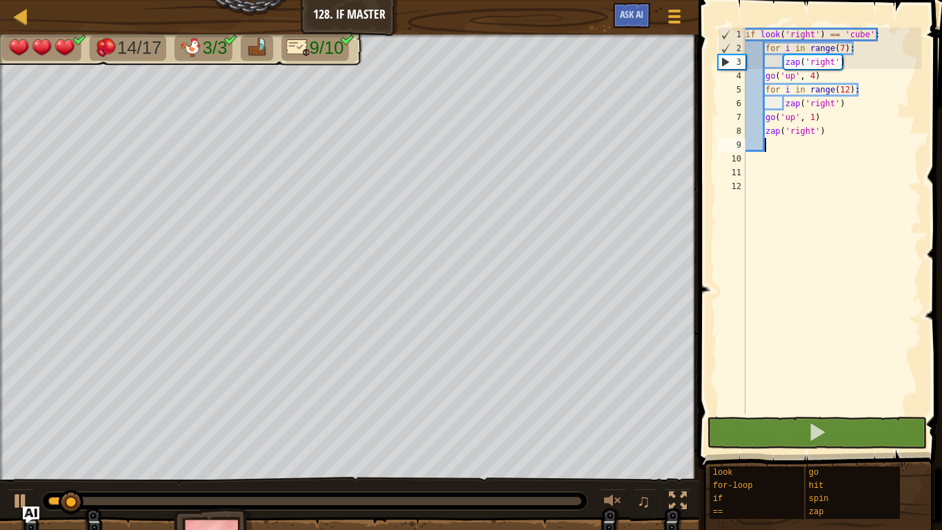
click at [815, 120] on div "if look ( 'right' ) == 'cube' : for i in range ( 7 ) : zap ( 'right' ) go ( 'up…" at bounding box center [832, 235] width 179 height 414
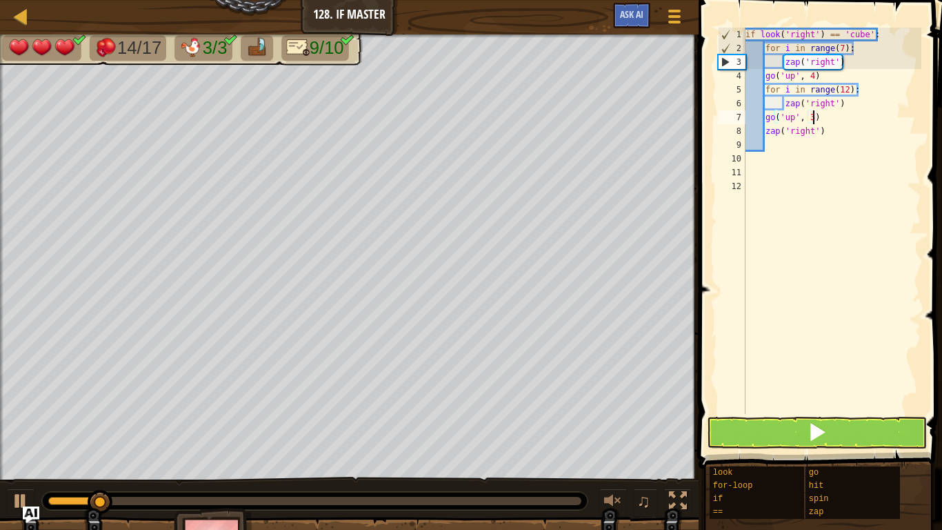
scroll to position [6, 10]
click at [818, 441] on span at bounding box center [817, 431] width 19 height 19
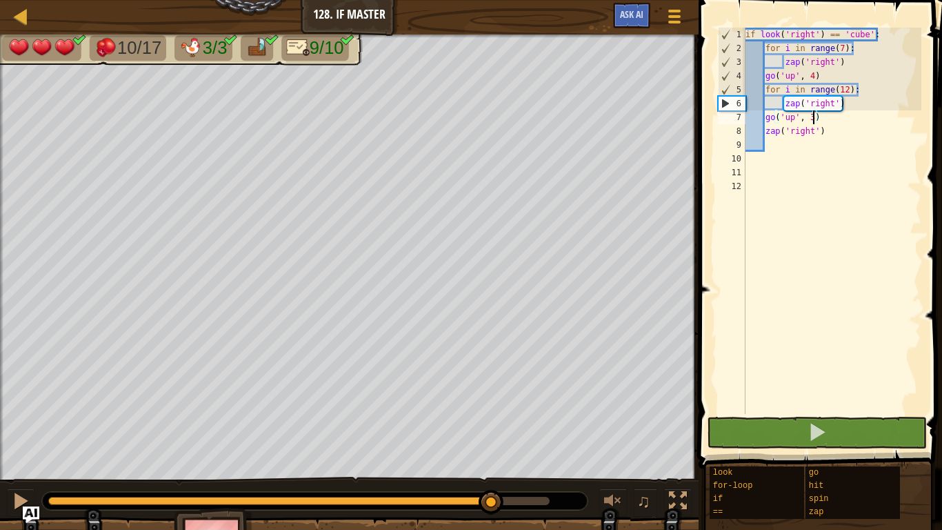
drag, startPoint x: 180, startPoint y: 500, endPoint x: 493, endPoint y: 529, distance: 313.9
click at [493, 529] on div "10/17 3/3 9/10 ♫ Frog 3 x: 6 y: 38 No target action: power-up" at bounding box center [471, 303] width 942 height 539
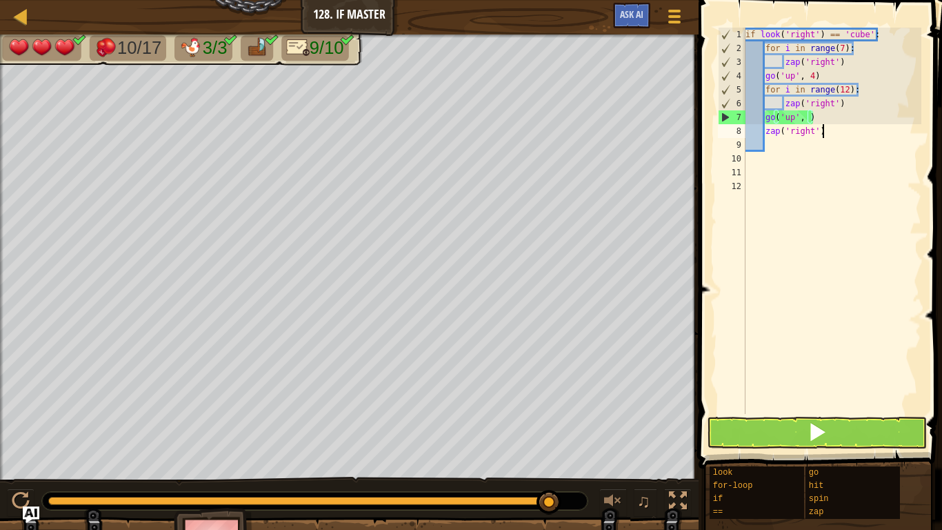
click at [842, 132] on div "if look ( 'right' ) == 'cube' : for i in range ( 7 ) : zap ( 'right' ) go ( 'up…" at bounding box center [832, 235] width 179 height 414
type textarea "z"
type textarea "g"
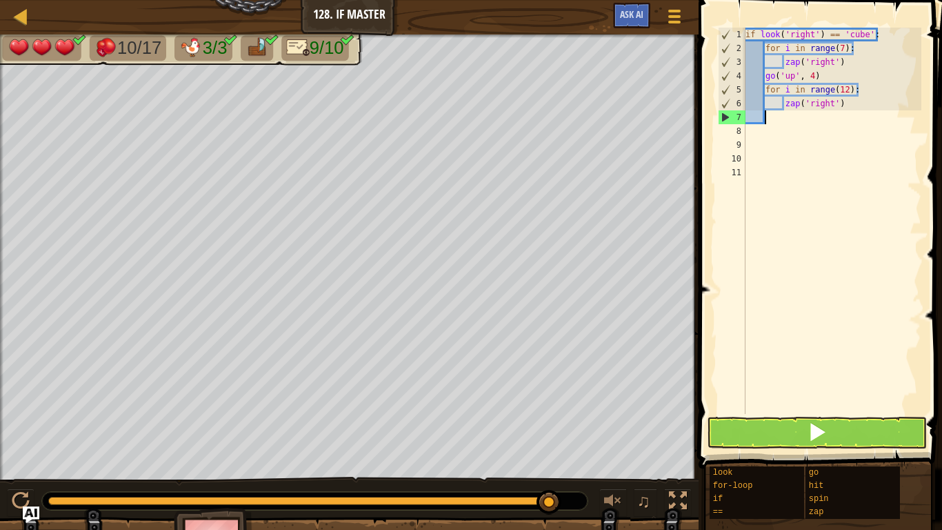
scroll to position [6, 3]
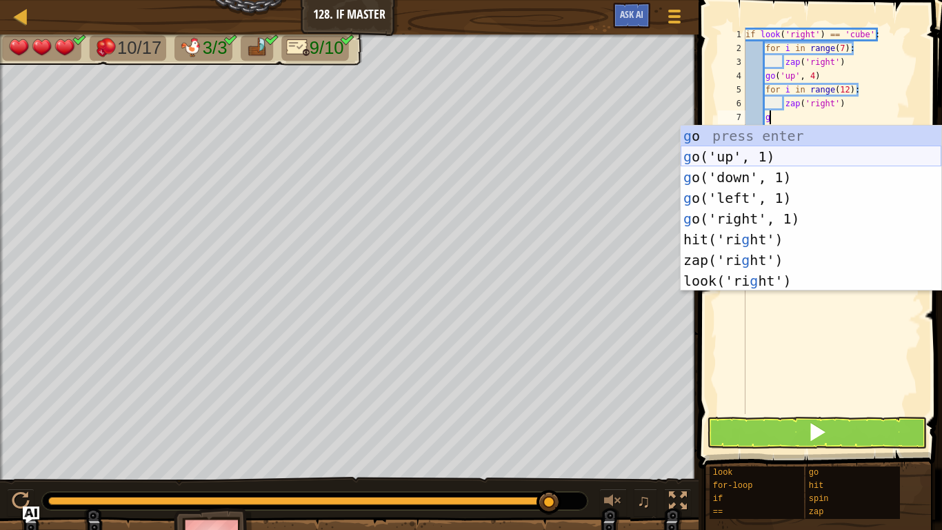
click at [762, 159] on div "g o press enter g o('up', 1) press enter g o('down', 1) press enter g o('left',…" at bounding box center [811, 229] width 261 height 207
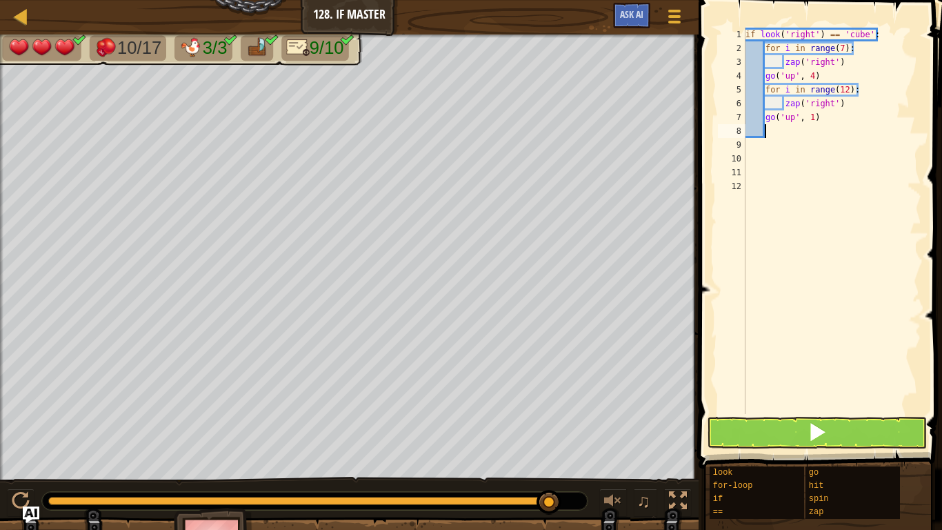
type textarea "z"
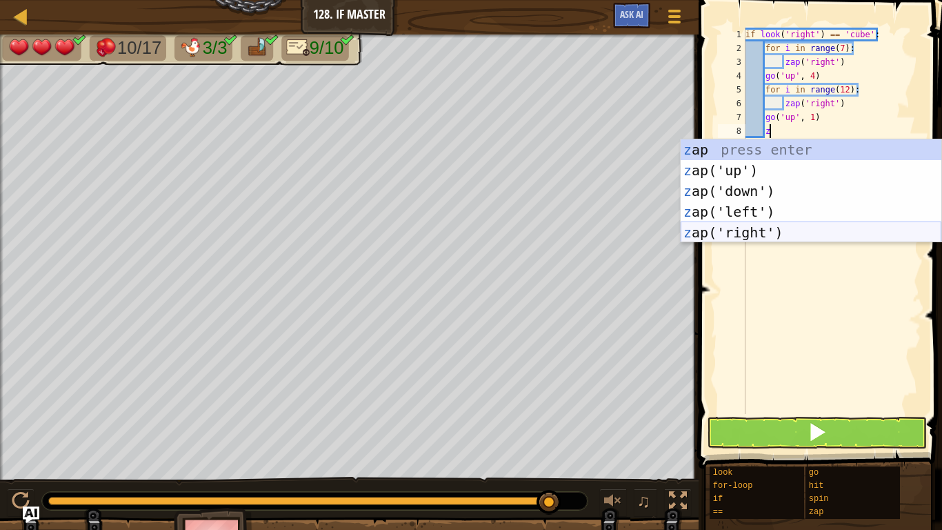
click at [758, 234] on div "z ap press enter z ap('up') press enter z ap('down') press enter z ap('left') p…" at bounding box center [811, 211] width 261 height 145
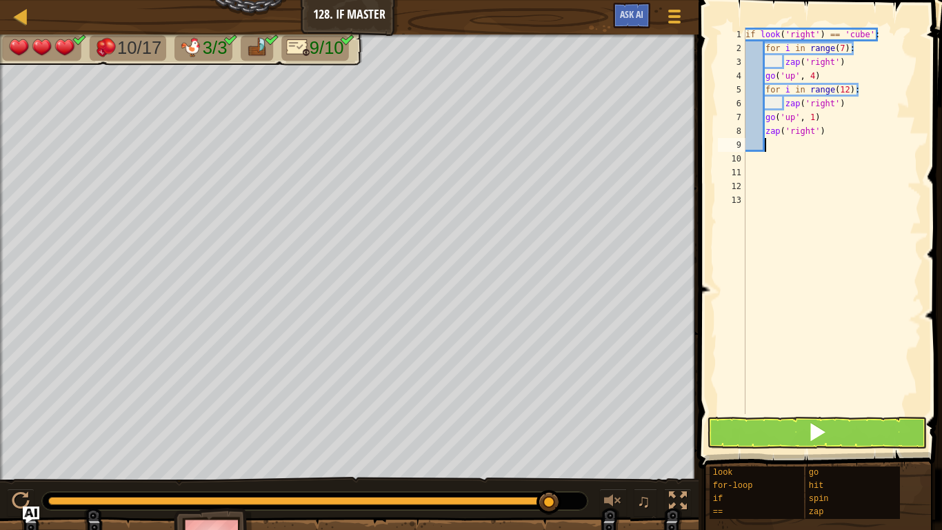
scroll to position [6, 2]
click at [818, 132] on div "if look ( 'right' ) == 'cube' : for i in range ( 7 ) : zap ( 'right' ) go ( 'up…" at bounding box center [832, 235] width 179 height 414
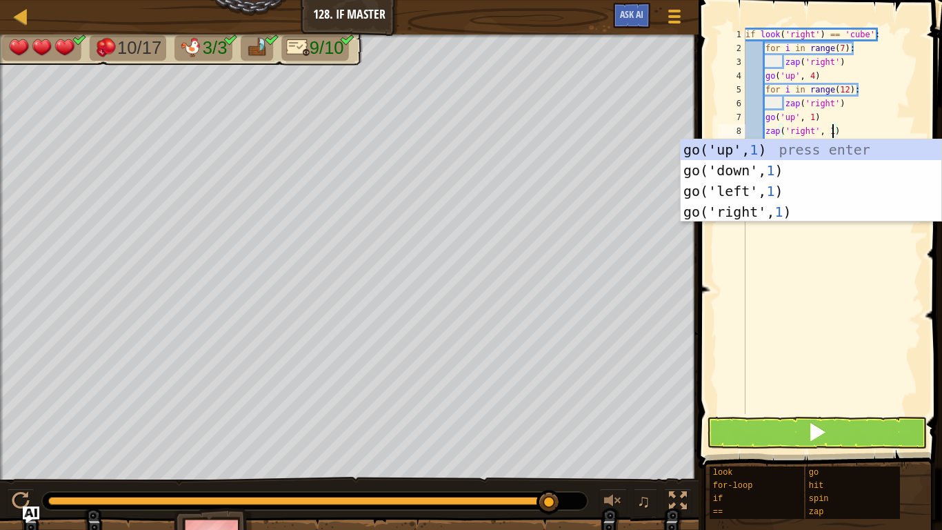
scroll to position [6, 13]
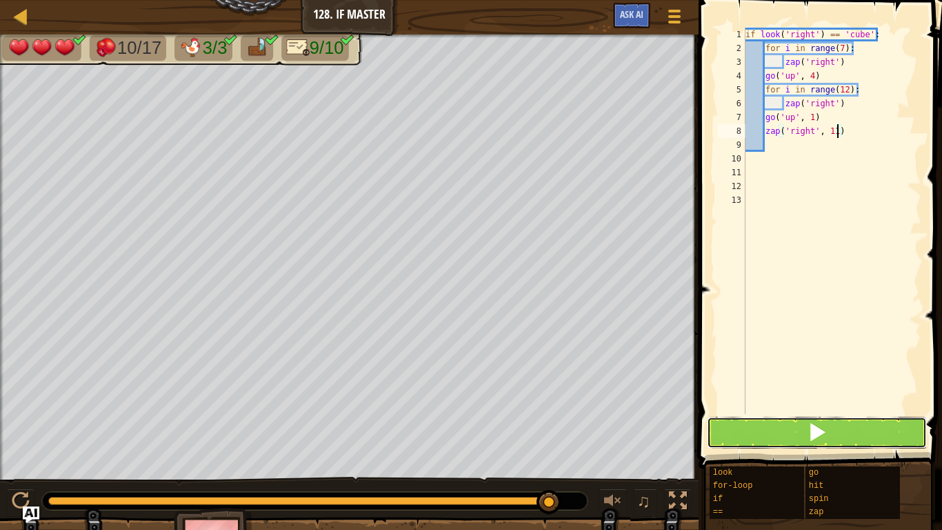
click at [816, 437] on span at bounding box center [817, 431] width 19 height 19
type textarea "zap('right', 3)"
click at [813, 448] on span at bounding box center [822, 214] width 255 height 509
click at [836, 449] on span at bounding box center [822, 214] width 255 height 509
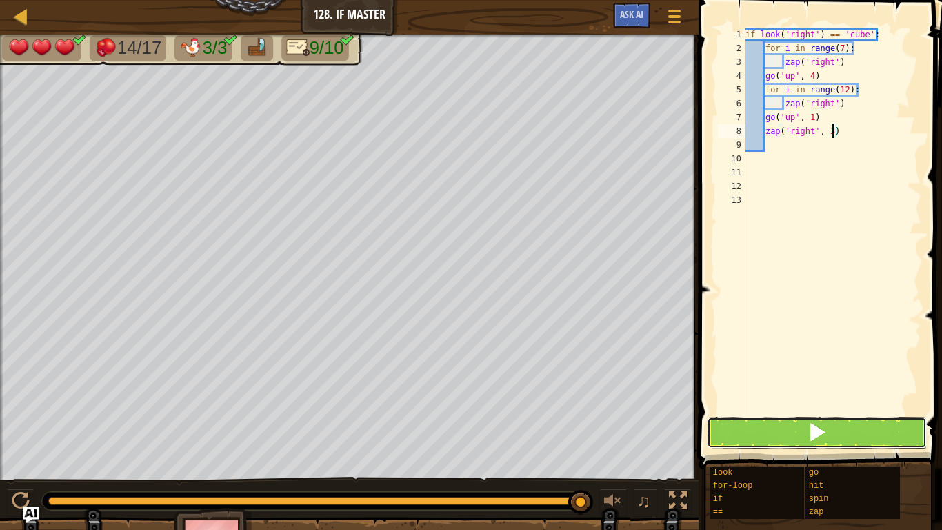
click at [844, 446] on button at bounding box center [817, 433] width 220 height 32
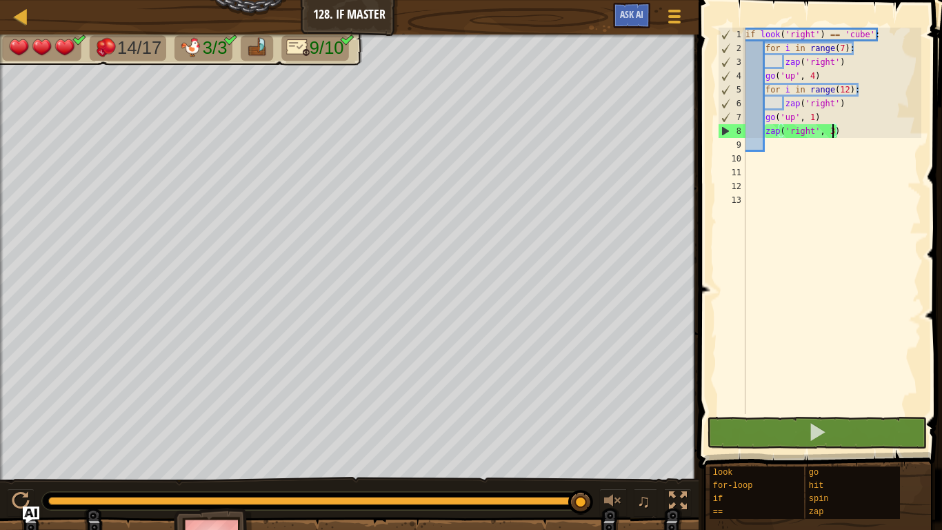
click at [855, 399] on div "if look ( 'right' ) == 'cube' : for i in range ( 7 ) : zap ( 'right' ) go ( 'up…" at bounding box center [832, 235] width 179 height 414
click at [860, 408] on div "if look ( 'right' ) == 'cube' : for i in range ( 7 ) : zap ( 'right' ) go ( 'up…" at bounding box center [832, 235] width 179 height 414
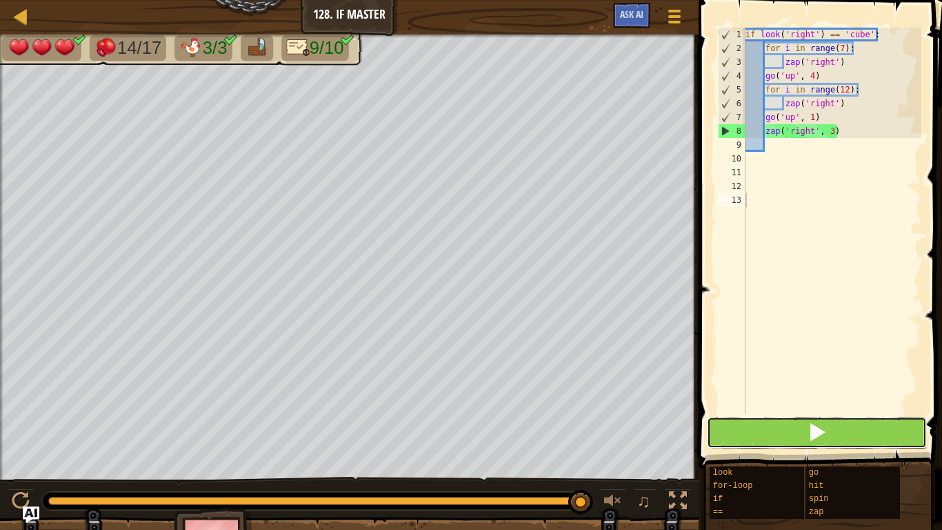
click at [864, 423] on button at bounding box center [817, 433] width 220 height 32
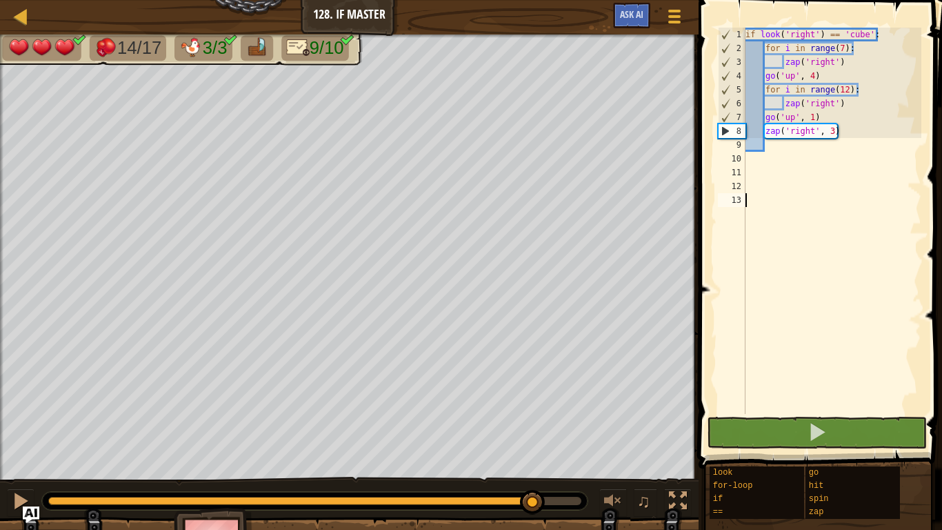
click at [534, 473] on div "14/17 3/3 9/10 ♫ Frog 3 x: 6 y: 46 No target action: power-up" at bounding box center [471, 303] width 942 height 539
click at [835, 137] on div "if look ( 'right' ) == 'cube' : for i in range ( 7 ) : zap ( 'right' ) go ( 'up…" at bounding box center [832, 235] width 179 height 414
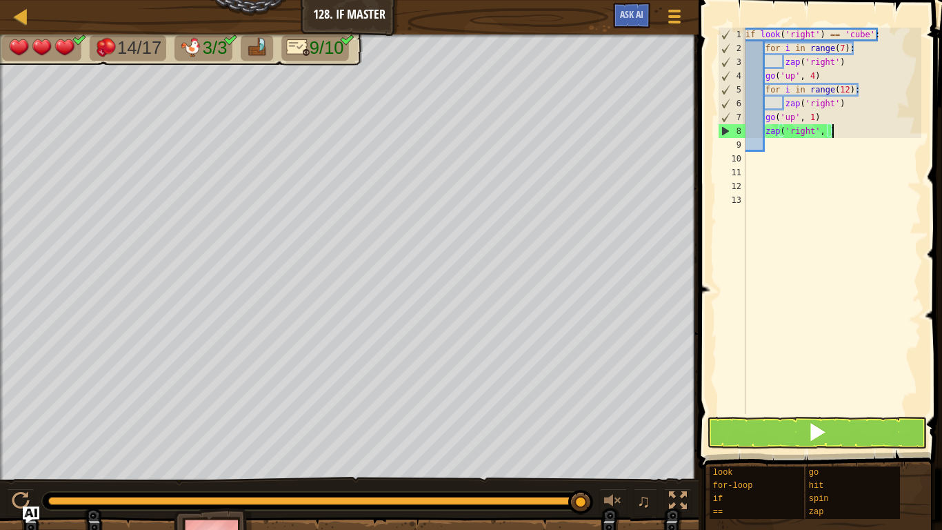
click at [847, 133] on div "if look ( 'right' ) == 'cube' : for i in range ( 7 ) : zap ( 'right' ) go ( 'up…" at bounding box center [832, 235] width 179 height 414
type textarea "z"
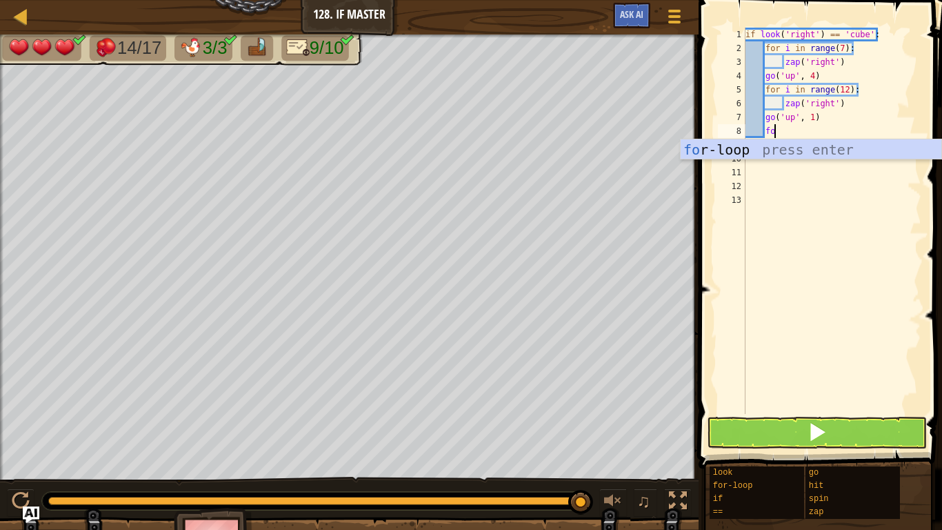
scroll to position [6, 3]
click at [836, 147] on div "fo r-loop press enter" at bounding box center [811, 170] width 261 height 62
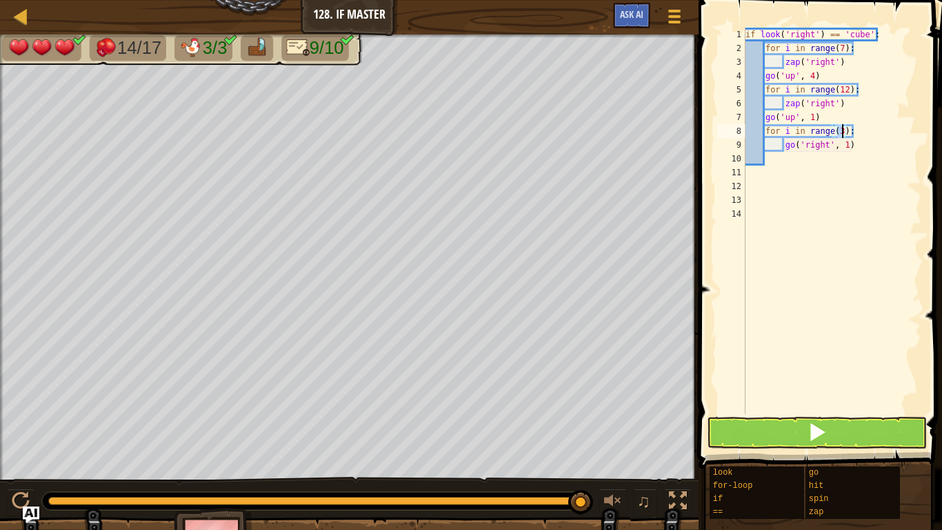
click at [853, 145] on div "if look ( 'right' ) == 'cube' : for i in range ( 7 ) : zap ( 'right' ) go ( 'up…" at bounding box center [832, 235] width 179 height 414
type textarea "g"
type textarea "z"
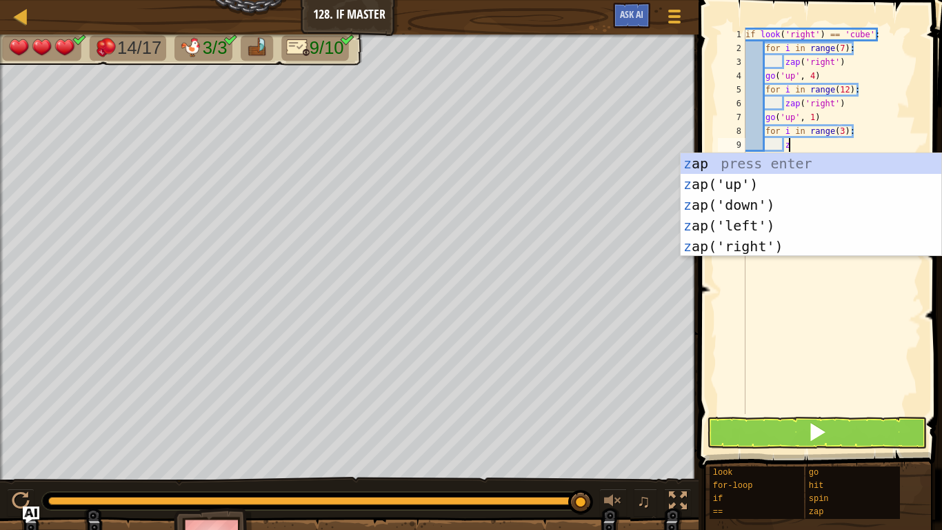
scroll to position [6, 6]
click at [767, 250] on div "z ap press enter z ap('up') press enter z ap('down') press enter z ap('left') p…" at bounding box center [811, 225] width 261 height 145
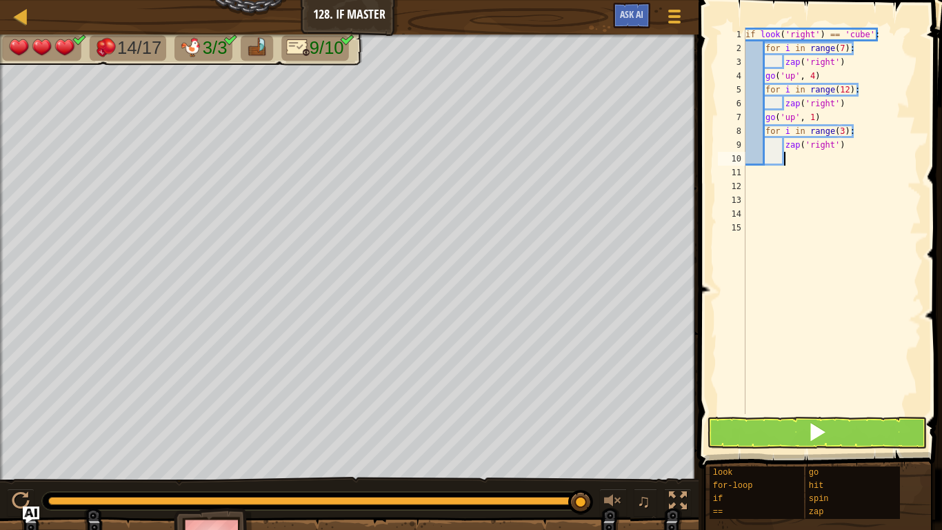
scroll to position [6, 5]
click at [842, 135] on div "if look ( 'right' ) == 'cube' : for i in range ( 7 ) : zap ( 'right' ) go ( 'up…" at bounding box center [832, 235] width 179 height 414
type textarea "for i in range(6):"
click at [809, 413] on div "if look ( 'right' ) == 'cube' : for i in range ( 7 ) : zap ( 'right' ) go ( 'up…" at bounding box center [832, 235] width 179 height 414
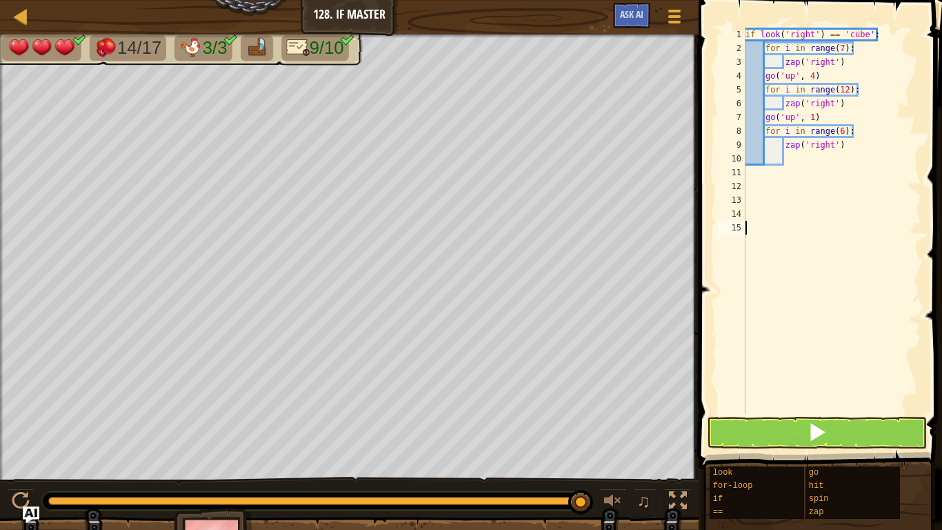
scroll to position [6, 0]
click at [805, 439] on button at bounding box center [817, 433] width 220 height 32
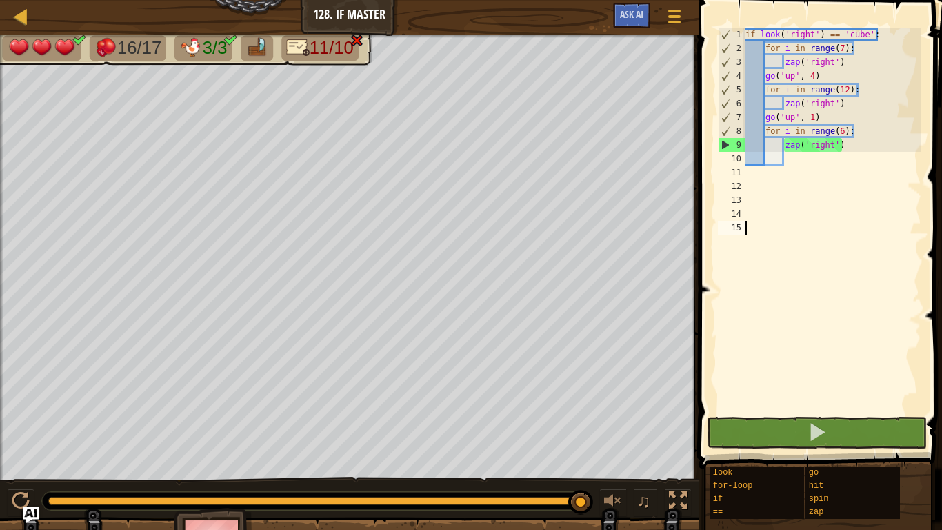
click at [839, 130] on div "if look ( 'right' ) == 'cube' : for i in range ( 7 ) : zap ( 'right' ) go ( 'up…" at bounding box center [832, 235] width 179 height 414
click at [844, 135] on div "if look ( 'right' ) == 'cube' : for i in range ( 7 ) : zap ( 'right' ) go ( 'up…" at bounding box center [832, 235] width 179 height 414
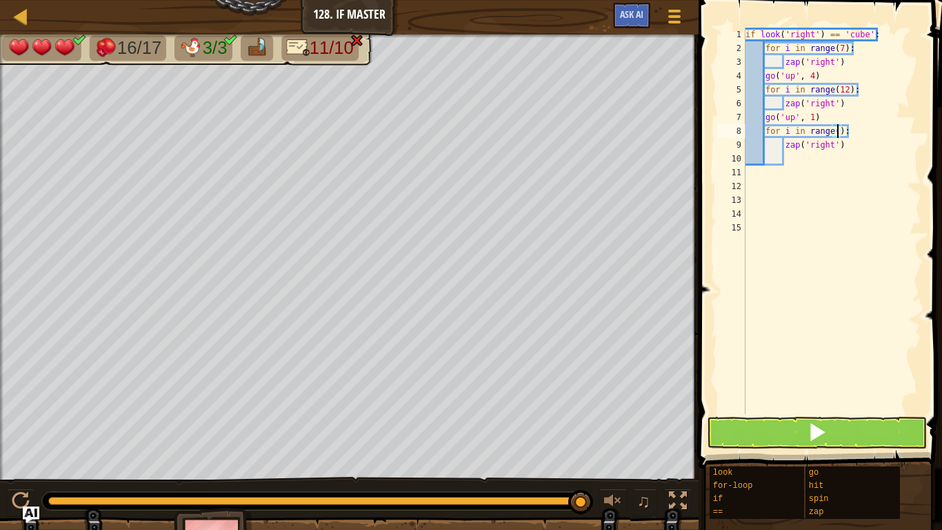
scroll to position [6, 14]
click at [827, 433] on span at bounding box center [817, 431] width 19 height 19
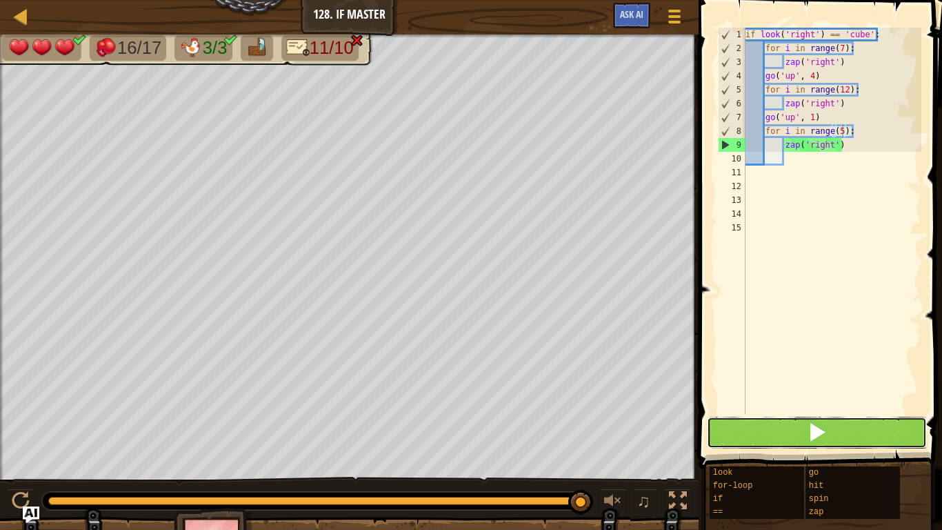
click at [826, 431] on span at bounding box center [817, 431] width 19 height 19
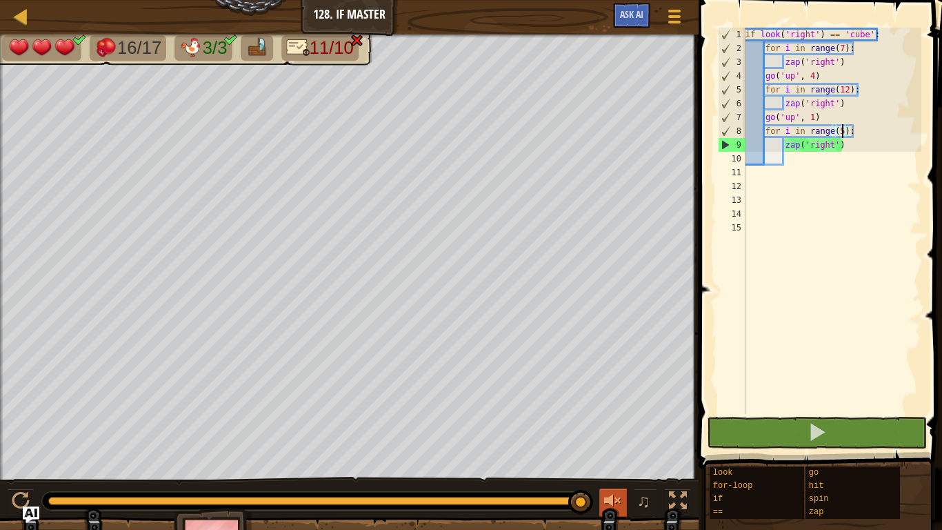
drag, startPoint x: 310, startPoint y: 501, endPoint x: 599, endPoint y: 499, distance: 288.4
click at [599, 499] on div "♫" at bounding box center [349, 497] width 699 height 41
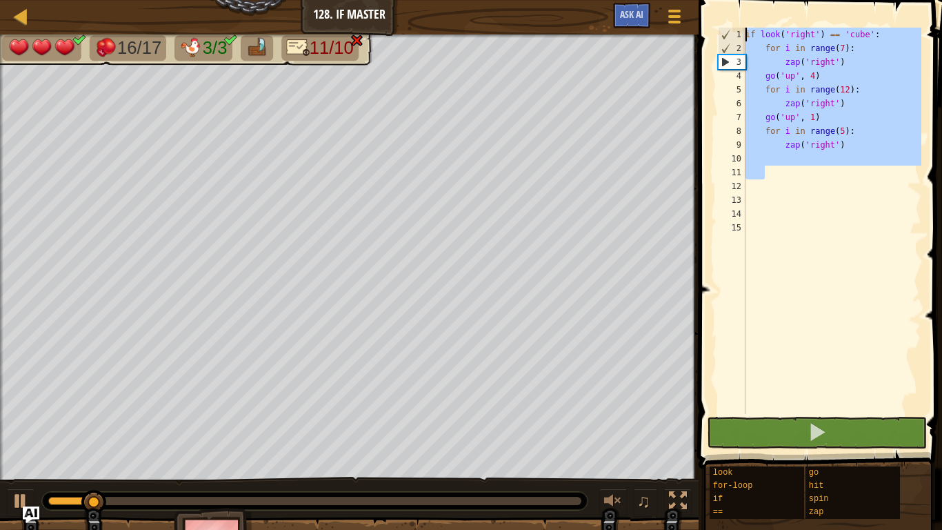
drag, startPoint x: 814, startPoint y: 172, endPoint x: 718, endPoint y: 1, distance: 196.1
click at [718, 7] on div "for i in range(5): 1 2 3 4 5 6 7 8 9 10 11 12 13 14 15 if look ( 'right' ) == '…" at bounding box center [819, 261] width 248 height 509
type textarea "if look('right') == 'cube': for i in range(7):"
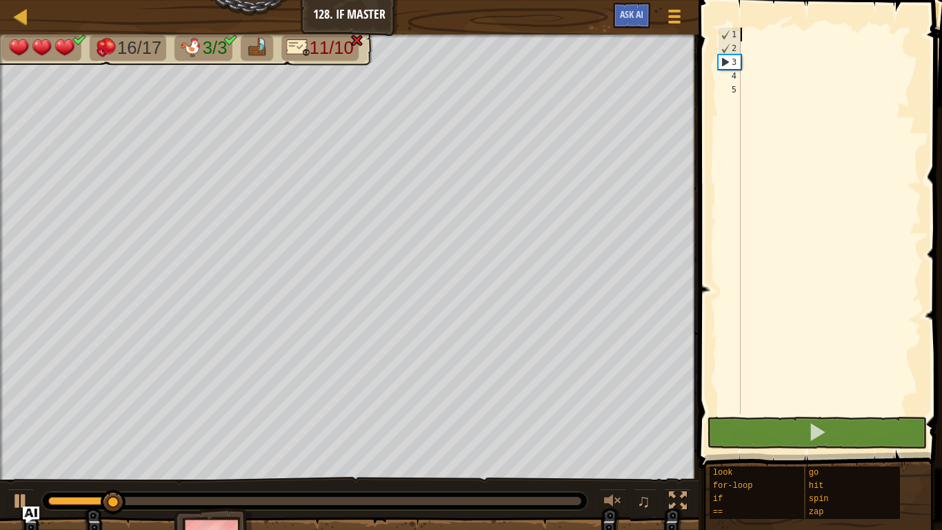
scroll to position [6, 0]
